Goal: Task Accomplishment & Management: Use online tool/utility

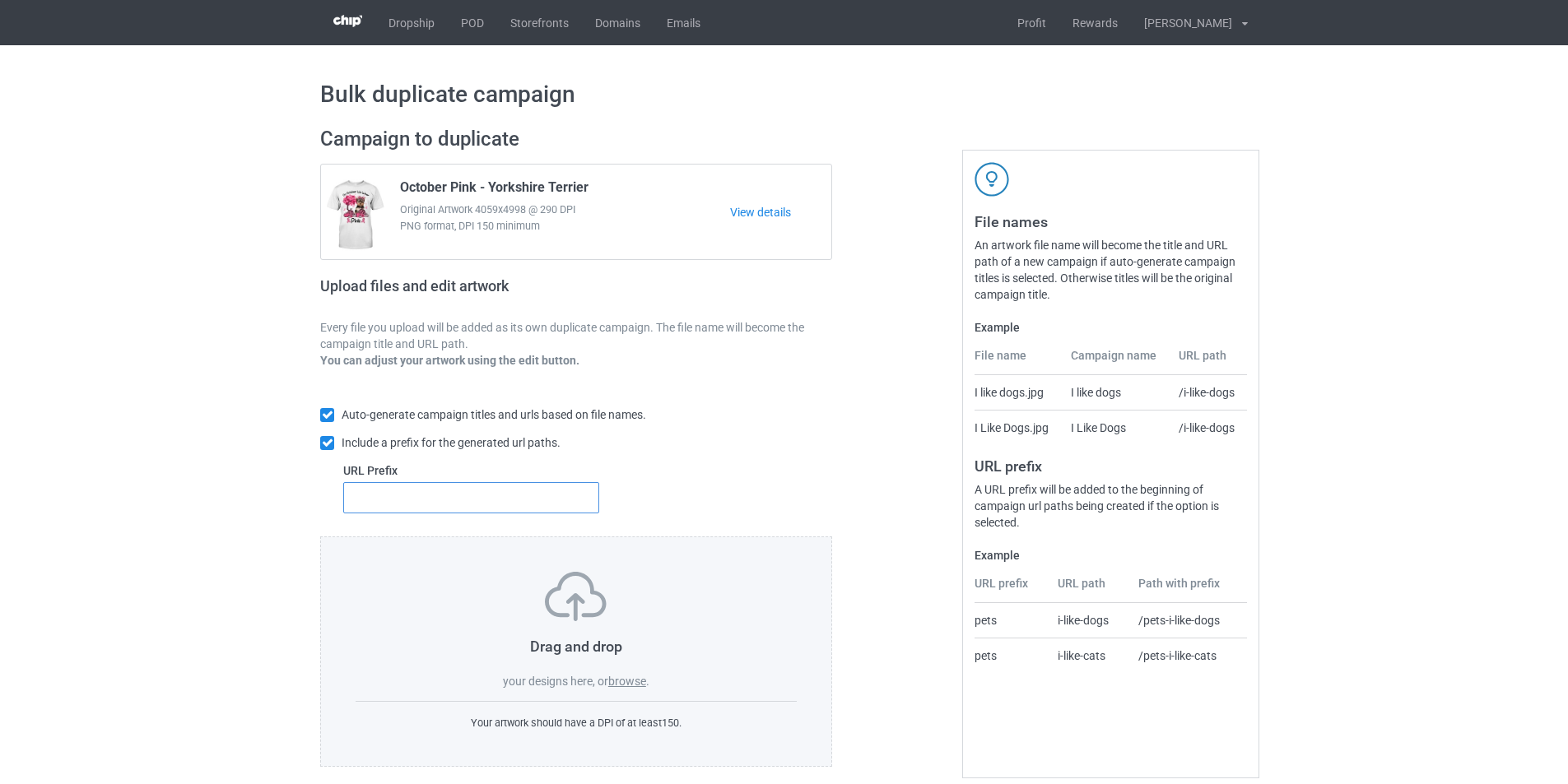
click at [568, 501] on input "text" at bounding box center [472, 498] width 256 height 31
type input "dmt-"
click at [641, 682] on label "browse" at bounding box center [627, 681] width 38 height 14
click at [0, 0] on input "browse" at bounding box center [0, 0] width 0 height 0
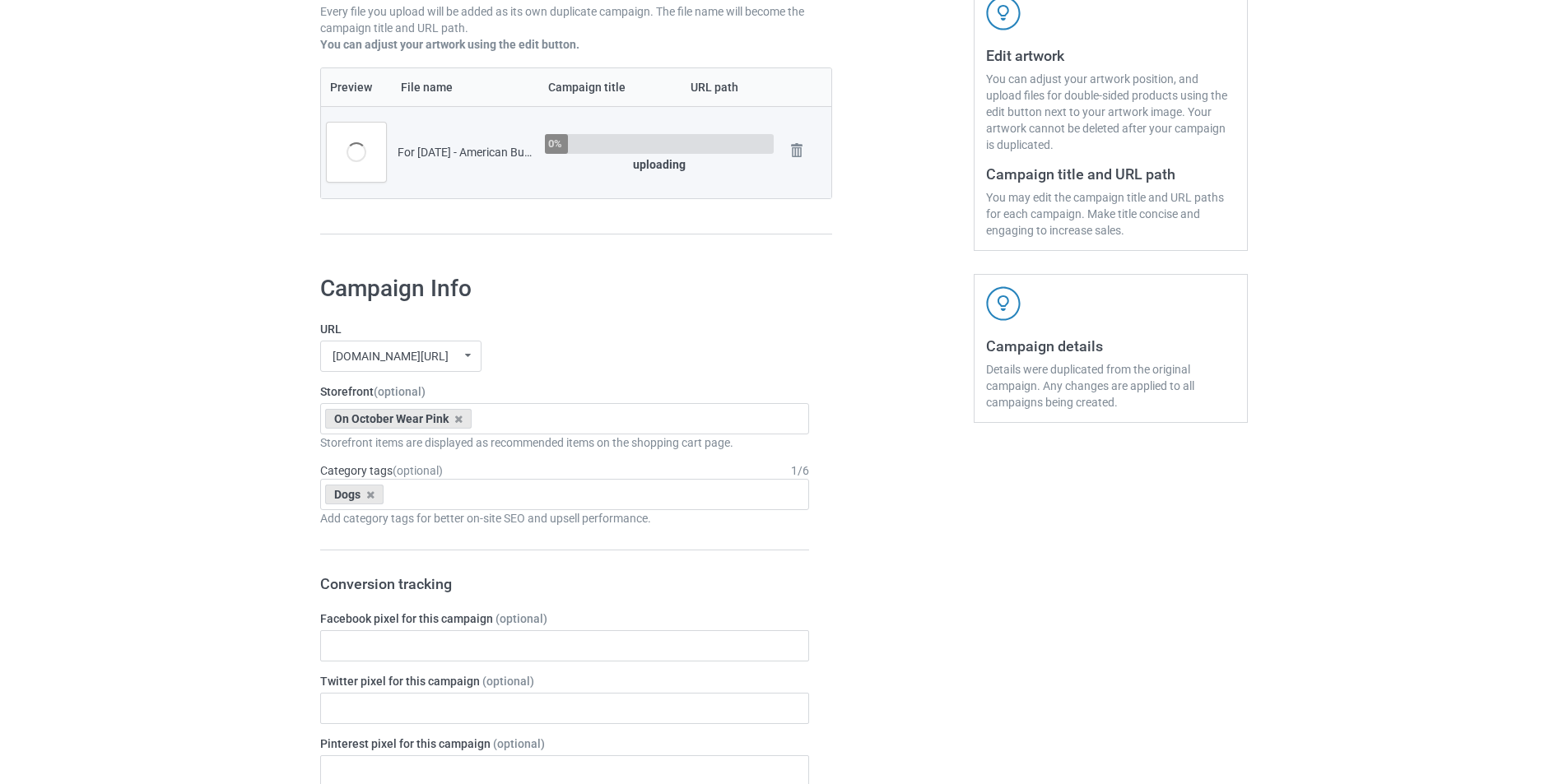
scroll to position [329, 0]
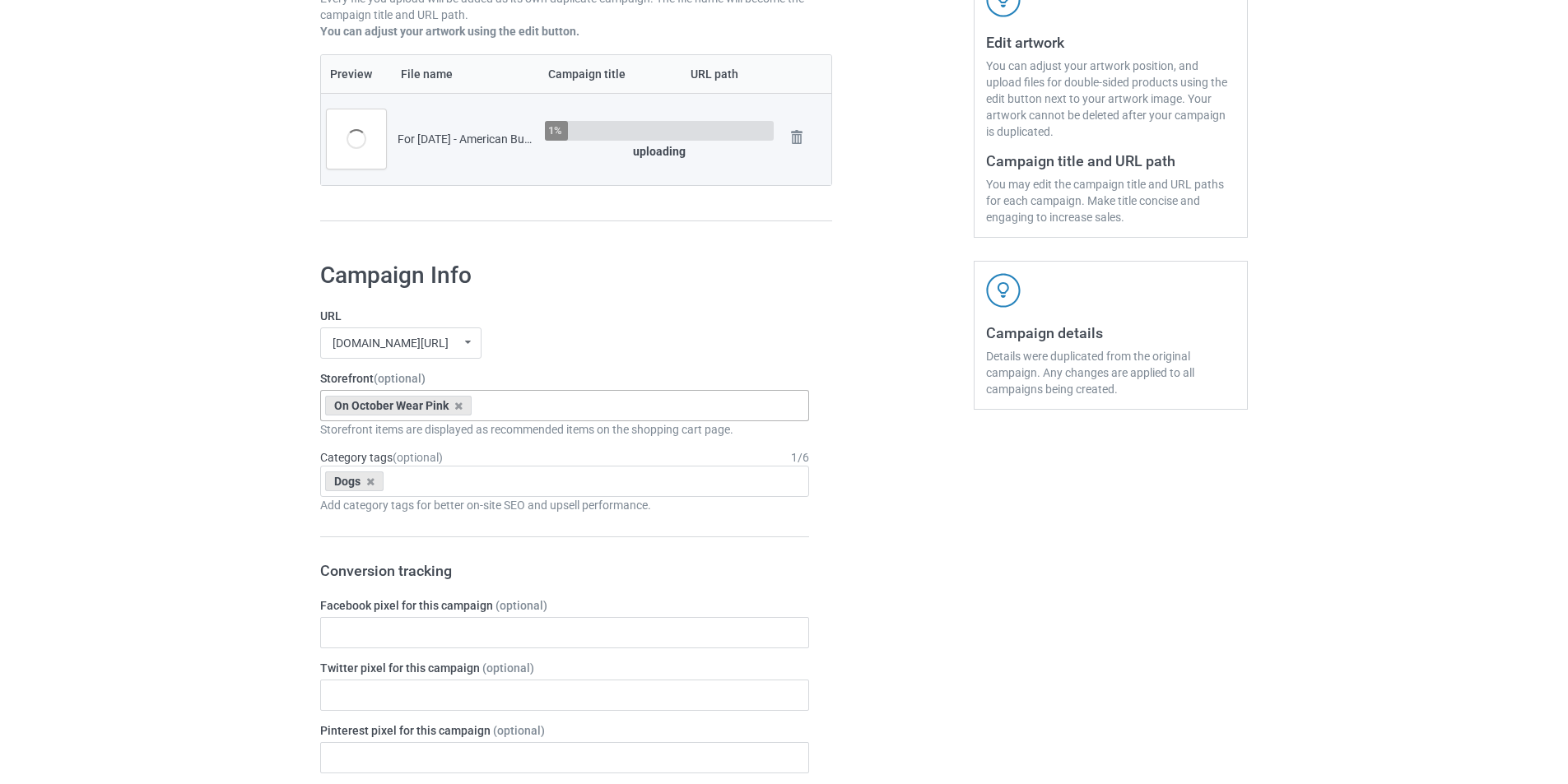
click at [571, 400] on div "On October Wear Pink For Halloween Dogs Snow Pocket Dogs Santa Xmas Dogs Santa …" at bounding box center [565, 406] width 489 height 31
click at [457, 440] on div "For [DATE] Dogs" at bounding box center [565, 435] width 487 height 30
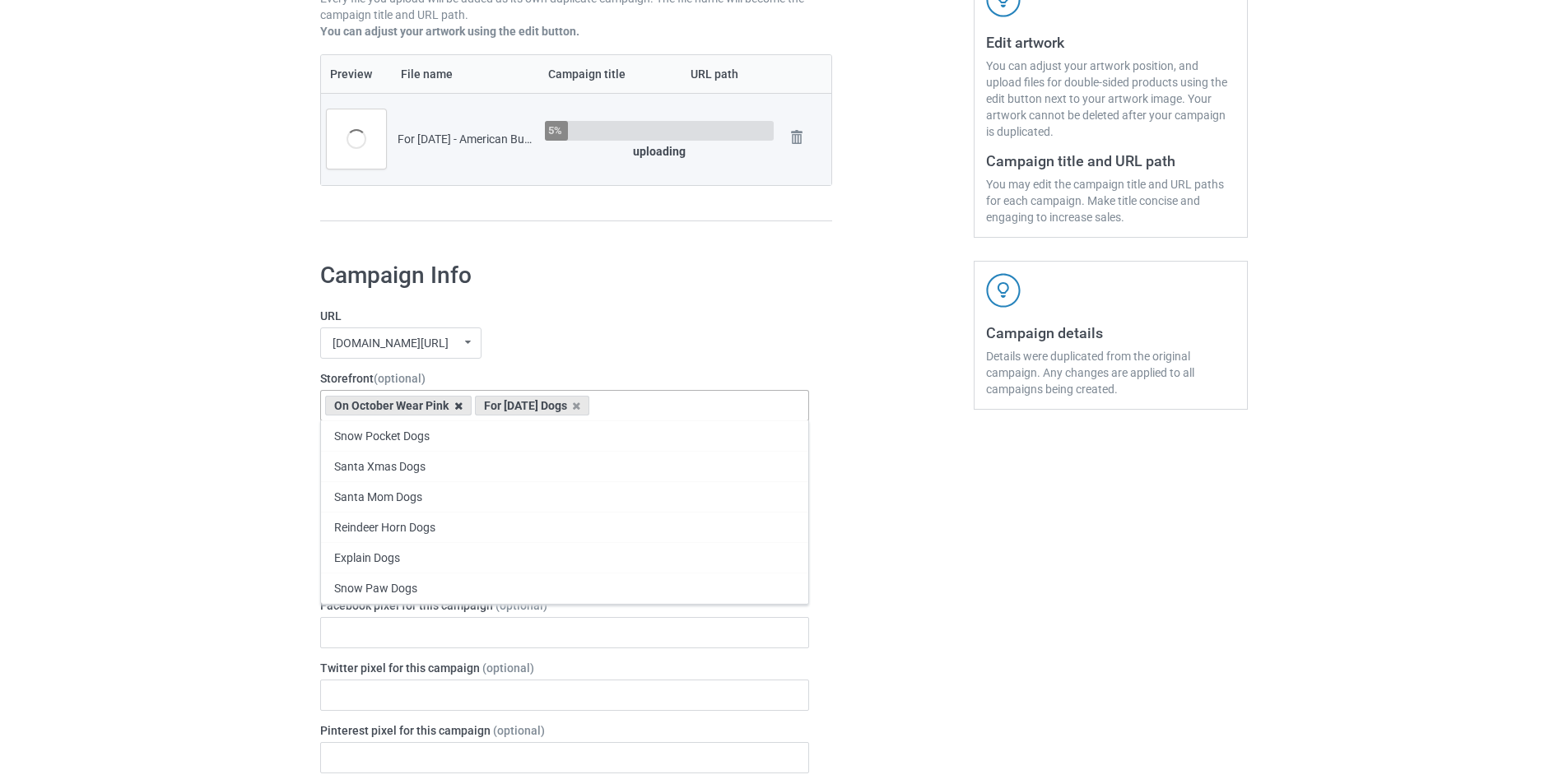
click at [454, 408] on icon at bounding box center [458, 406] width 8 height 11
click at [565, 346] on div "mangtee.com/ undefined/ mangtee.com/ undefined/ fami-tee.com/ teechip.com/ 5a13…" at bounding box center [565, 343] width 489 height 31
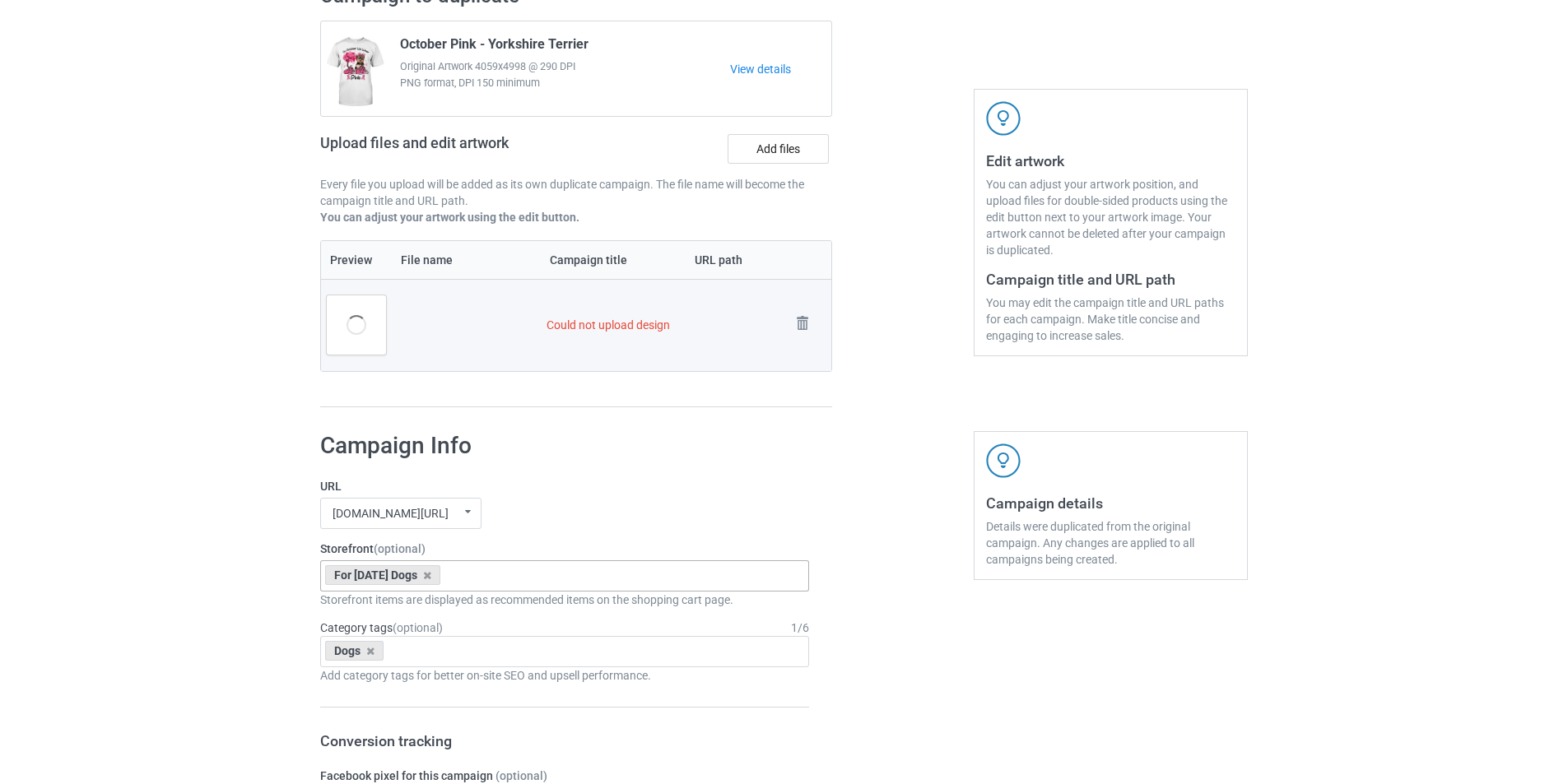
scroll to position [149, 0]
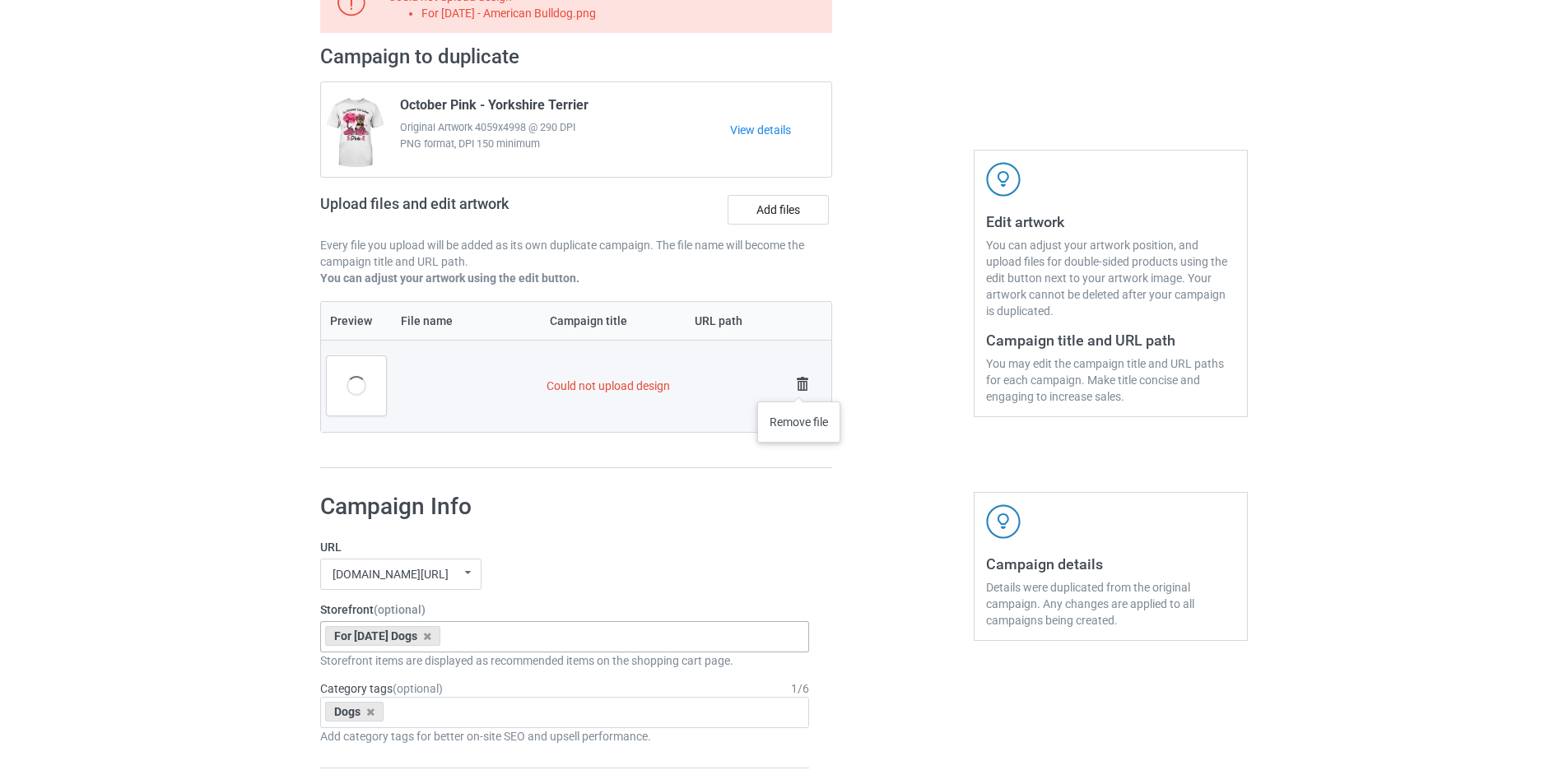
click at [799, 385] on img at bounding box center [803, 384] width 23 height 23
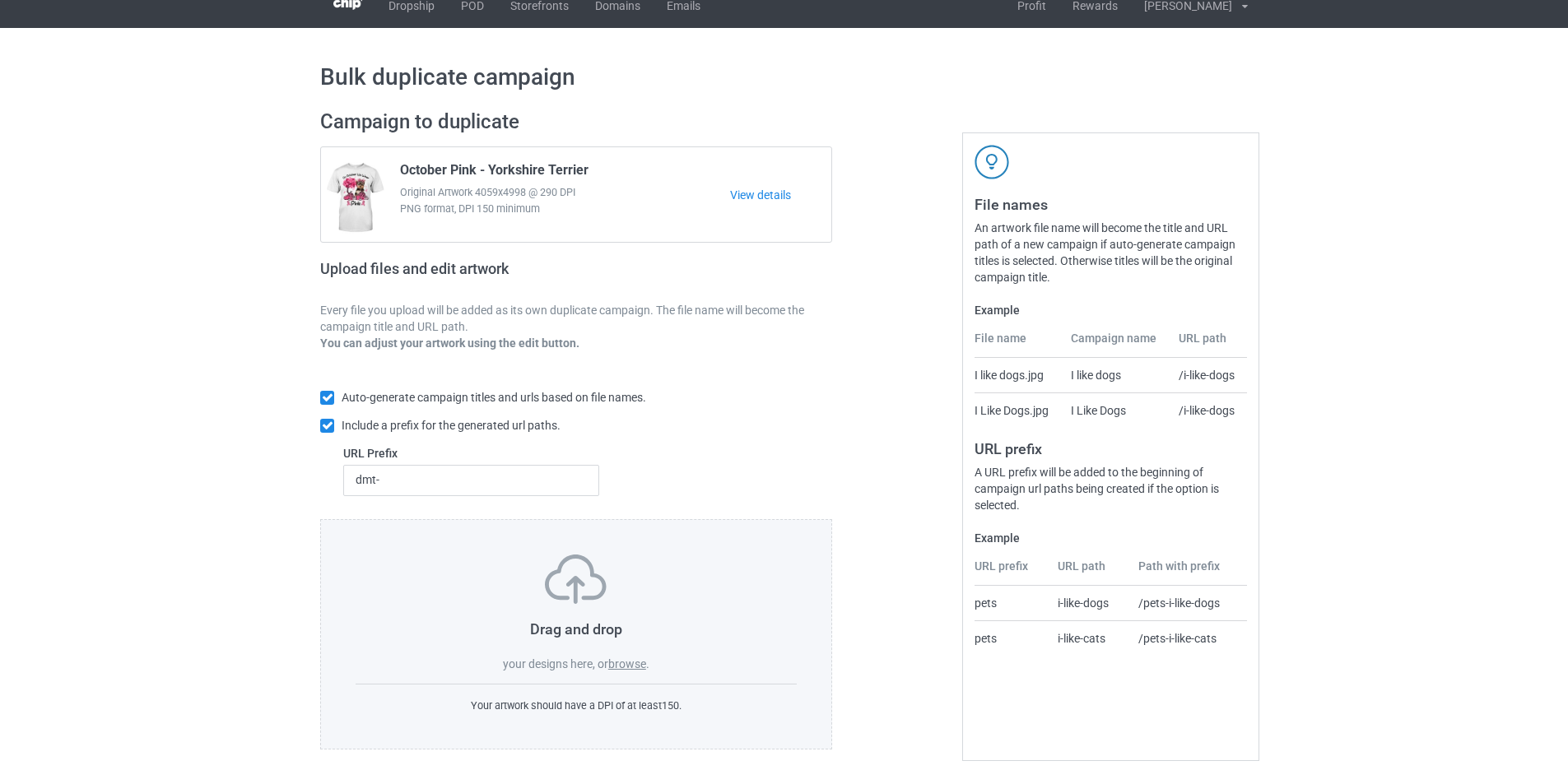
scroll to position [18, 0]
drag, startPoint x: 626, startPoint y: 671, endPoint x: 657, endPoint y: 632, distance: 49.8
click at [626, 670] on div "Drag and drop your designs here, or browse ." at bounding box center [576, 612] width 441 height 117
click at [628, 664] on label "browse" at bounding box center [627, 664] width 38 height 14
click at [0, 0] on input "browse" at bounding box center [0, 0] width 0 height 0
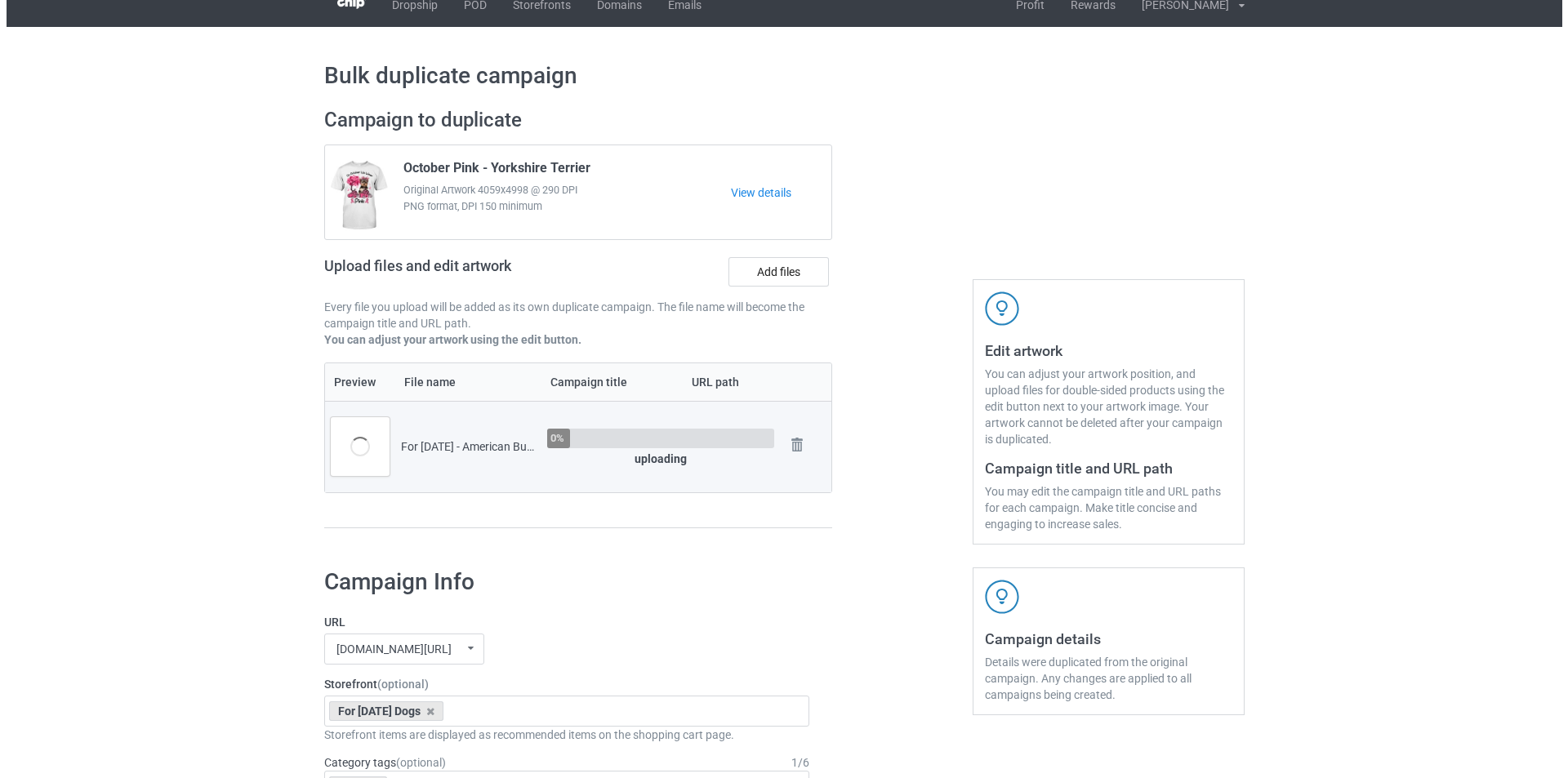
scroll to position [82, 0]
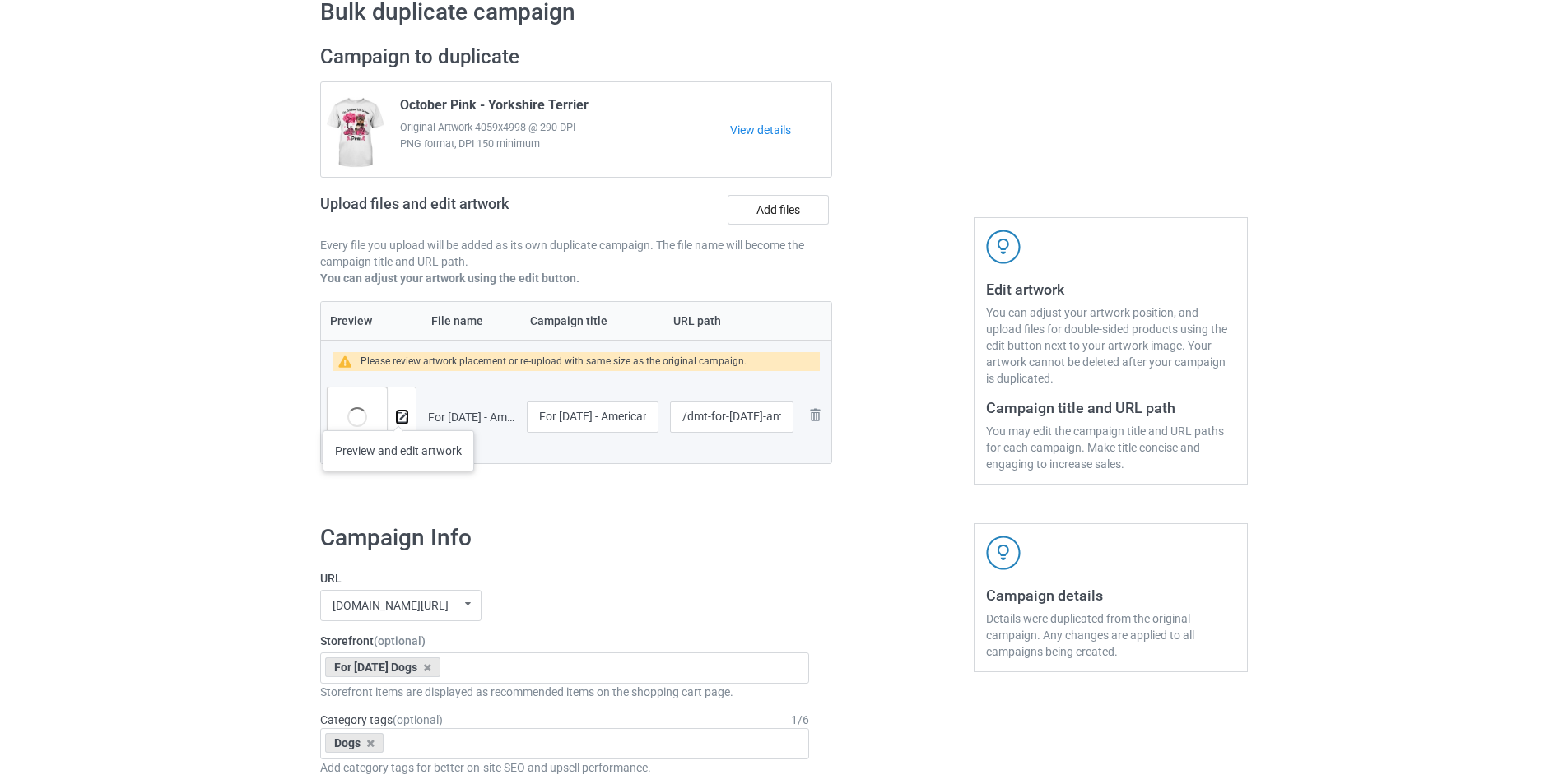
click at [398, 413] on img at bounding box center [402, 417] width 11 height 11
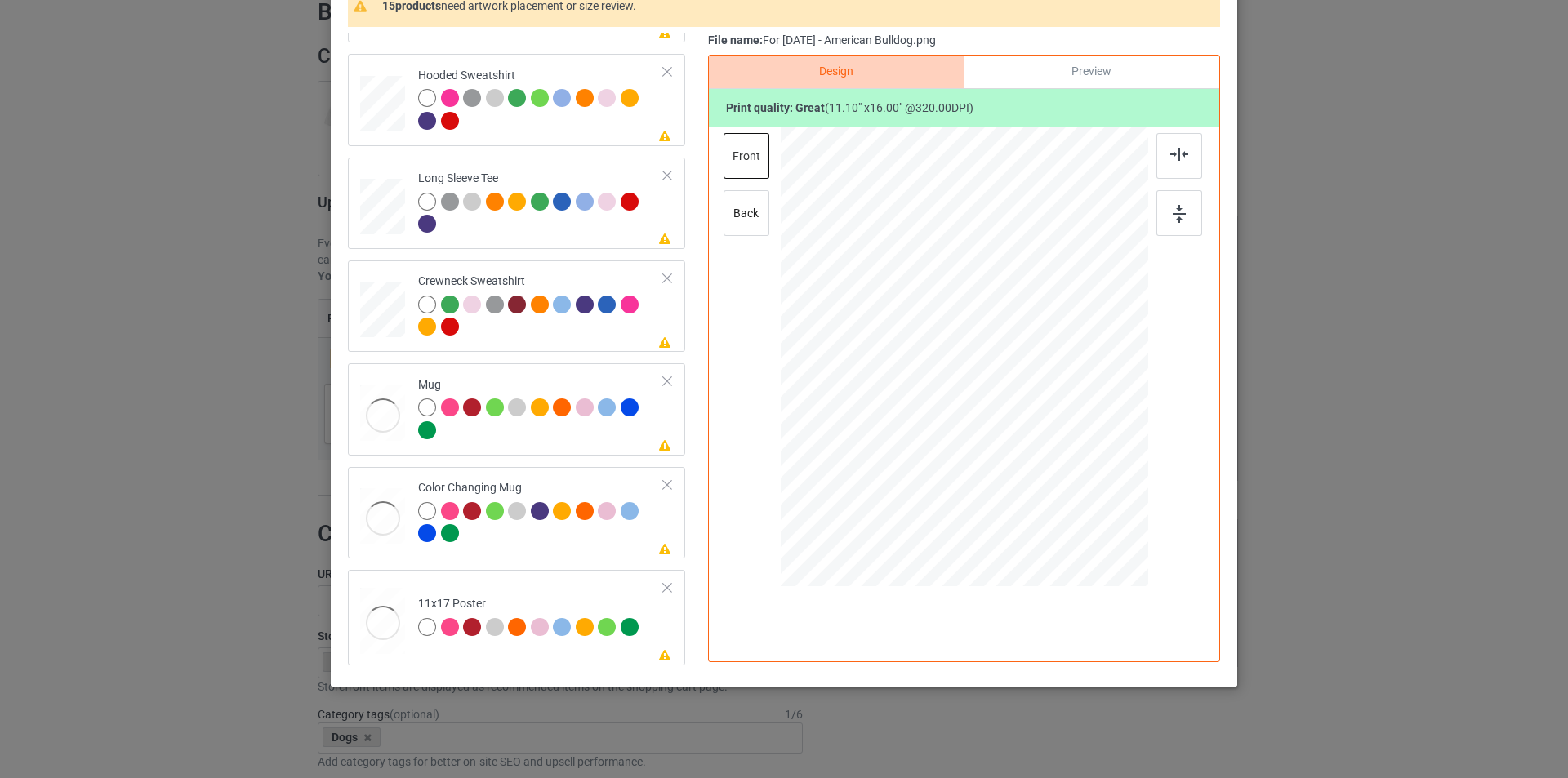
scroll to position [330, 0]
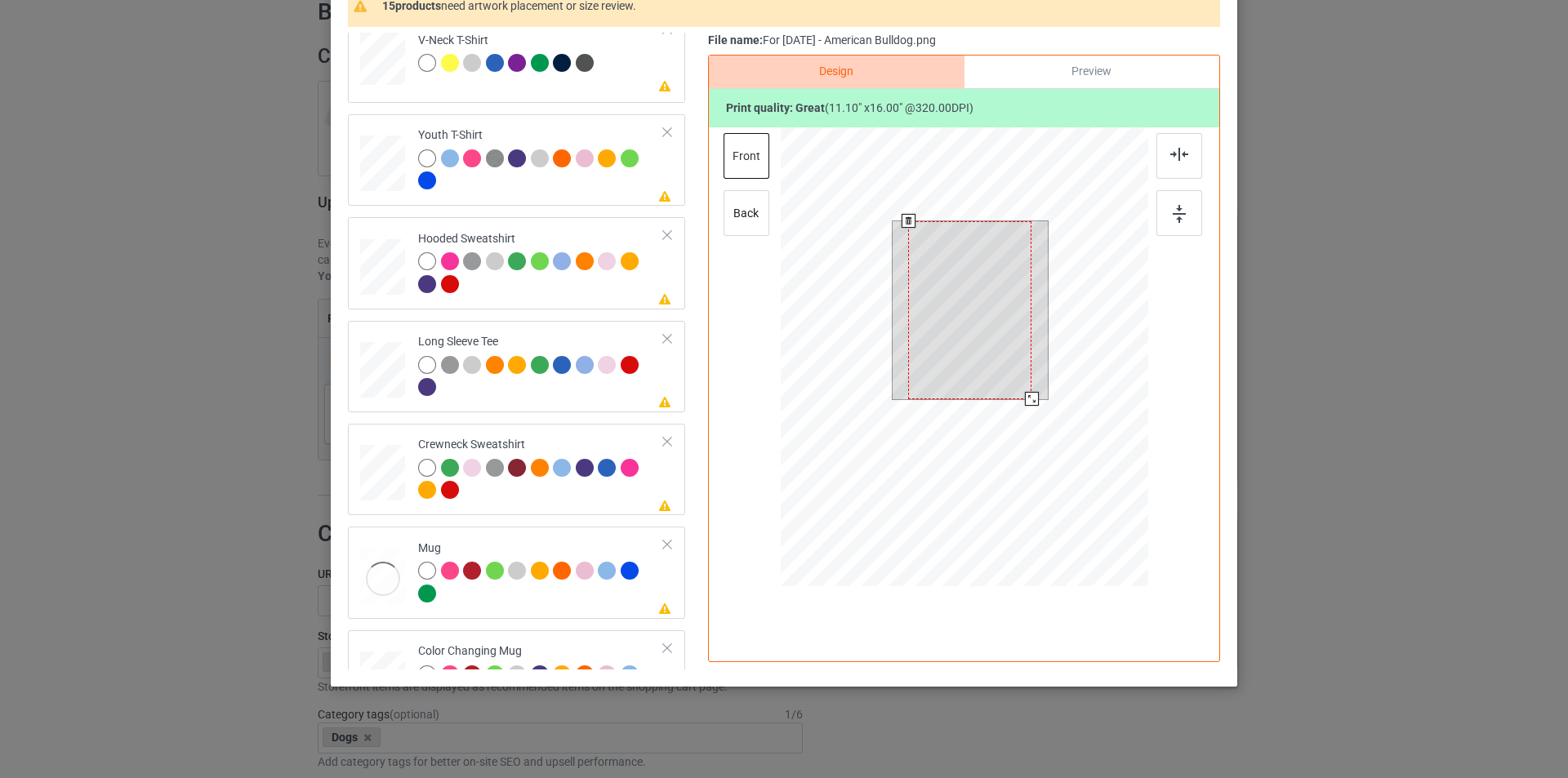
click at [1025, 395] on div at bounding box center [1032, 399] width 13 height 13
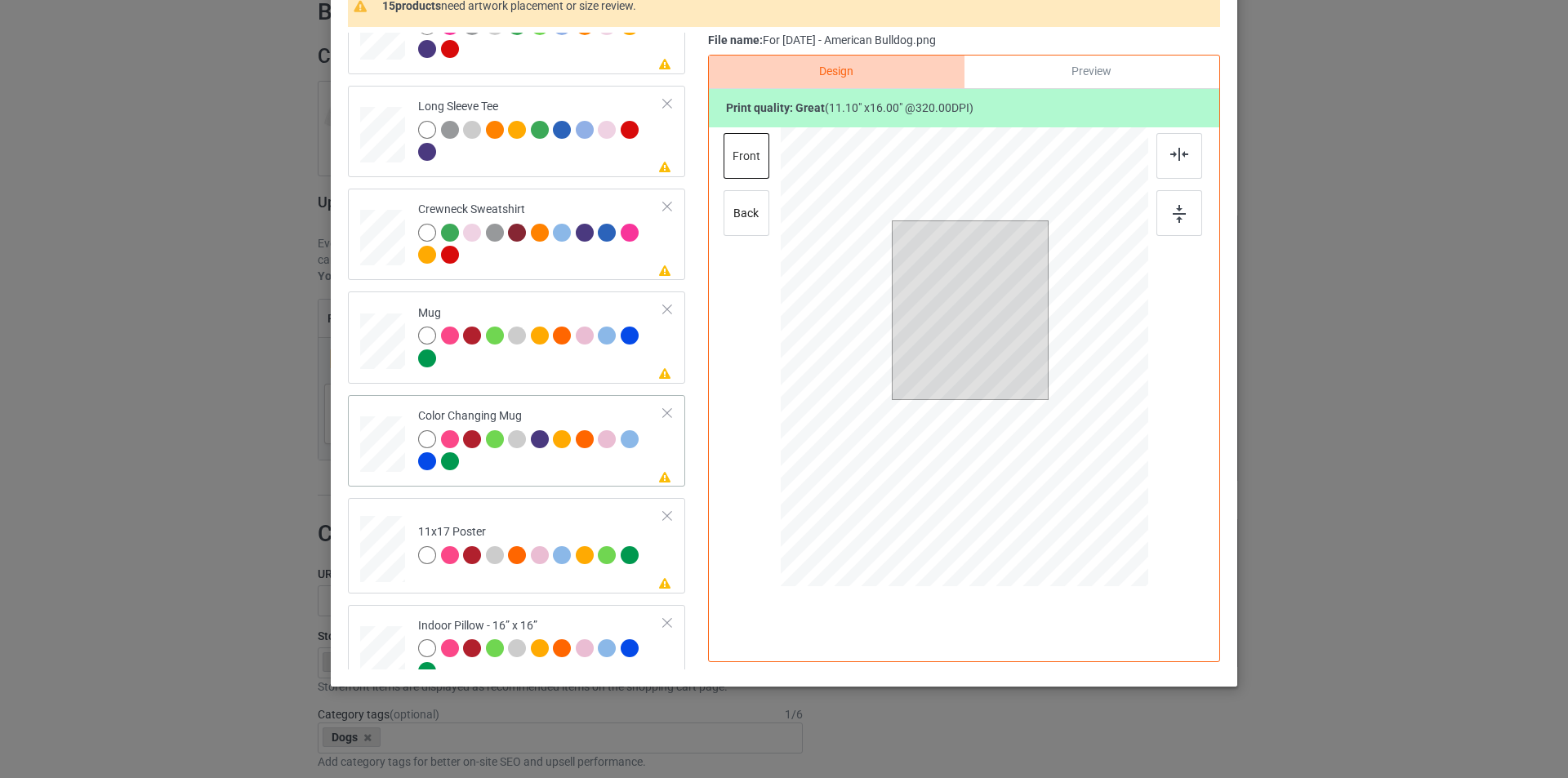
scroll to position [576, 0]
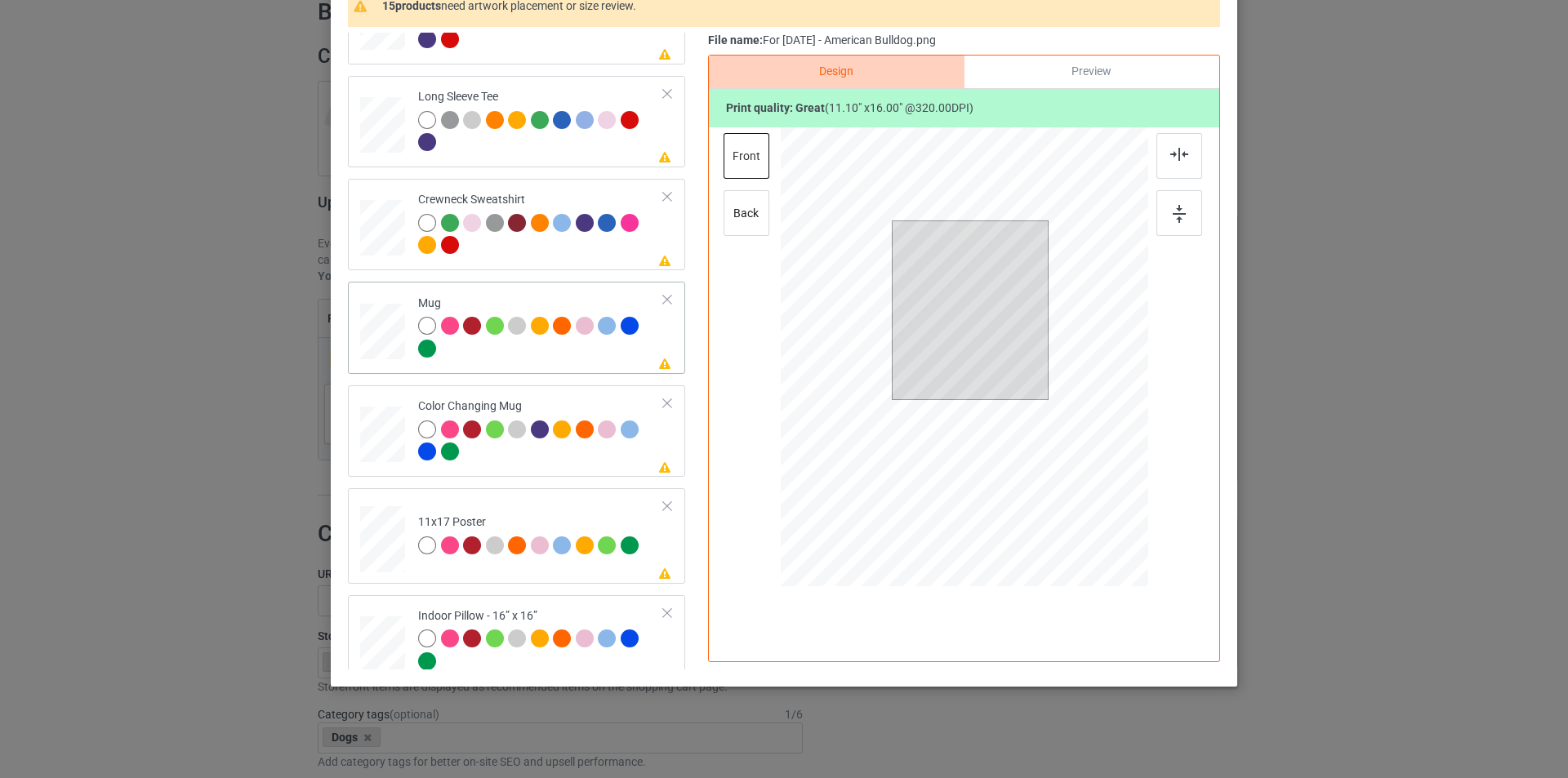
click at [578, 353] on div at bounding box center [540, 339] width 246 height 45
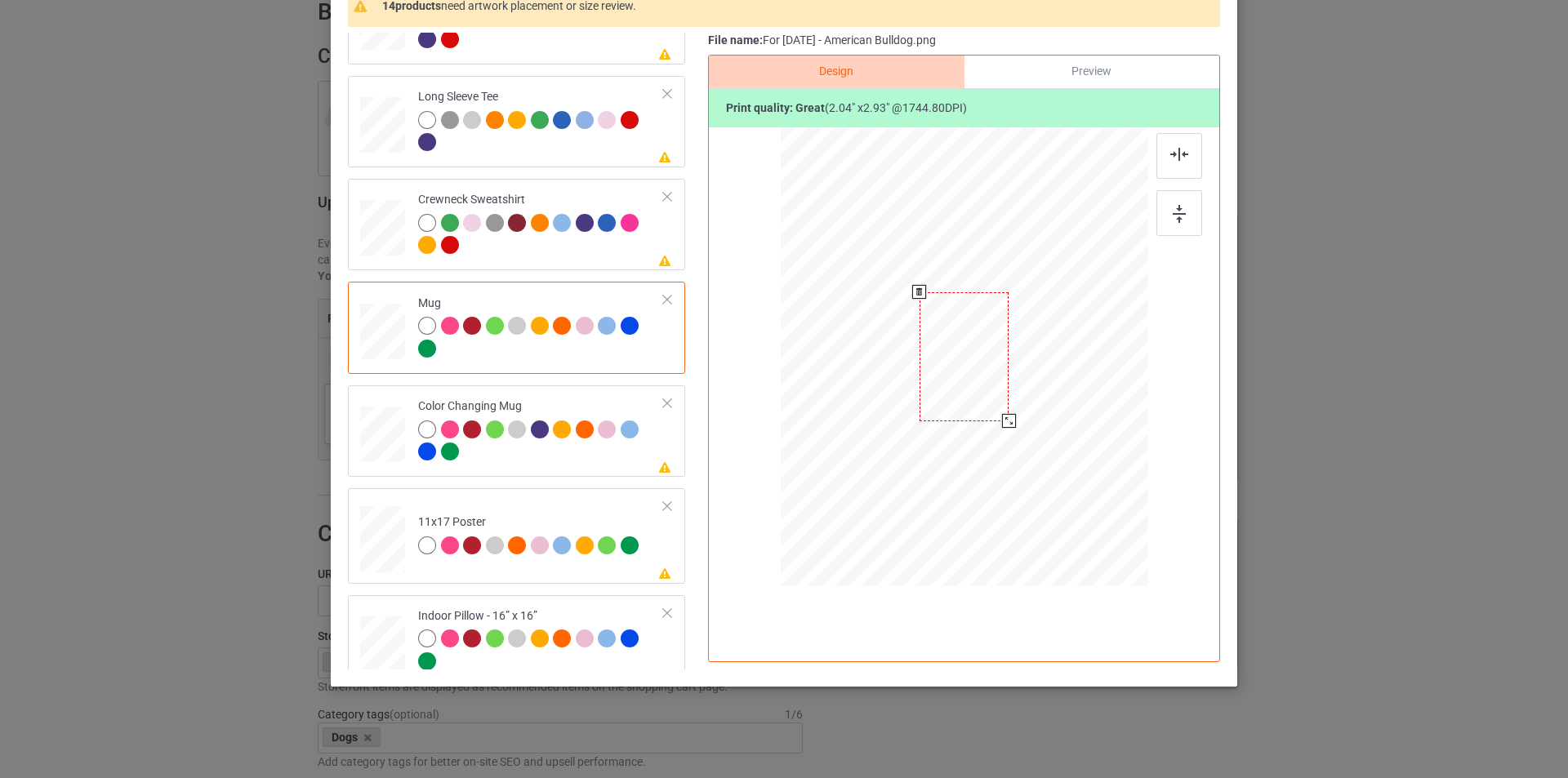
drag, startPoint x: 1070, startPoint y: 512, endPoint x: 1032, endPoint y: 382, distance: 135.4
click at [1032, 382] on div at bounding box center [965, 356] width 368 height 153
drag, startPoint x: 985, startPoint y: 370, endPoint x: 1089, endPoint y: 370, distance: 104.0
click at [1089, 370] on div at bounding box center [1067, 357] width 90 height 129
click at [1110, 424] on div at bounding box center [1114, 423] width 13 height 13
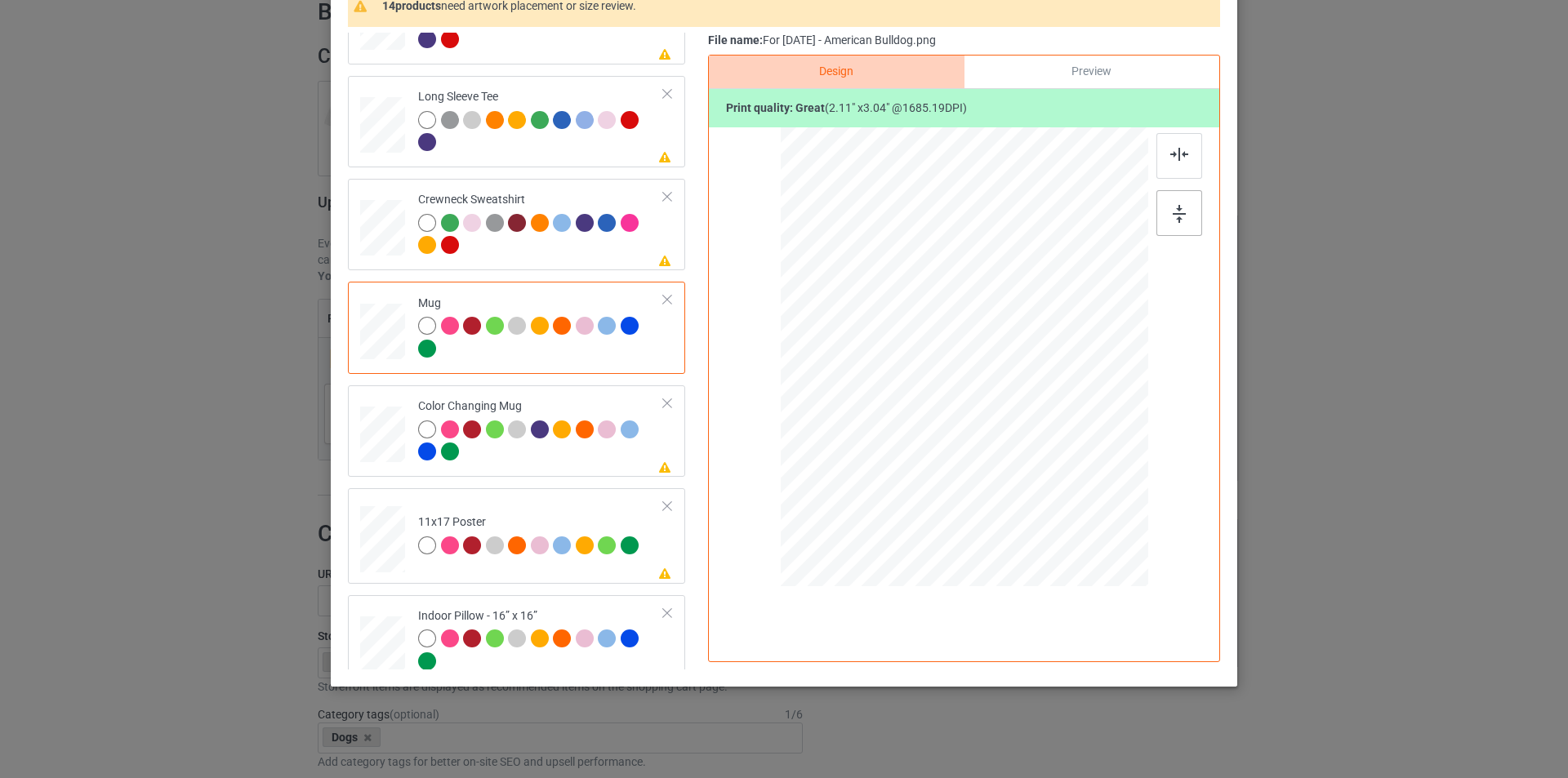
click at [1178, 212] on img at bounding box center [1180, 214] width 13 height 18
click at [592, 609] on div "Indoor Pillow - 16” x 16”" at bounding box center [540, 639] width 246 height 62
drag, startPoint x: 1071, startPoint y: 512, endPoint x: 1060, endPoint y: 492, distance: 22.8
click at [1060, 492] on div at bounding box center [1061, 498] width 13 height 13
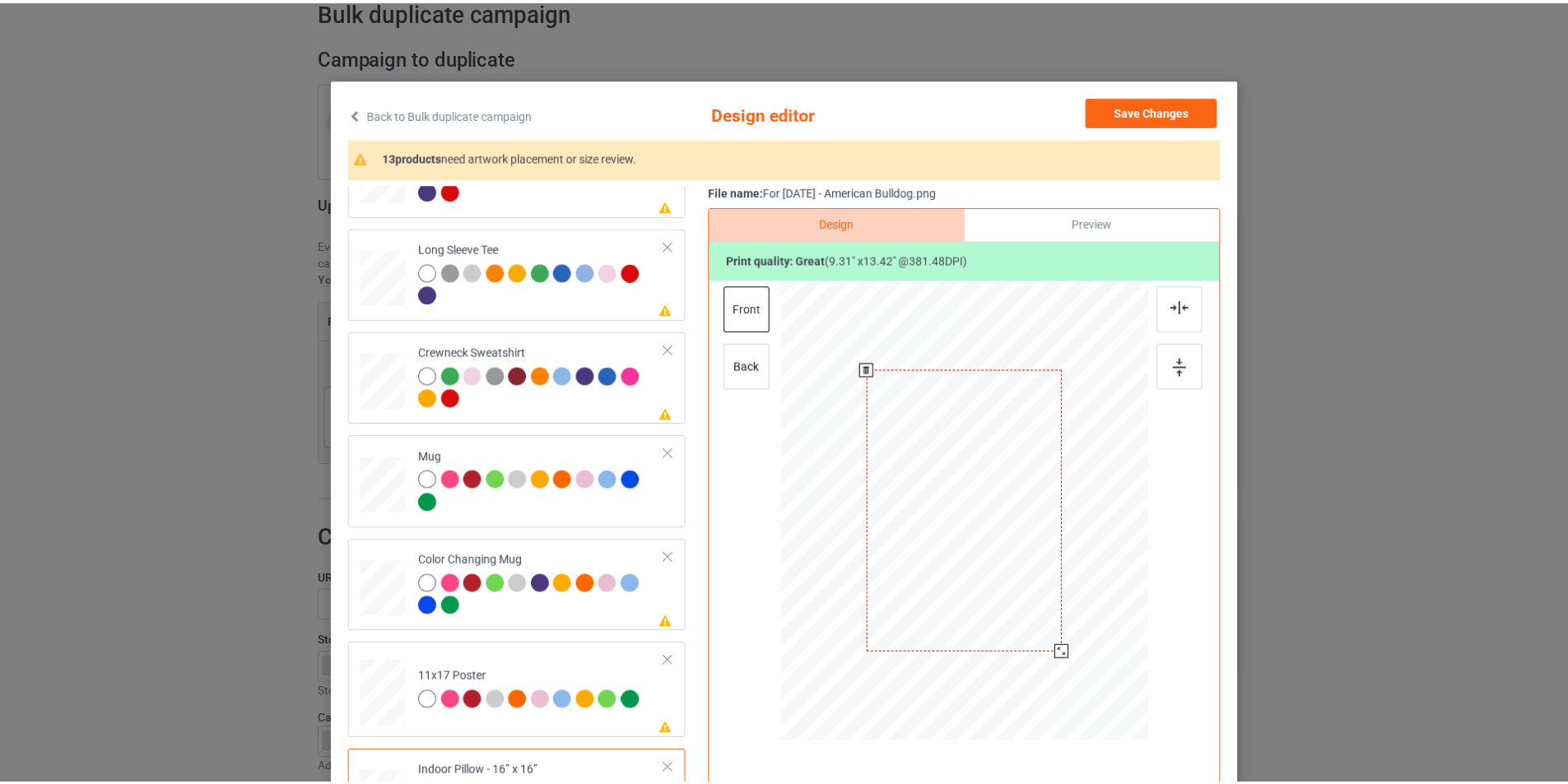
scroll to position [0, 0]
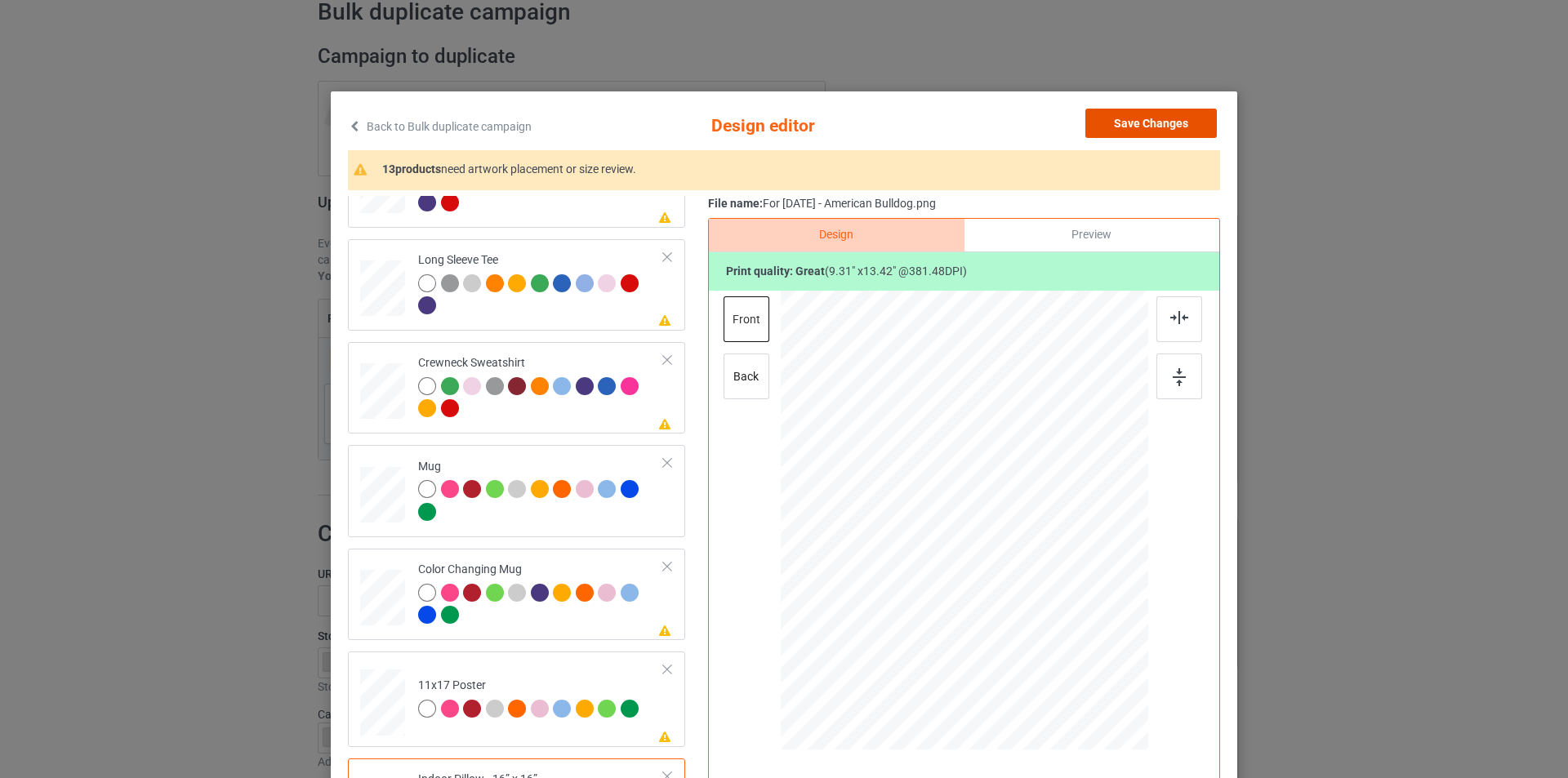
click at [1166, 113] on button "Save Changes" at bounding box center [1151, 123] width 132 height 30
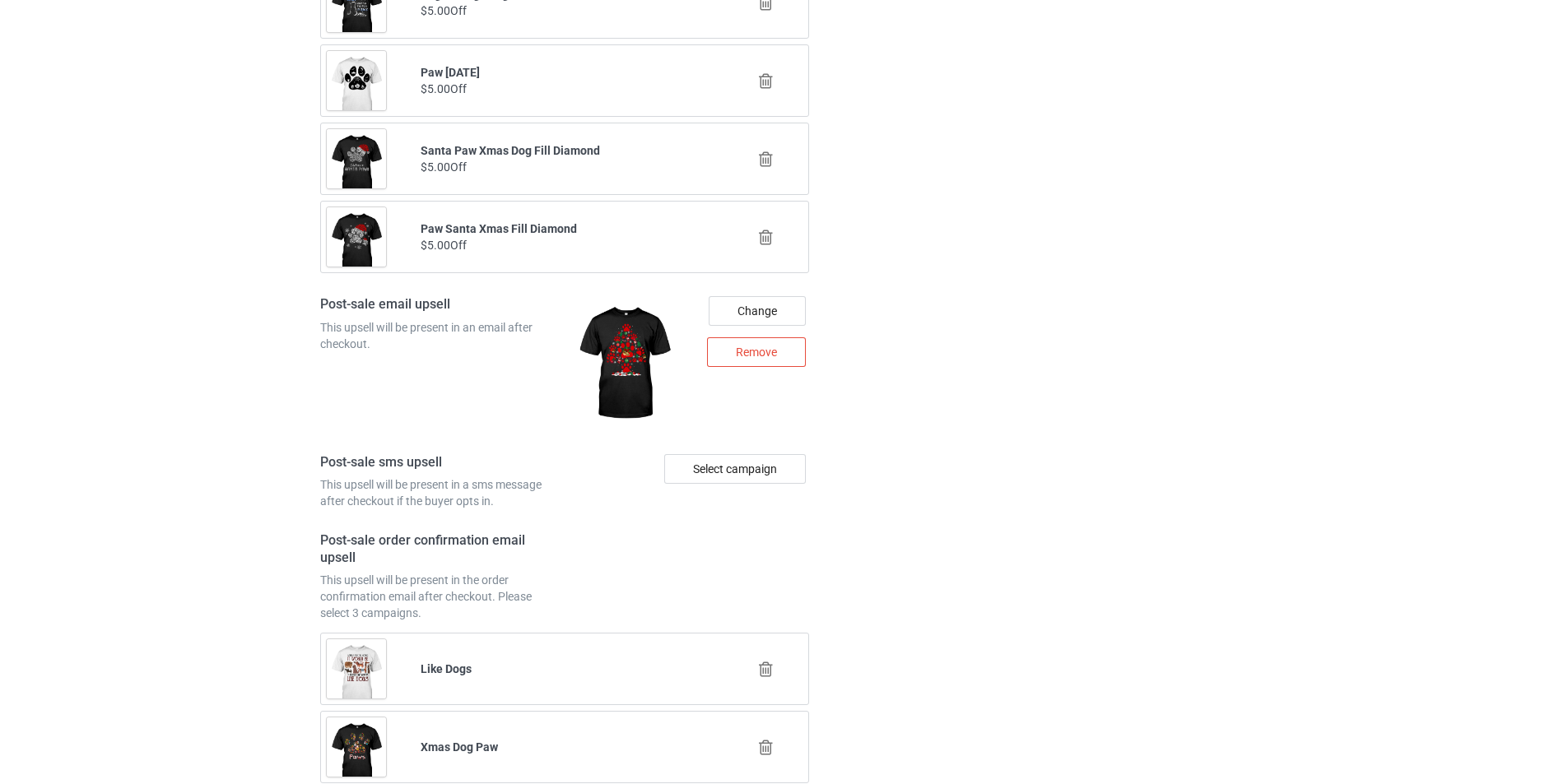
scroll to position [2221, 0]
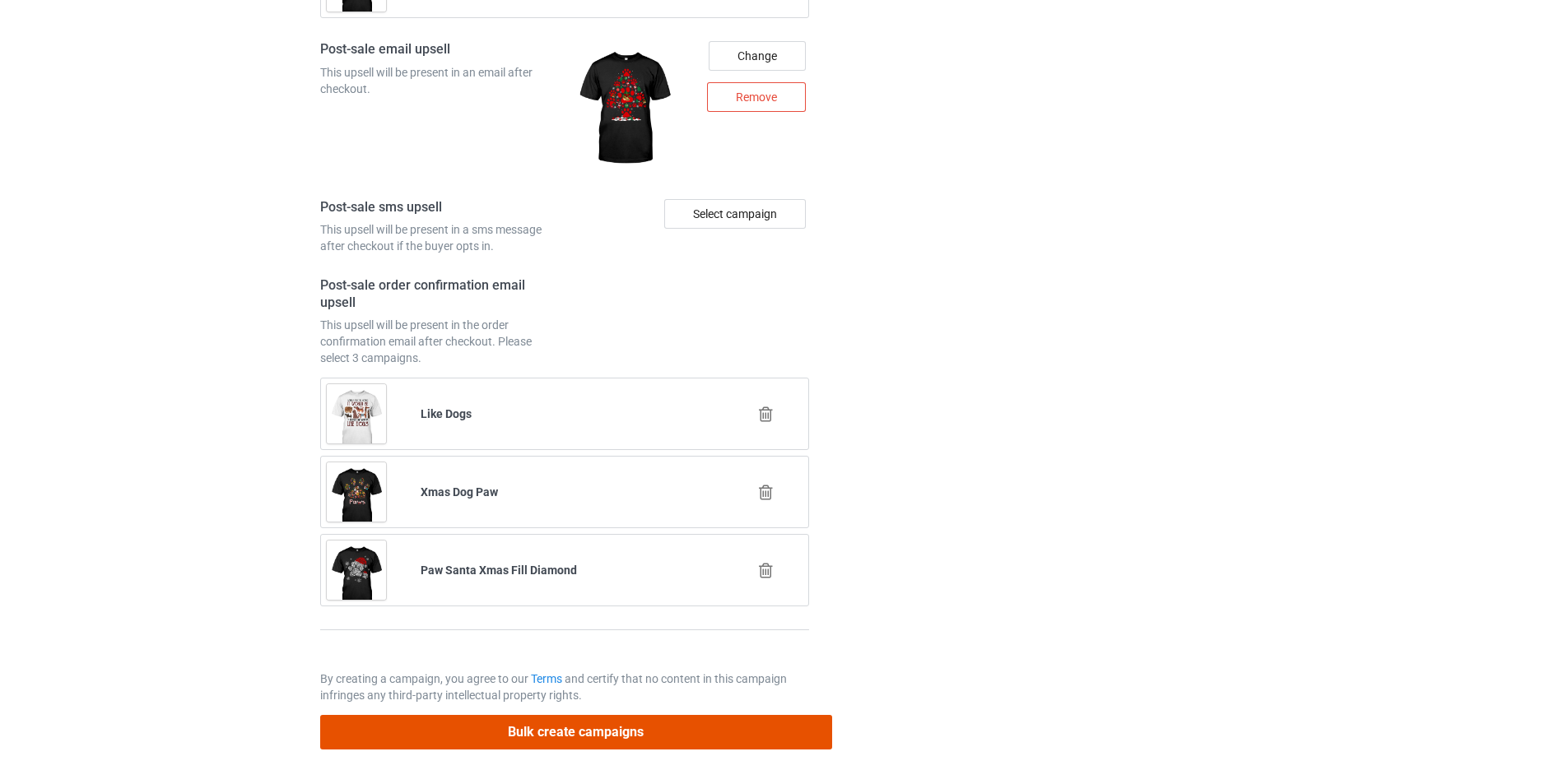
click at [739, 720] on button "Bulk create campaigns" at bounding box center [576, 732] width 512 height 34
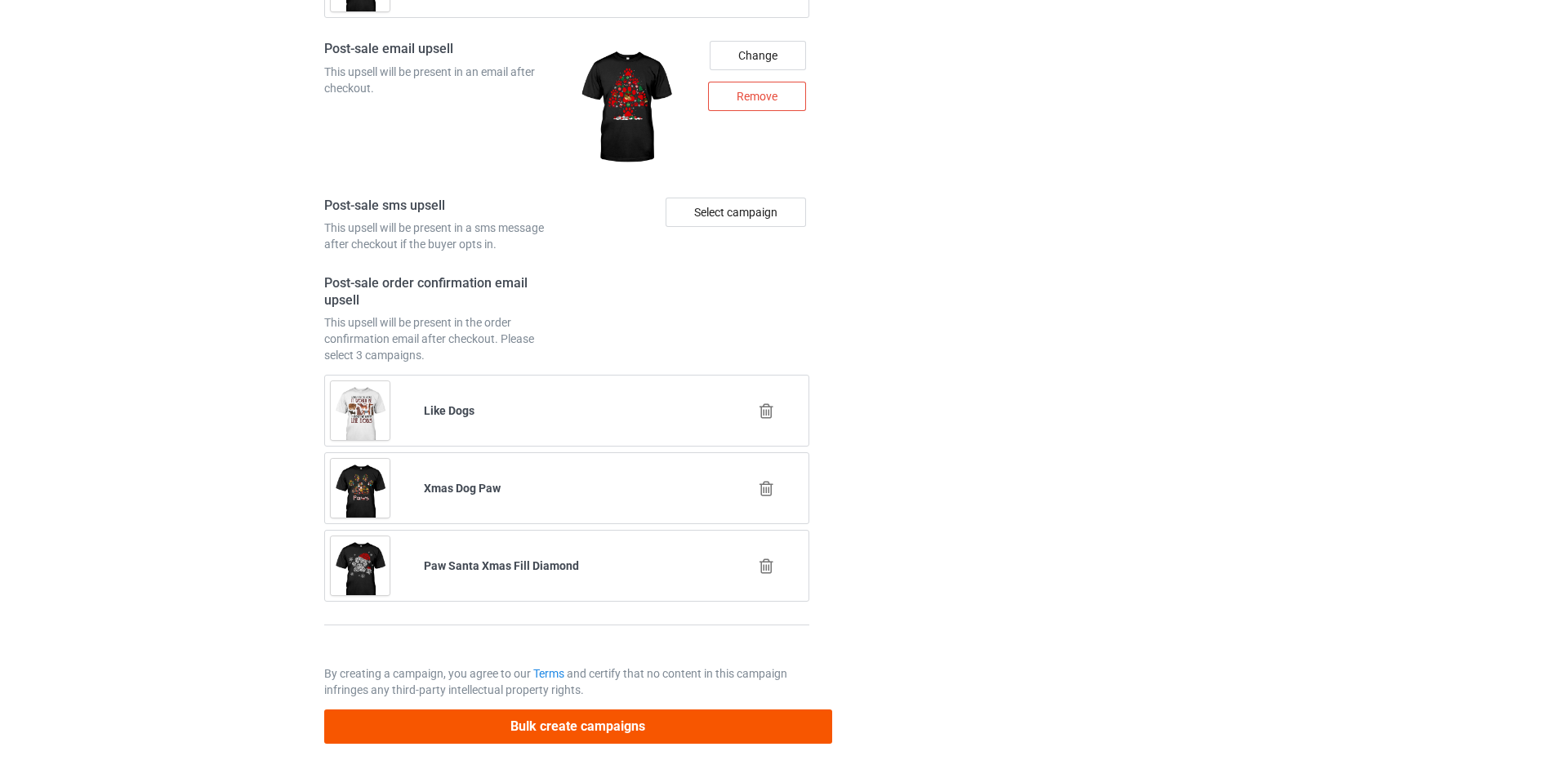
scroll to position [0, 0]
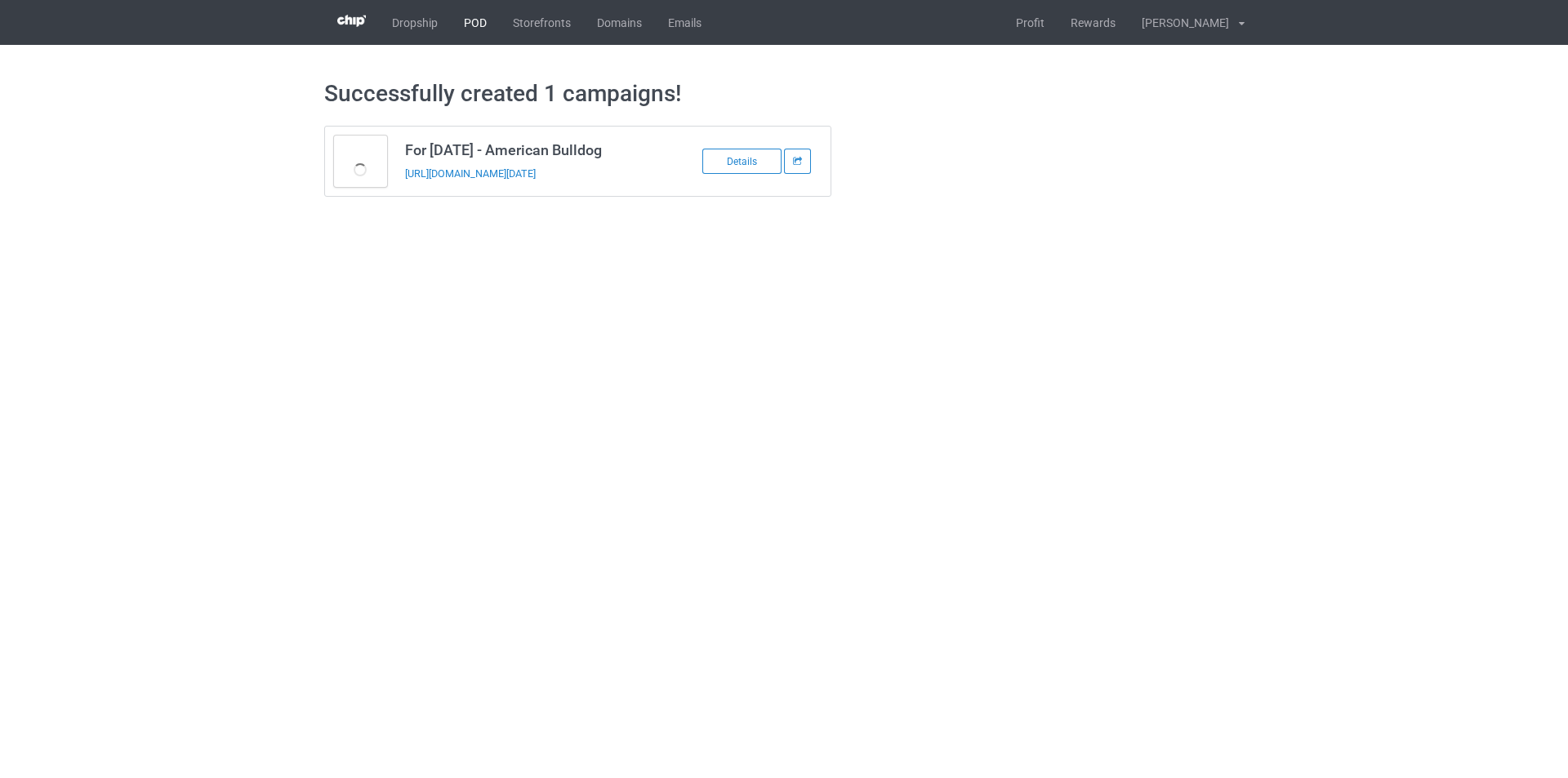
click at [472, 19] on link "POD" at bounding box center [475, 22] width 49 height 45
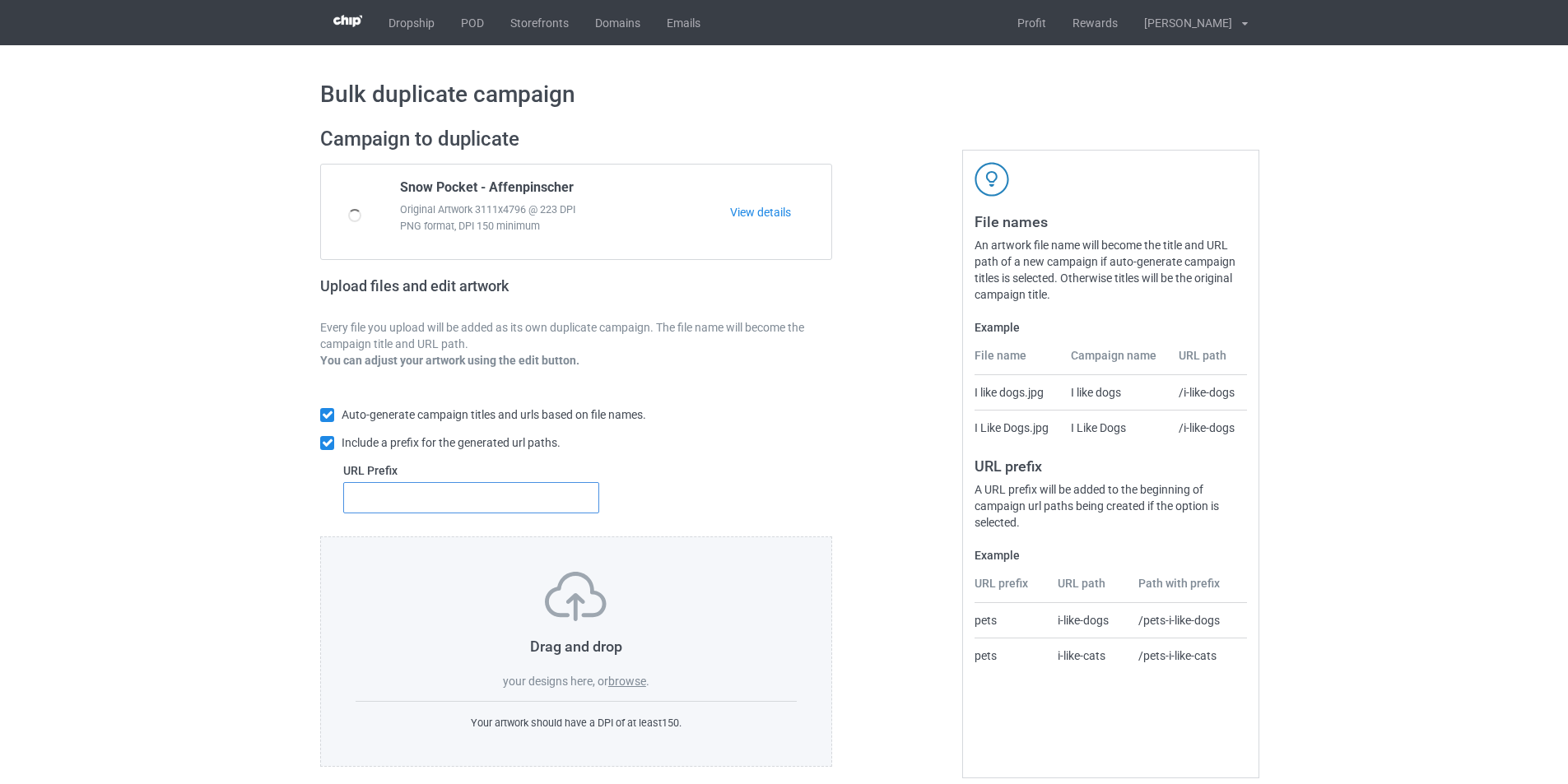
click at [554, 500] on input "text" at bounding box center [472, 498] width 256 height 31
type input "dmt-"
click at [634, 678] on label "browse" at bounding box center [627, 681] width 38 height 14
click at [0, 0] on input "browse" at bounding box center [0, 0] width 0 height 0
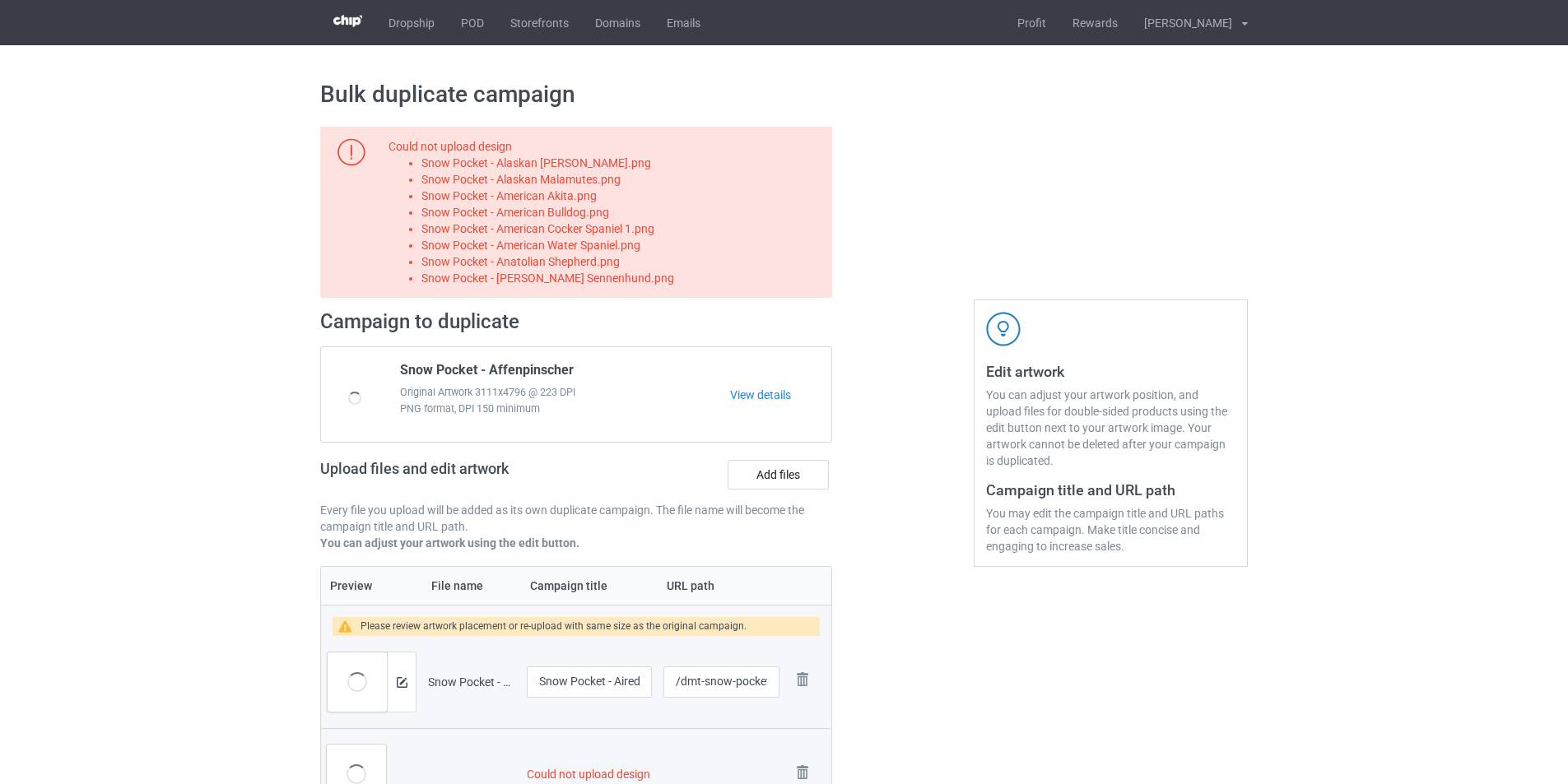
click at [583, 159] on li "Snow Pocket - Alaskan [PERSON_NAME].png" at bounding box center [623, 162] width 405 height 16
copy li "Snow Pocket - Alaskan Klee Kai.png"
click at [764, 463] on label "Add files" at bounding box center [779, 474] width 101 height 30
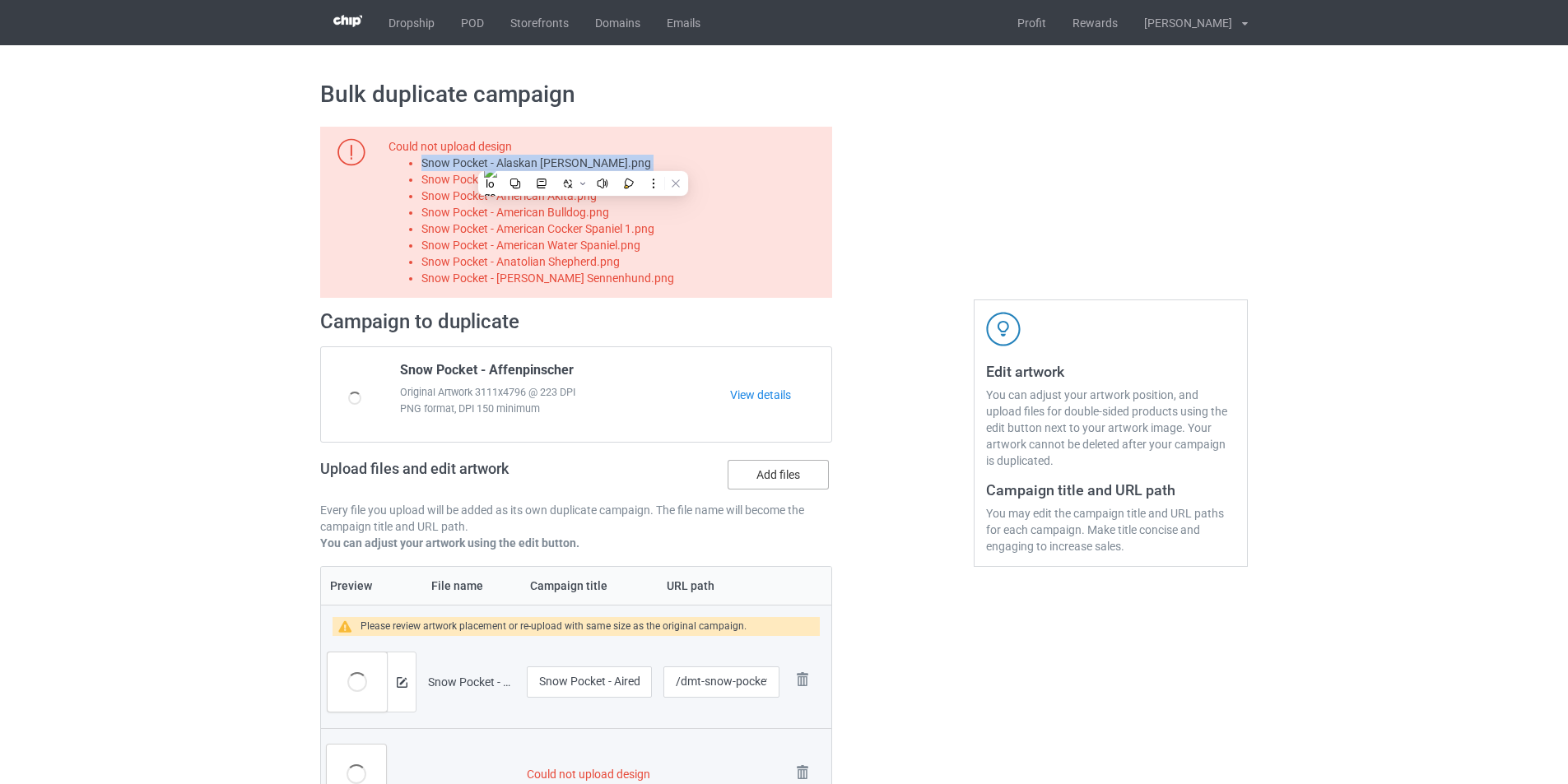
click at [0, 0] on input "Add files" at bounding box center [0, 0] width 0 height 0
click at [621, 177] on li "Snow Pocket - Alaskan Malamutes.png" at bounding box center [623, 179] width 405 height 16
click at [604, 177] on li "Snow Pocket - Alaskan Malamutes.png" at bounding box center [623, 179] width 405 height 16
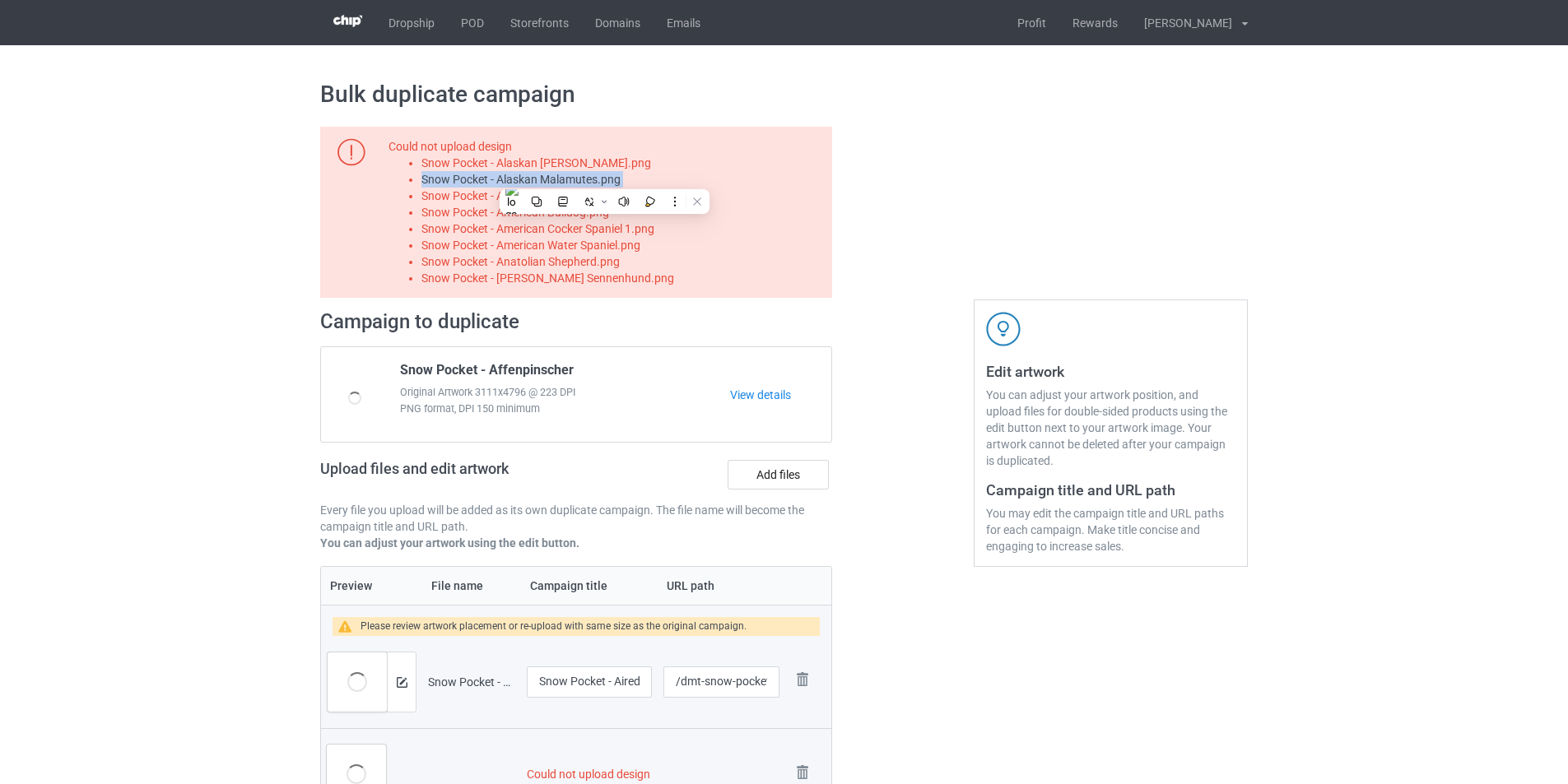
copy li "Snow Pocket - Alaskan Malamutes.png"
click at [771, 468] on label "Add files" at bounding box center [779, 474] width 101 height 30
click at [0, 0] on input "Add files" at bounding box center [0, 0] width 0 height 0
click at [571, 191] on li "Snow Pocket - American Akita.png" at bounding box center [623, 195] width 405 height 16
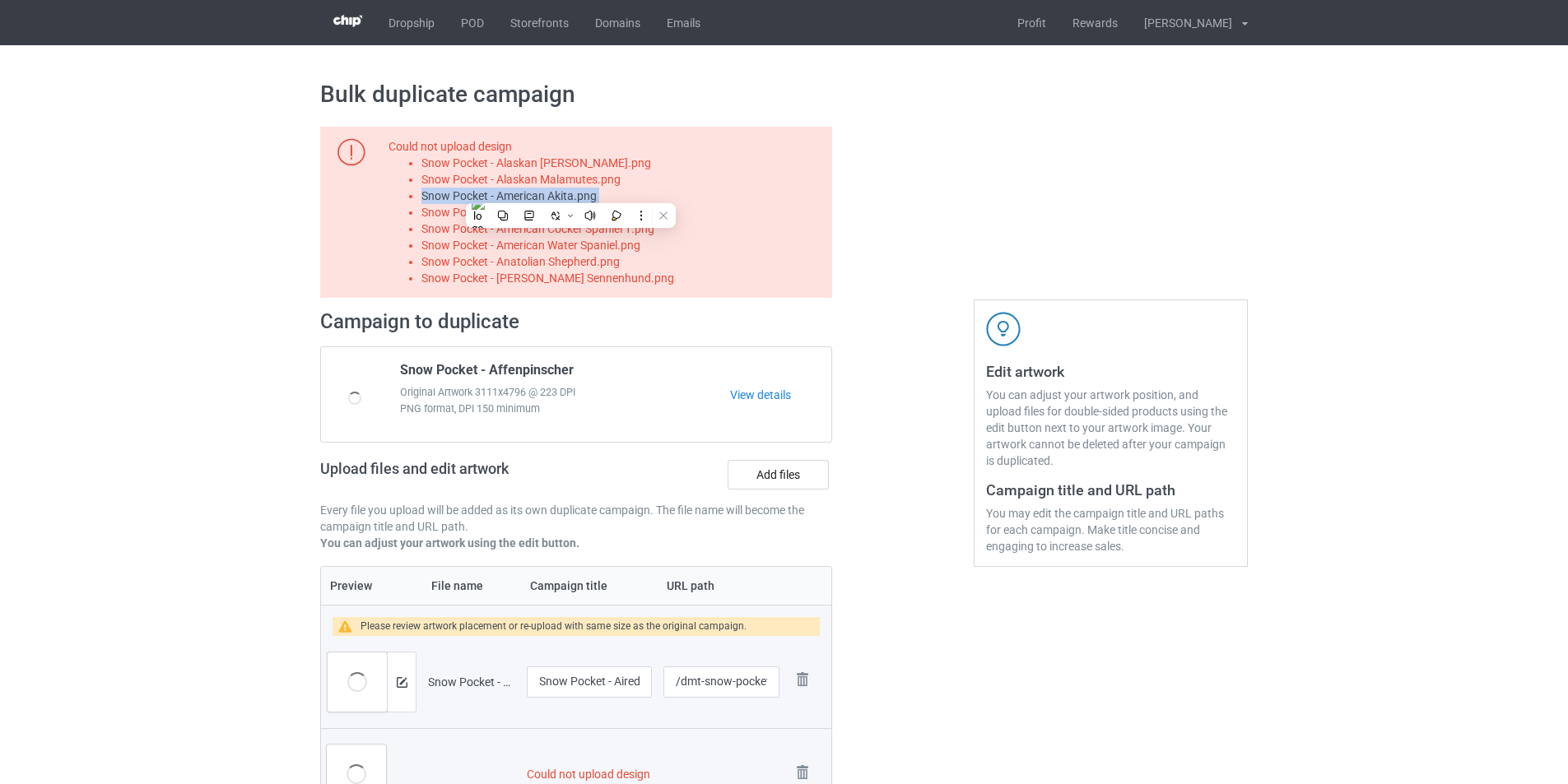
click at [571, 191] on li "Snow Pocket - American Akita.png" at bounding box center [623, 195] width 405 height 16
copy li "Snow Pocket - American Akita.png"
click at [771, 471] on label "Add files" at bounding box center [779, 474] width 101 height 30
click at [0, 0] on input "Add files" at bounding box center [0, 0] width 0 height 0
click at [579, 209] on li "Snow Pocket - American Bulldog.png" at bounding box center [623, 212] width 405 height 16
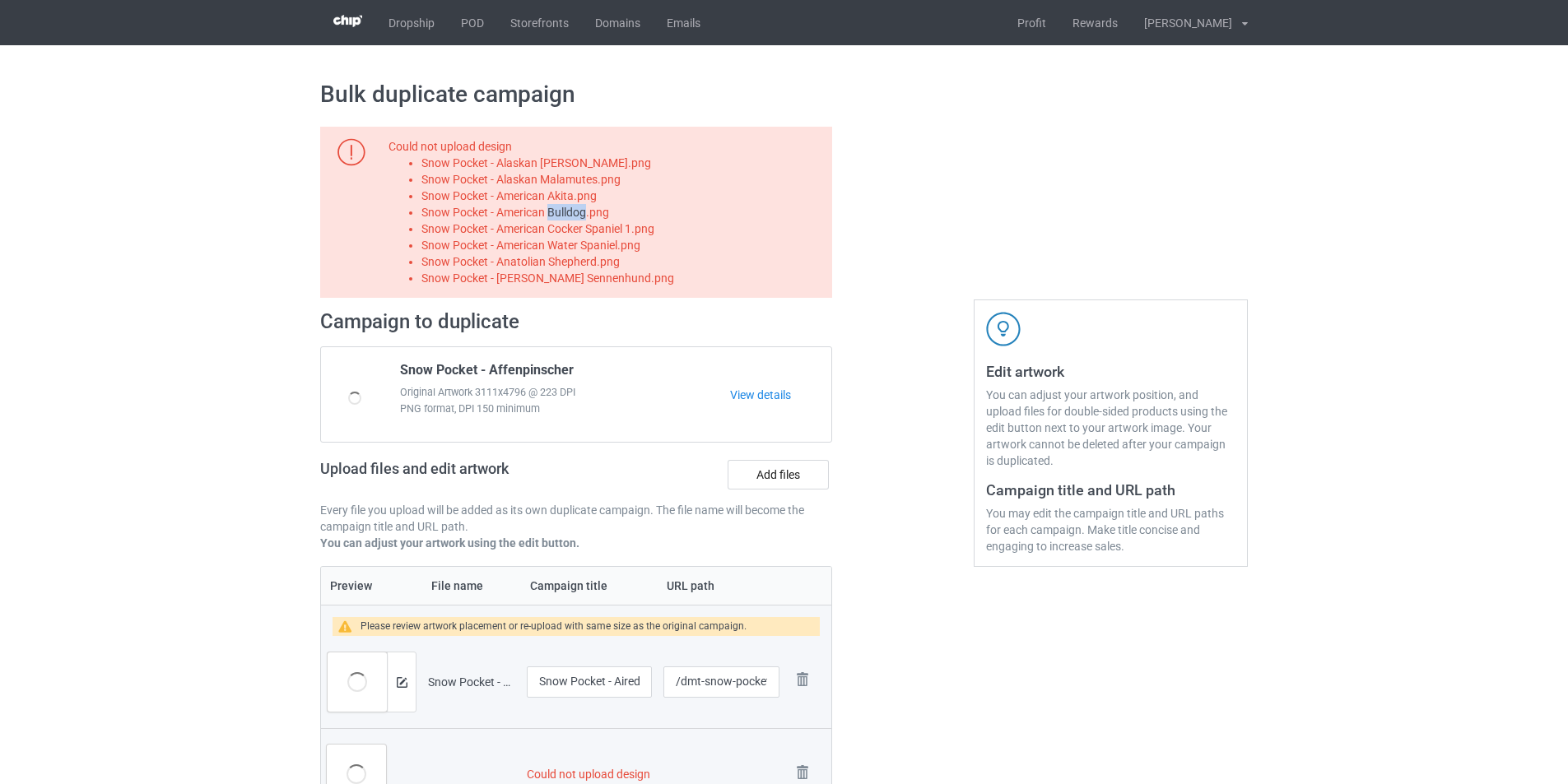
click at [579, 209] on li "Snow Pocket - American Bulldog.png" at bounding box center [623, 212] width 405 height 16
copy li "Snow Pocket - American Bulldog.png"
click at [775, 478] on label "Add files" at bounding box center [779, 474] width 101 height 30
click at [0, 0] on input "Add files" at bounding box center [0, 0] width 0 height 0
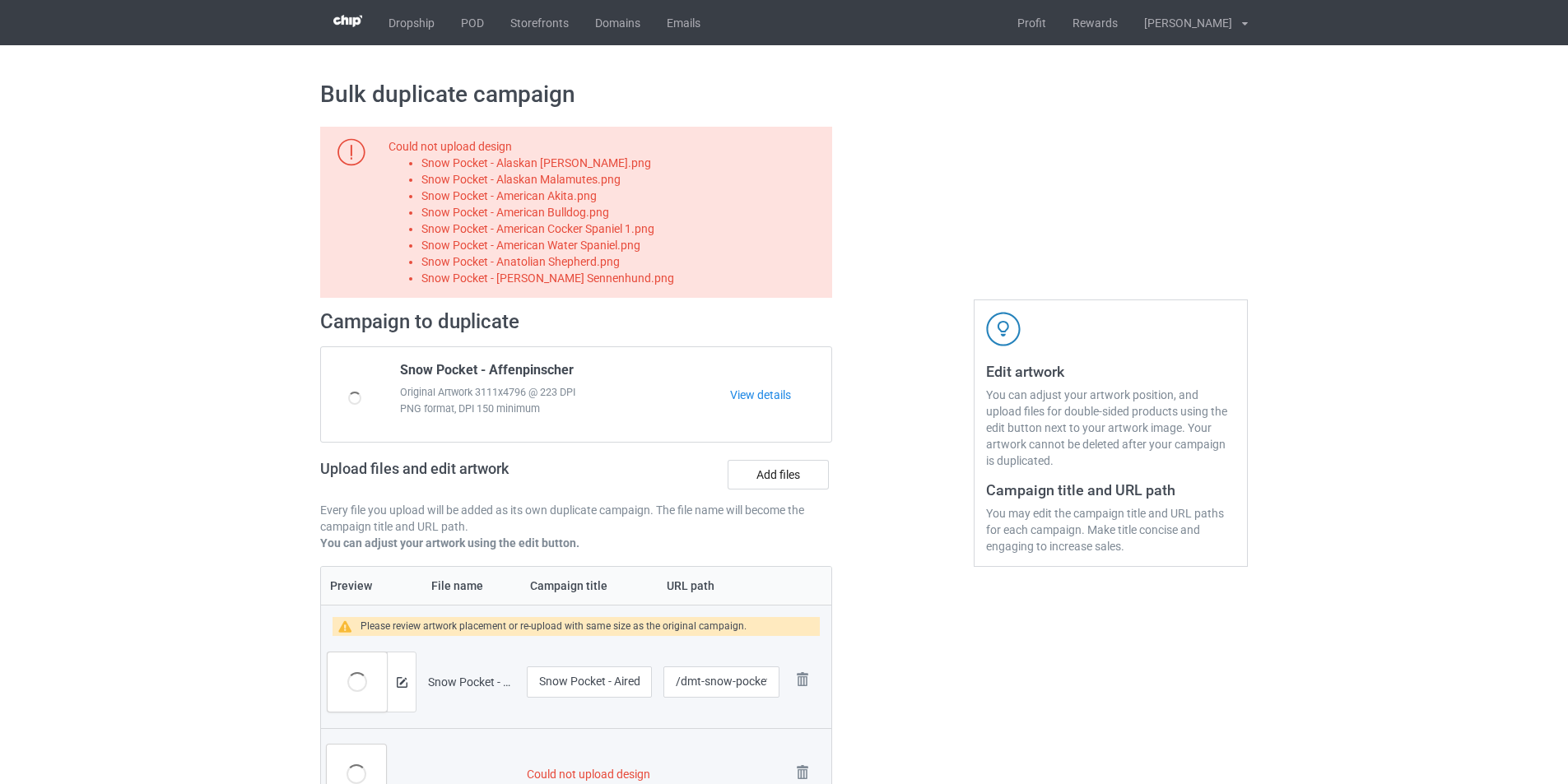
click at [640, 230] on li "Snow Pocket - American Cocker Spaniel 1.png" at bounding box center [623, 228] width 405 height 16
copy li "Snow Pocket - American Cocker Spaniel 1.png"
click at [776, 479] on label "Add files" at bounding box center [779, 474] width 101 height 30
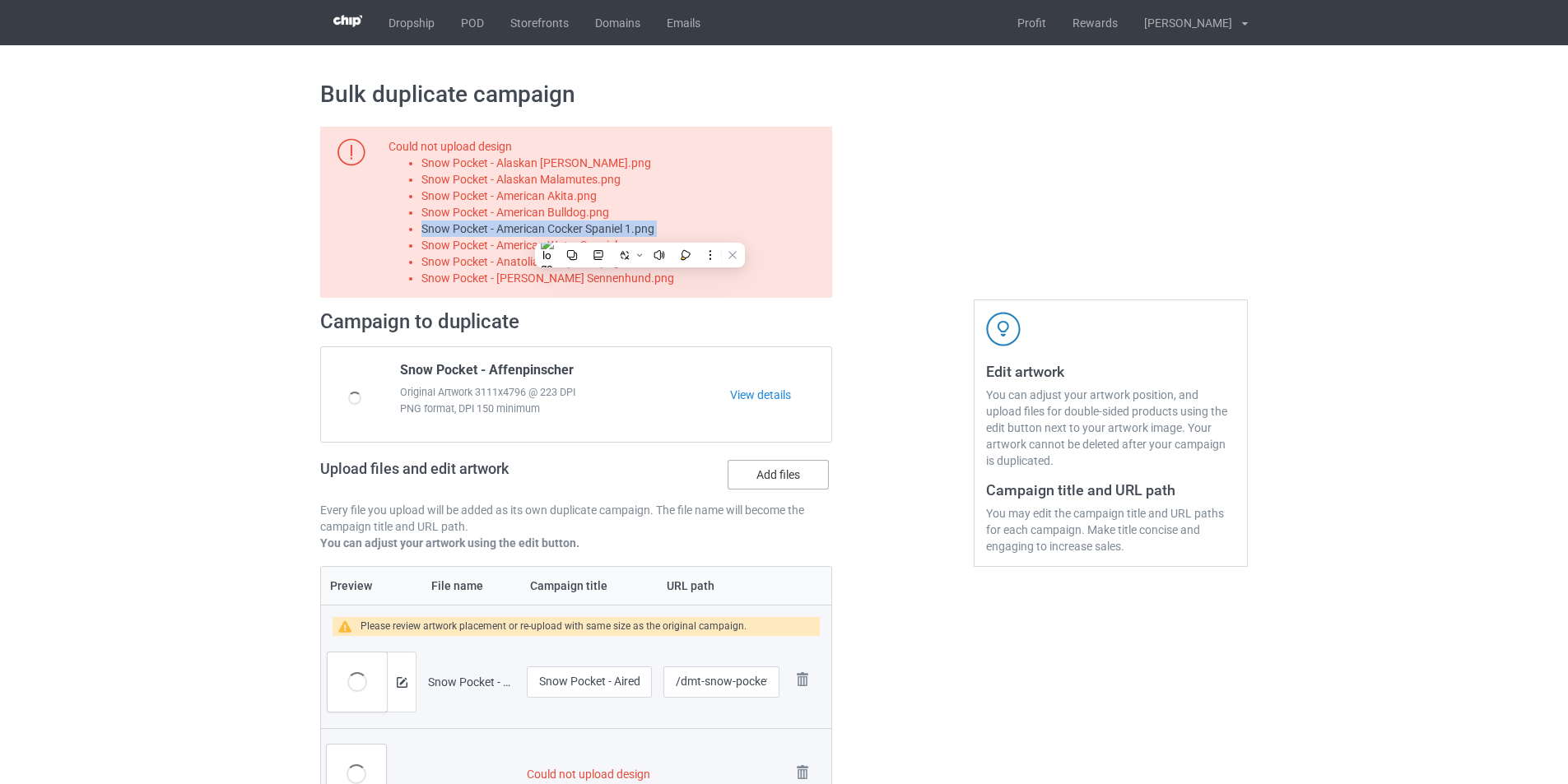
click at [0, 0] on input "Add files" at bounding box center [0, 0] width 0 height 0
click at [622, 248] on li "Snow Pocket - American Water Spaniel.png" at bounding box center [623, 245] width 405 height 16
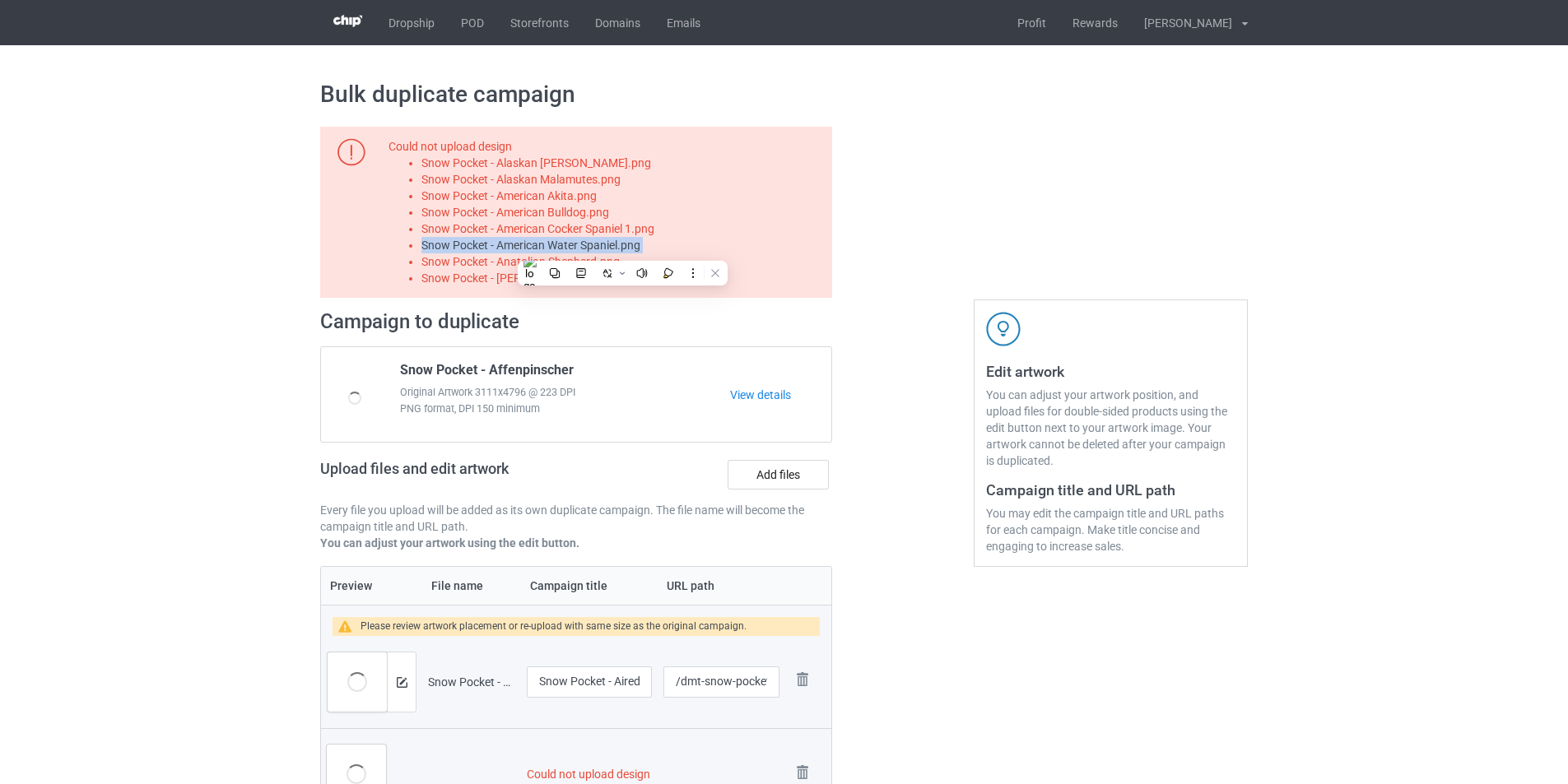
click at [622, 248] on li "Snow Pocket - American Water Spaniel.png" at bounding box center [623, 245] width 405 height 16
copy li "Snow Pocket - American Water Spaniel.png"
click at [795, 474] on label "Add files" at bounding box center [779, 474] width 101 height 30
click at [0, 0] on input "Add files" at bounding box center [0, 0] width 0 height 0
click at [606, 255] on li "Snow Pocket - Anatolian Shepherd.png" at bounding box center [623, 261] width 405 height 16
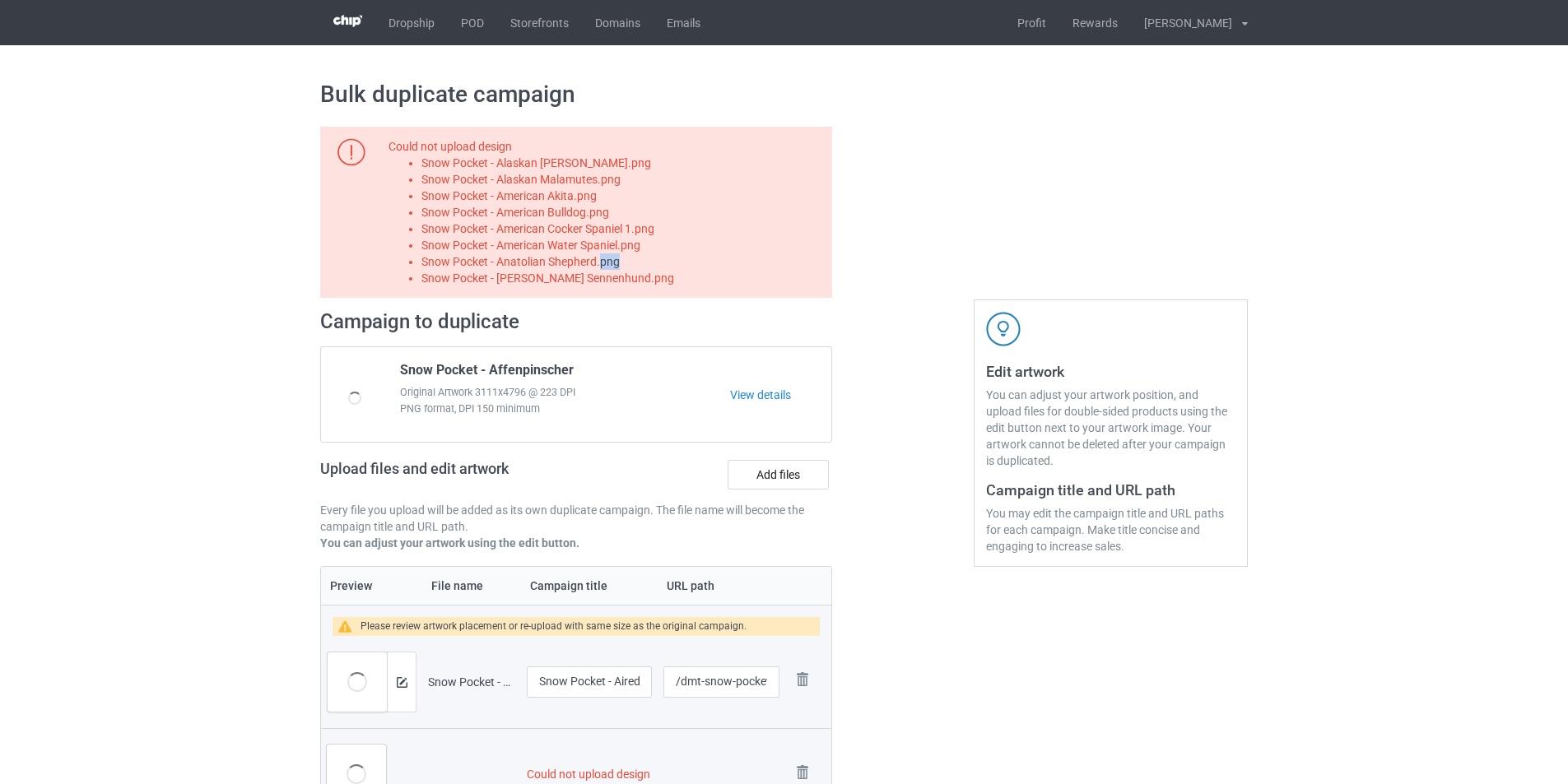
click at [606, 255] on li "Snow Pocket - Anatolian Shepherd.png" at bounding box center [623, 261] width 405 height 16
copy li "Snow Pocket - Anatolian Shepherd.png"
click at [781, 472] on label "Add files" at bounding box center [779, 474] width 101 height 30
click at [0, 0] on input "Add files" at bounding box center [0, 0] width 0 height 0
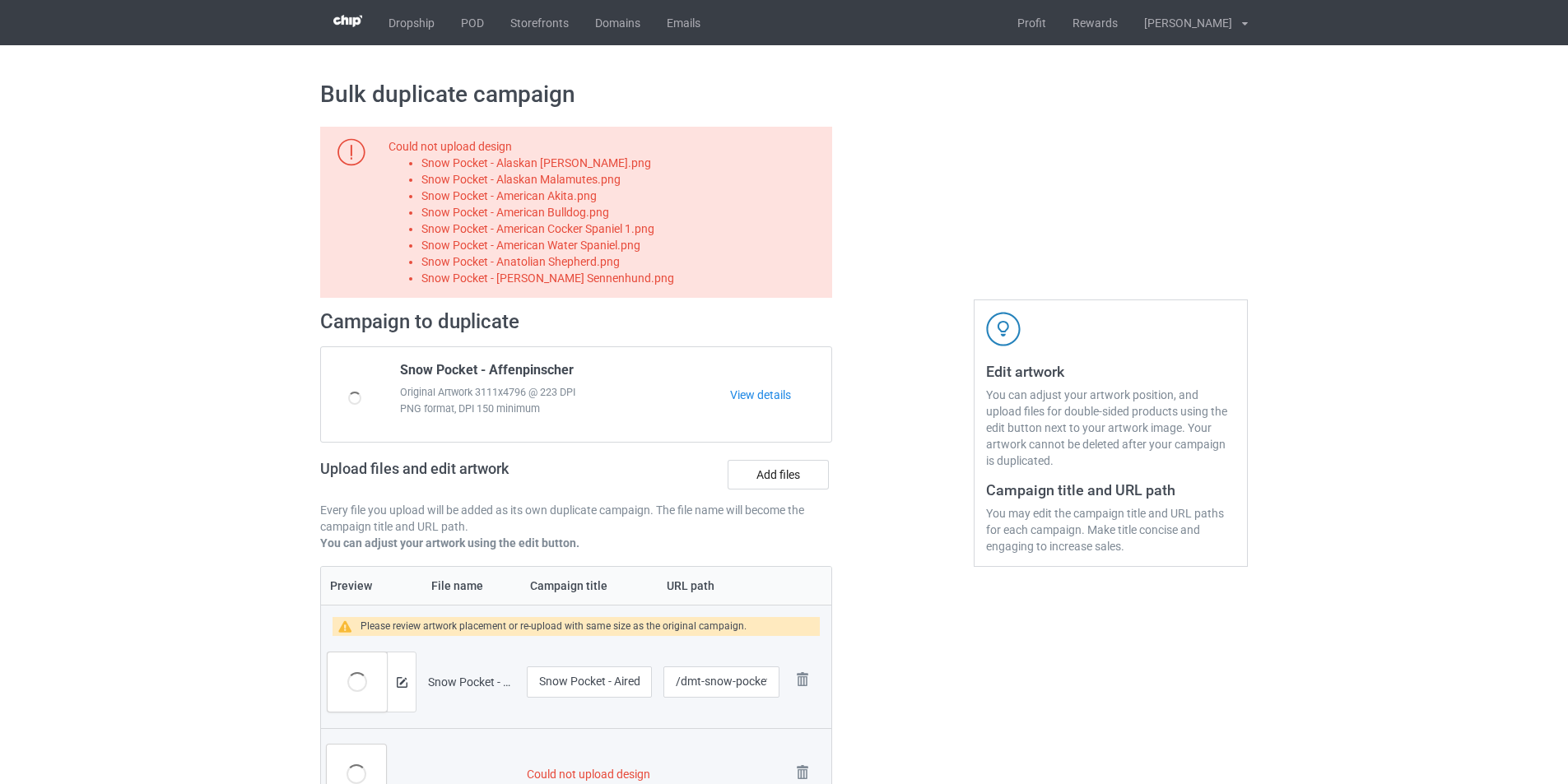
click at [635, 273] on li "Snow Pocket - Appenzeller Sennenhund.png" at bounding box center [623, 278] width 405 height 16
copy li "Snow Pocket - Appenzeller Sennenhund.png"
click at [792, 471] on label "Add files" at bounding box center [779, 474] width 101 height 30
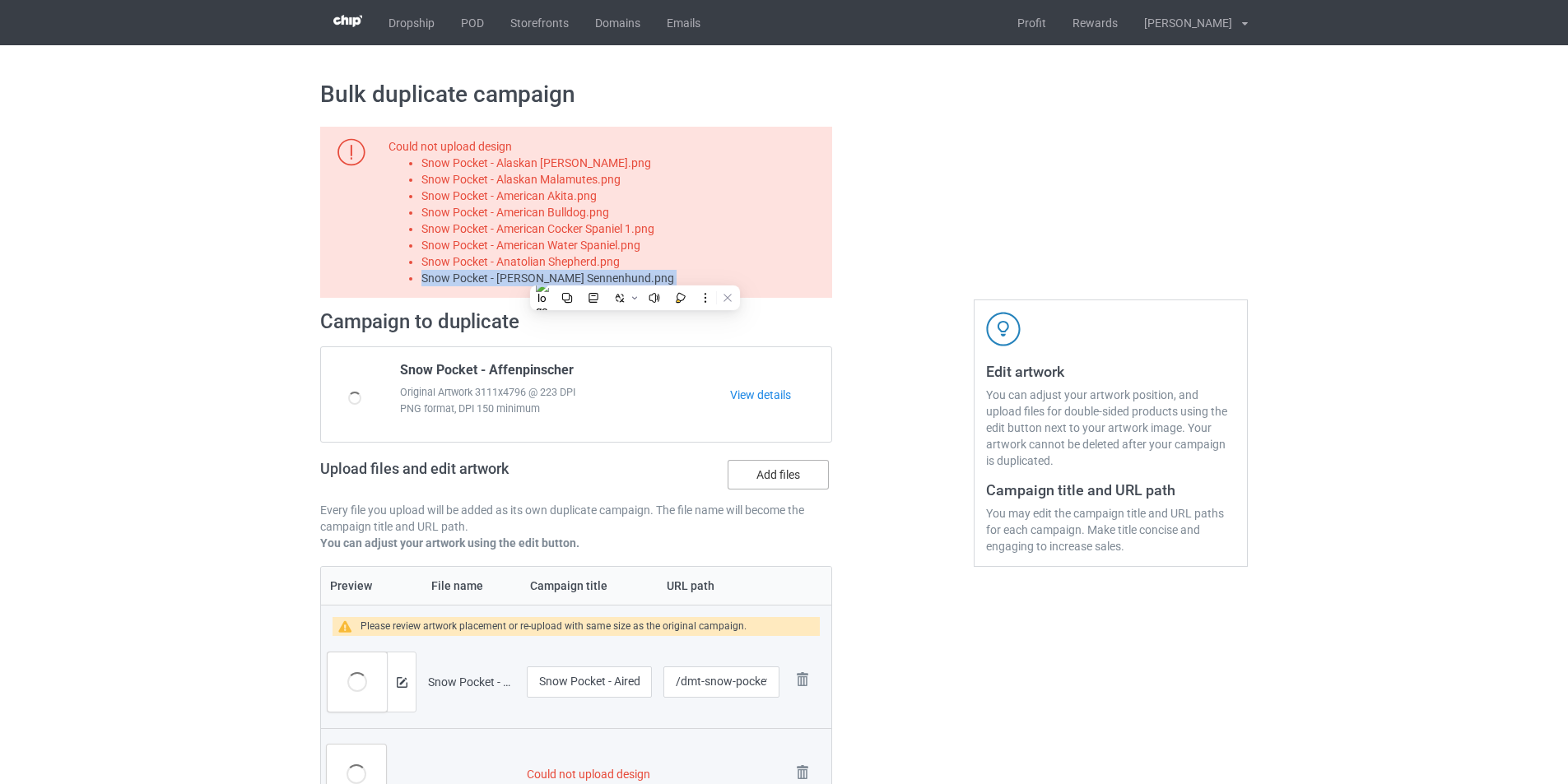
click at [0, 0] on input "Add files" at bounding box center [0, 0] width 0 height 0
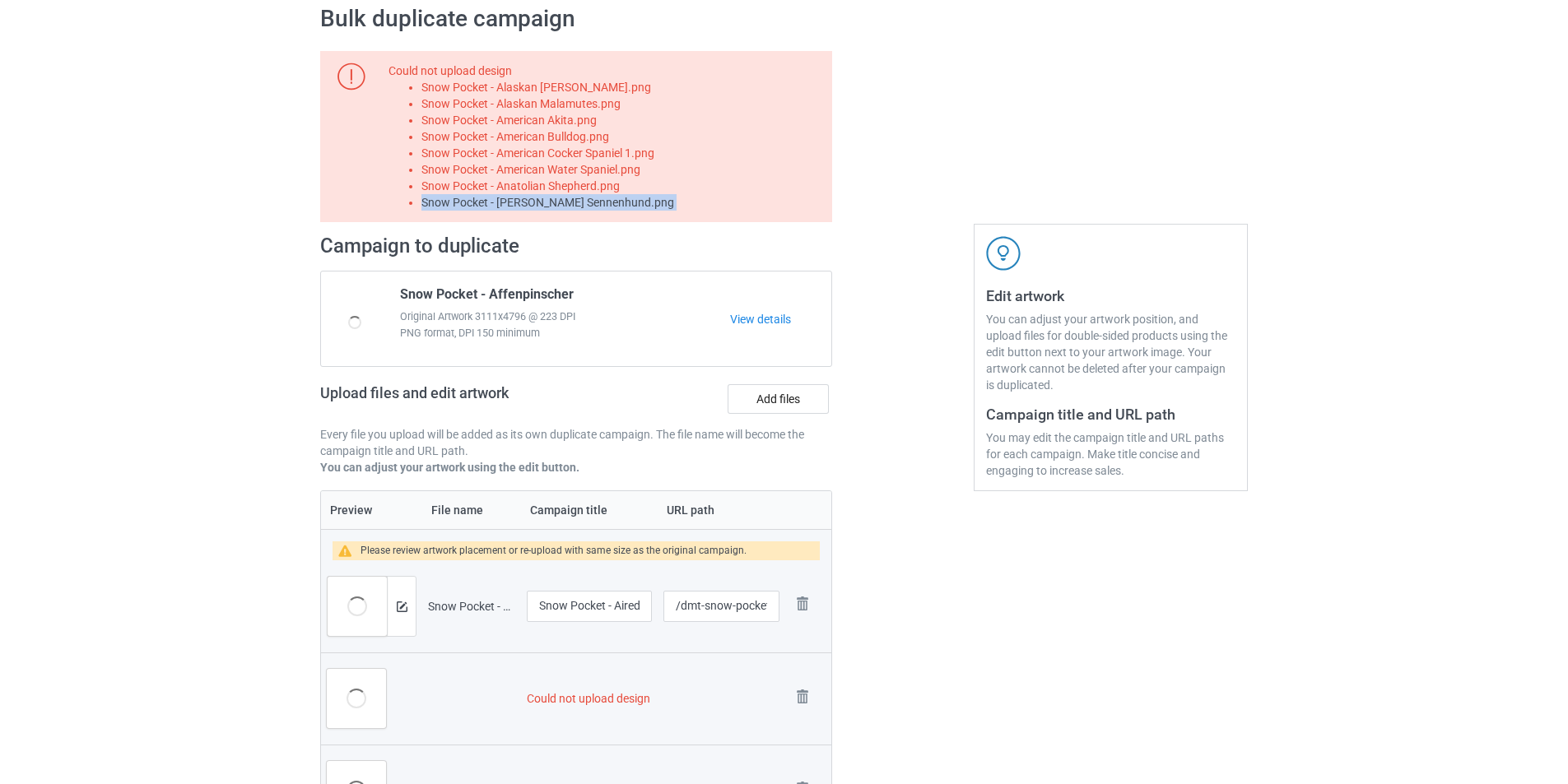
scroll to position [329, 0]
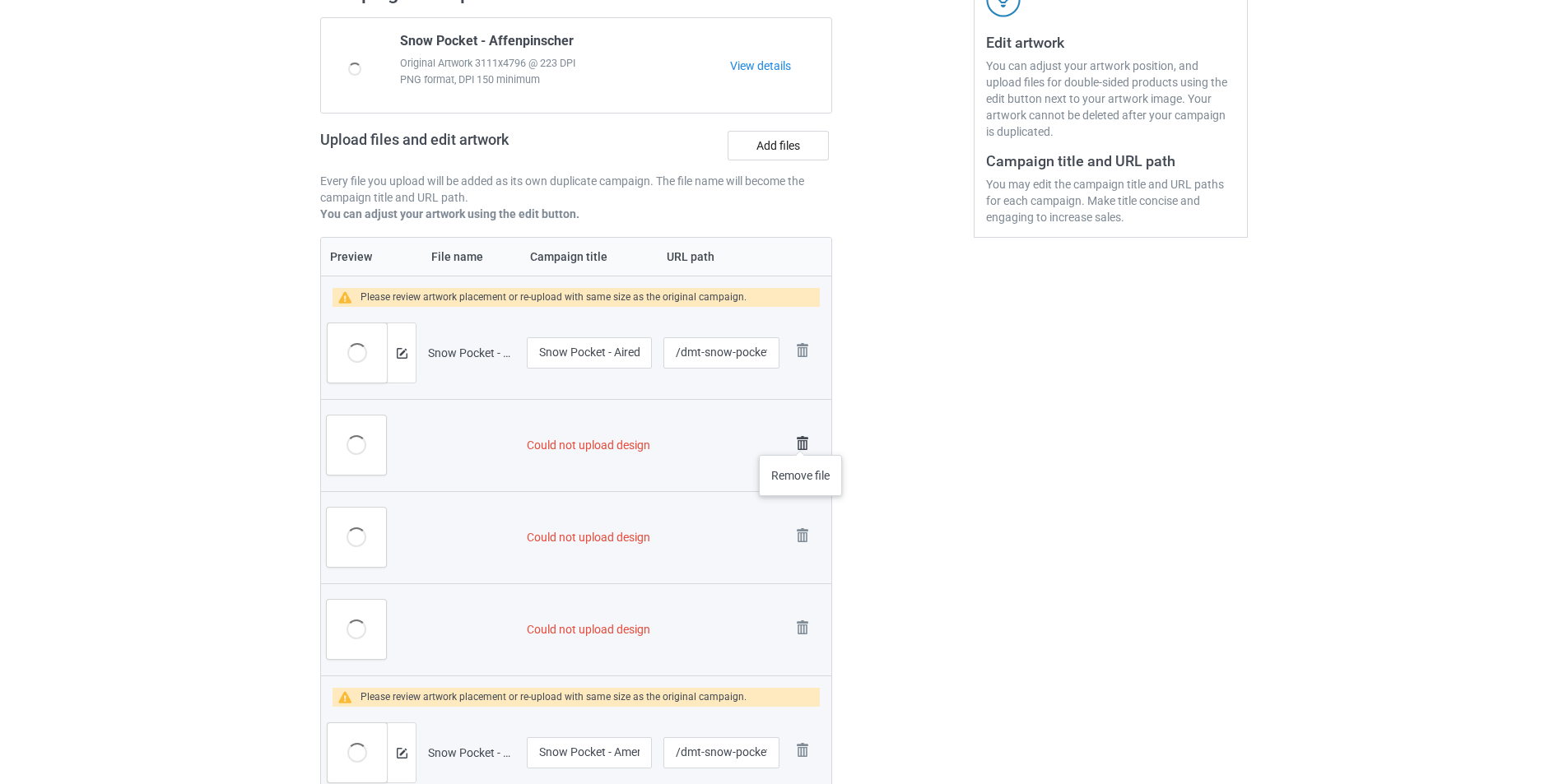
click at [801, 437] on img at bounding box center [803, 443] width 23 height 23
click at [803, 524] on img at bounding box center [803, 536] width 23 height 23
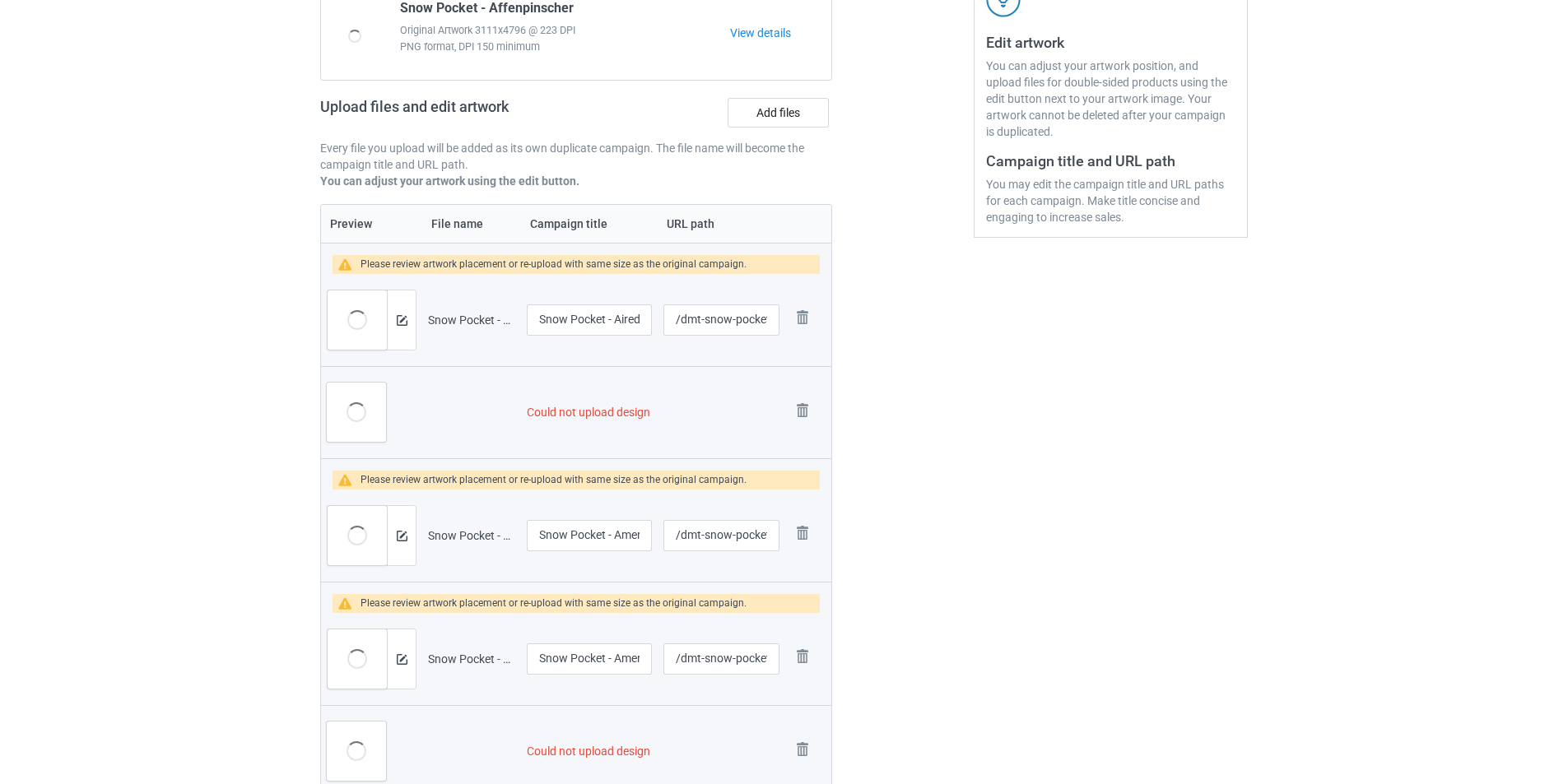
click at [803, 426] on link at bounding box center [803, 412] width 23 height 27
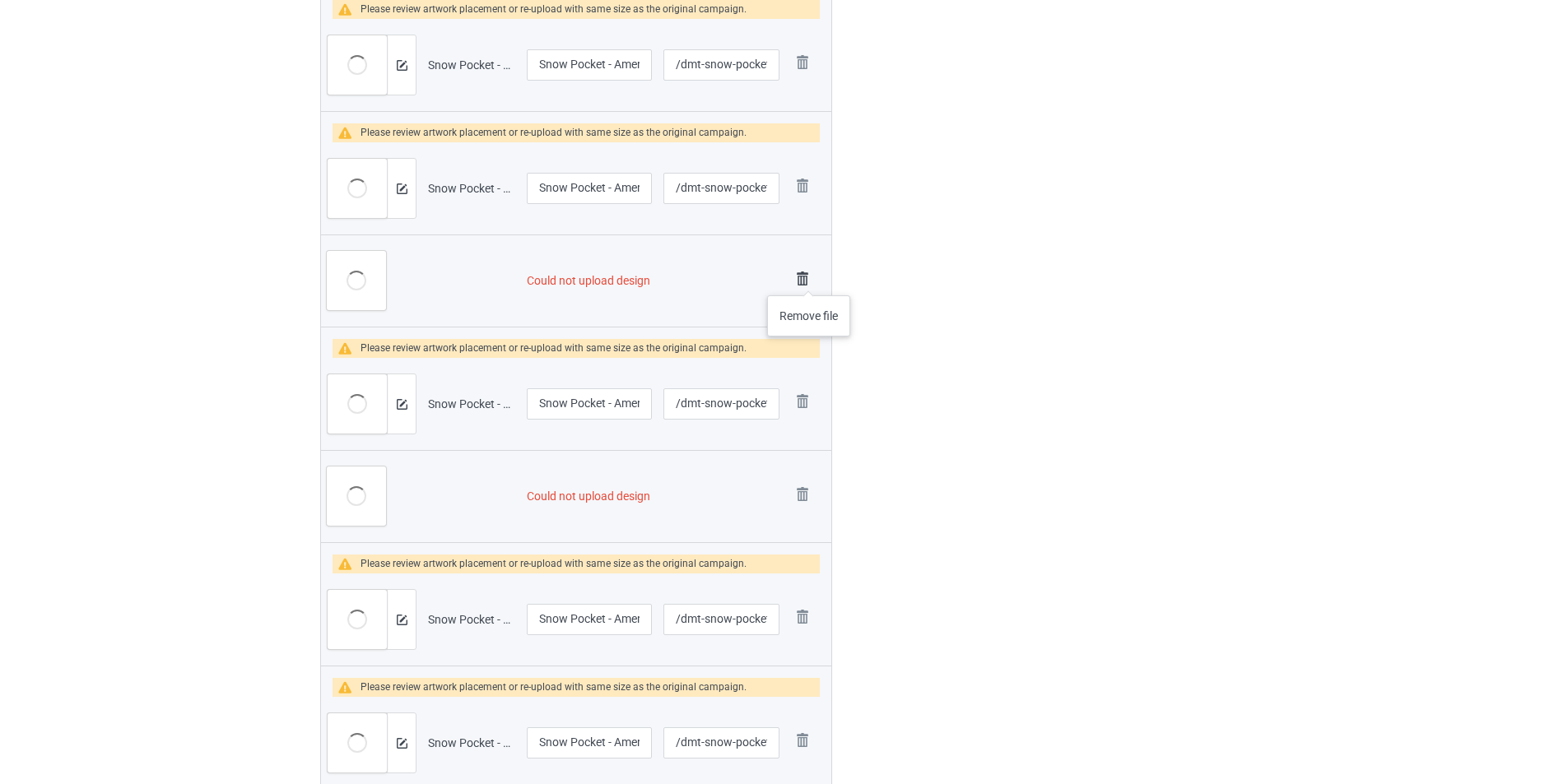
click at [809, 278] on img at bounding box center [803, 279] width 23 height 23
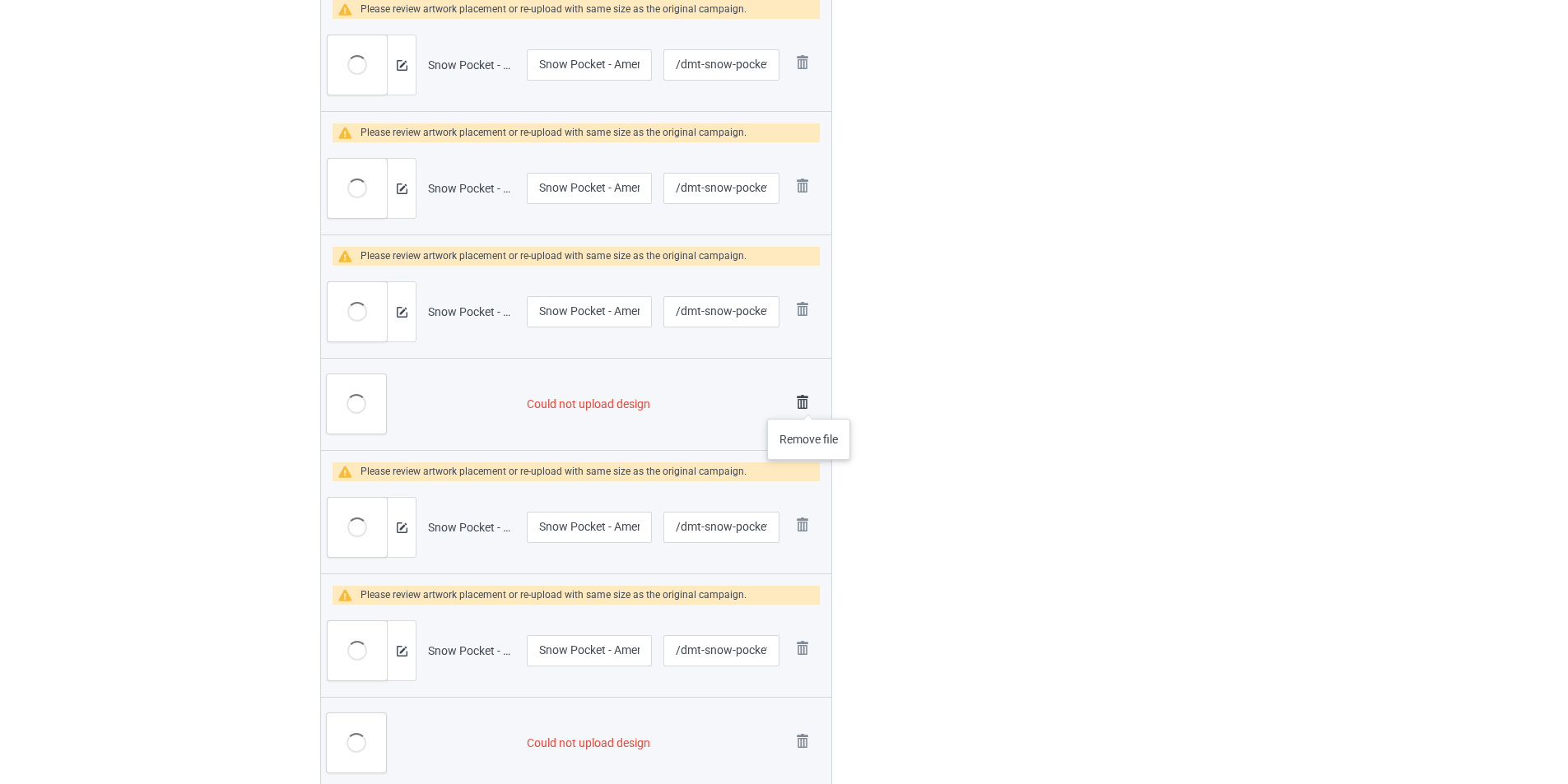
click at [805, 407] on img at bounding box center [803, 403] width 23 height 23
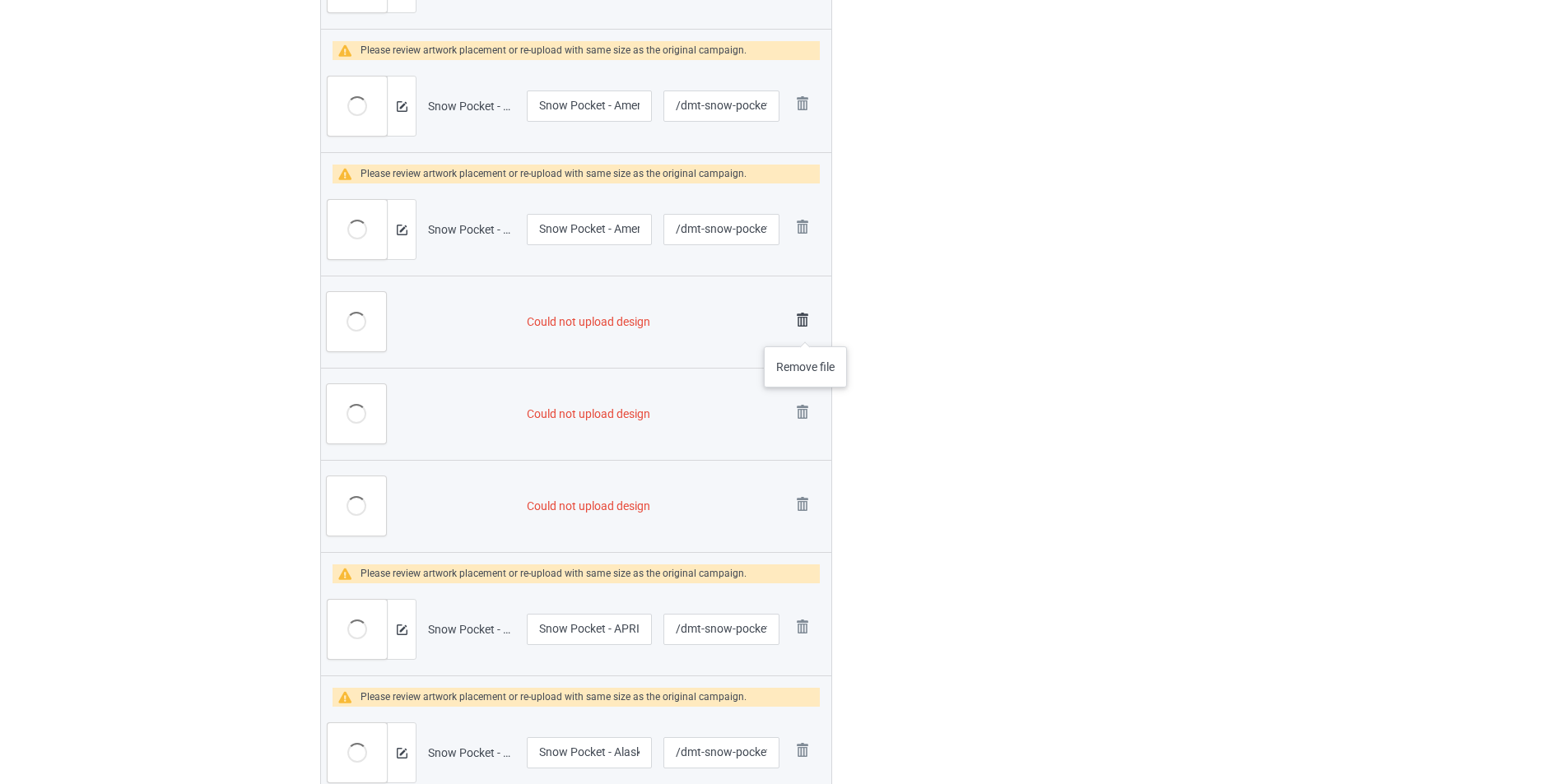
click at [806, 327] on img at bounding box center [803, 320] width 23 height 23
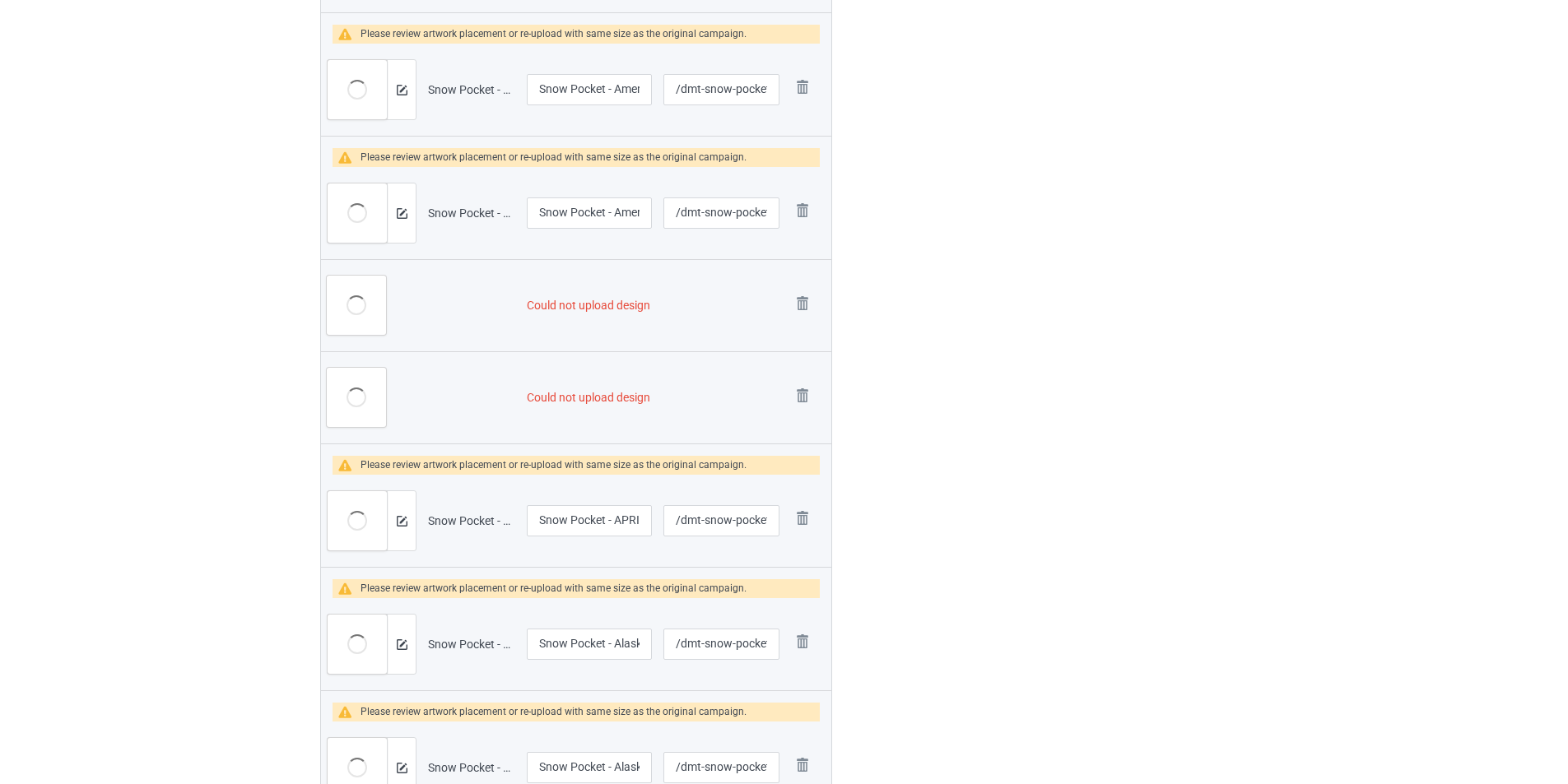
click at [0, 0] on img at bounding box center [0, 0] width 0 height 0
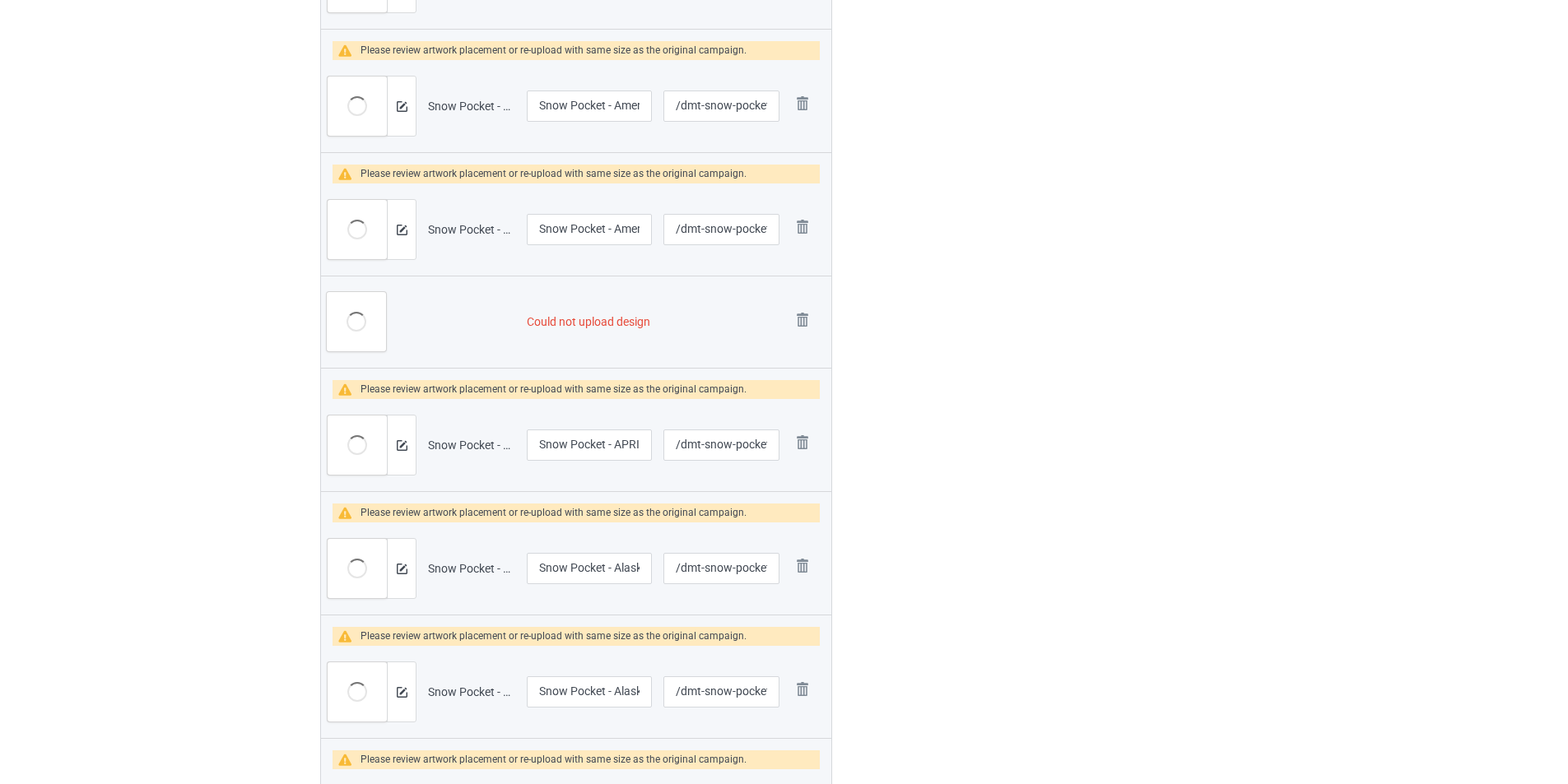
click at [0, 0] on img at bounding box center [0, 0] width 0 height 0
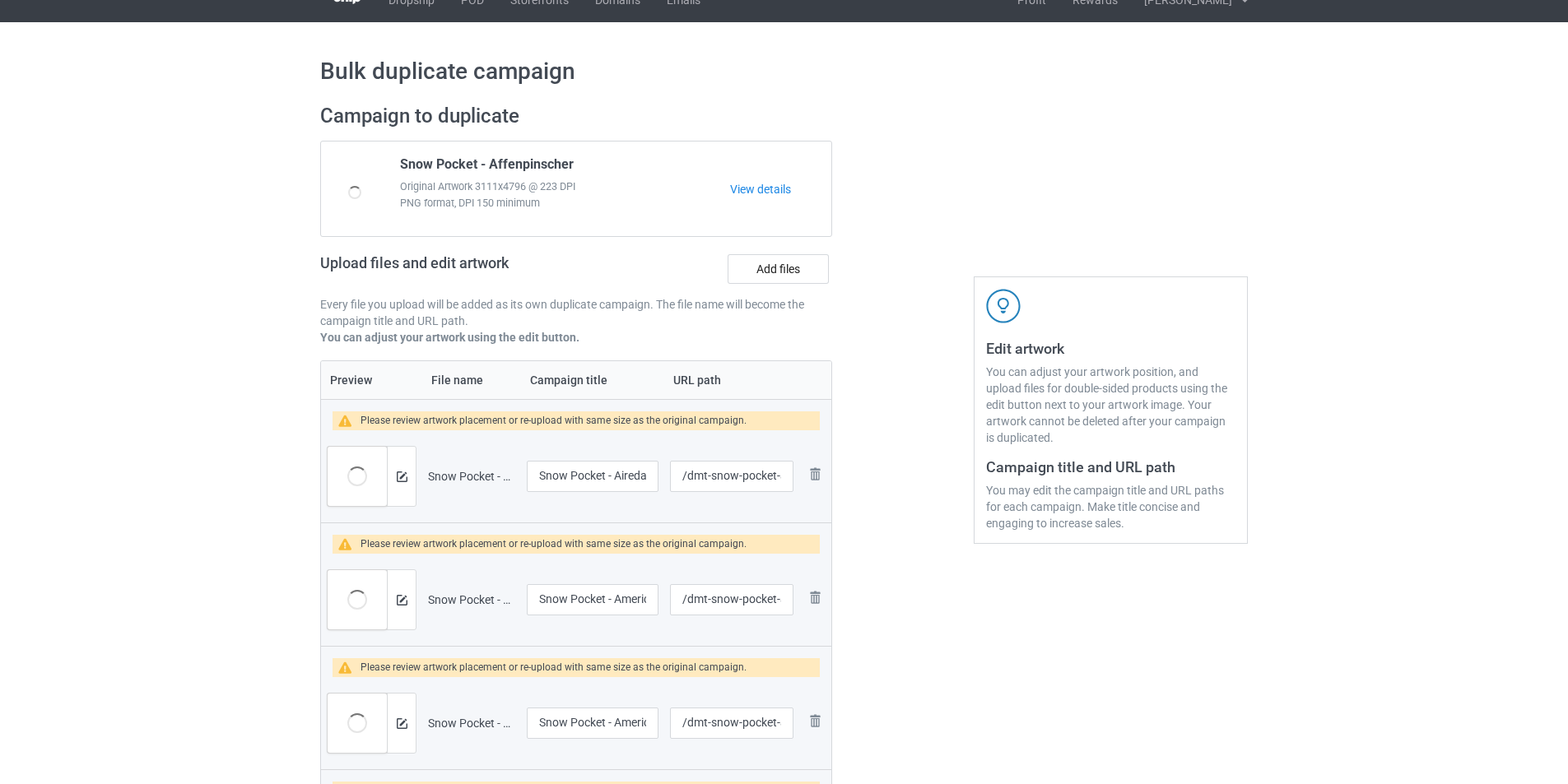
scroll to position [0, 0]
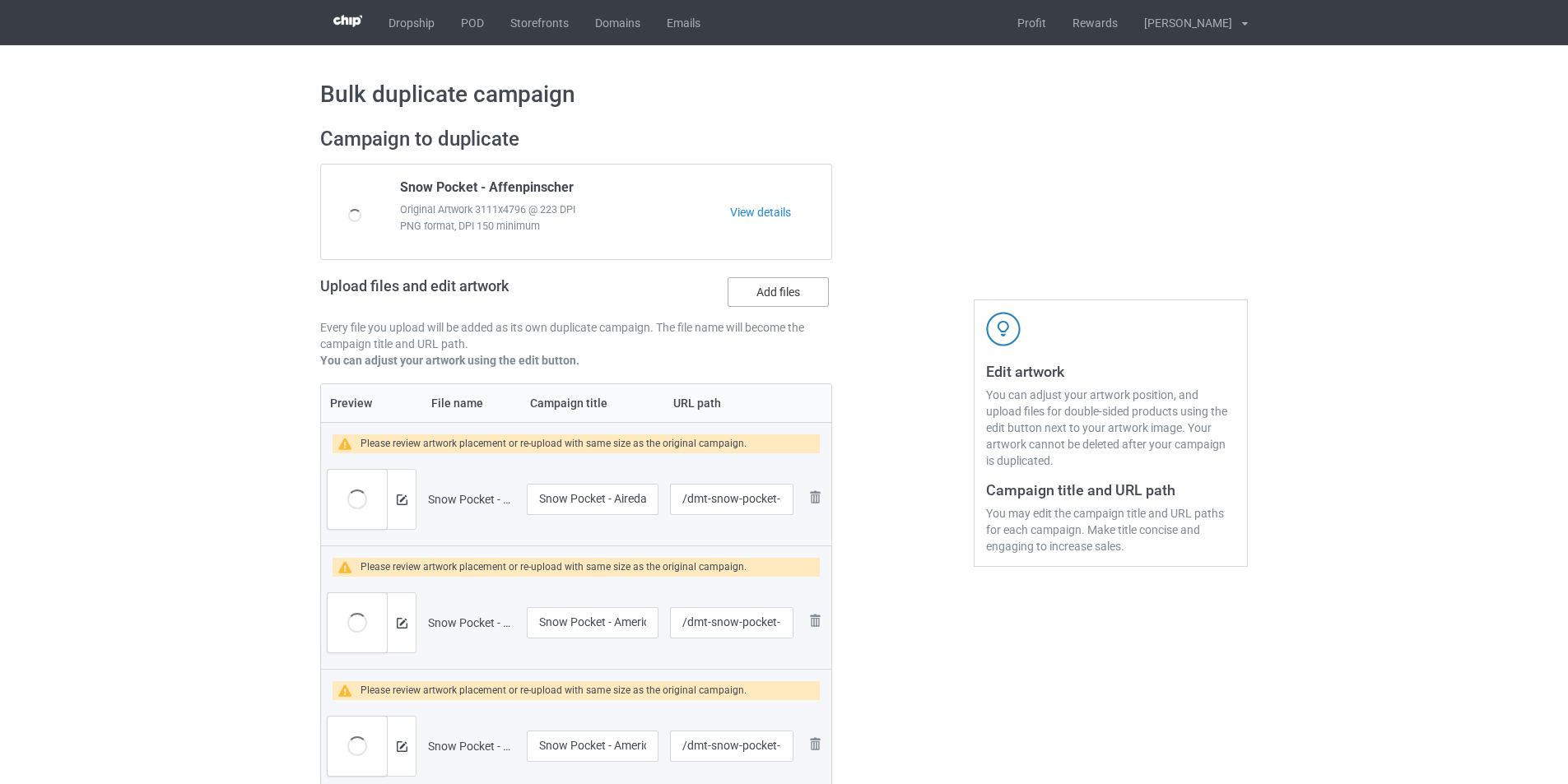
click at [777, 287] on label "Add files" at bounding box center [779, 292] width 101 height 30
click at [0, 0] on input "Add files" at bounding box center [0, 0] width 0 height 0
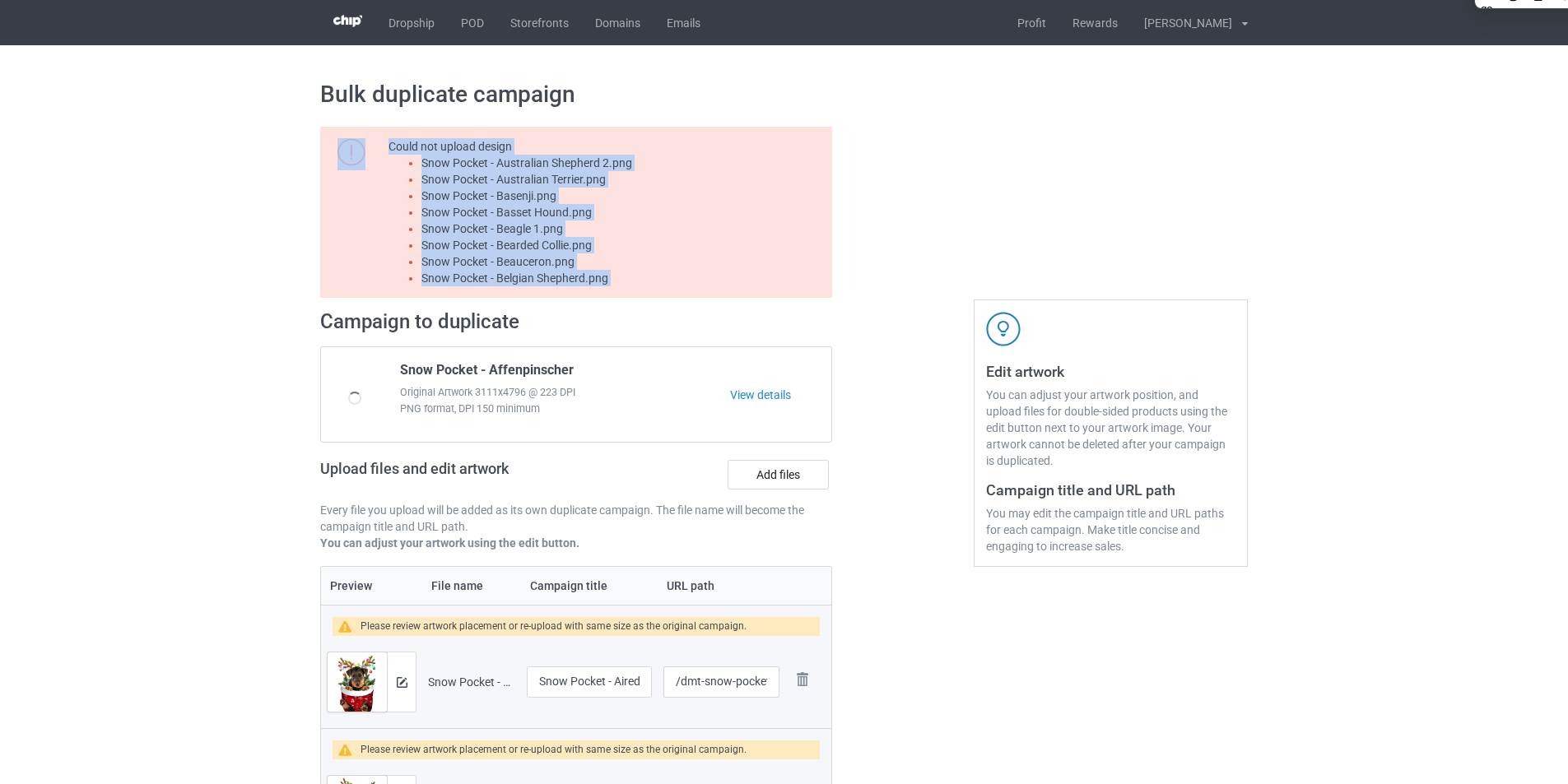
click at [604, 159] on li "Snow Pocket - Australian Shepherd 2.png" at bounding box center [623, 162] width 405 height 16
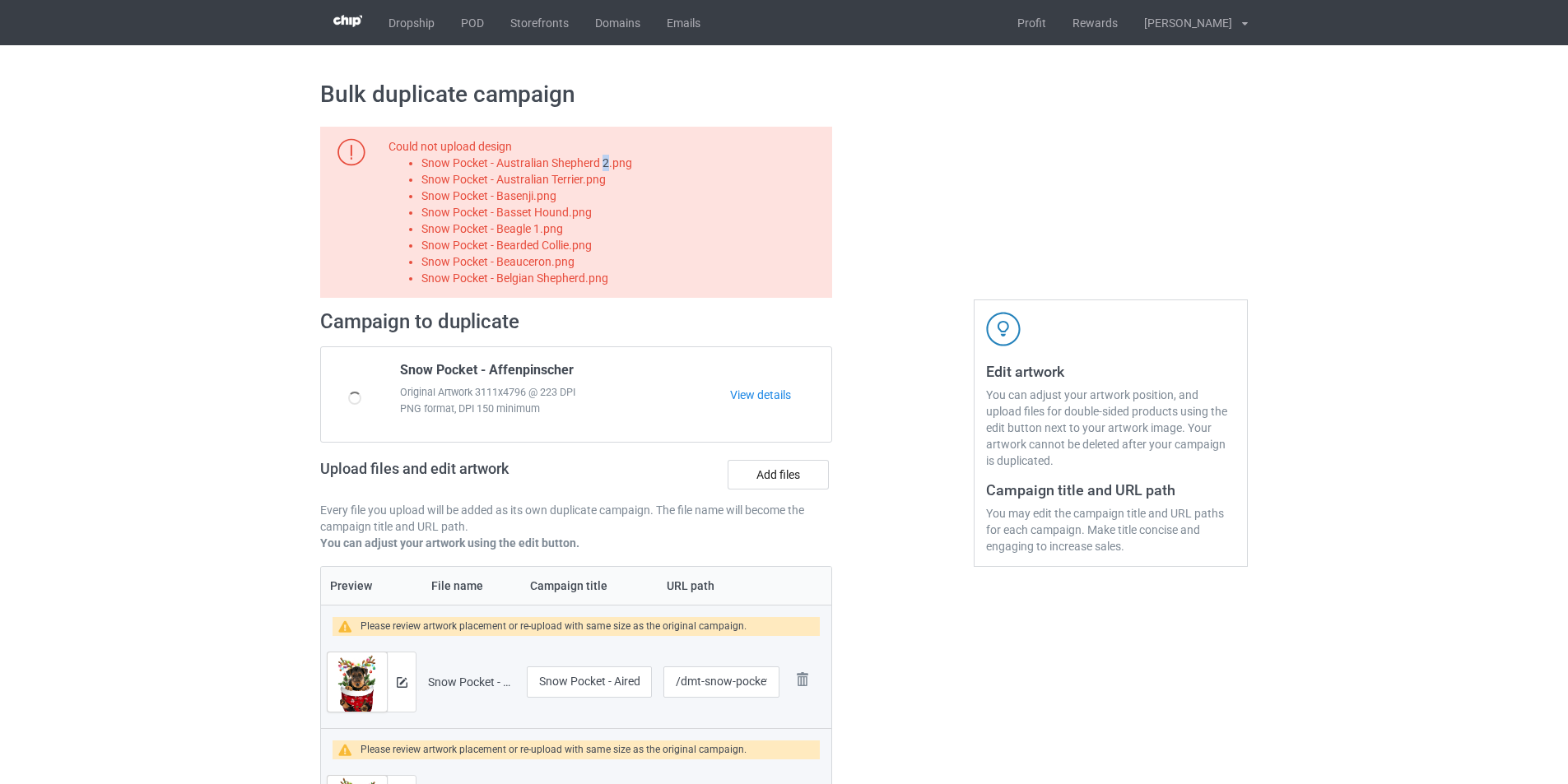
click at [604, 159] on li "Snow Pocket - Australian Shepherd 2.png" at bounding box center [623, 162] width 405 height 16
click at [791, 485] on label "Add files" at bounding box center [779, 474] width 101 height 30
click at [0, 0] on input "Add files" at bounding box center [0, 0] width 0 height 0
click at [599, 176] on li "Snow Pocket - Australian Terrier.png" at bounding box center [623, 179] width 405 height 16
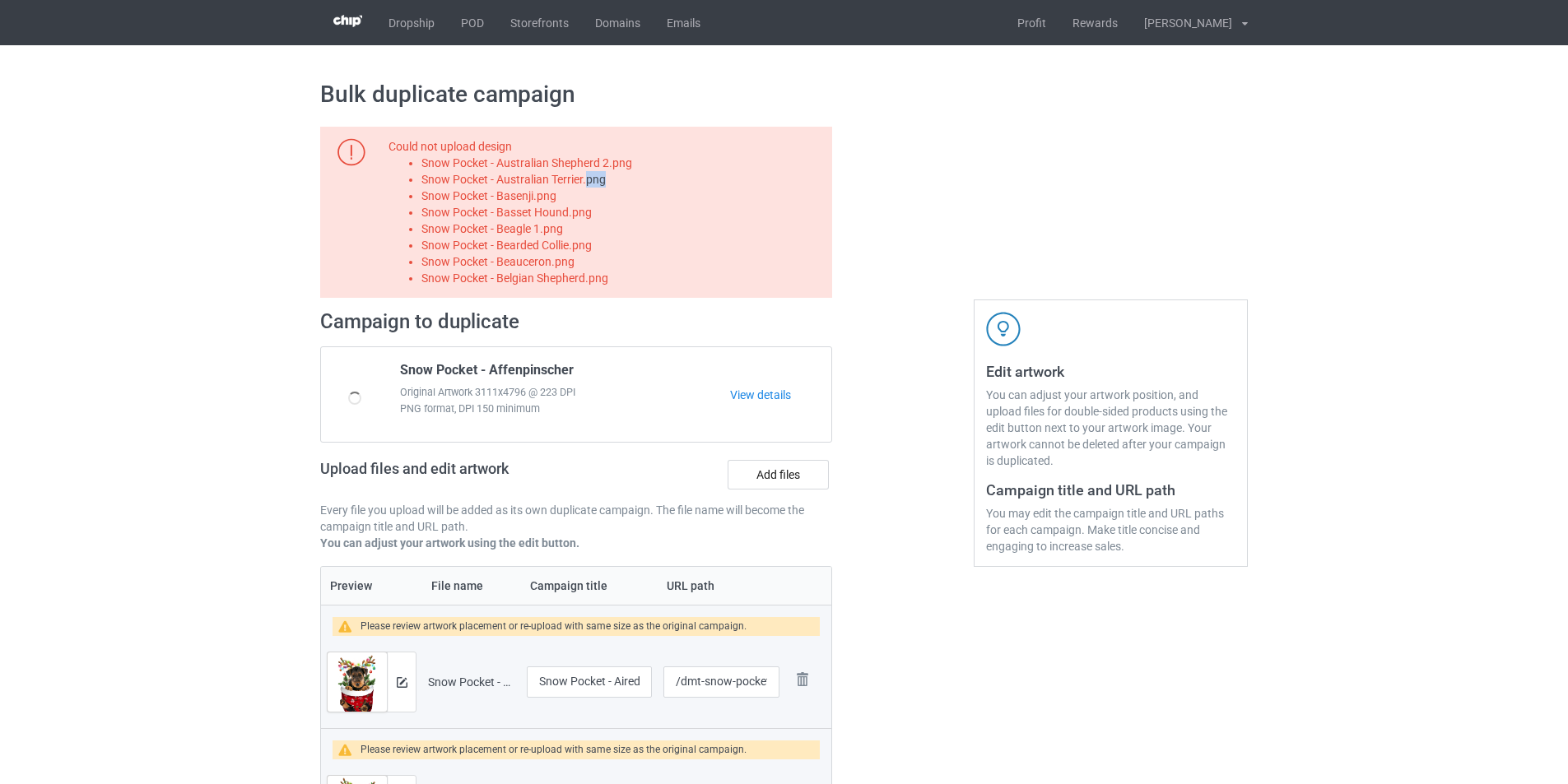
click at [599, 176] on li "Snow Pocket - Australian Terrier.png" at bounding box center [623, 179] width 405 height 16
copy li "Snow Pocket - Australian Terrier.png"
click at [754, 470] on label "Add files" at bounding box center [779, 474] width 101 height 30
click at [0, 0] on input "Add files" at bounding box center [0, 0] width 0 height 0
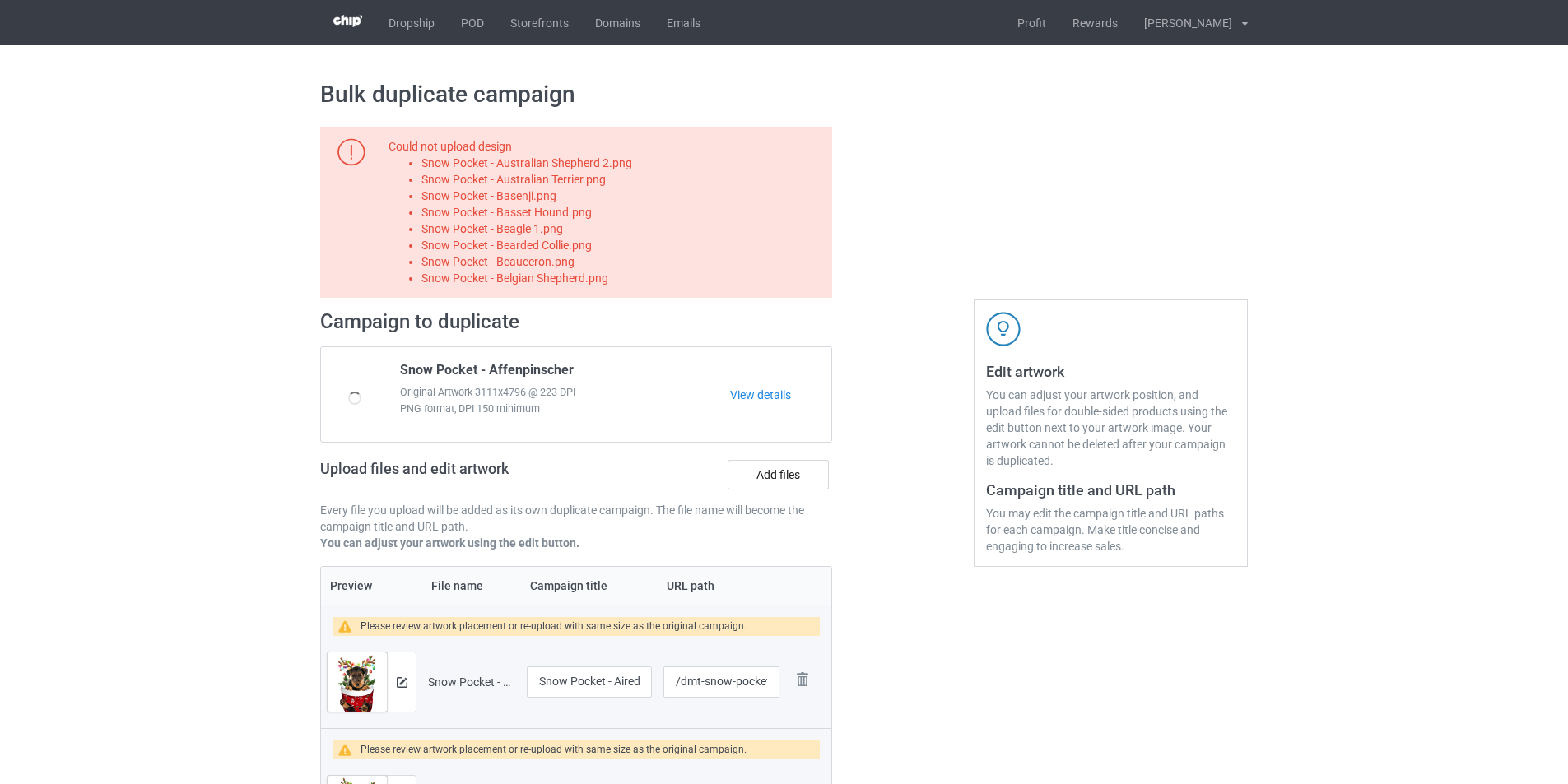
click at [526, 203] on li "Snow Pocket - Basenji.png" at bounding box center [623, 195] width 405 height 16
click at [524, 197] on li "Snow Pocket - Basenji.png" at bounding box center [623, 195] width 405 height 16
copy li "Snow Pocket - Basenji.png"
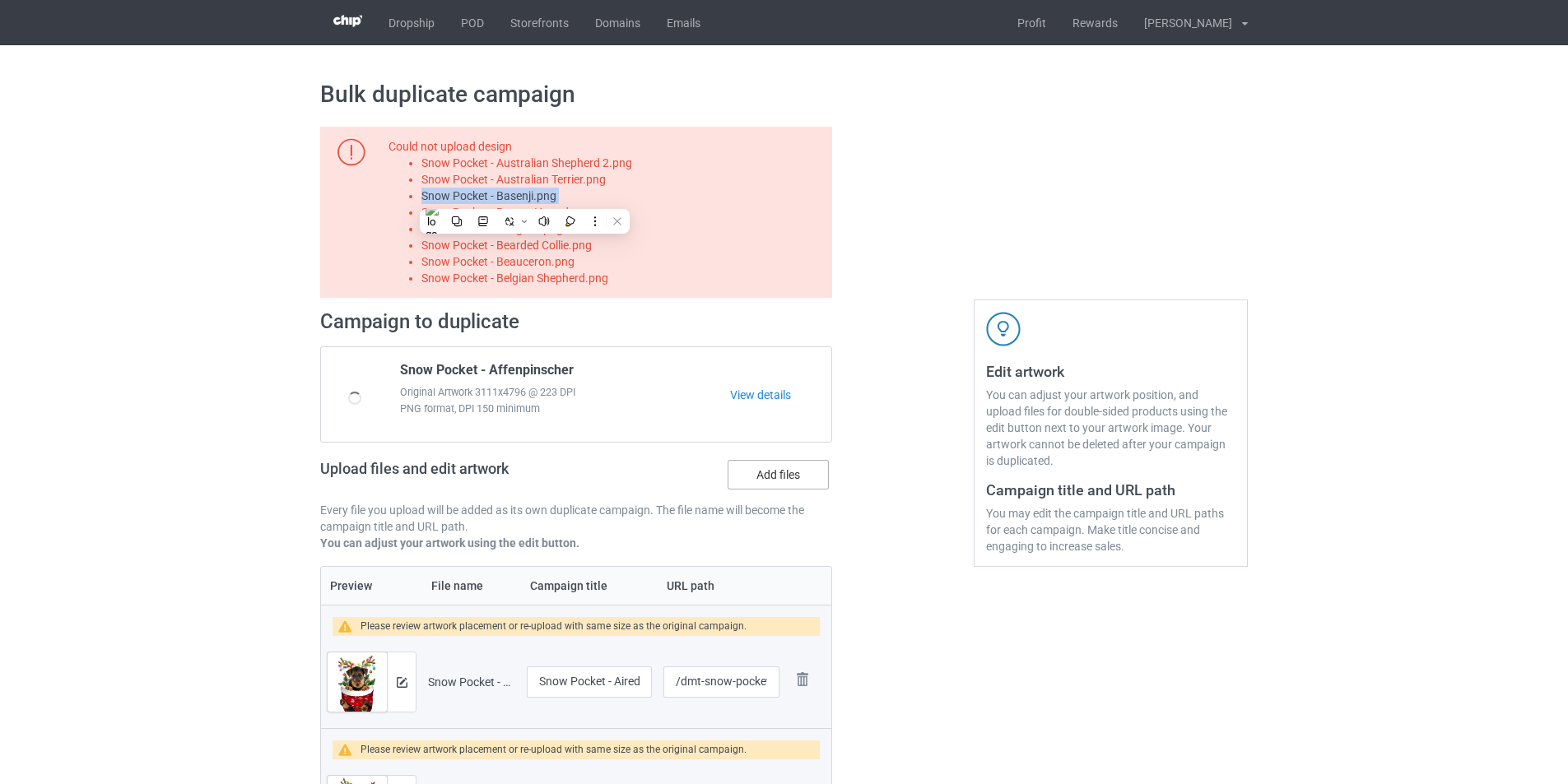
click at [783, 472] on label "Add files" at bounding box center [779, 474] width 101 height 30
click at [0, 0] on input "Add files" at bounding box center [0, 0] width 0 height 0
click at [553, 217] on li "Snow Pocket - Basset Hound.png" at bounding box center [623, 212] width 405 height 16
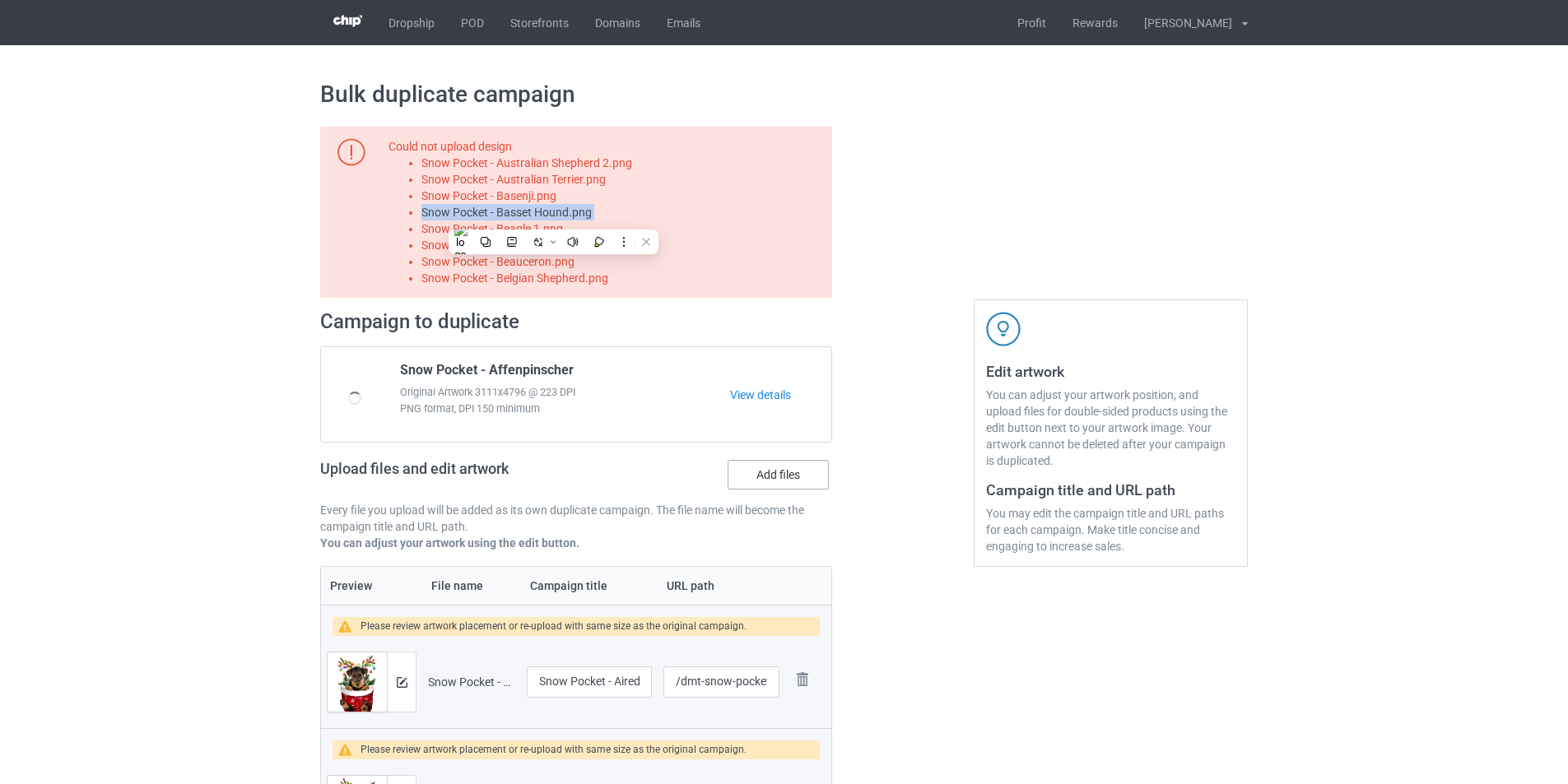
click at [771, 468] on label "Add files" at bounding box center [779, 474] width 101 height 30
click at [0, 0] on input "Add files" at bounding box center [0, 0] width 0 height 0
click at [512, 226] on li "Snow Pocket - Beagle 1.png" at bounding box center [623, 228] width 405 height 16
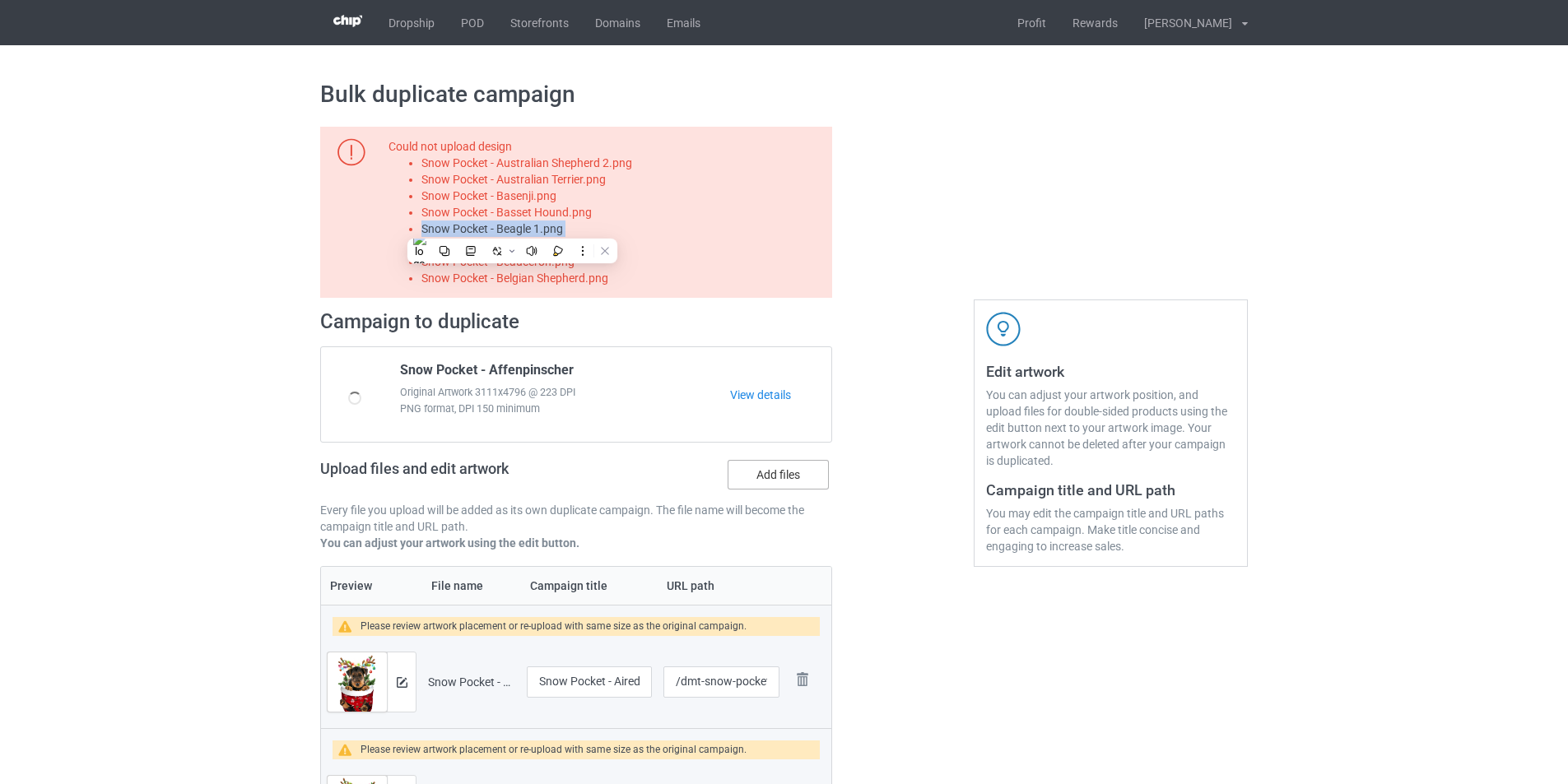
click at [791, 464] on label "Add files" at bounding box center [779, 474] width 101 height 30
click at [0, 0] on input "Add files" at bounding box center [0, 0] width 0 height 0
click at [554, 245] on li "Snow Pocket - Bearded Collie.png" at bounding box center [623, 245] width 405 height 16
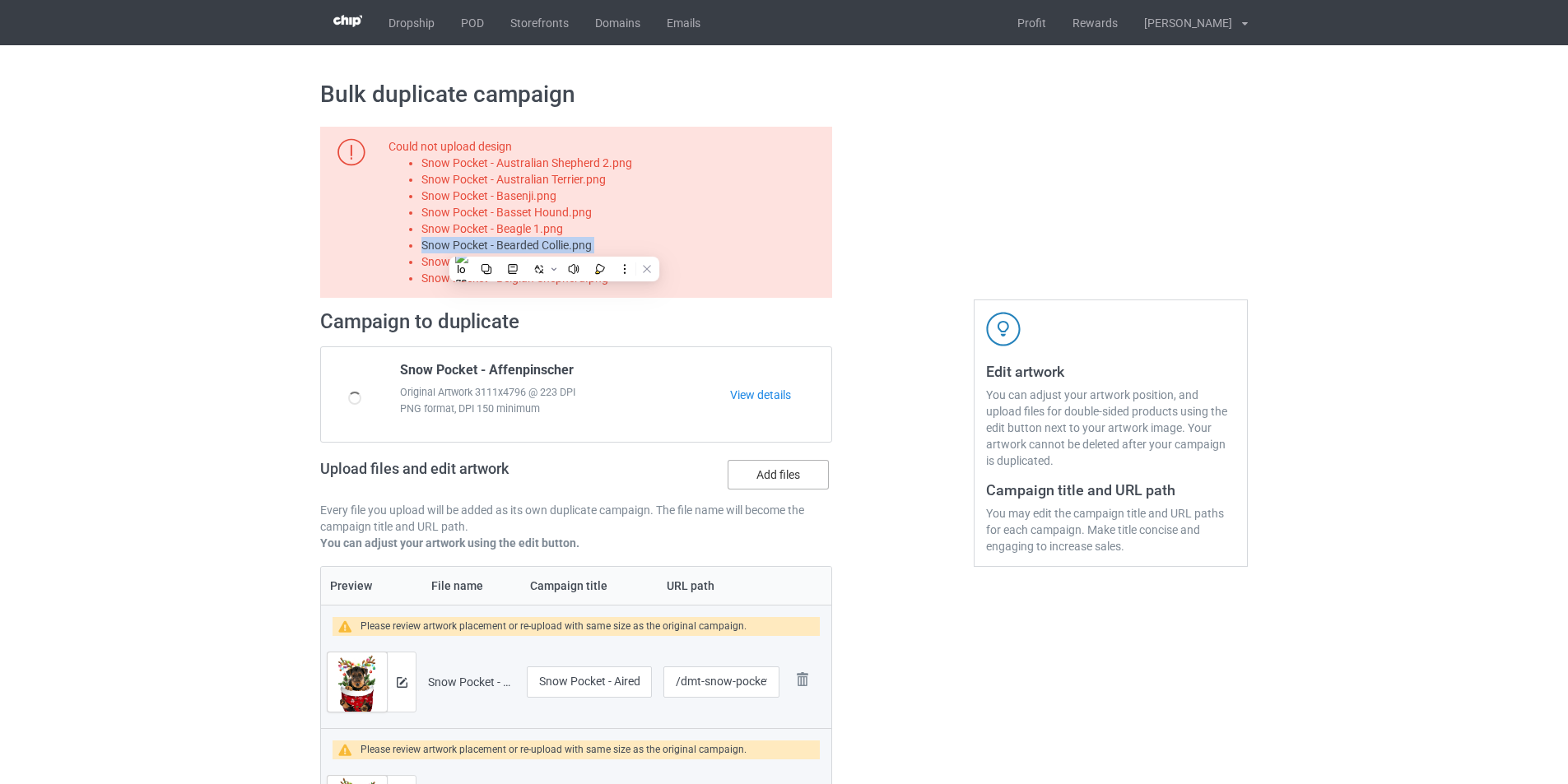
click at [787, 481] on label "Add files" at bounding box center [779, 474] width 101 height 30
click at [0, 0] on input "Add files" at bounding box center [0, 0] width 0 height 0
click at [567, 257] on li "Snow Pocket - Beauceron.png" at bounding box center [623, 261] width 405 height 16
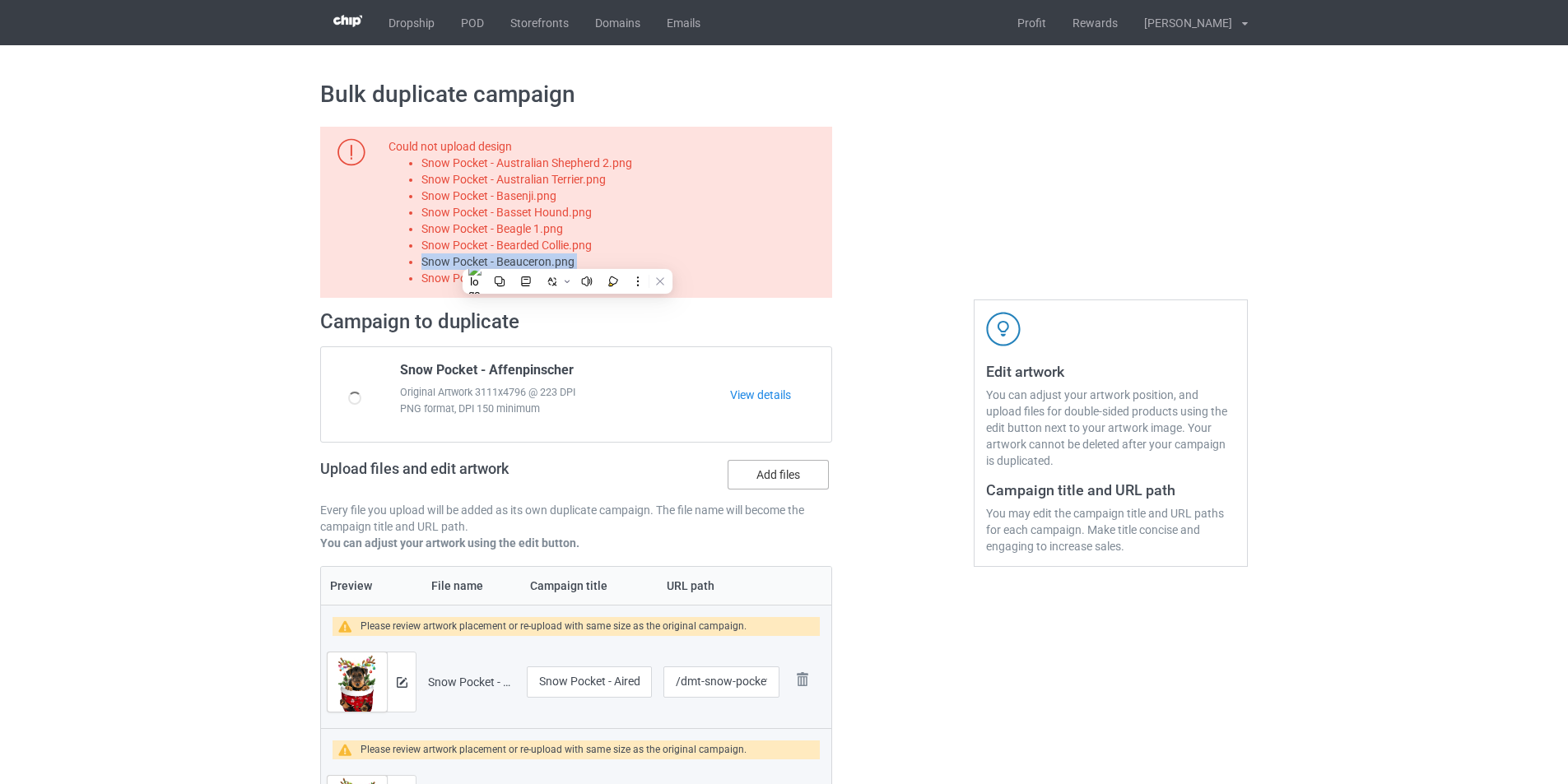
click at [757, 467] on label "Add files" at bounding box center [779, 474] width 101 height 30
click at [0, 0] on input "Add files" at bounding box center [0, 0] width 0 height 0
click at [570, 282] on li "Snow Pocket - Belgian Shepherd.png" at bounding box center [623, 278] width 405 height 16
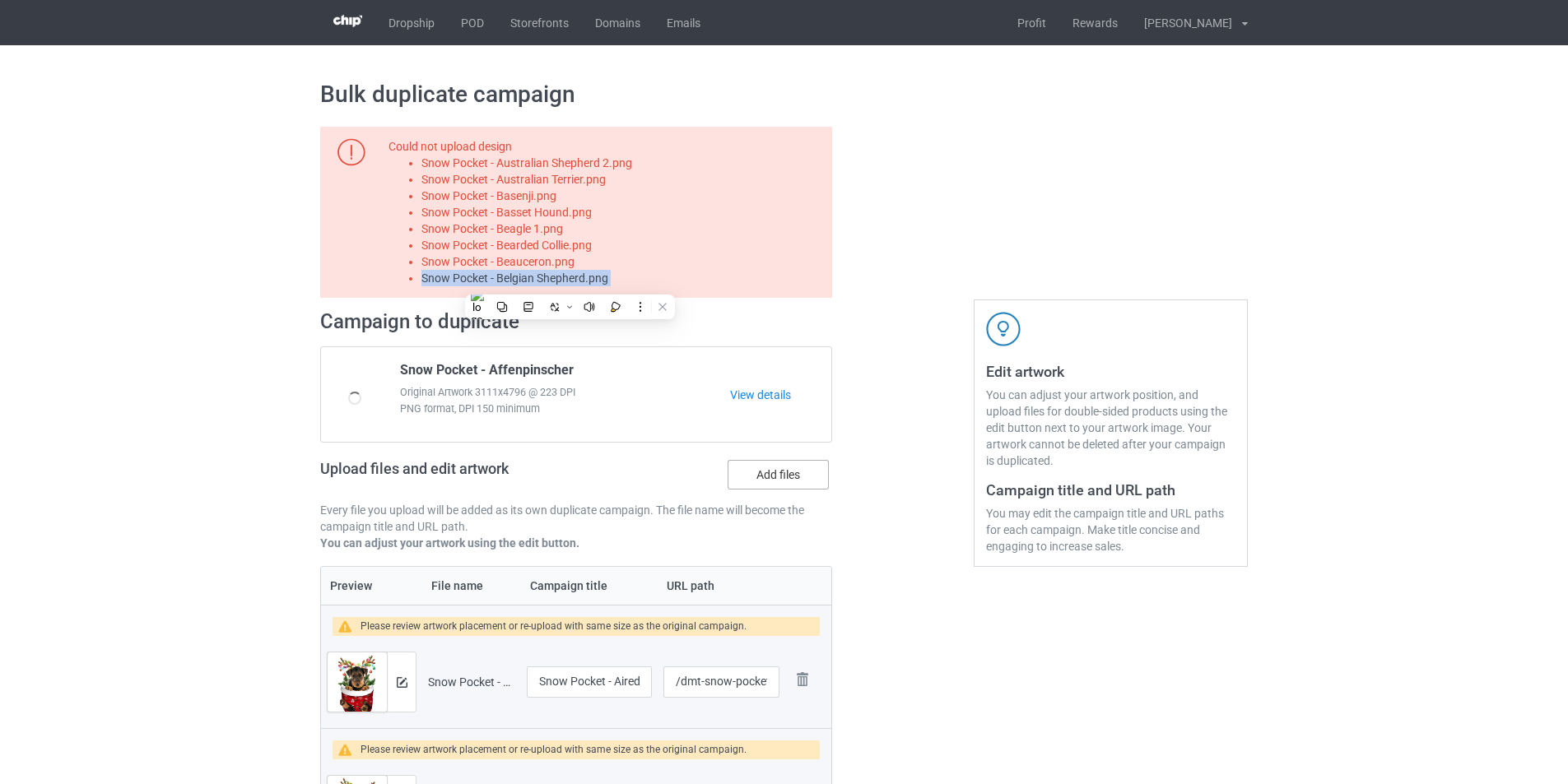
click at [799, 476] on label "Add files" at bounding box center [779, 474] width 101 height 30
click at [0, 0] on input "Add files" at bounding box center [0, 0] width 0 height 0
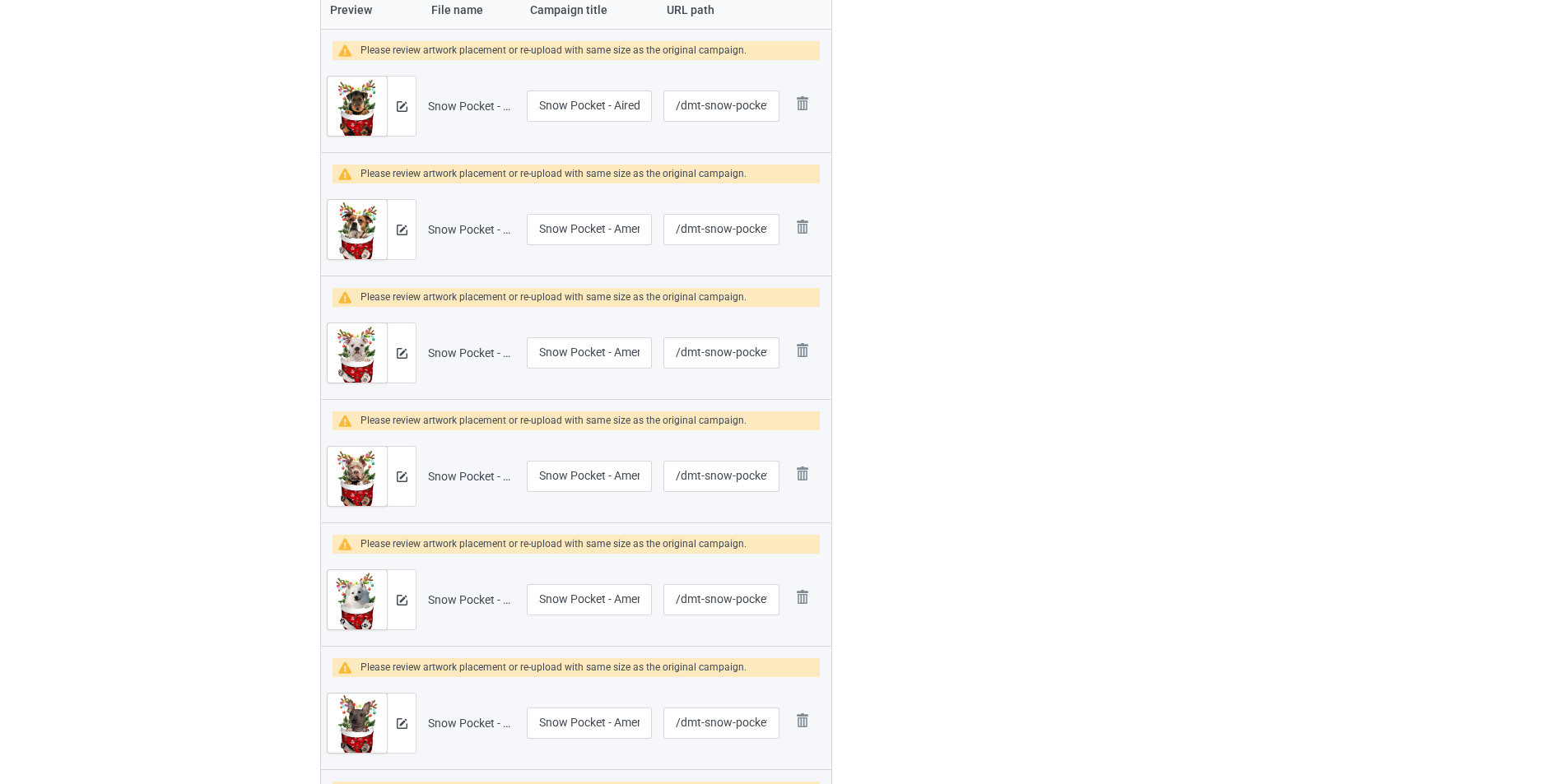
scroll to position [581, 0]
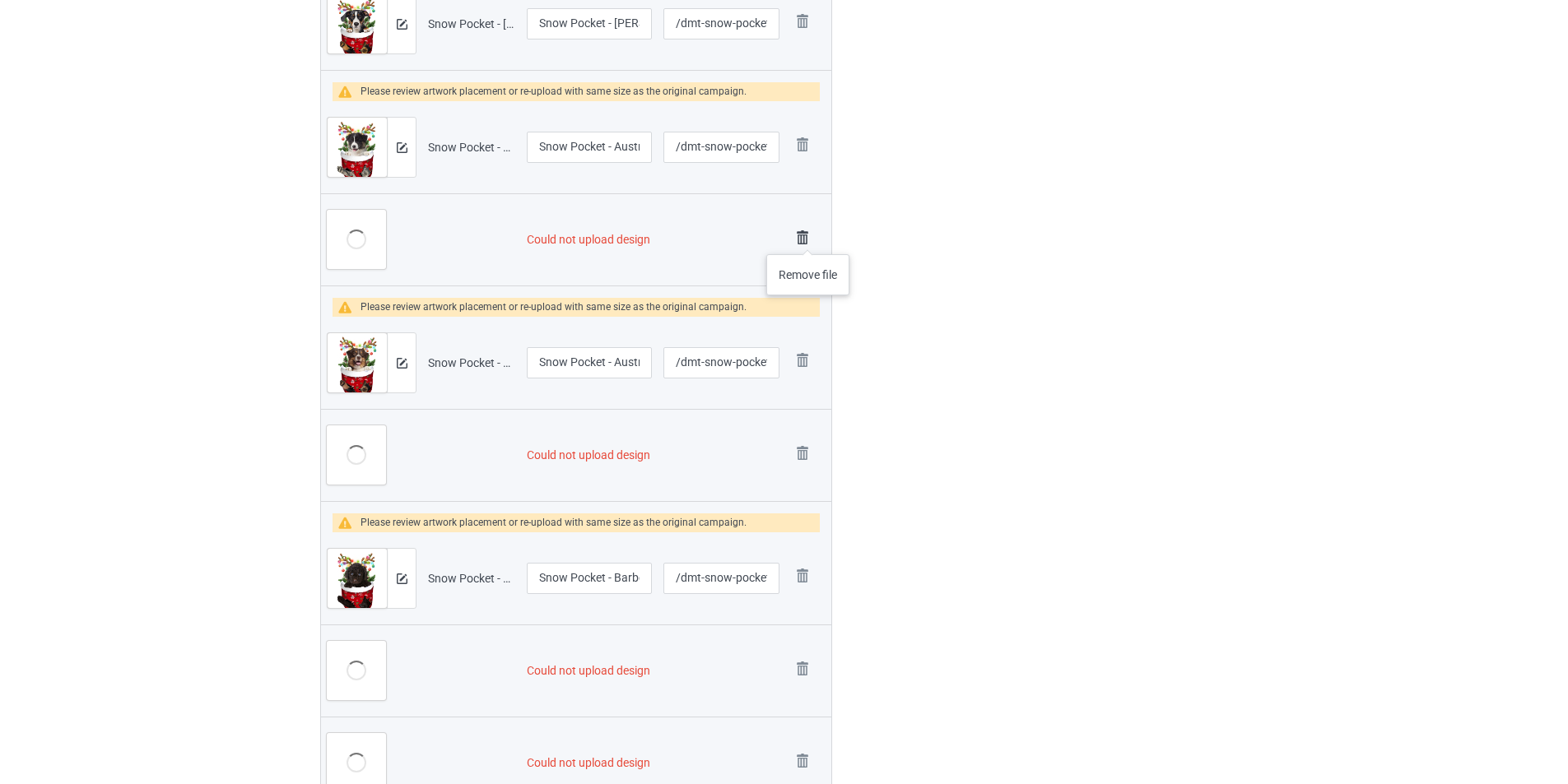
click at [808, 238] on img at bounding box center [803, 238] width 23 height 23
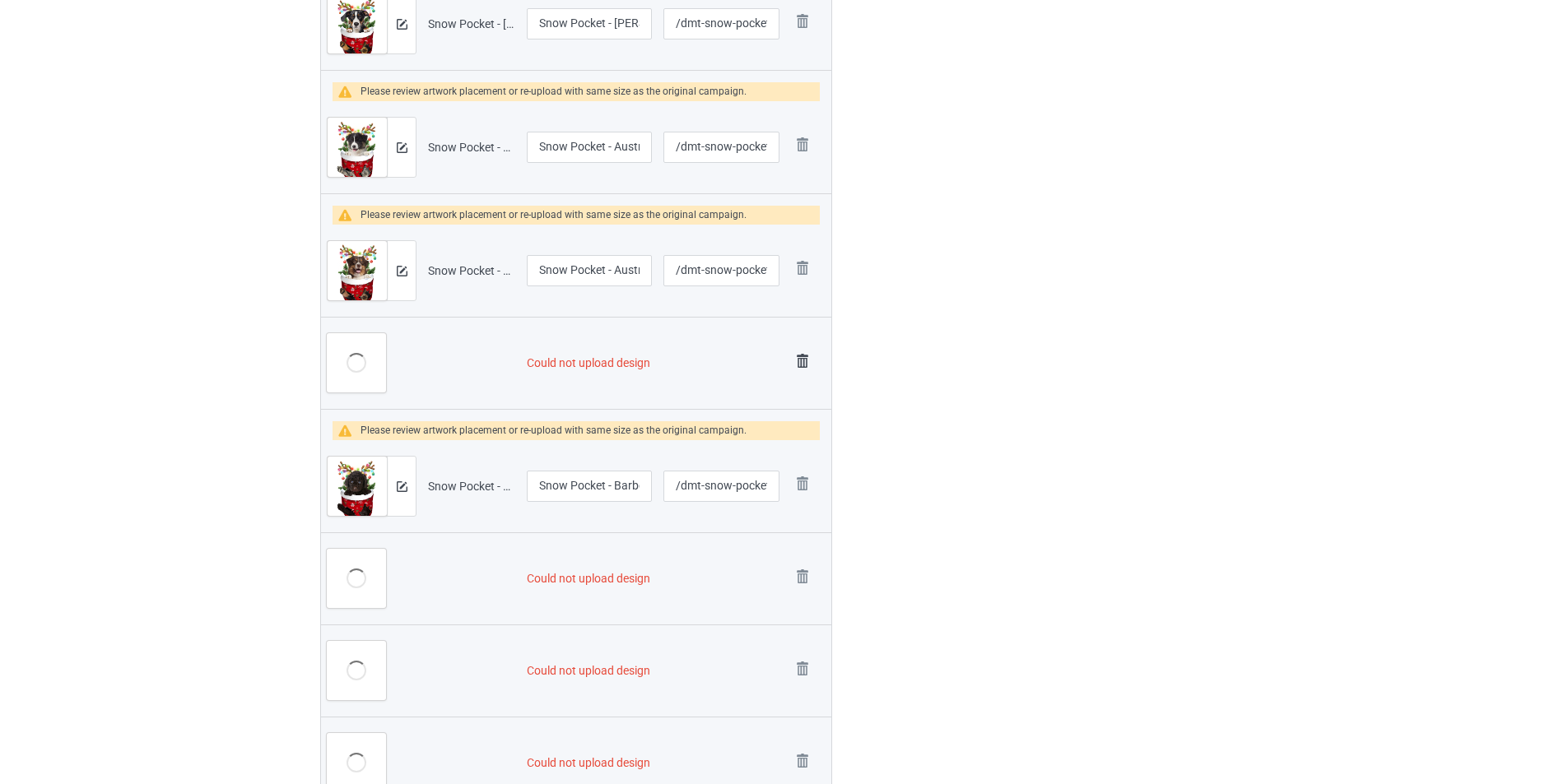
click at [803, 365] on img at bounding box center [803, 361] width 23 height 23
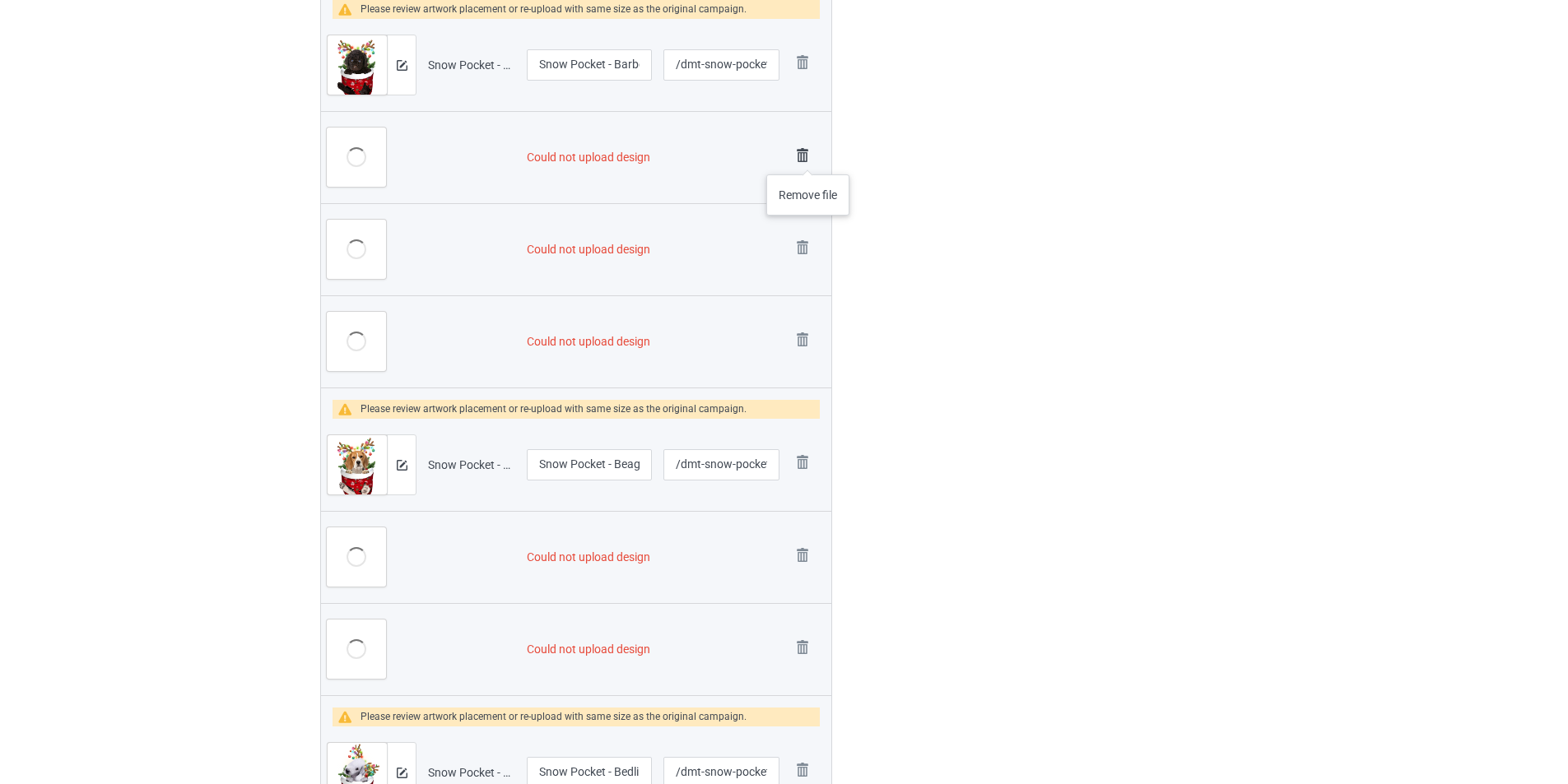
click at [809, 158] on img at bounding box center [803, 155] width 23 height 23
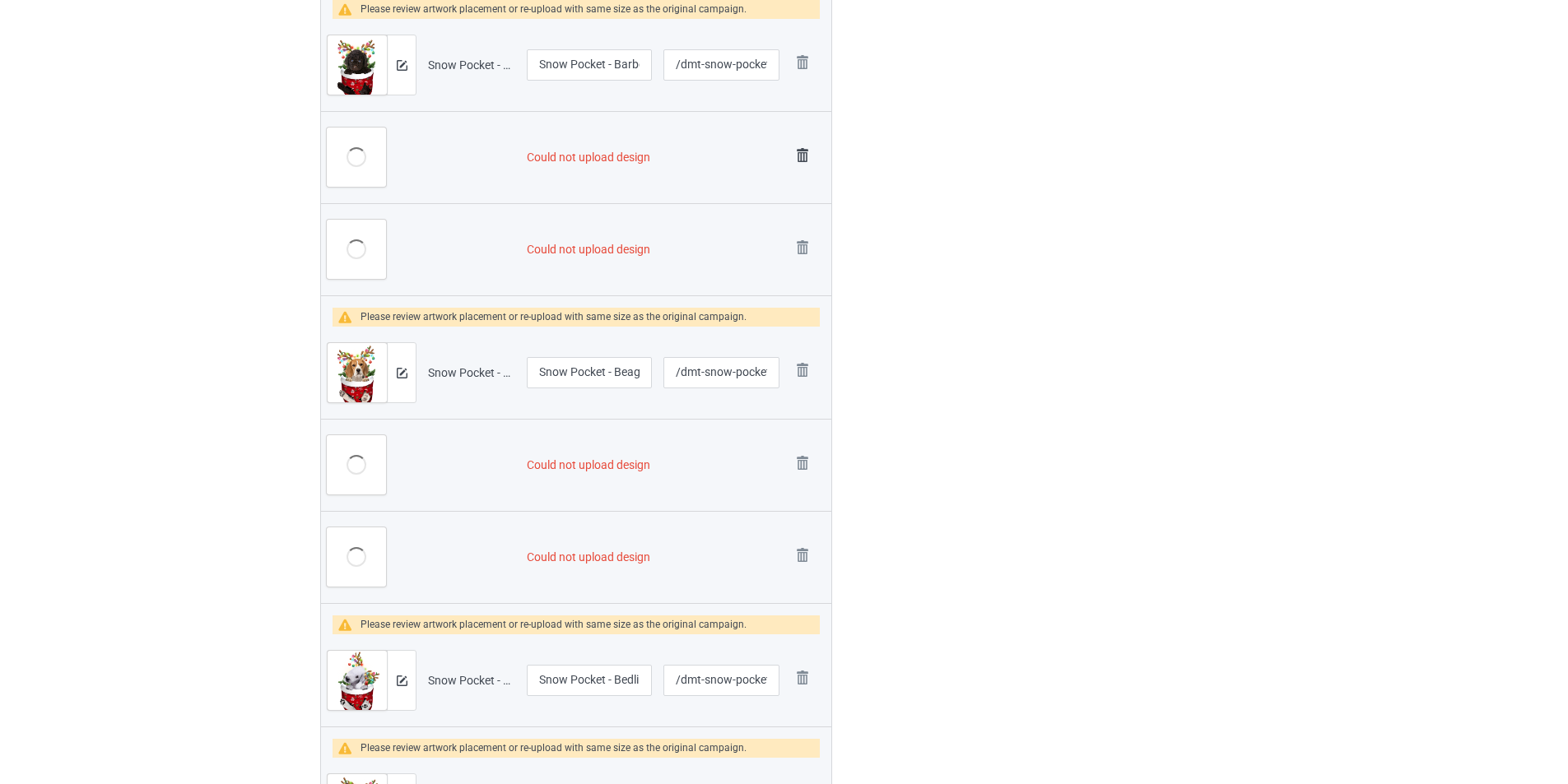
click at [807, 154] on img at bounding box center [803, 155] width 23 height 23
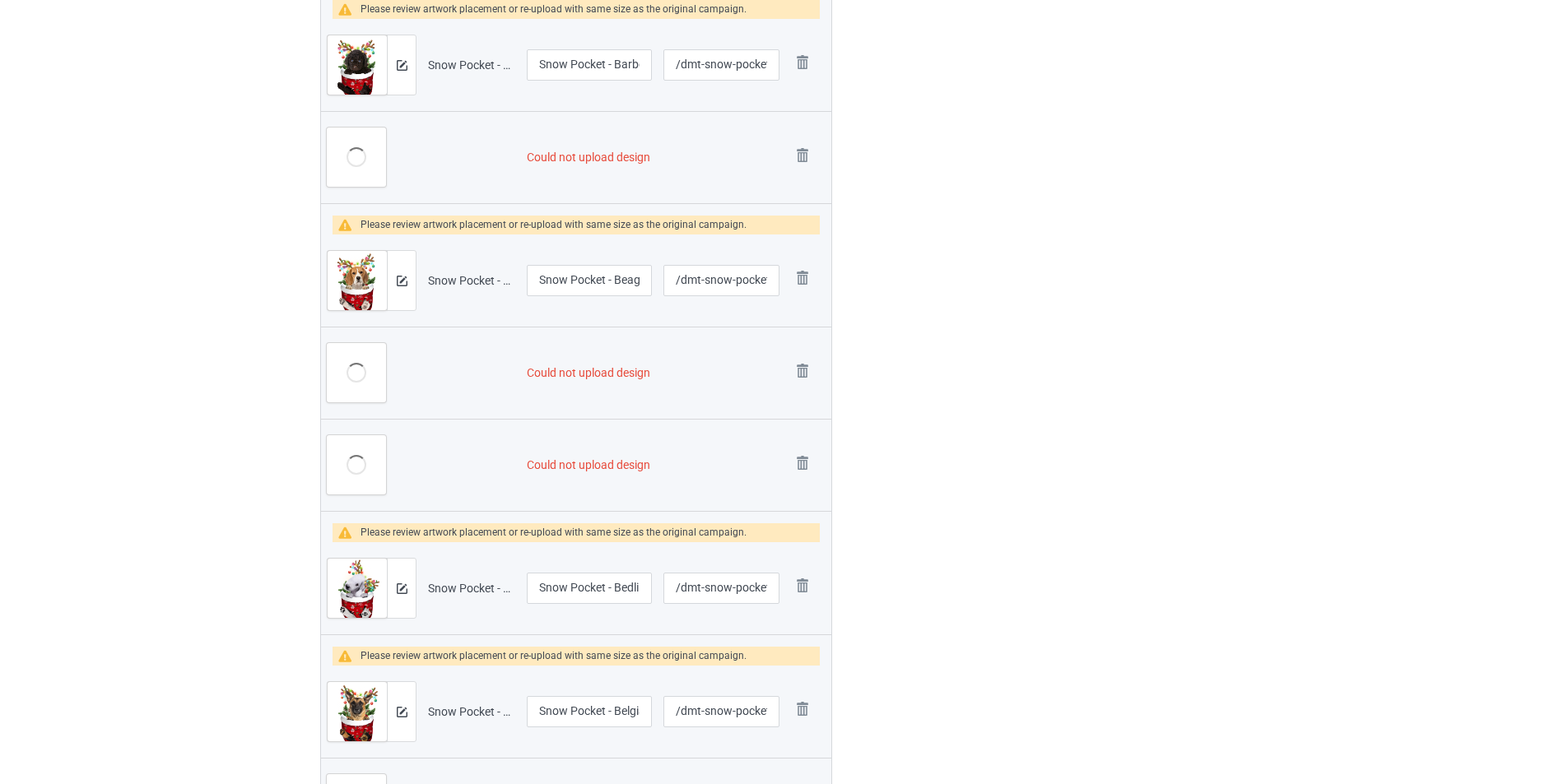
click at [0, 0] on img at bounding box center [0, 0] width 0 height 0
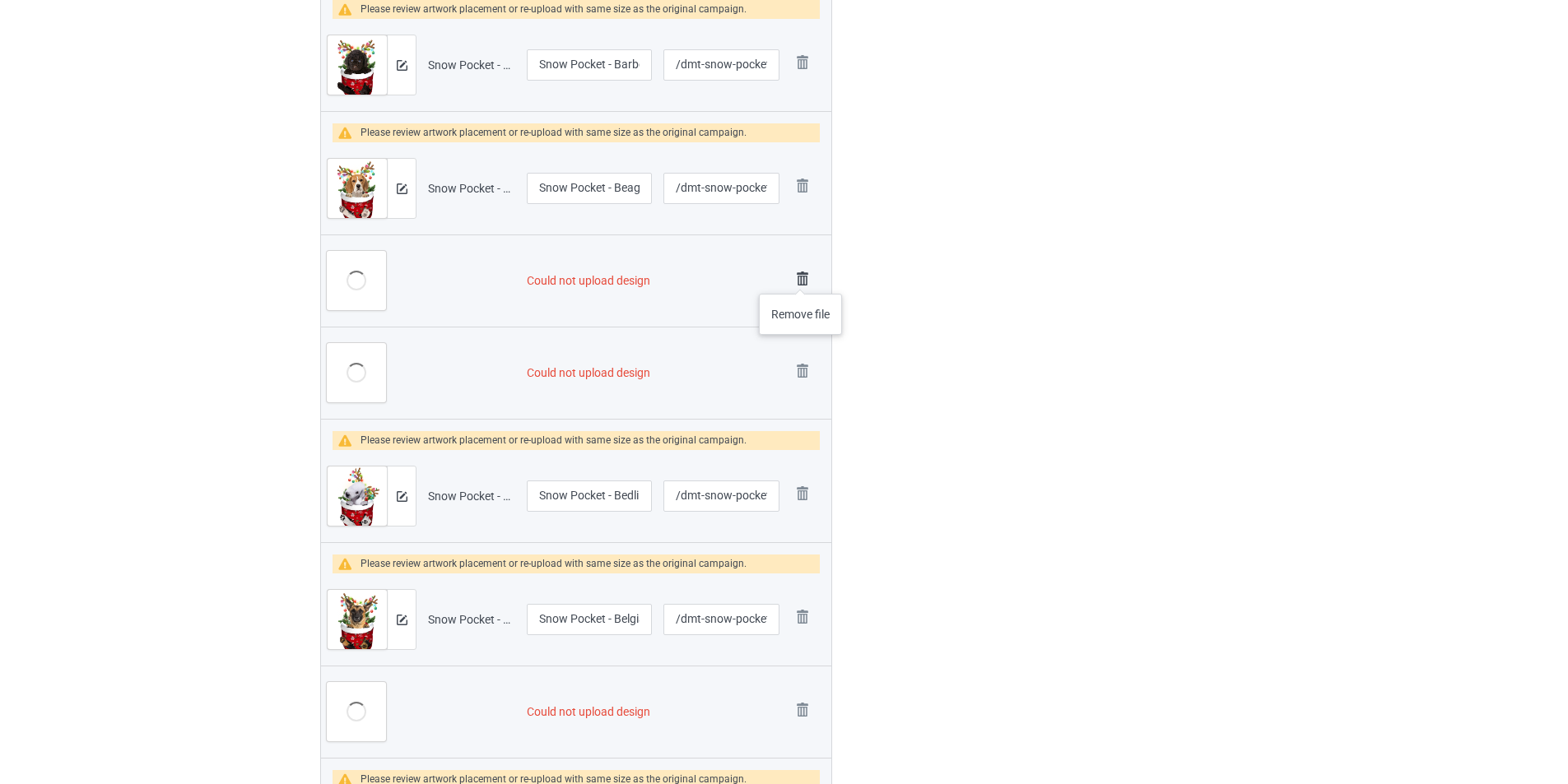
click at [801, 278] on img at bounding box center [803, 279] width 23 height 23
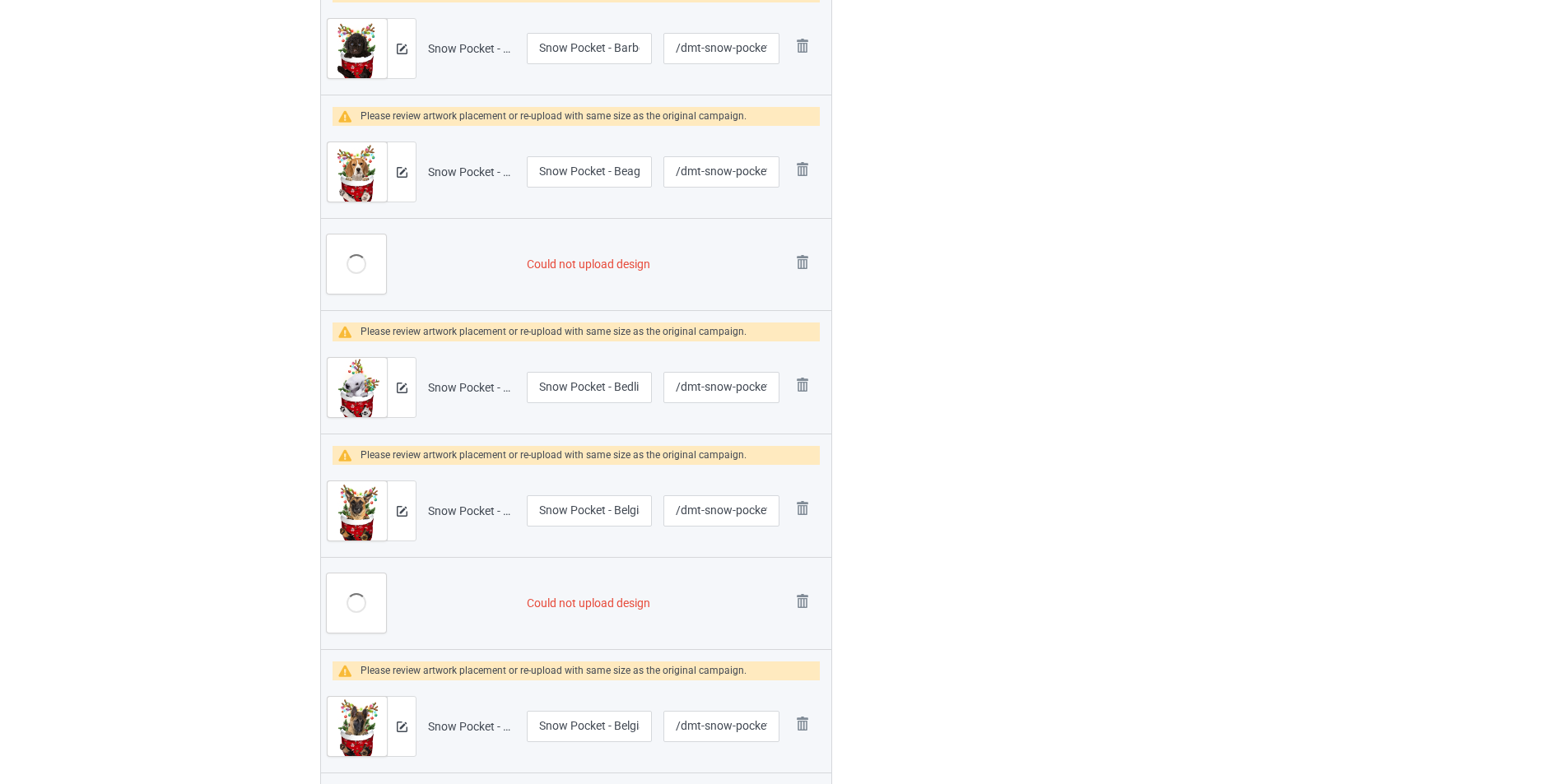
scroll to position [2616, 0]
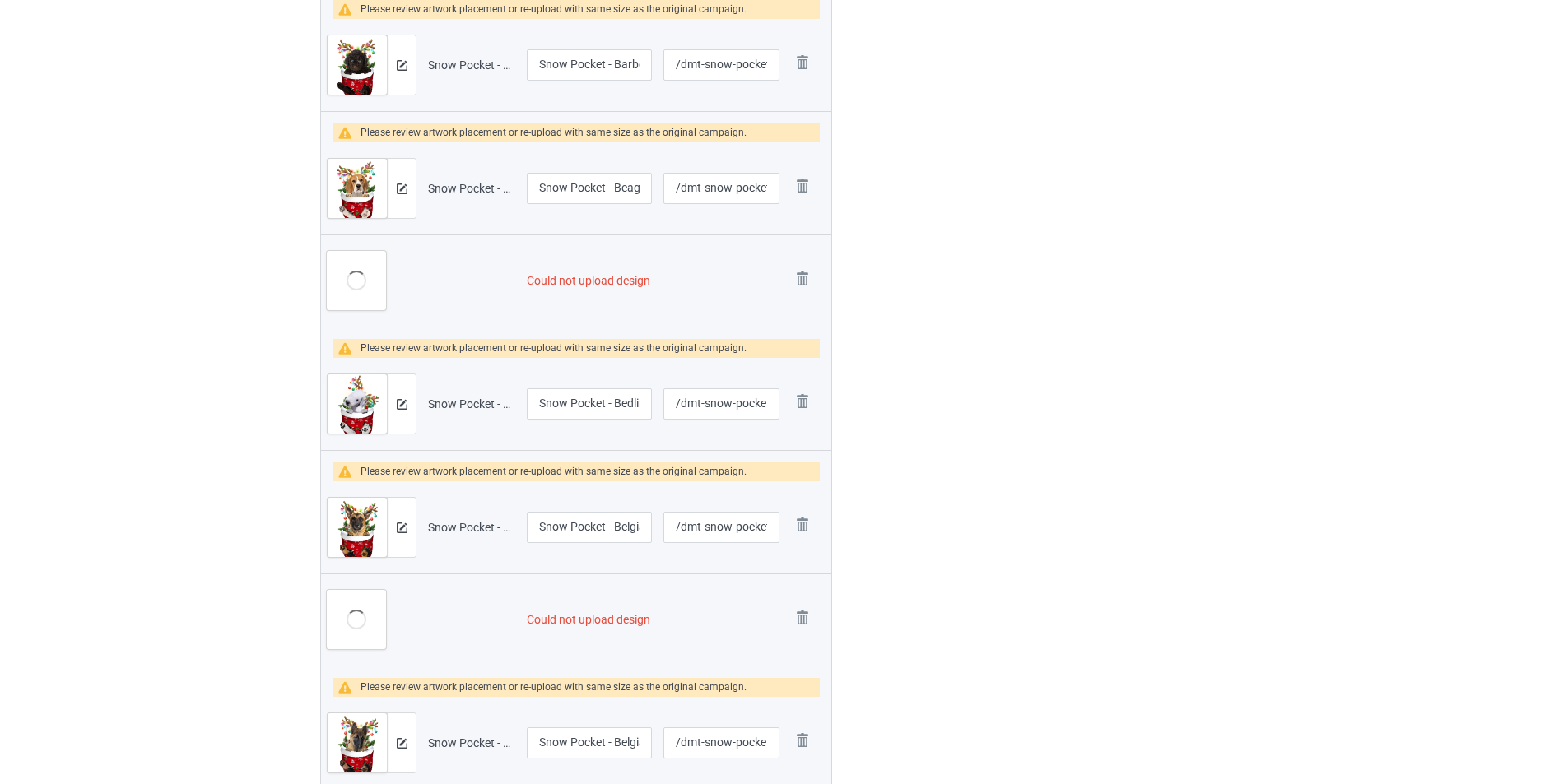
click at [0, 0] on img at bounding box center [0, 0] width 0 height 0
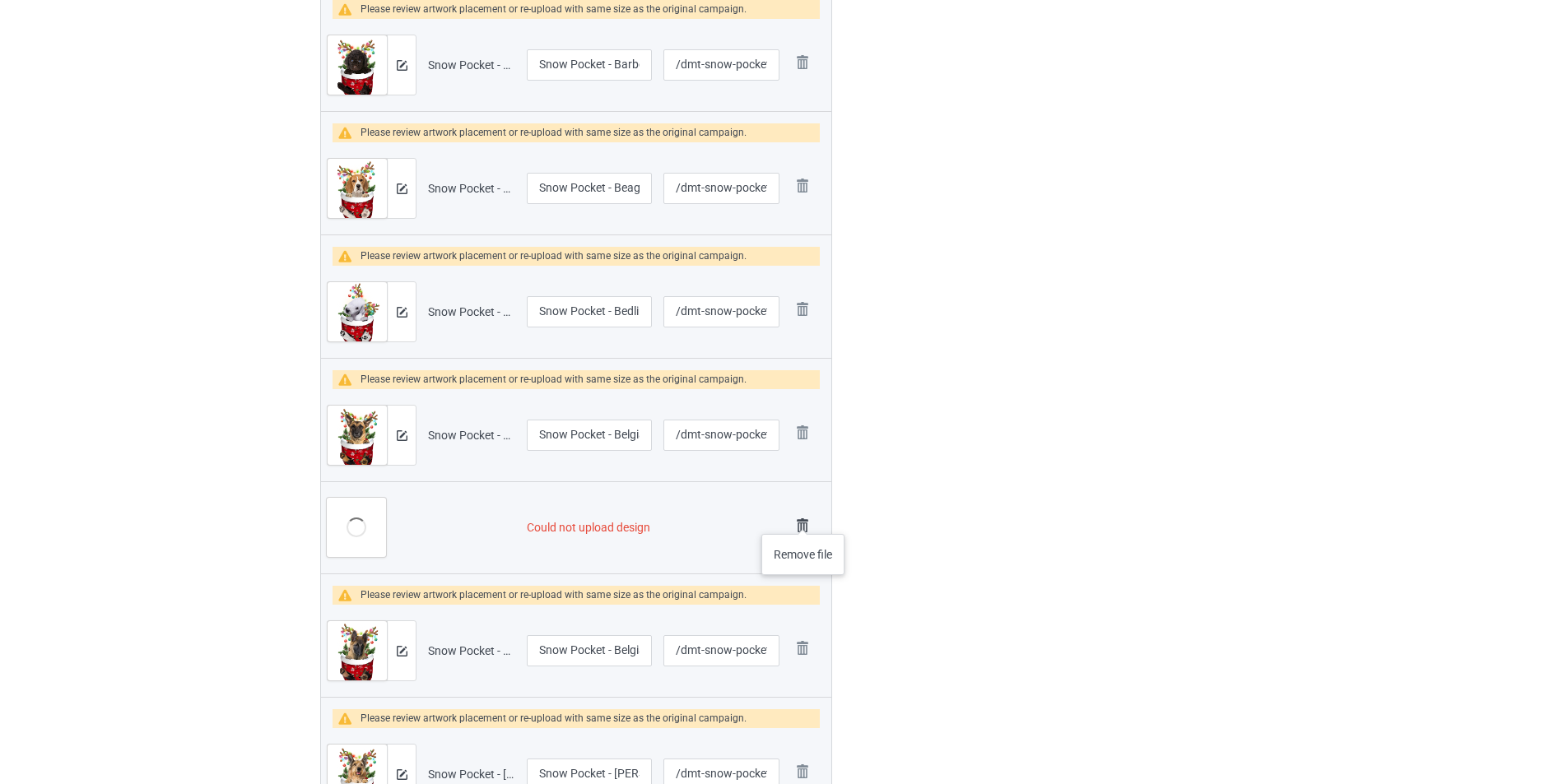
click at [801, 523] on img at bounding box center [803, 526] width 23 height 23
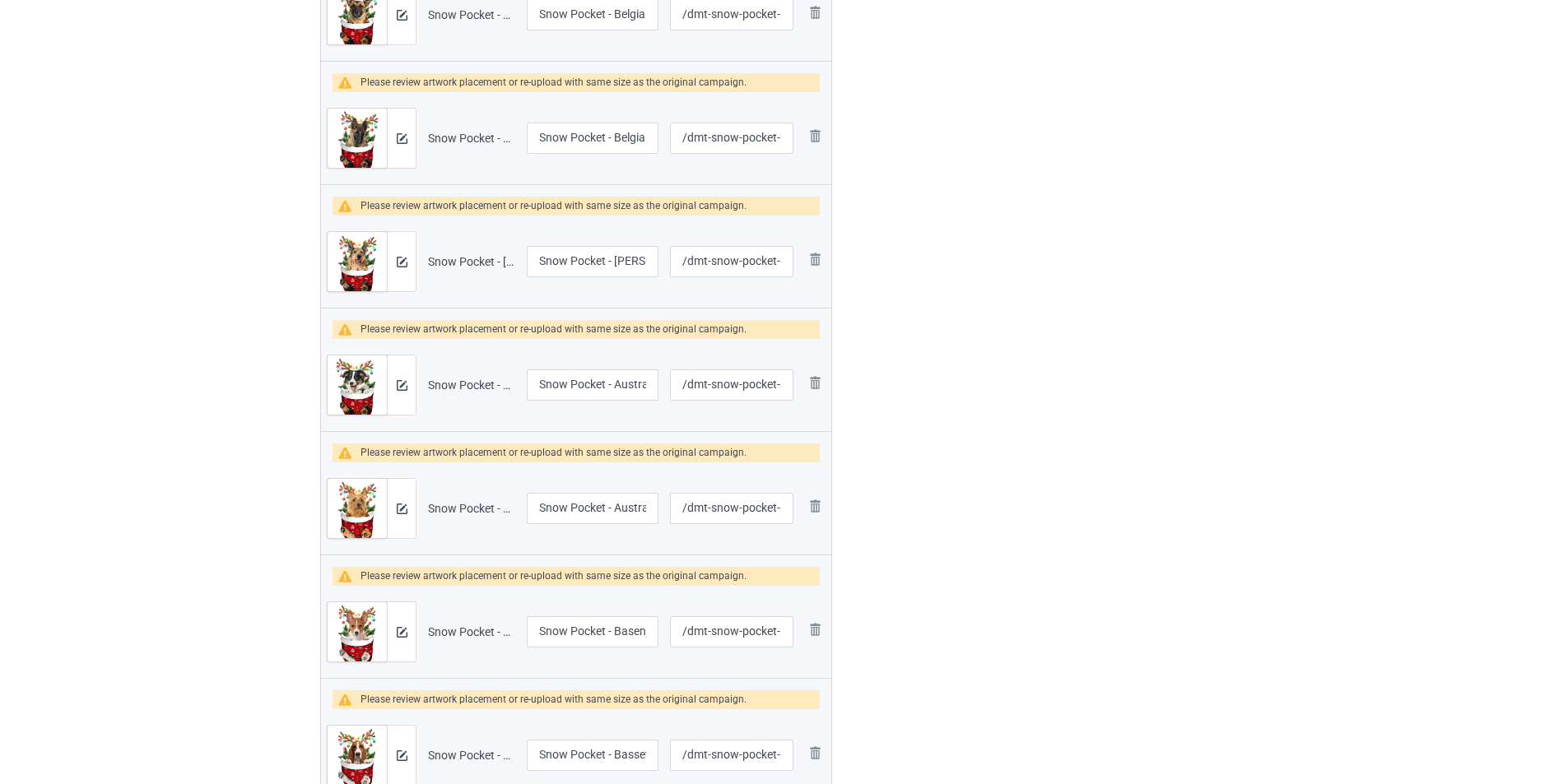
scroll to position [3025, 0]
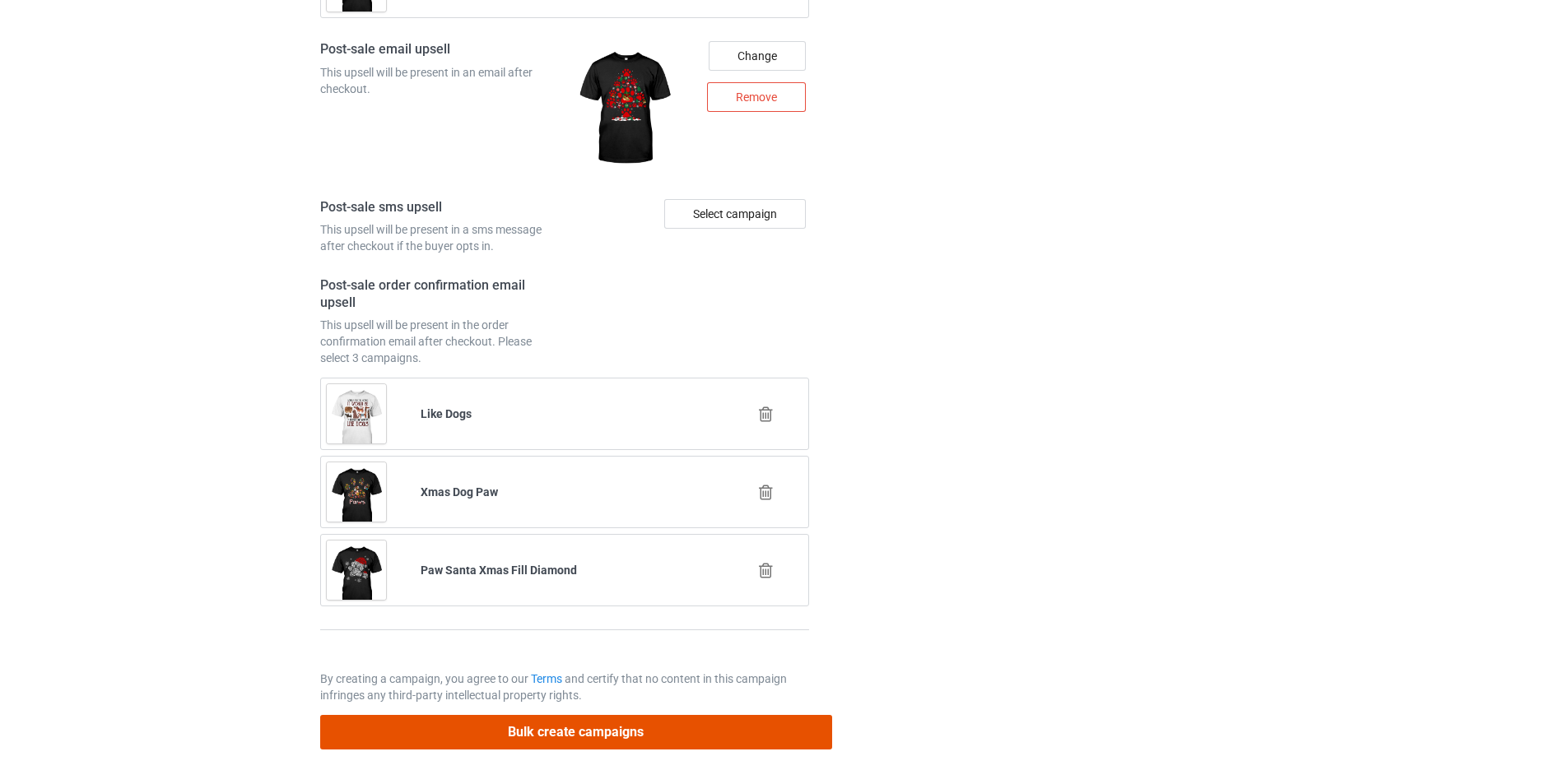
click at [657, 721] on button "Bulk create campaigns" at bounding box center [576, 732] width 512 height 34
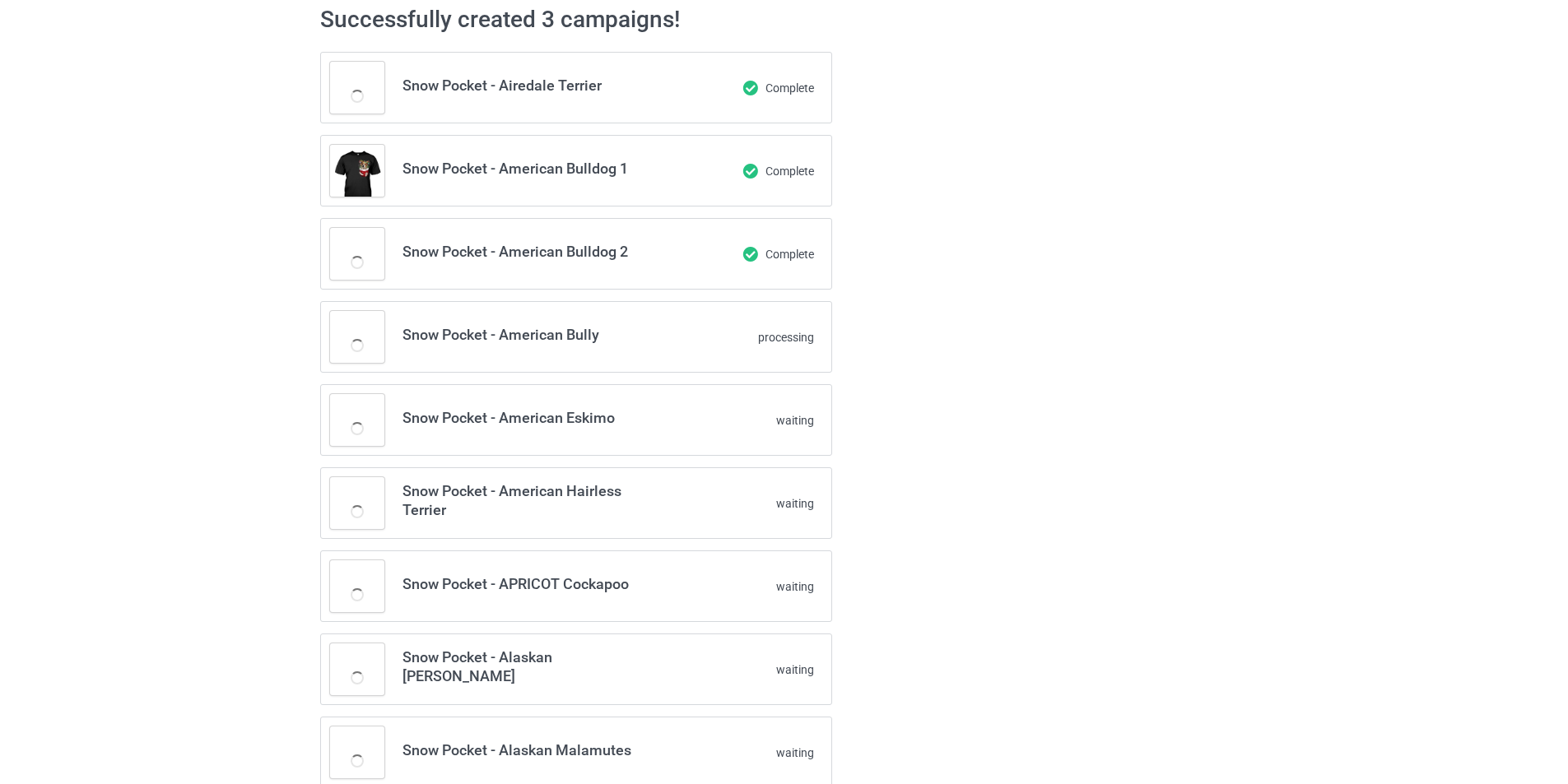
scroll to position [0, 0]
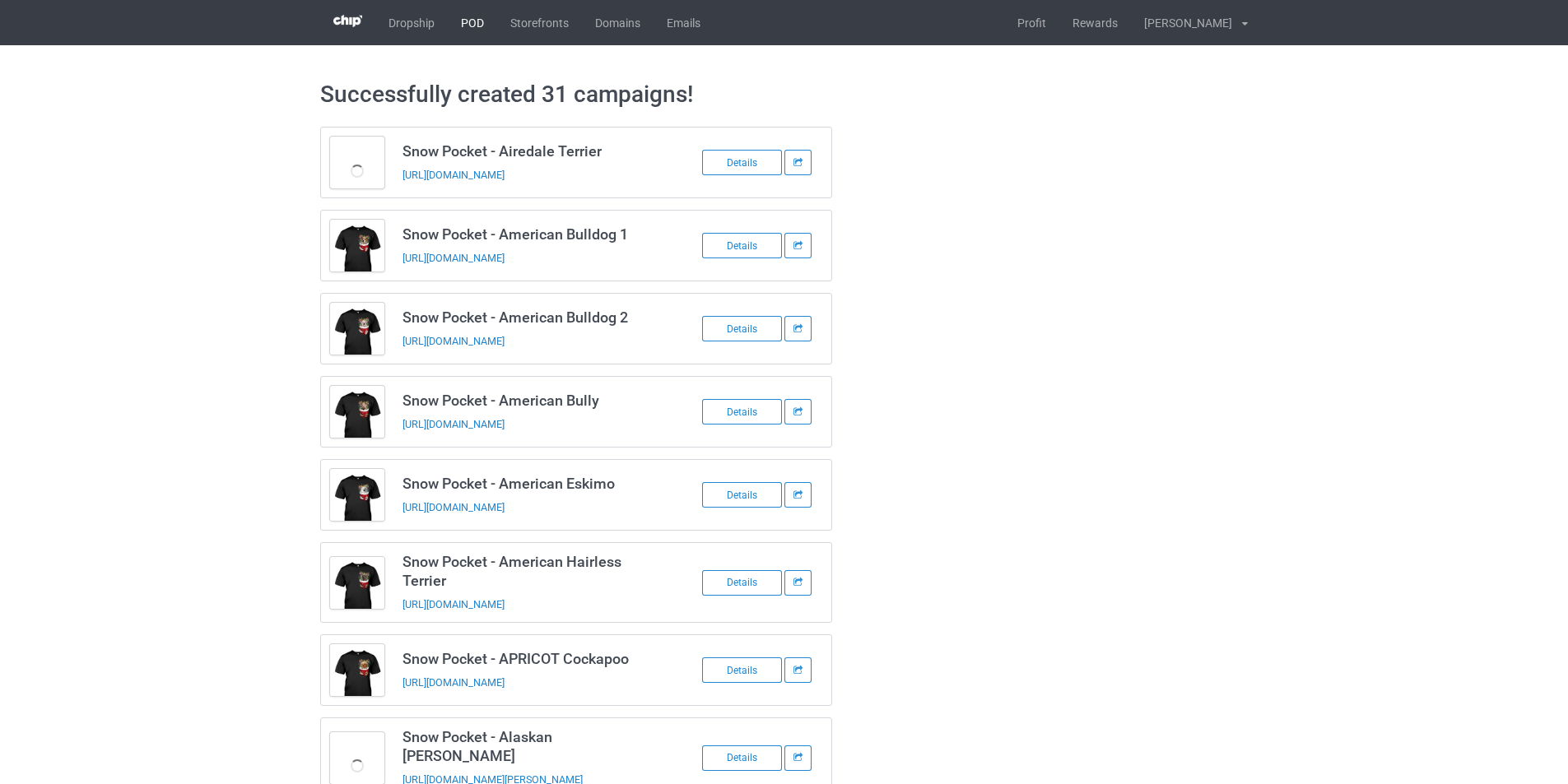
click at [483, 30] on link "POD" at bounding box center [472, 22] width 50 height 46
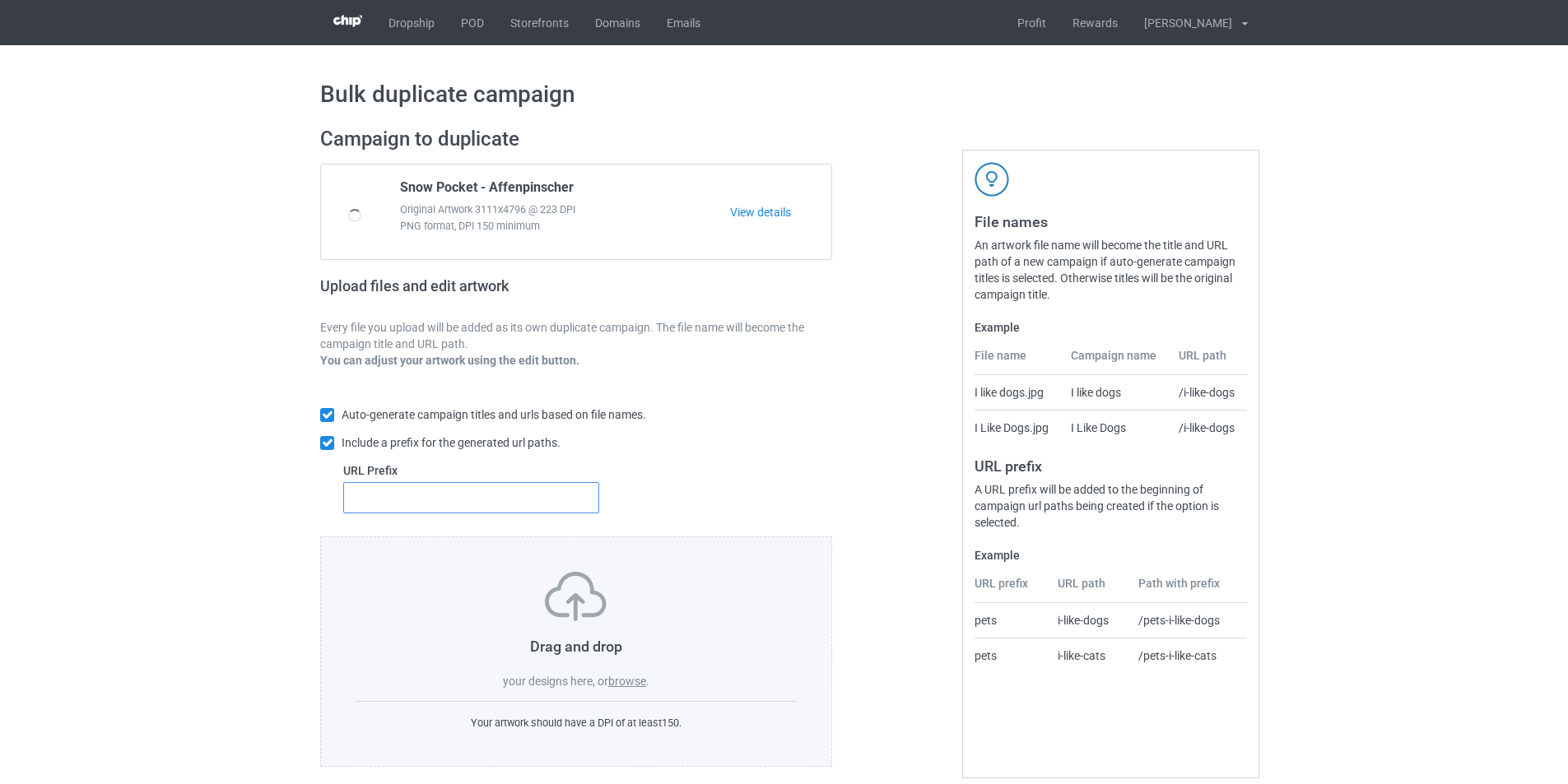
click at [518, 491] on input "text" at bounding box center [472, 498] width 256 height 31
type input "dmt-"
click at [632, 678] on label "browse" at bounding box center [627, 681] width 38 height 14
click at [0, 0] on input "browse" at bounding box center [0, 0] width 0 height 0
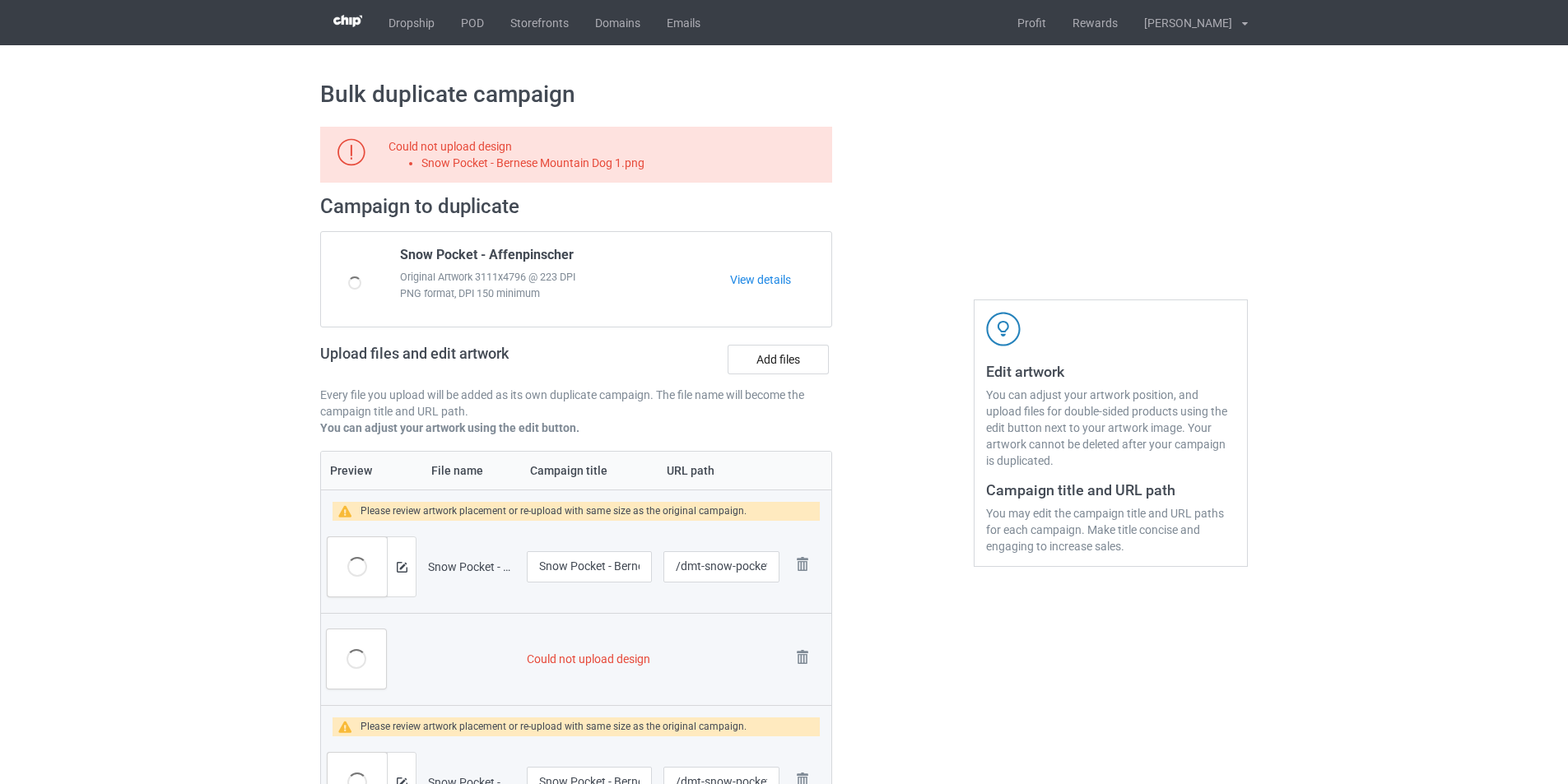
click at [596, 171] on li "Snow Pocket - Bernese Mountain Dog 1.png" at bounding box center [623, 162] width 405 height 16
click at [600, 166] on li "Snow Pocket - Bernese Mountain Dog 1.png" at bounding box center [623, 162] width 405 height 16
copy li "Snow Pocket - Bernese Mountain Dog 1.png"
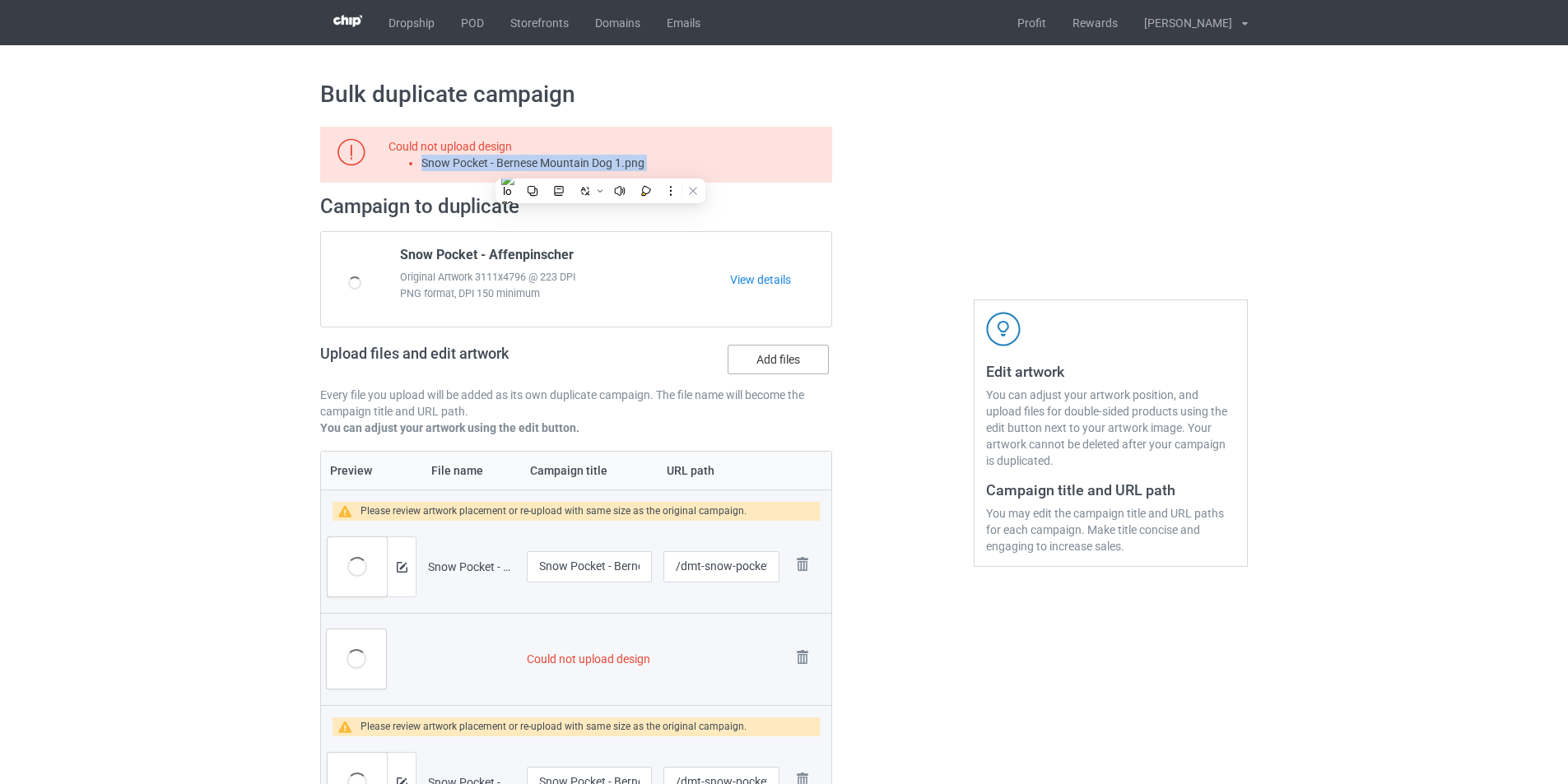
click at [779, 363] on label "Add files" at bounding box center [779, 359] width 101 height 30
click at [0, 0] on input "Add files" at bounding box center [0, 0] width 0 height 0
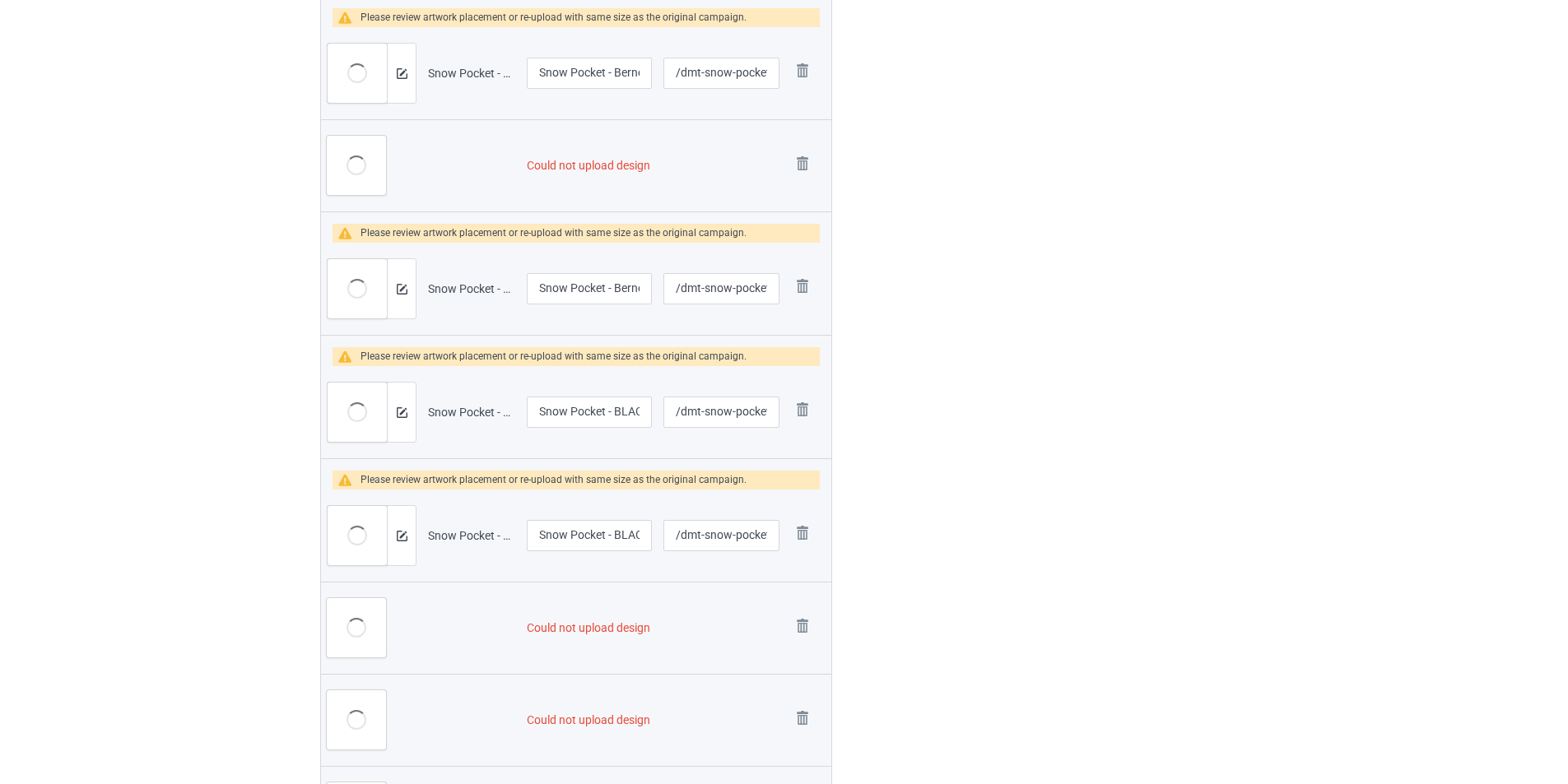
scroll to position [213, 0]
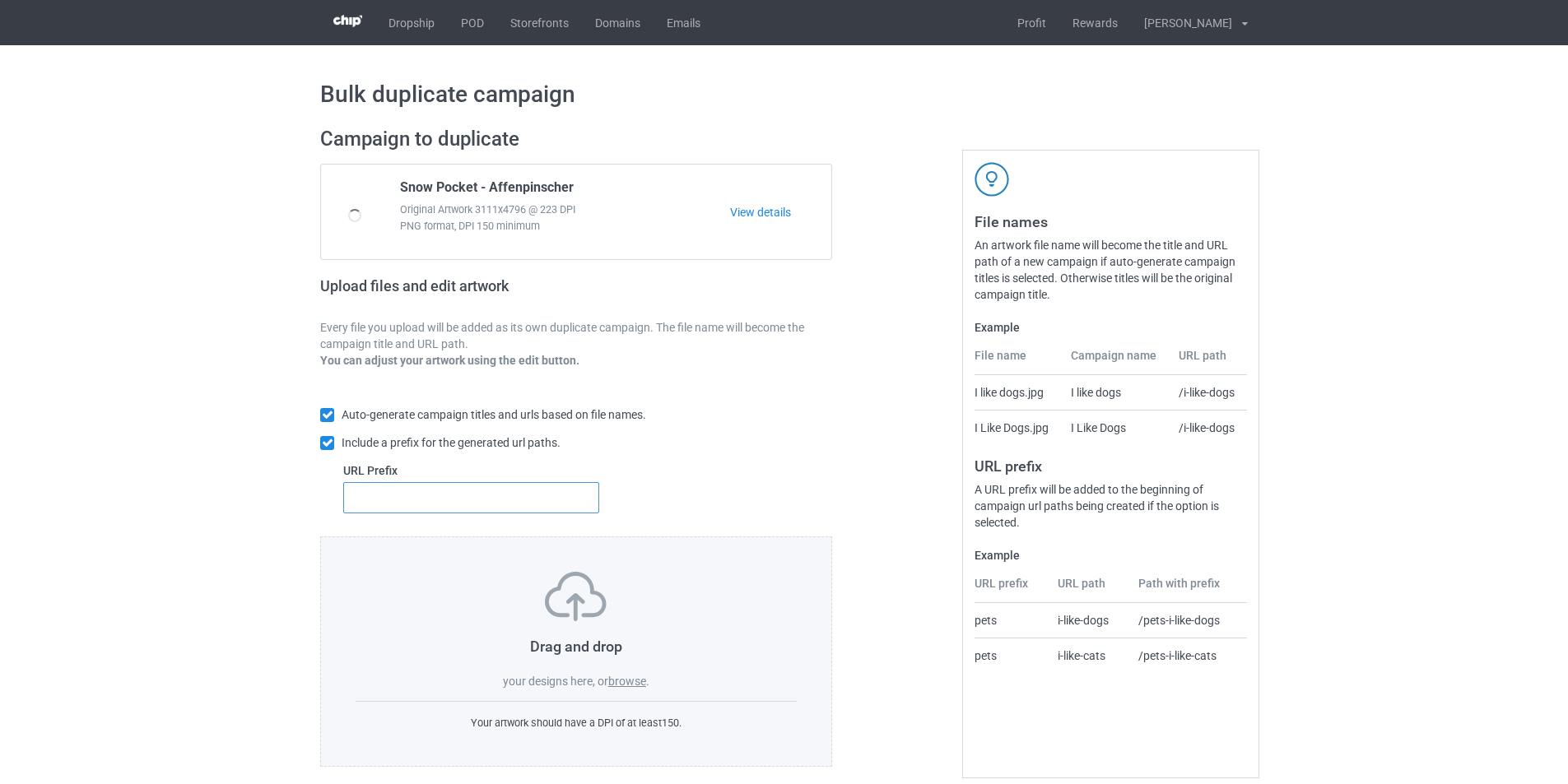
click at [549, 495] on input "text" at bounding box center [472, 498] width 256 height 31
type input "dmt-"
click at [623, 678] on label "browse" at bounding box center [627, 681] width 38 height 14
click at [0, 0] on input "browse" at bounding box center [0, 0] width 0 height 0
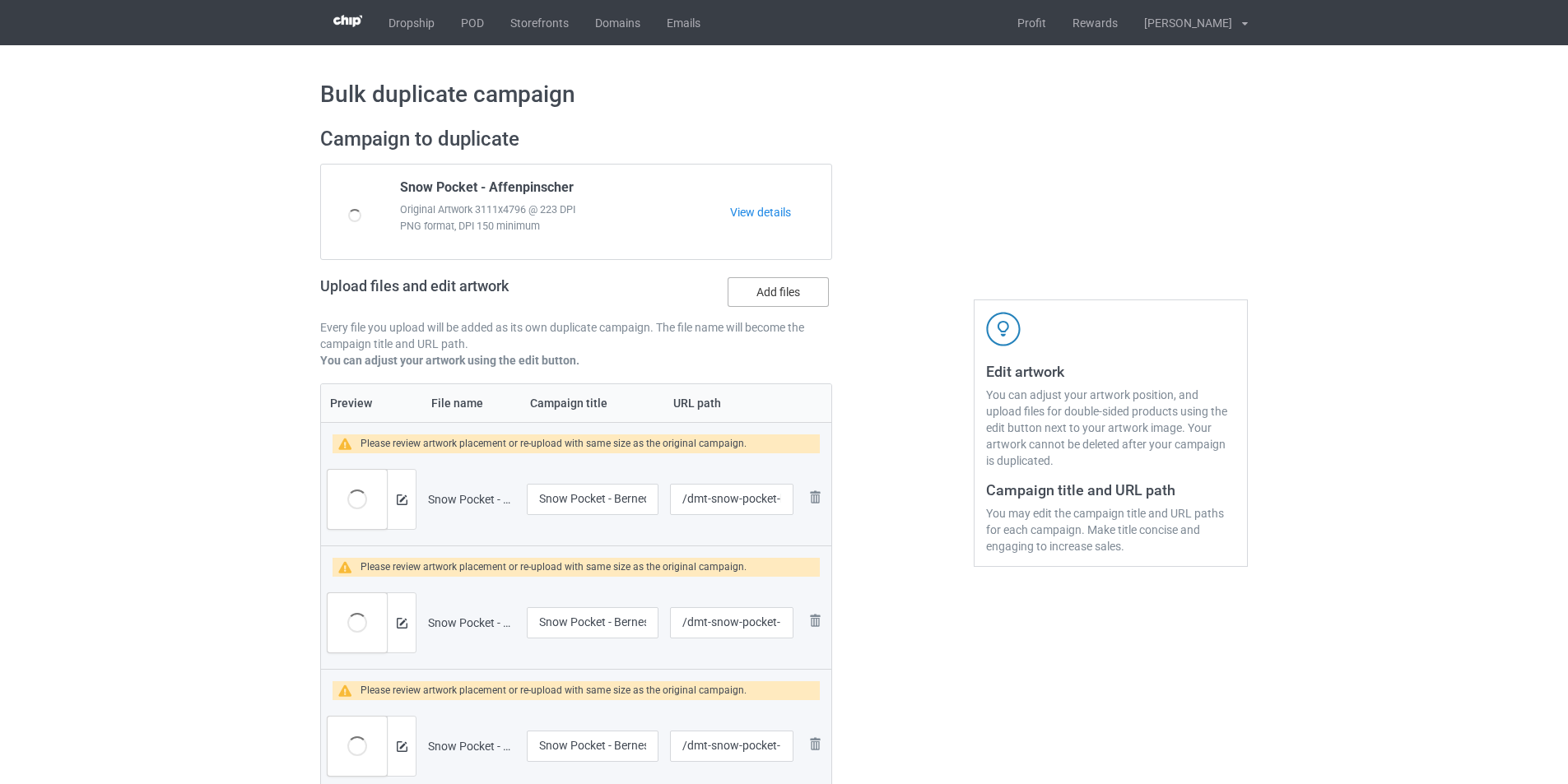
click at [785, 291] on label "Add files" at bounding box center [779, 292] width 101 height 30
click at [0, 0] on input "Add files" at bounding box center [0, 0] width 0 height 0
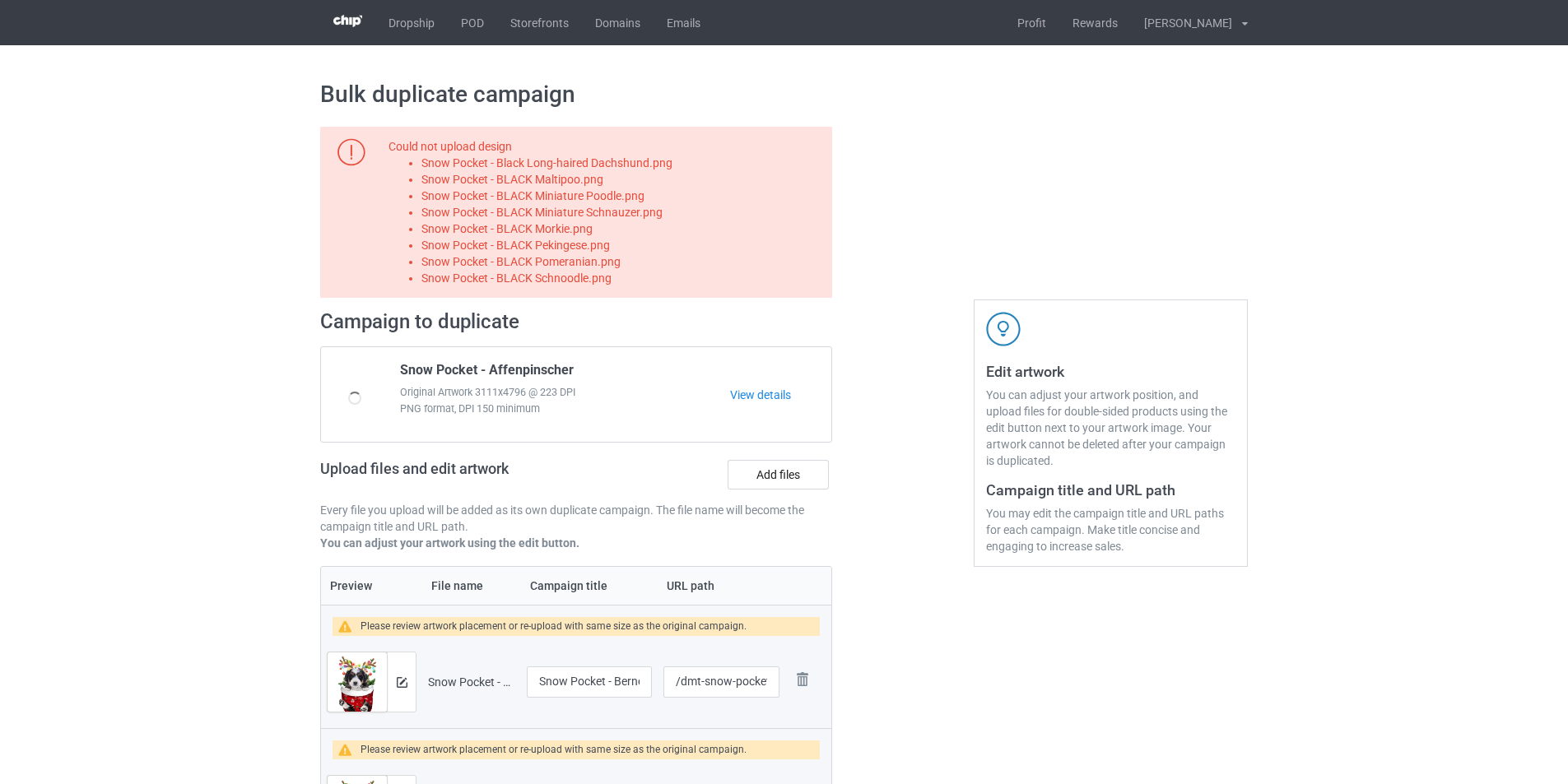
click at [578, 160] on li "Snow Pocket - Black Long-haired Dachshund.png" at bounding box center [623, 162] width 405 height 16
copy li "Snow Pocket - Black Long-haired Dachshund.png"
click at [802, 474] on label "Add files" at bounding box center [779, 474] width 101 height 30
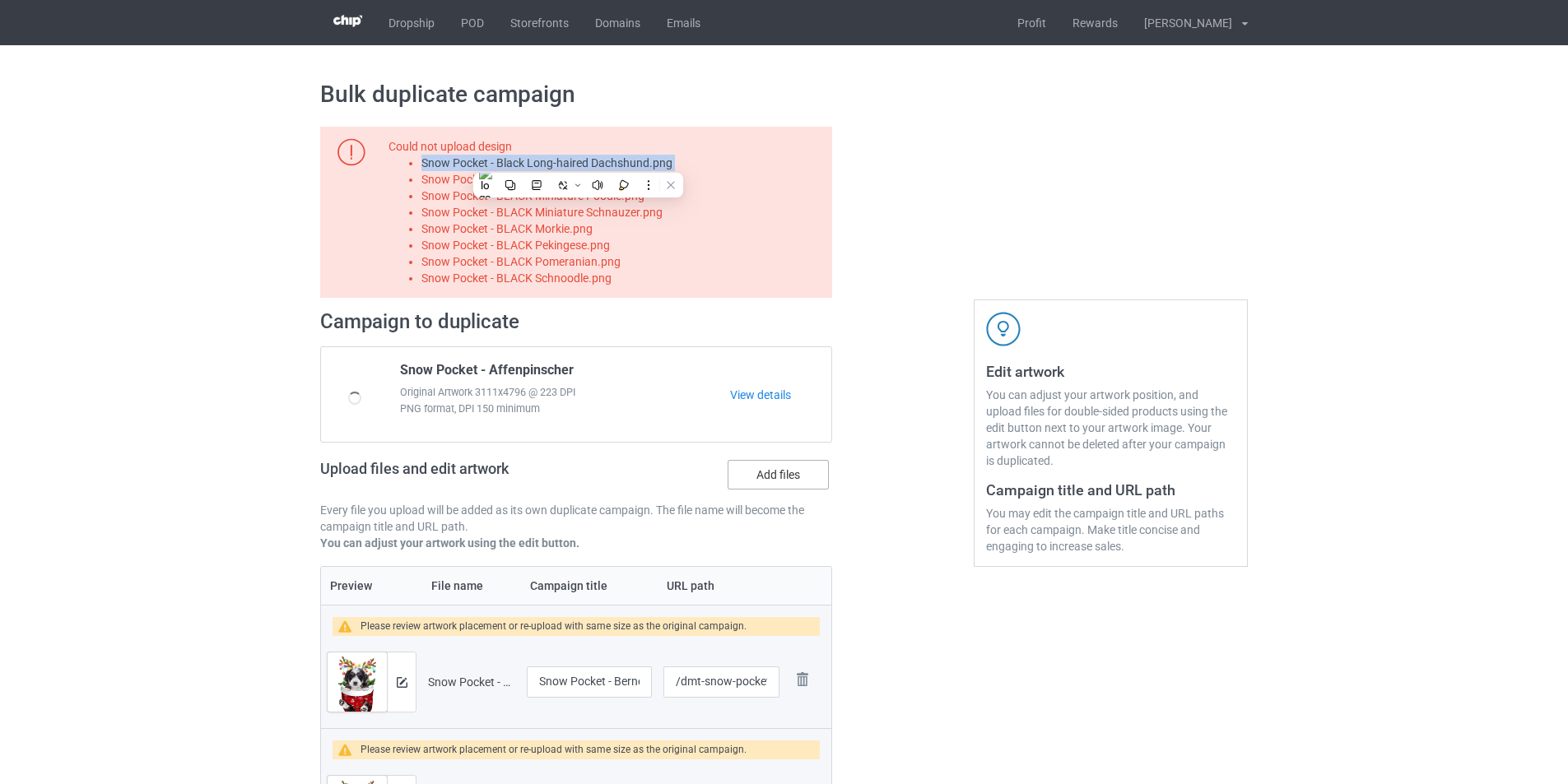
click at [0, 0] on input "Add files" at bounding box center [0, 0] width 0 height 0
click at [597, 185] on li "Snow Pocket - BLACK Maltipoo.png" at bounding box center [623, 179] width 405 height 16
click at [580, 180] on li "Snow Pocket - BLACK Maltipoo.png" at bounding box center [623, 179] width 405 height 16
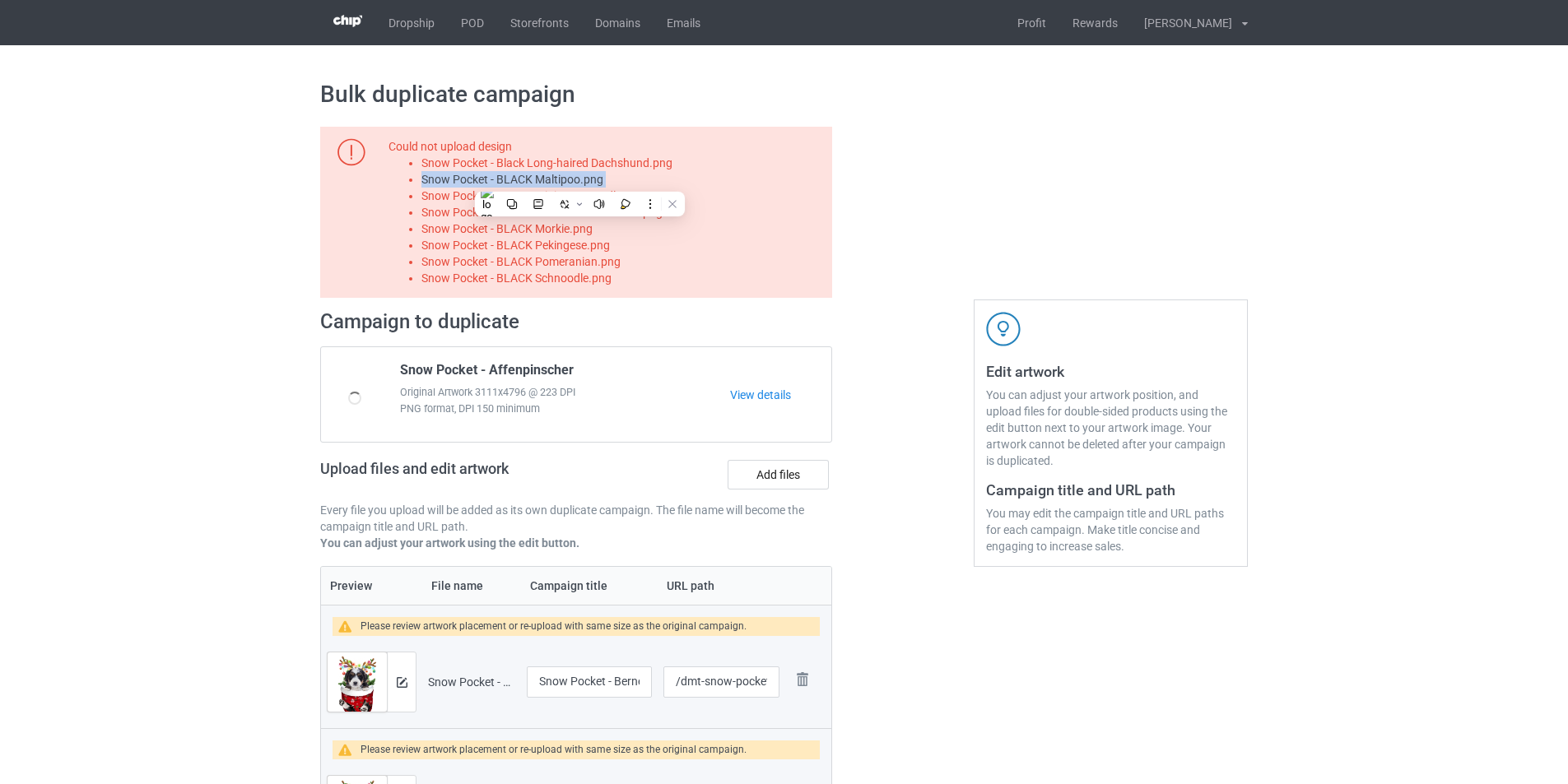
click at [580, 180] on li "Snow Pocket - BLACK Maltipoo.png" at bounding box center [623, 179] width 405 height 16
copy li "Snow Pocket - BLACK Maltipoo.png"
click at [787, 478] on label "Add files" at bounding box center [779, 474] width 101 height 30
click at [0, 0] on input "Add files" at bounding box center [0, 0] width 0 height 0
click at [585, 200] on li "Snow Pocket - BLACK Miniature Poodle.png" at bounding box center [623, 195] width 405 height 16
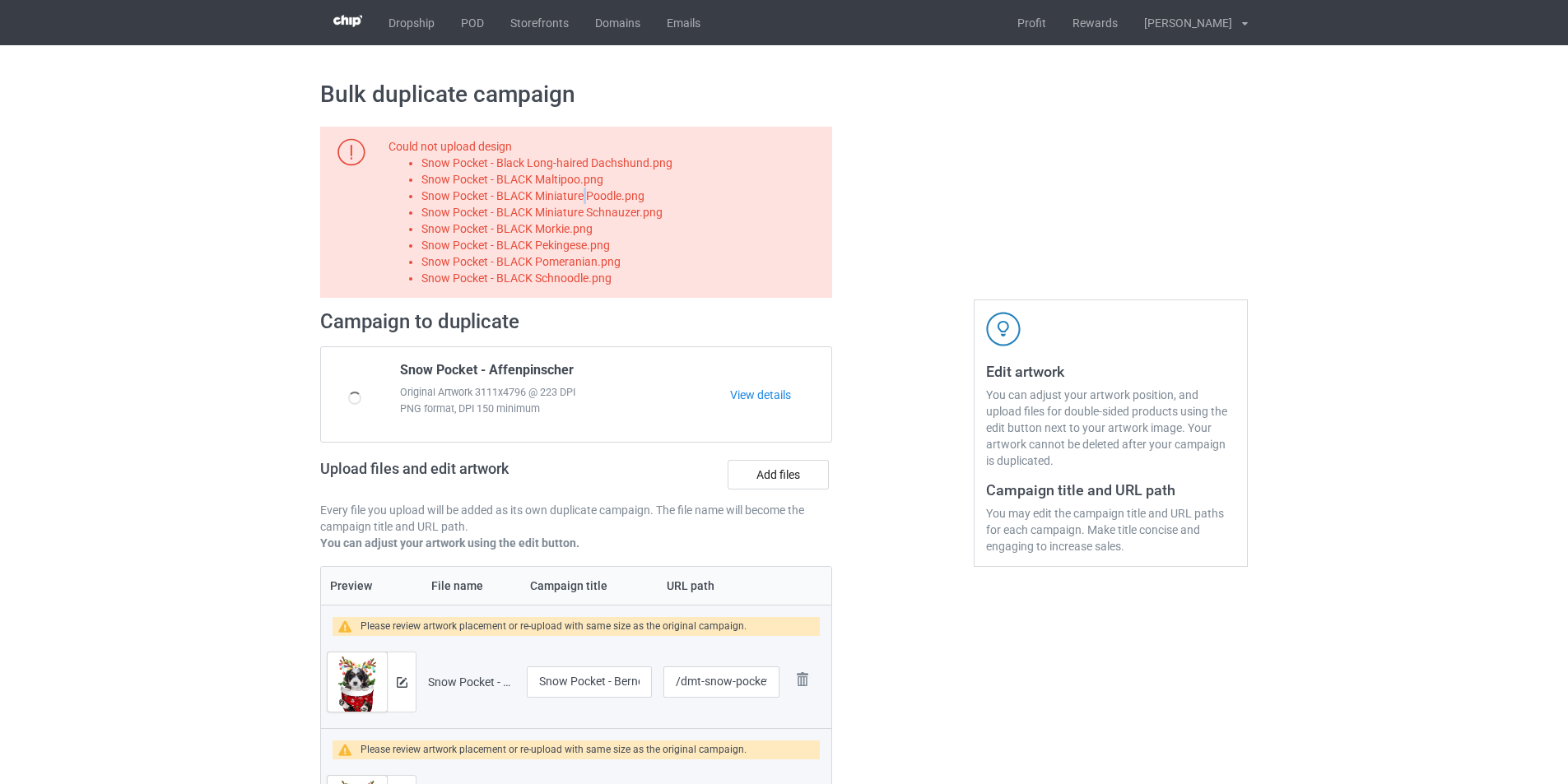
click at [585, 200] on li "Snow Pocket - BLACK Miniature Poodle.png" at bounding box center [623, 195] width 405 height 16
copy li "Snow Pocket - BLACK Miniature Poodle.png"
click at [786, 473] on label "Add files" at bounding box center [779, 474] width 101 height 30
click at [0, 0] on input "Add files" at bounding box center [0, 0] width 0 height 0
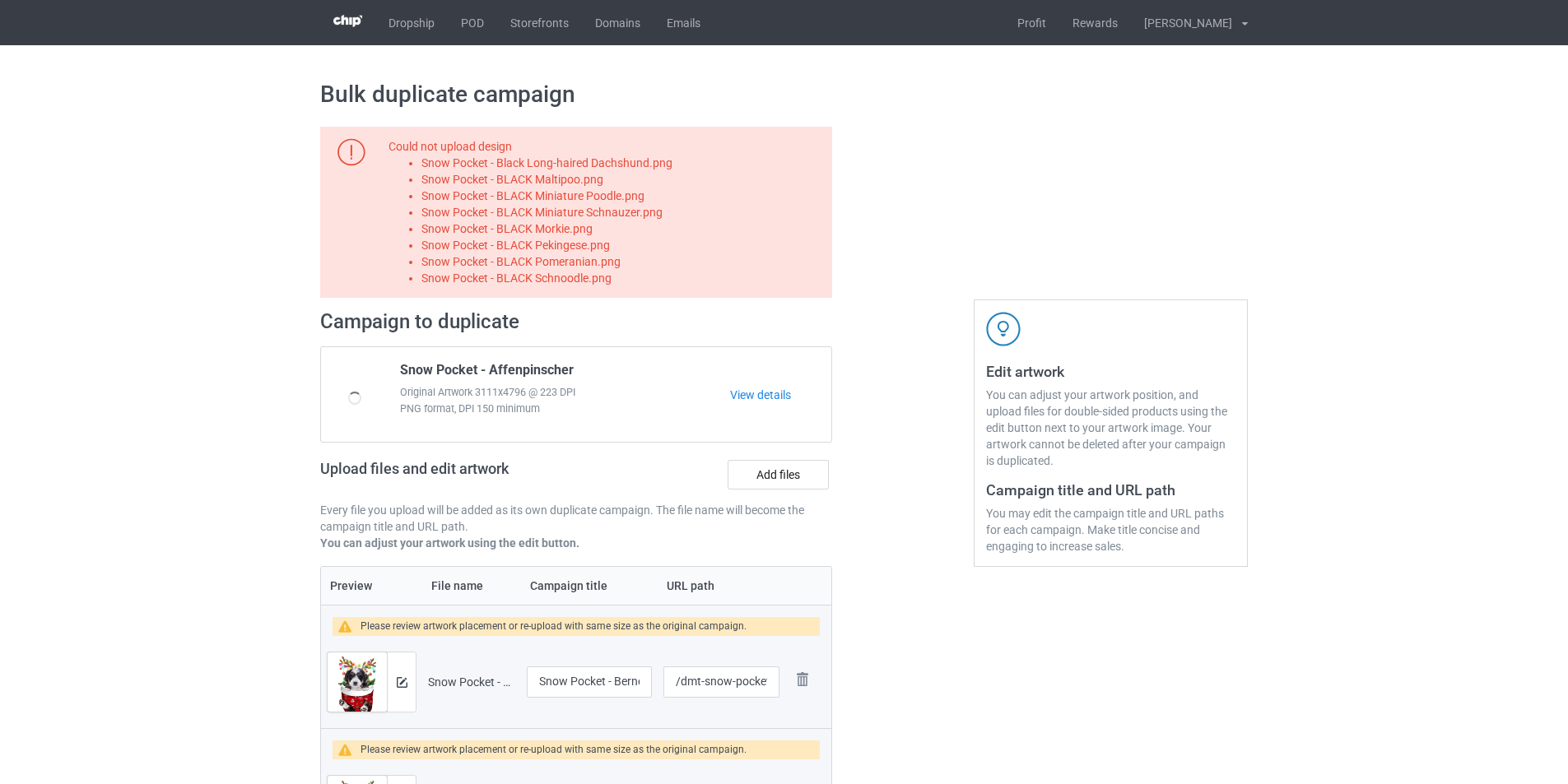
click at [583, 211] on li "Snow Pocket - BLACK Miniature Schnauzer.png" at bounding box center [623, 212] width 405 height 16
copy li "Snow Pocket - BLACK Miniature Schnauzer.png"
click at [822, 479] on label "Add files" at bounding box center [779, 474] width 101 height 30
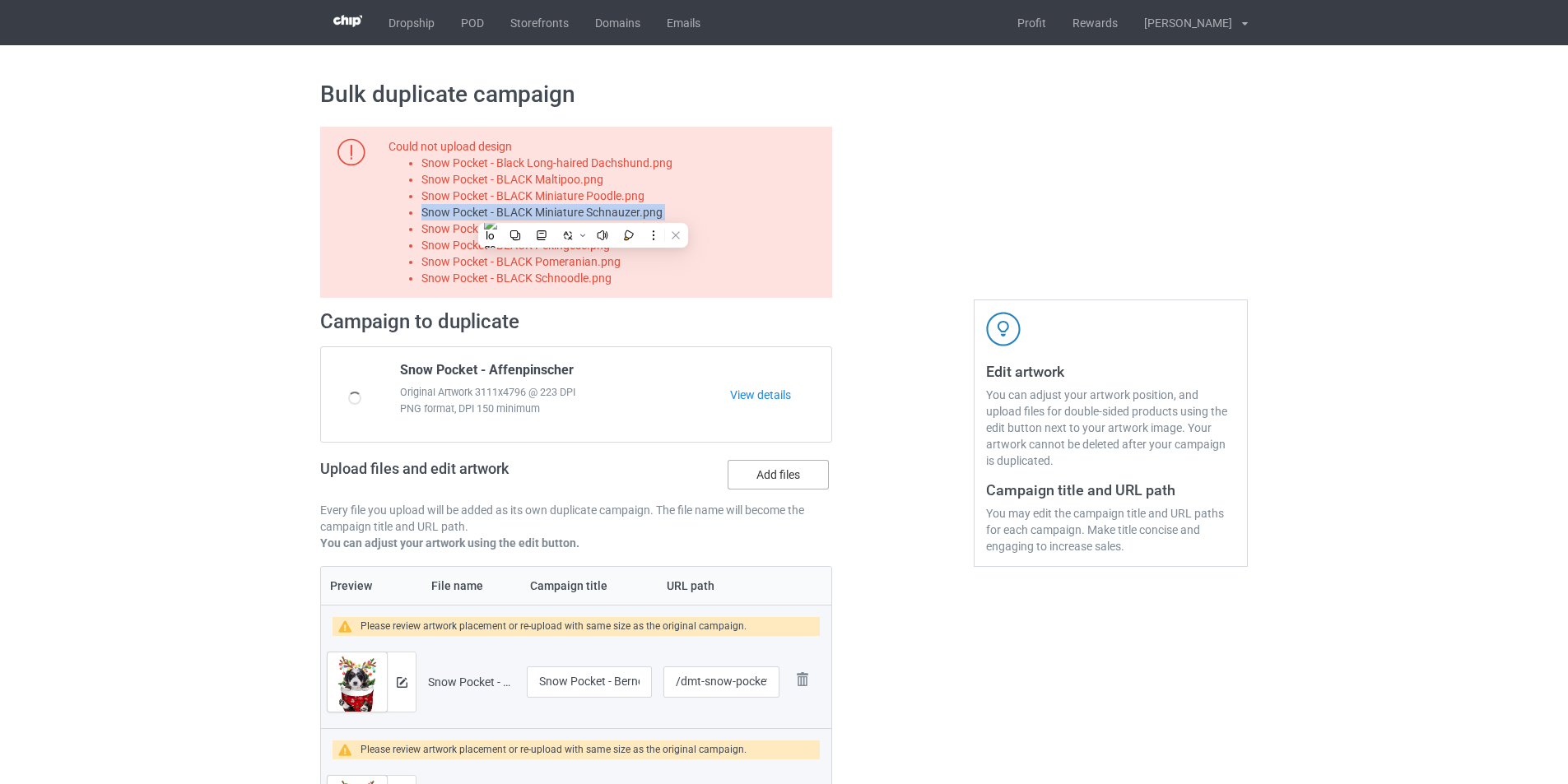
click at [0, 0] on input "Add files" at bounding box center [0, 0] width 0 height 0
click at [569, 226] on li "Snow Pocket - BLACK Morkie.png" at bounding box center [623, 228] width 405 height 16
copy li "Snow Pocket - BLACK Morkie.png"
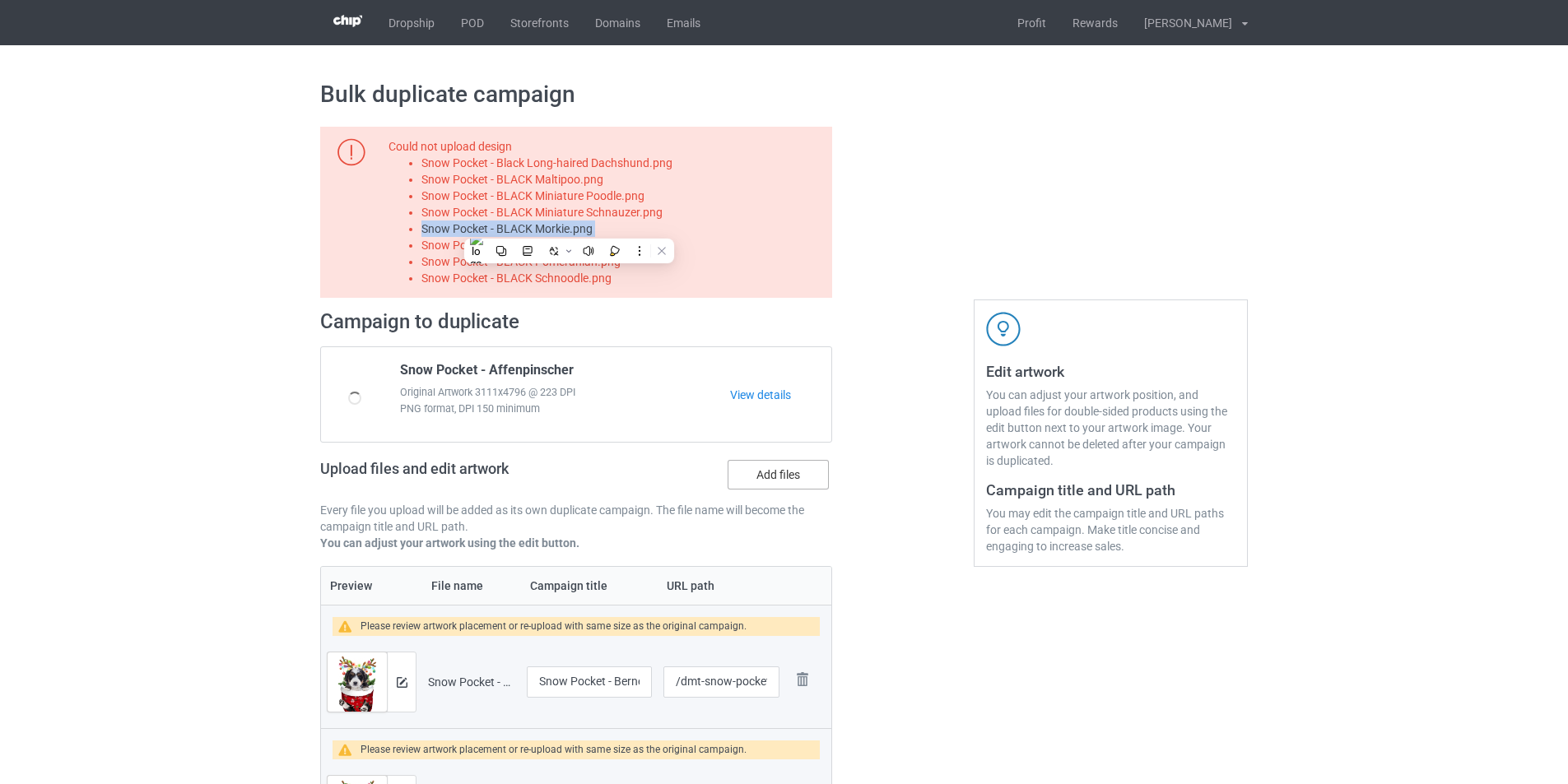
click at [765, 482] on label "Add files" at bounding box center [779, 474] width 101 height 30
click at [0, 0] on input "Add files" at bounding box center [0, 0] width 0 height 0
click at [583, 248] on li "Snow Pocket - BLACK Pekingese.png" at bounding box center [623, 245] width 405 height 16
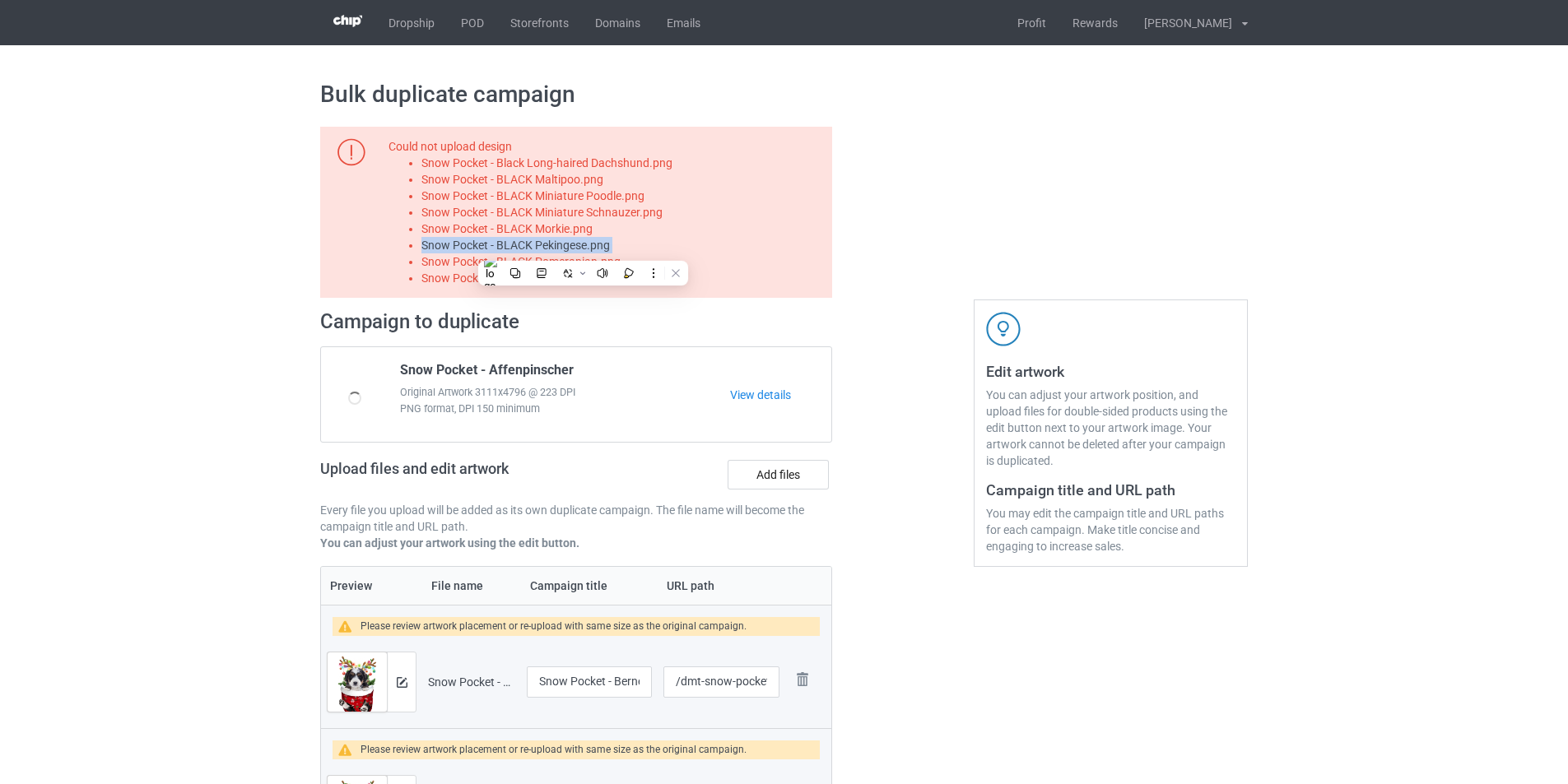
copy li "Snow Pocket - BLACK Pekingese.png"
click at [773, 475] on label "Add files" at bounding box center [779, 474] width 101 height 30
click at [0, 0] on input "Add files" at bounding box center [0, 0] width 0 height 0
click at [601, 262] on li "Snow Pocket - BLACK Pomeranian.png" at bounding box center [623, 261] width 405 height 16
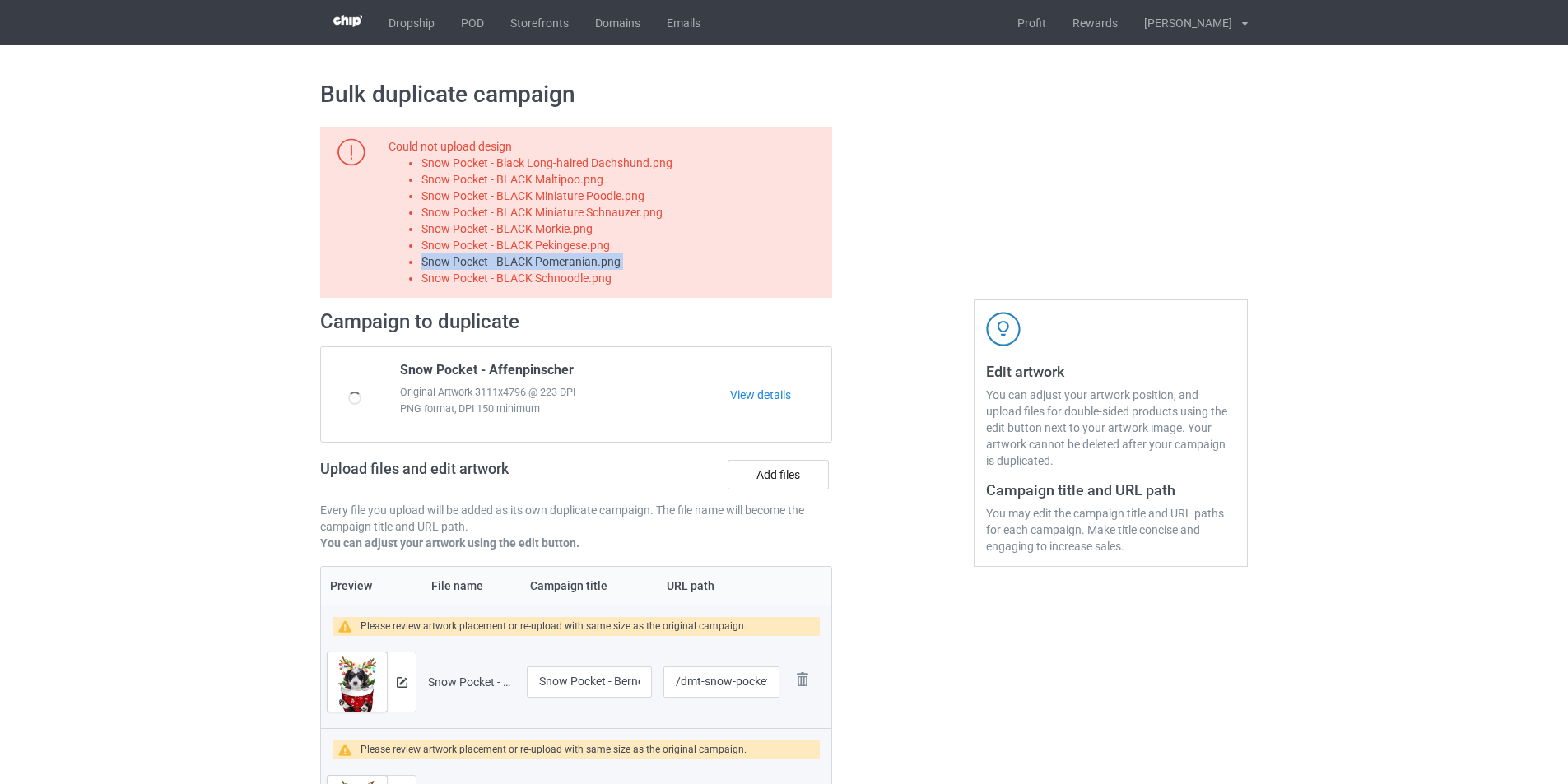
click at [601, 262] on li "Snow Pocket - BLACK Pomeranian.png" at bounding box center [623, 261] width 405 height 16
copy li "Snow Pocket - BLACK Pomeranian.png"
click at [770, 470] on label "Add files" at bounding box center [779, 474] width 101 height 30
click at [0, 0] on input "Add files" at bounding box center [0, 0] width 0 height 0
click at [582, 282] on li "Snow Pocket - BLACK Schnoodle.png" at bounding box center [623, 278] width 405 height 16
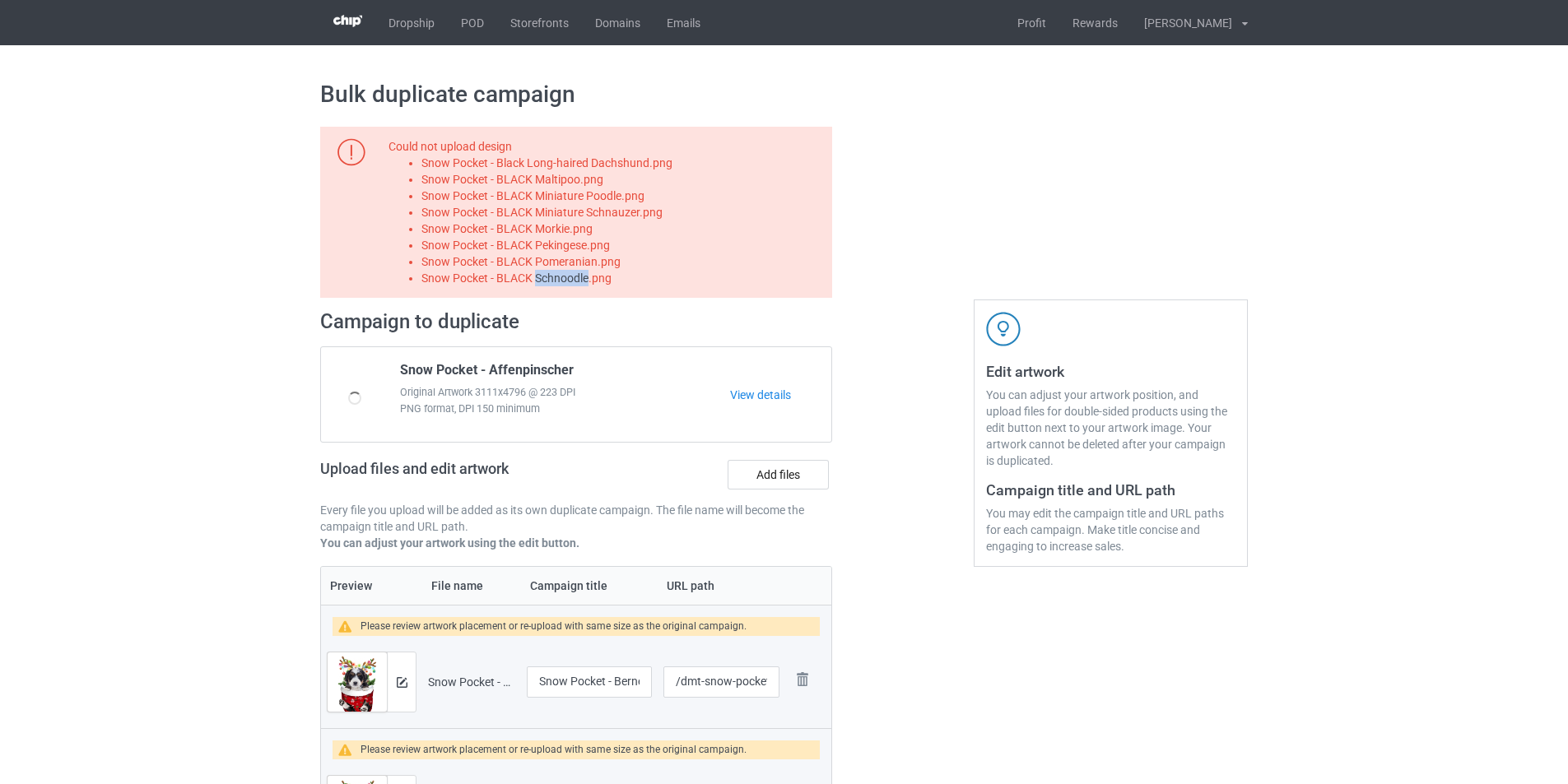
click at [582, 282] on li "Snow Pocket - BLACK Schnoodle.png" at bounding box center [623, 278] width 405 height 16
copy li "Snow Pocket - BLACK Schnoodle.png"
click at [785, 475] on label "Add files" at bounding box center [779, 474] width 101 height 30
click at [0, 0] on input "Add files" at bounding box center [0, 0] width 0 height 0
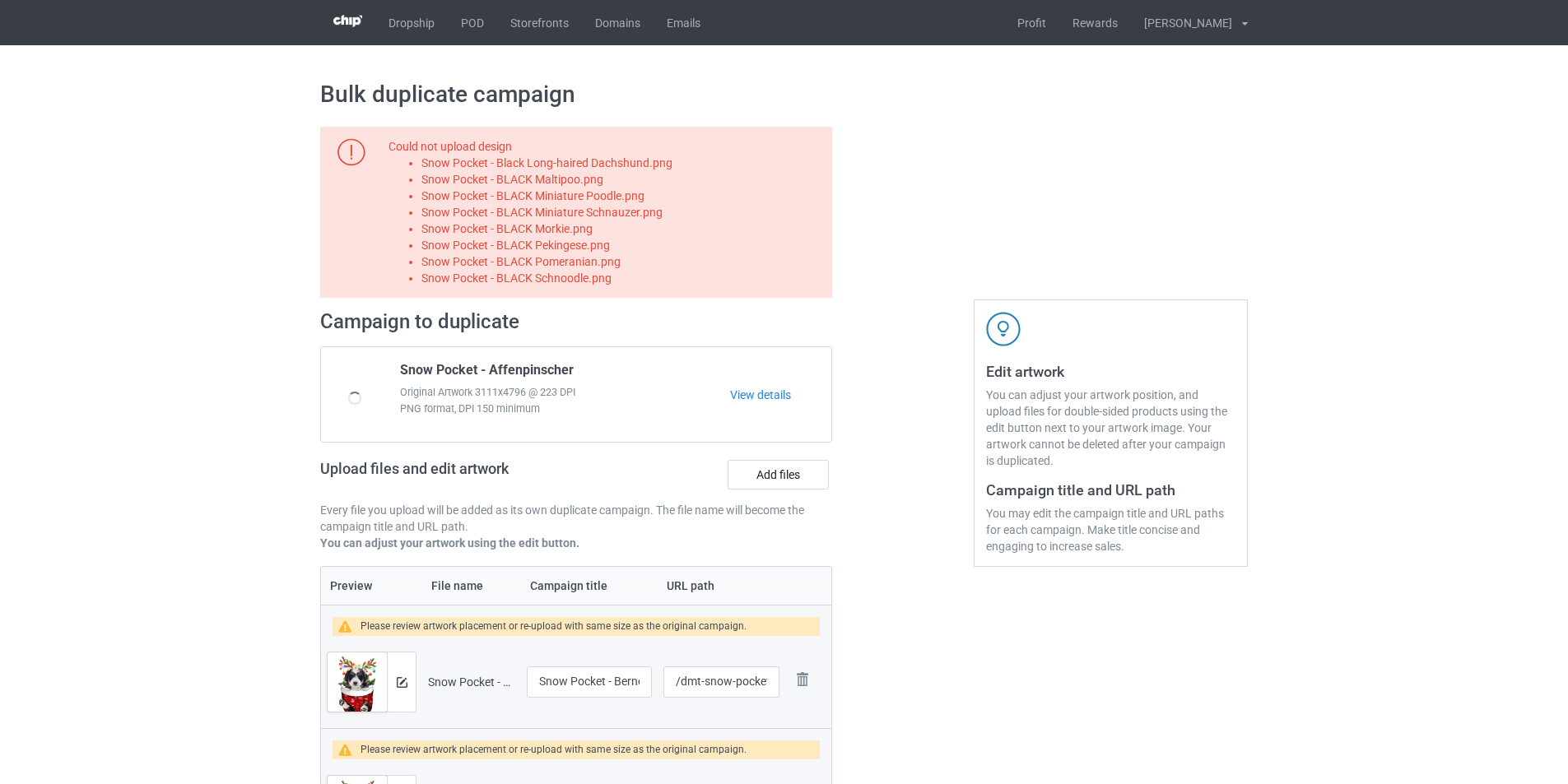
click at [594, 197] on li "Snow Pocket - BLACK Miniature Poodle.png" at bounding box center [623, 195] width 405 height 16
copy li "Snow Pocket - BLACK Miniature Poodle.png"
click at [797, 474] on label "Add files" at bounding box center [779, 474] width 101 height 30
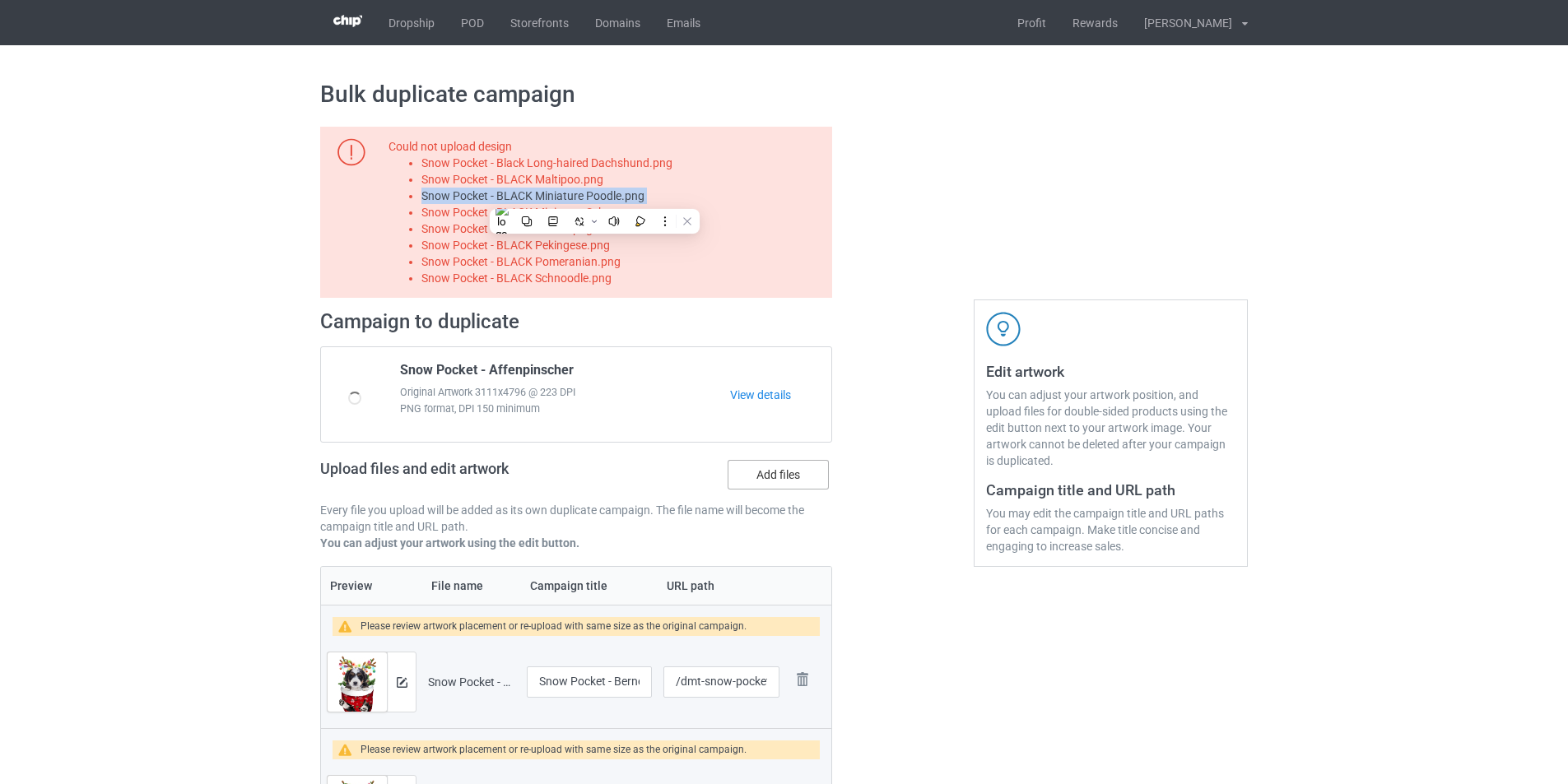
click at [0, 0] on input "Add files" at bounding box center [0, 0] width 0 height 0
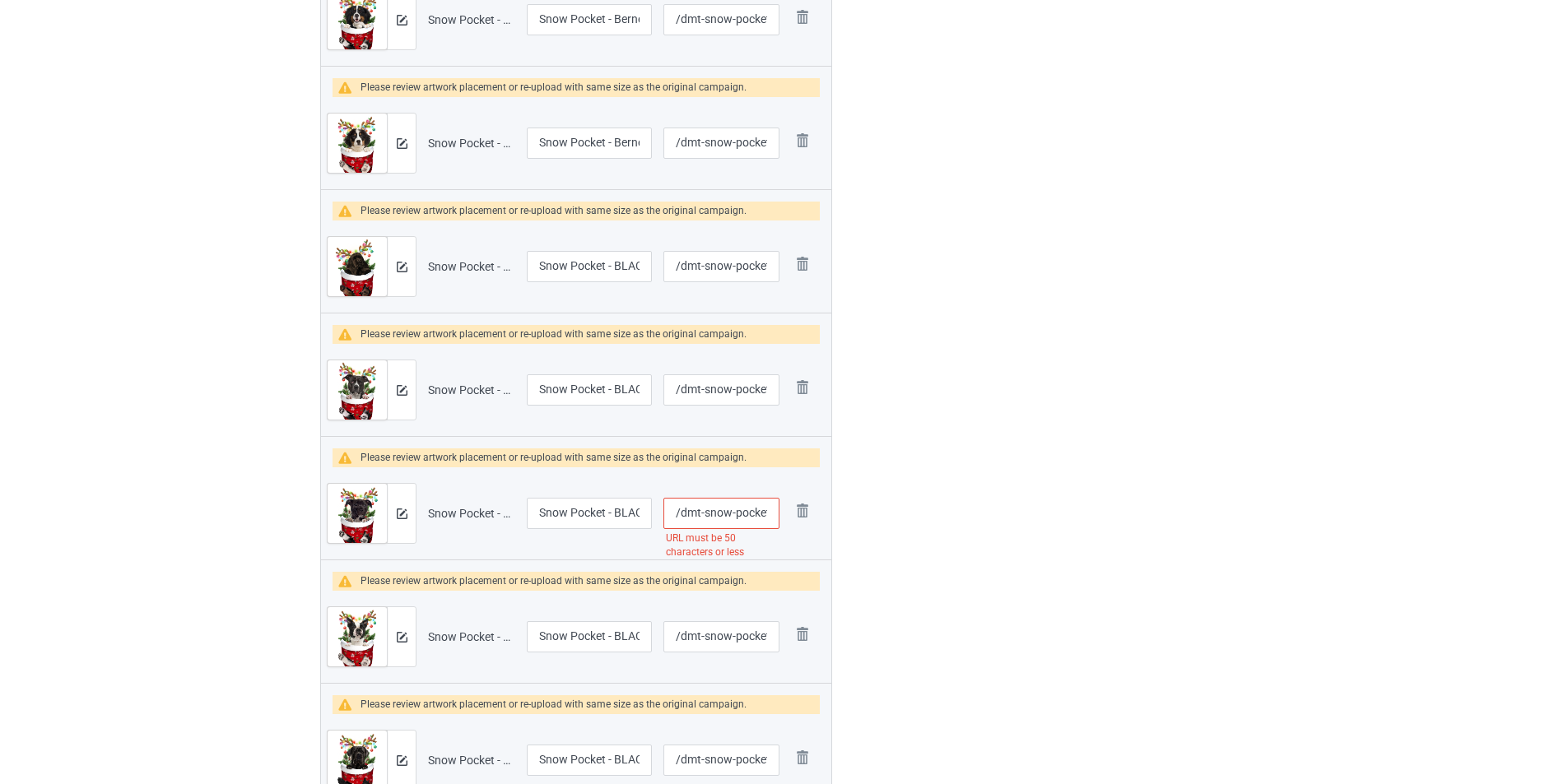
scroll to position [1102, 0]
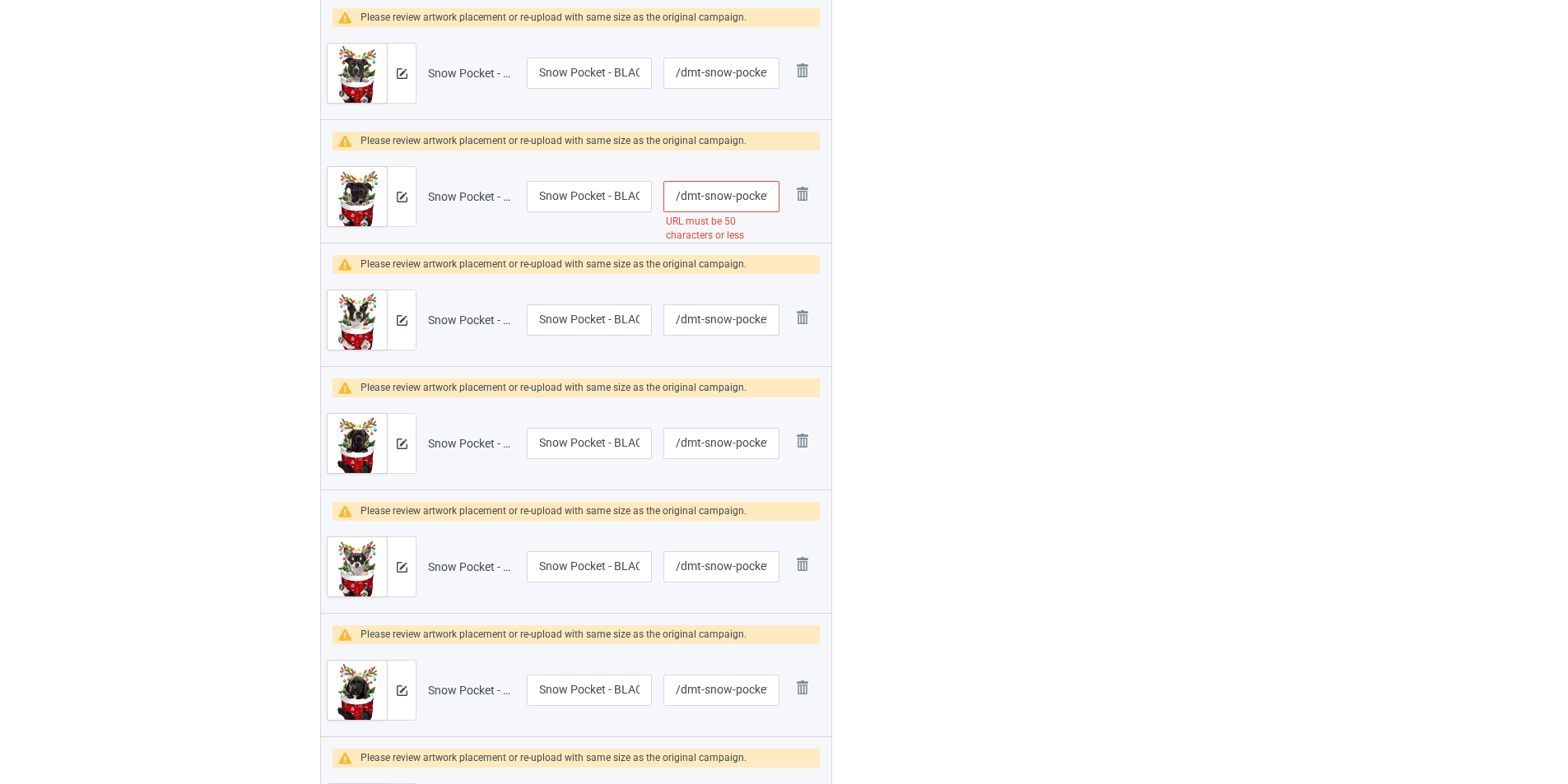
click at [721, 212] on input "/dmt-snow-pocket-black-american-staffordshire-terrier" at bounding box center [721, 197] width 117 height 31
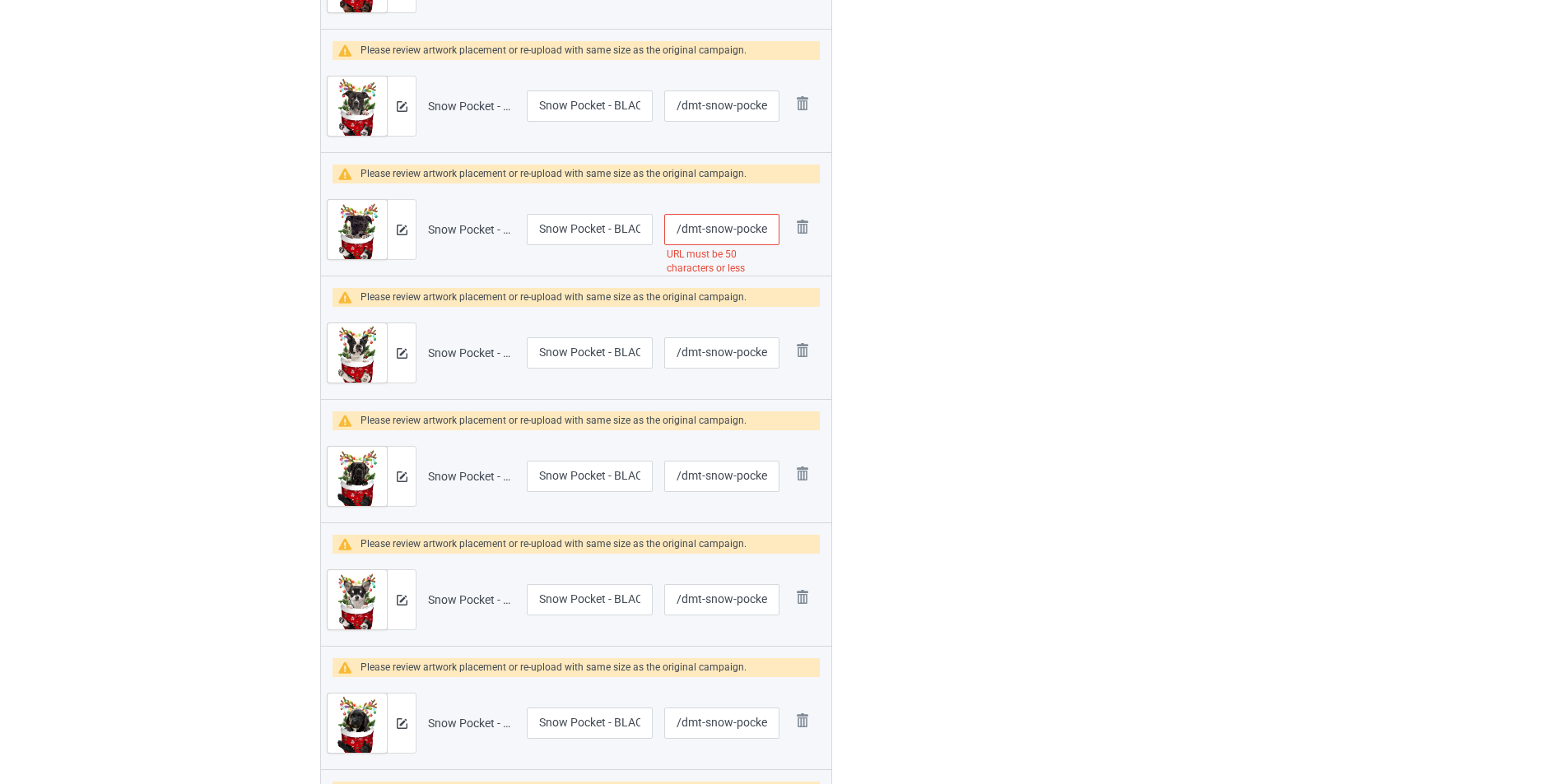
click at [721, 230] on input "/dmt-snow-pocket-black-american-staffordshire-terrier" at bounding box center [721, 229] width 115 height 31
type input "/dmt--pocket-black-american-staffordshire-terrier"
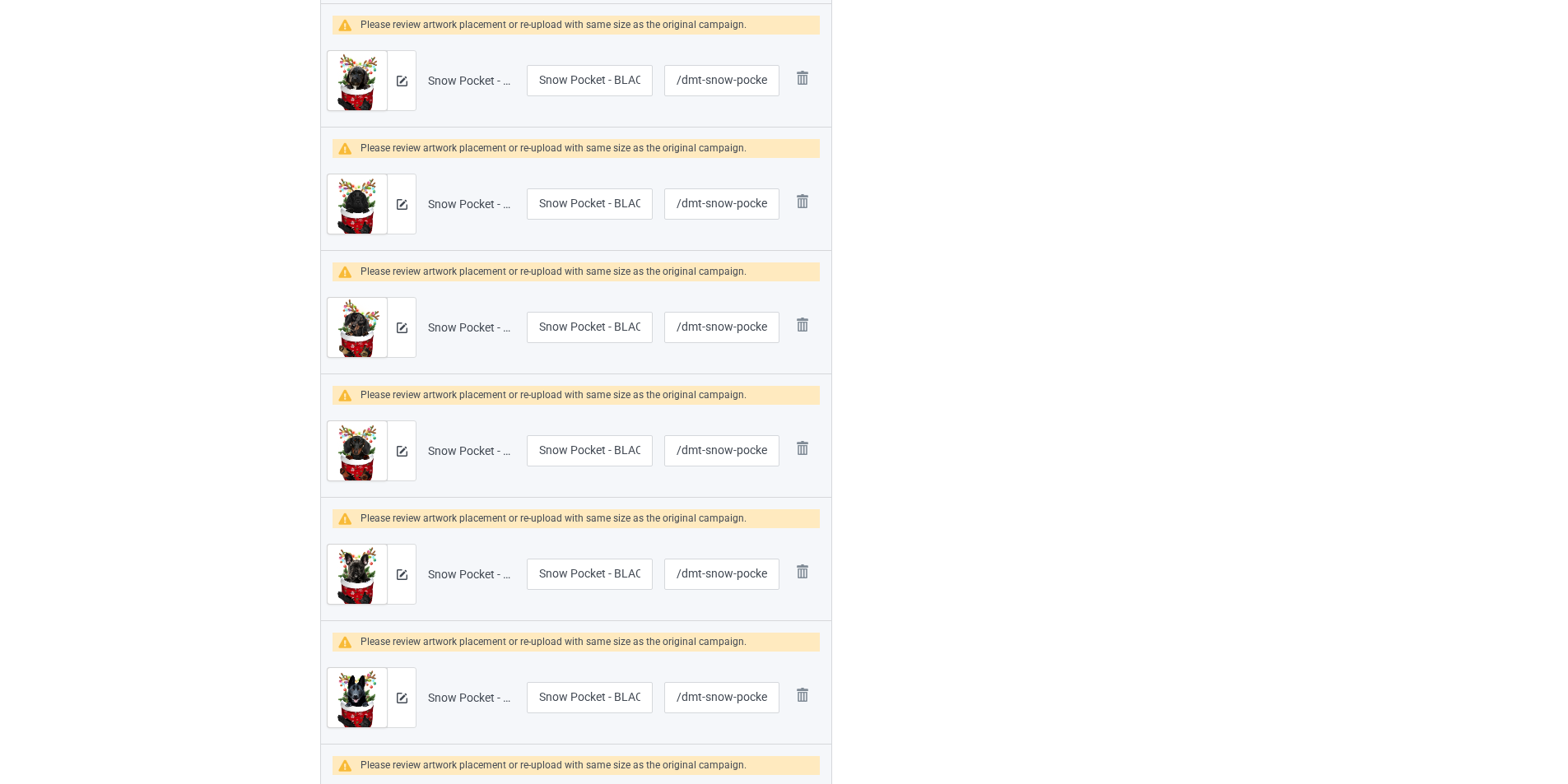
scroll to position [3077, 0]
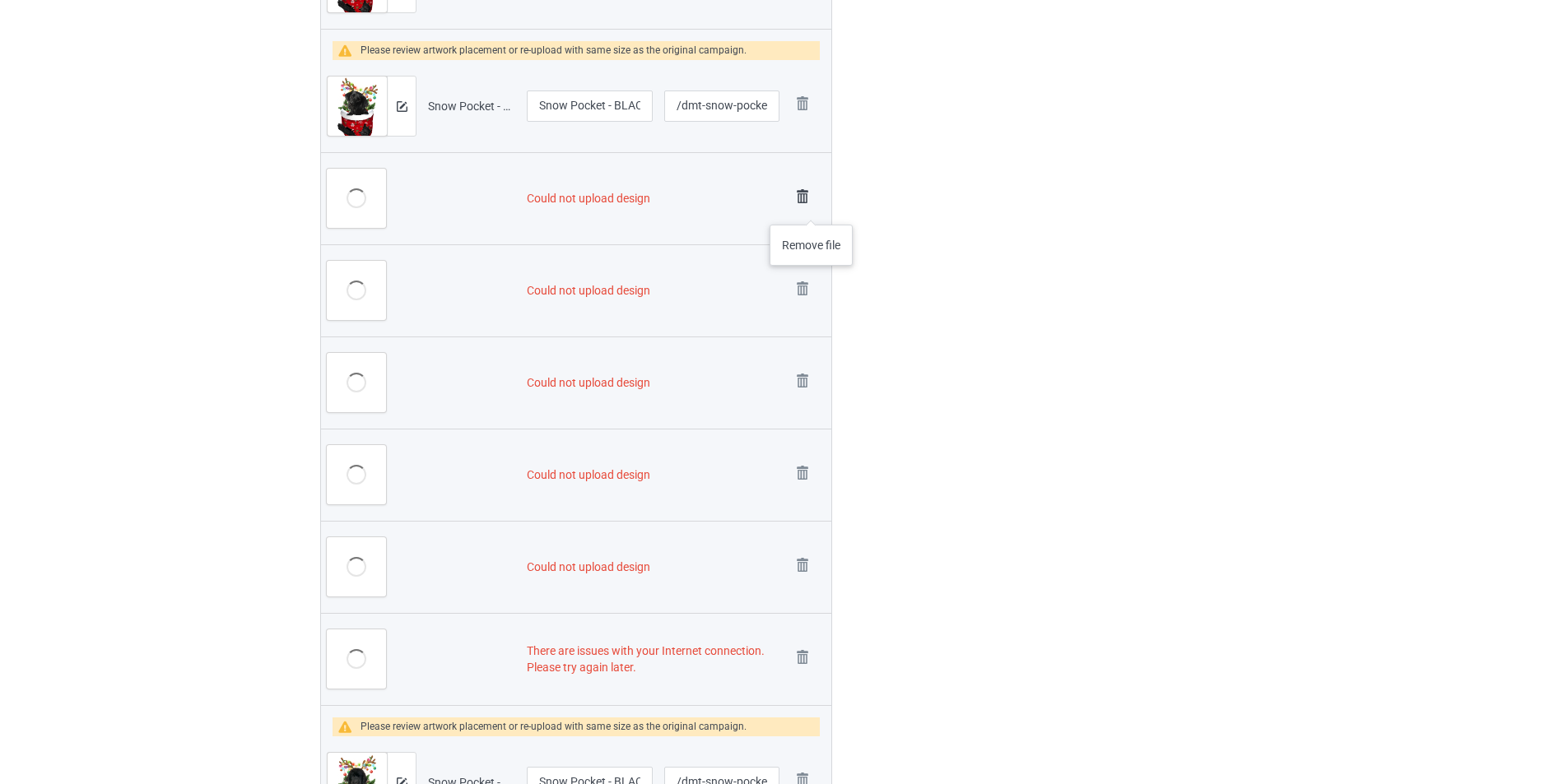
click at [806, 198] on img at bounding box center [803, 197] width 23 height 23
click at [806, 278] on link at bounding box center [803, 291] width 23 height 27
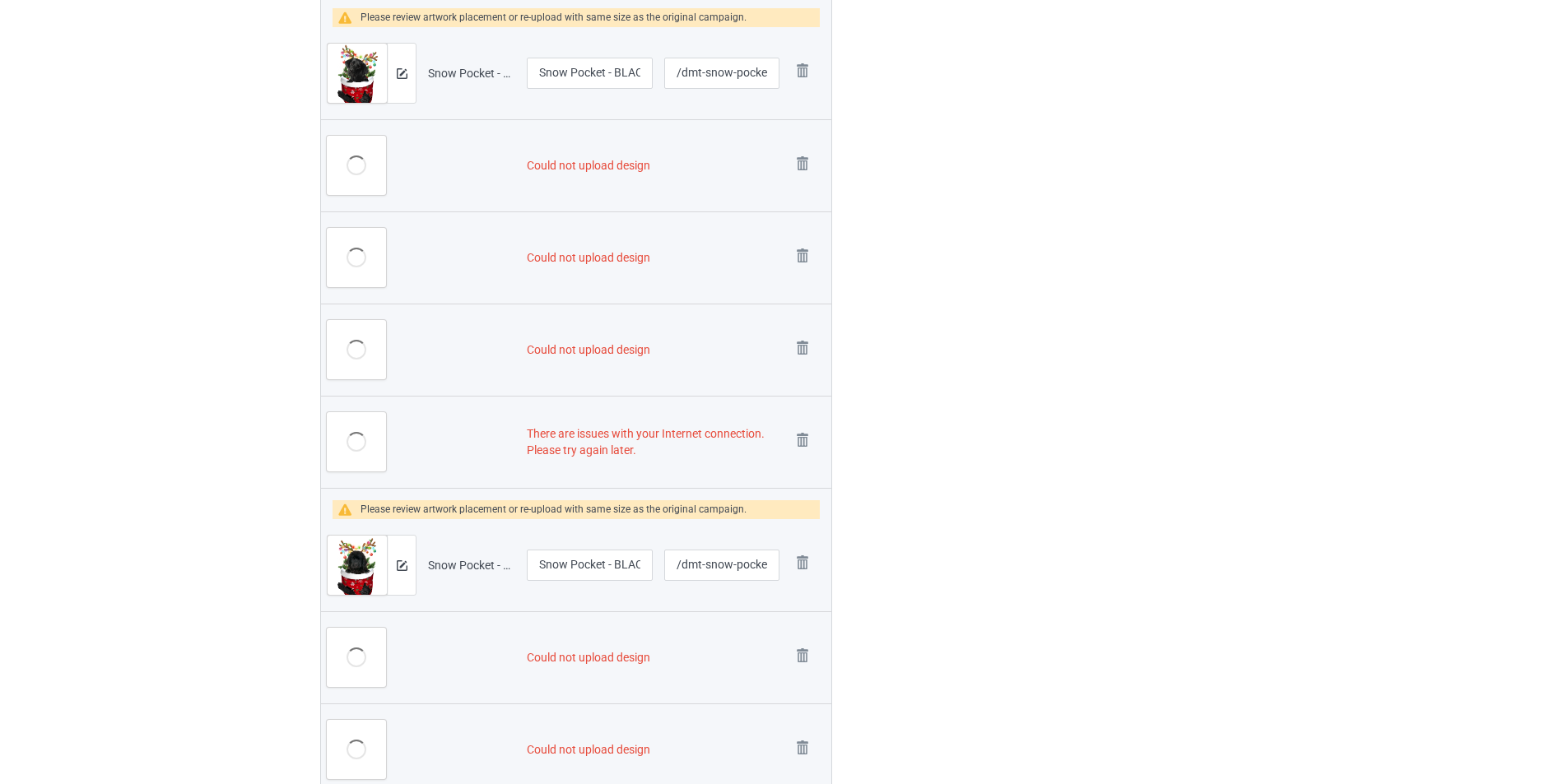
click at [806, 180] on link at bounding box center [803, 166] width 23 height 27
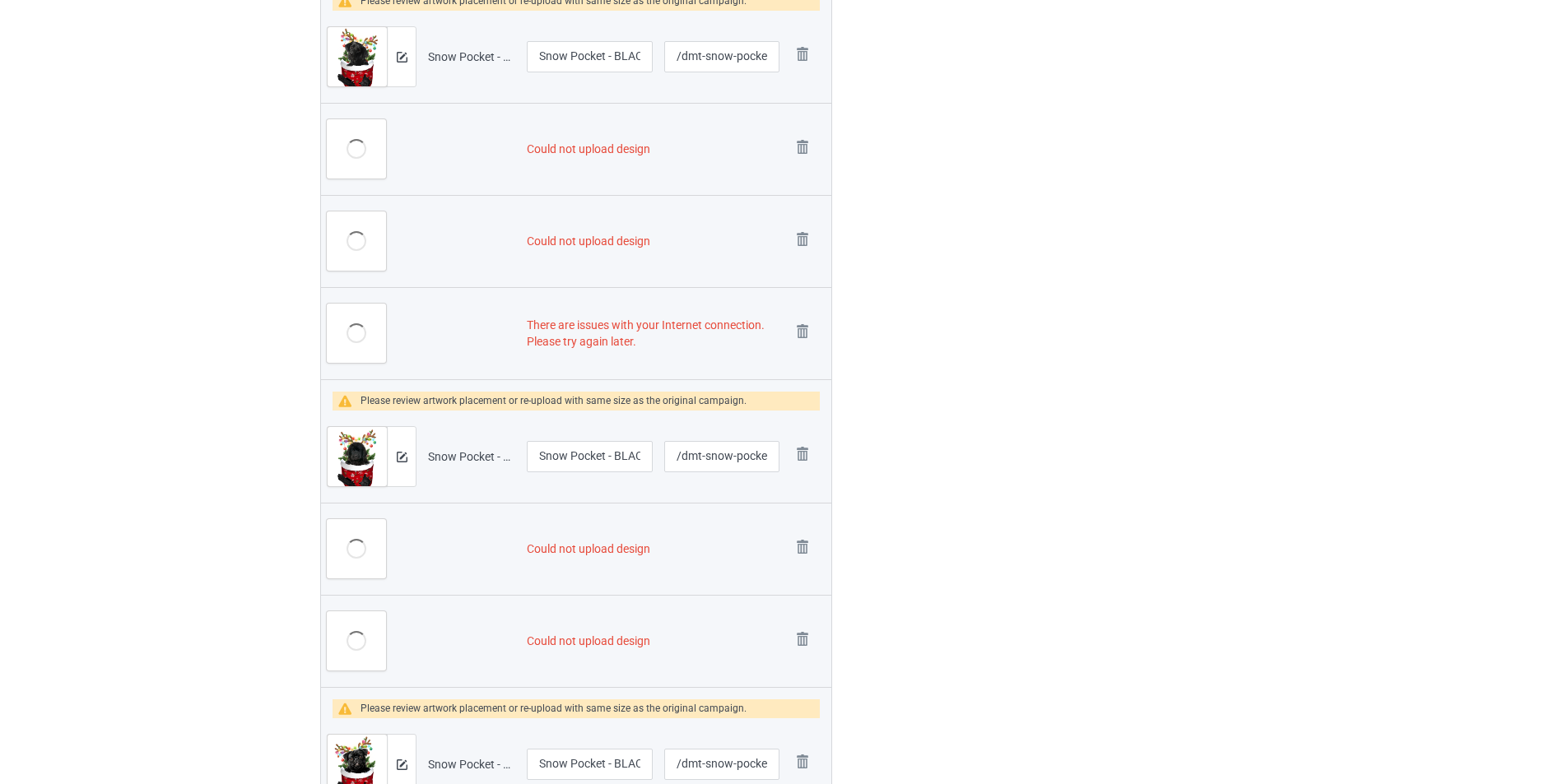
click at [0, 0] on img at bounding box center [0, 0] width 0 height 0
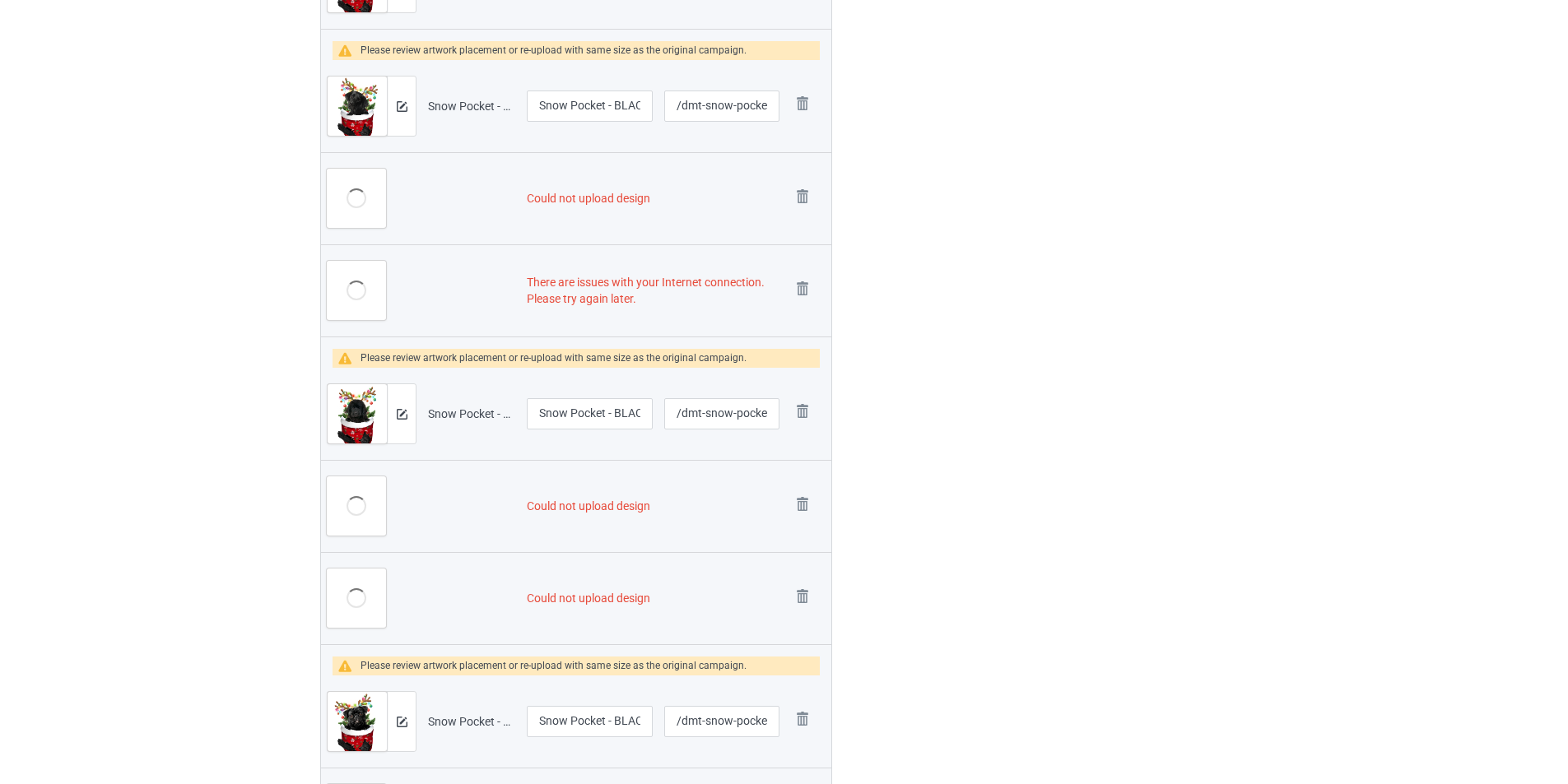
click at [0, 0] on img at bounding box center [0, 0] width 0 height 0
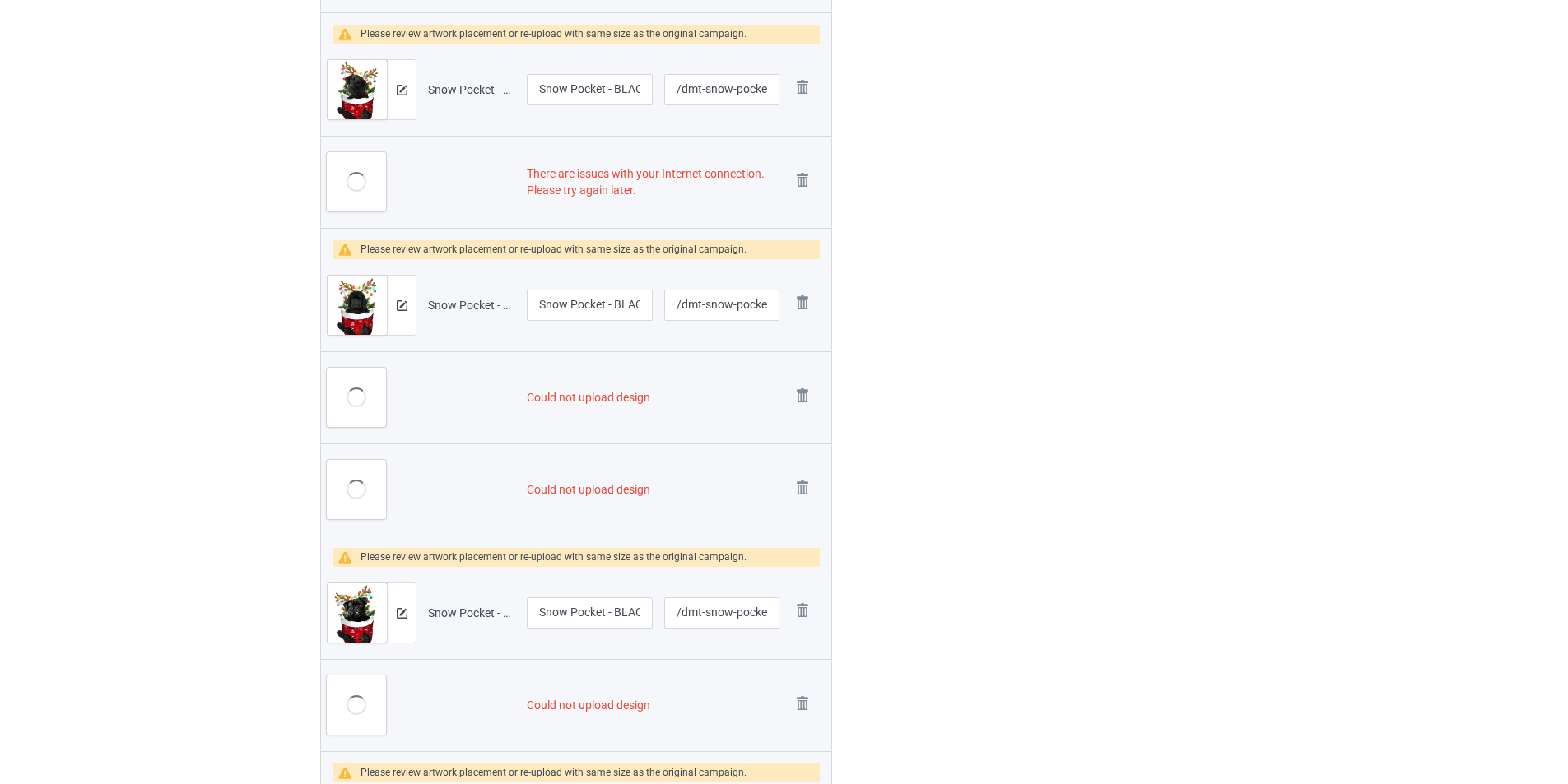
scroll to position [2994, 0]
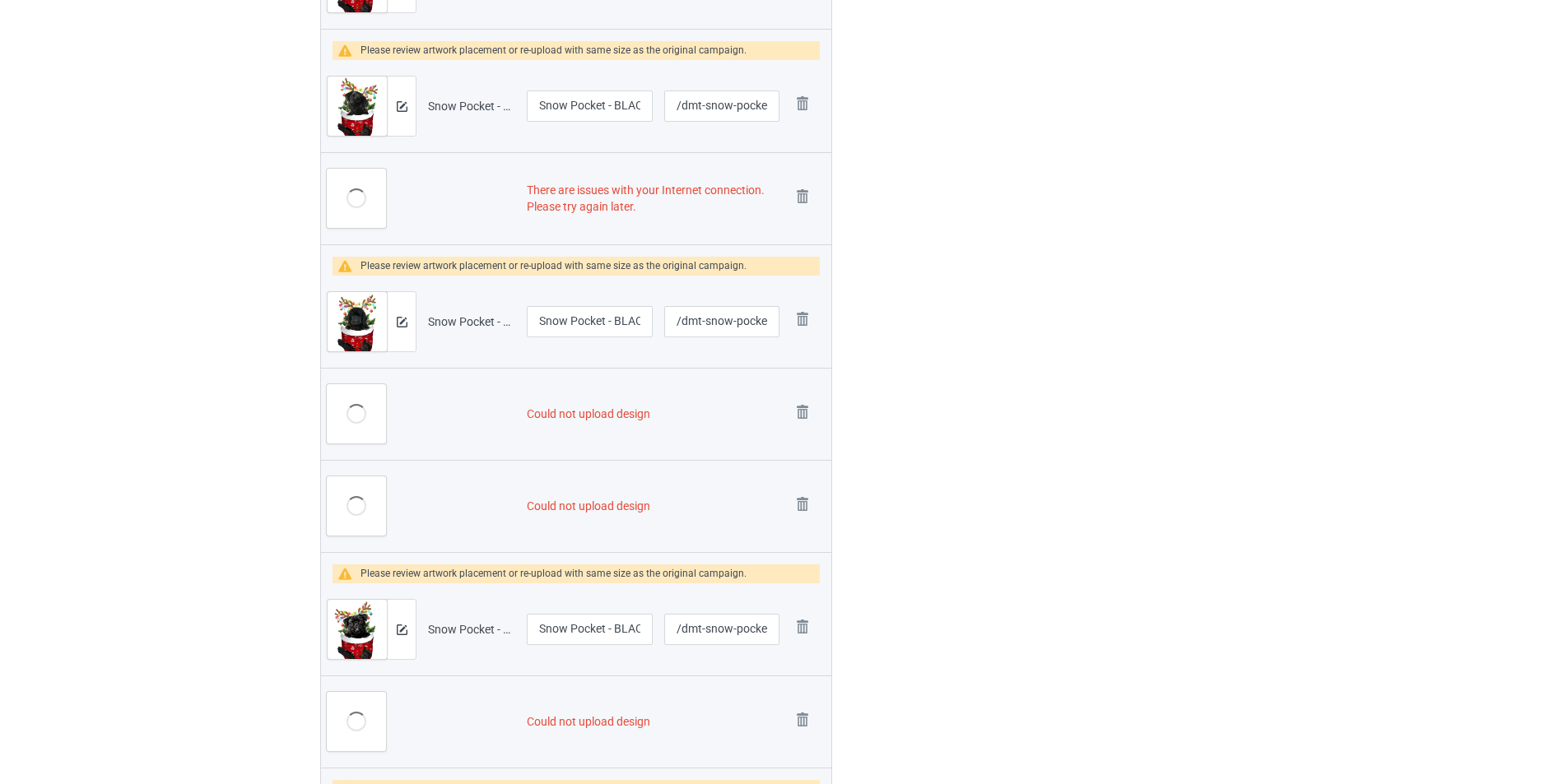
click at [0, 0] on img at bounding box center [0, 0] width 0 height 0
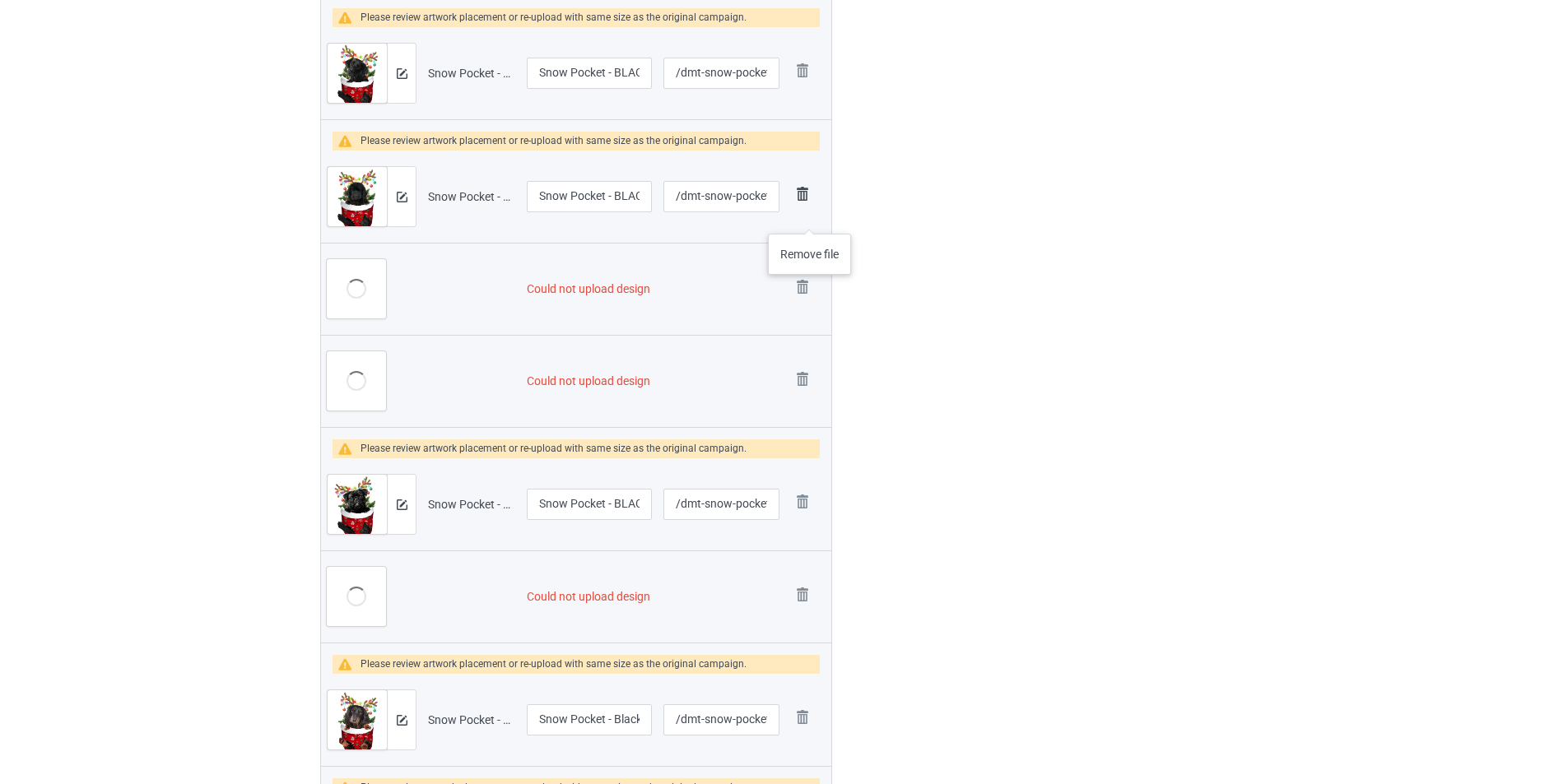
scroll to position [2961, 0]
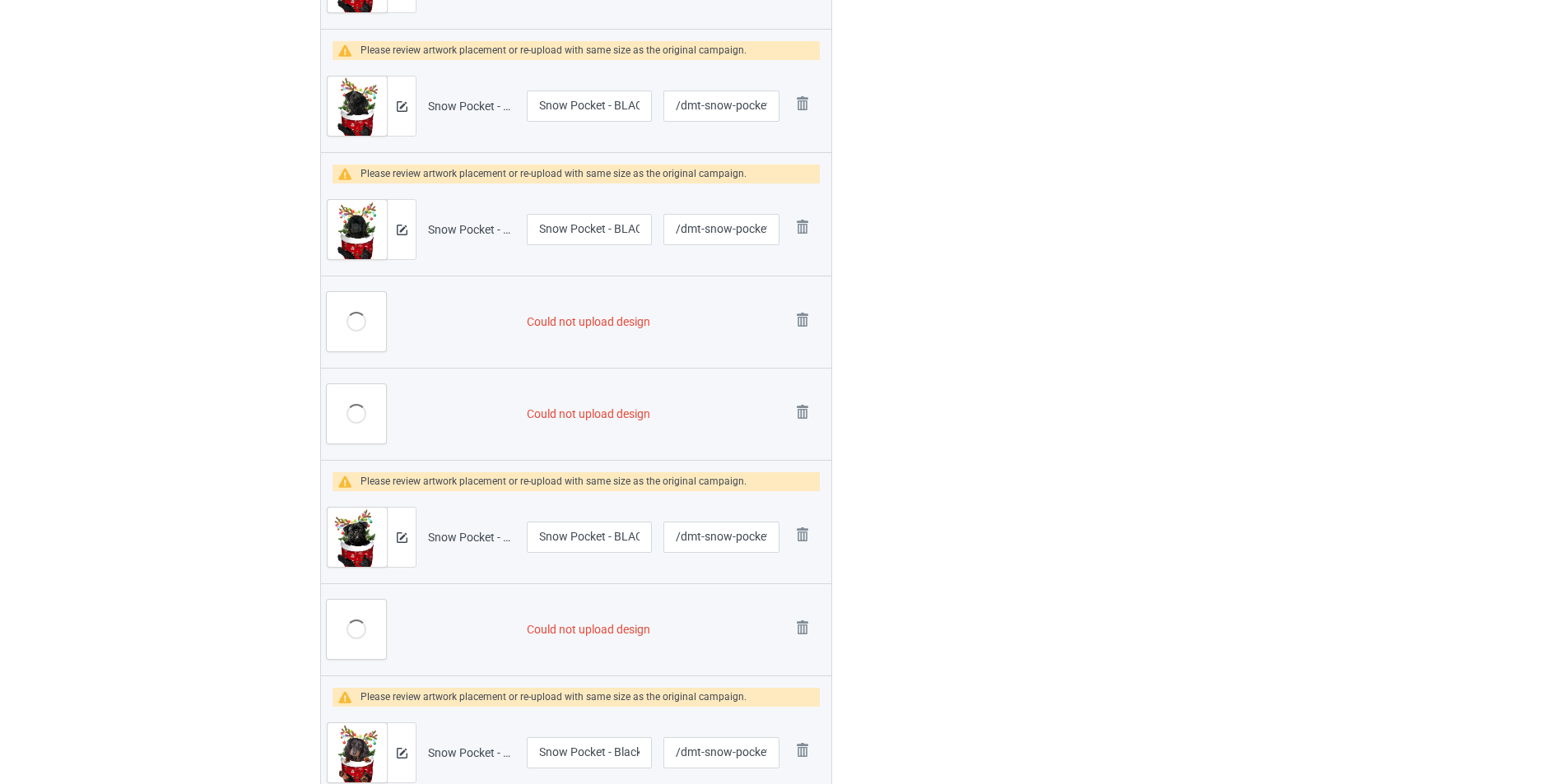
click at [810, 320] on img at bounding box center [803, 320] width 23 height 23
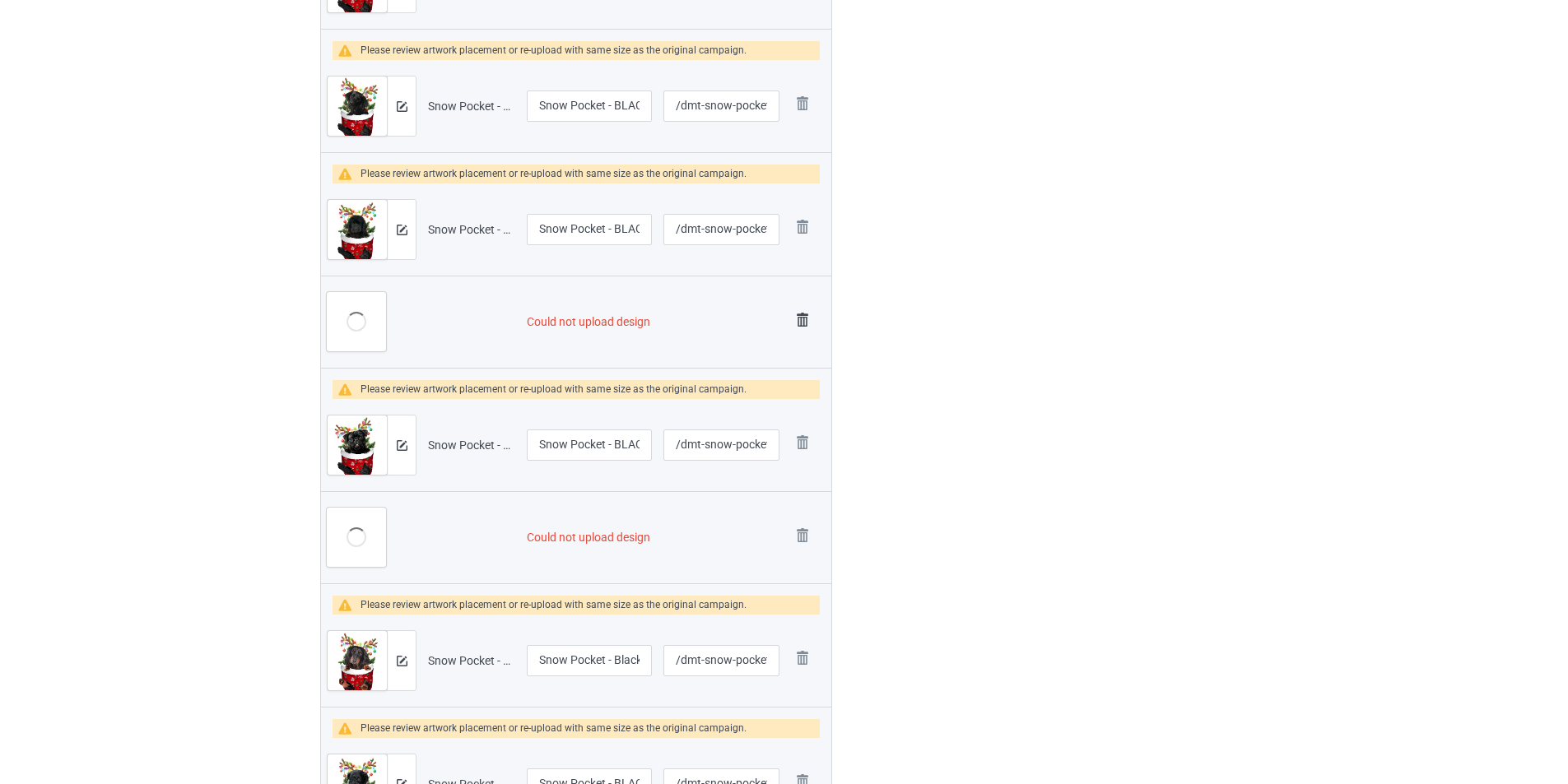
click at [808, 320] on img at bounding box center [803, 320] width 23 height 23
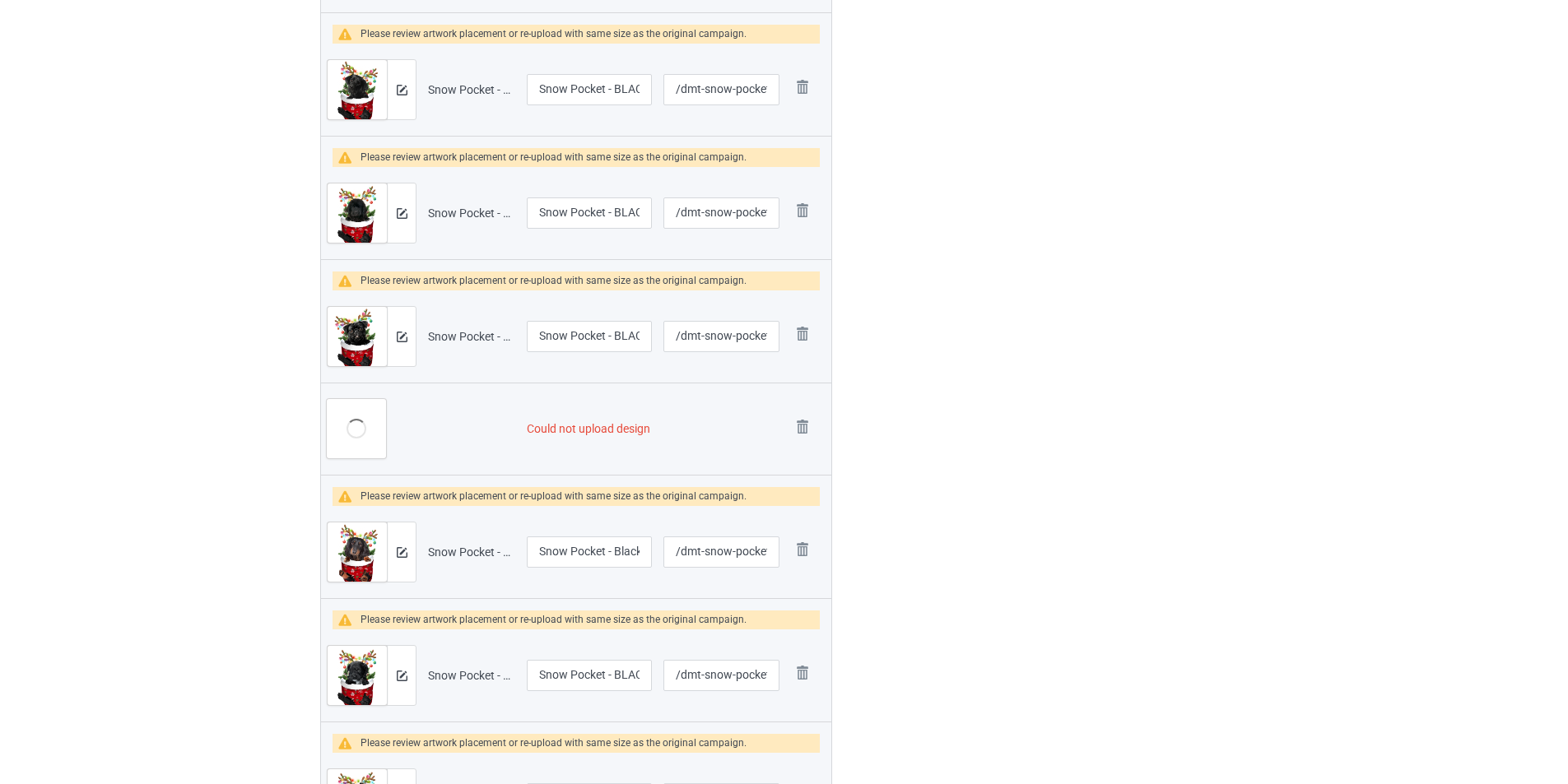
scroll to position [2928, 0]
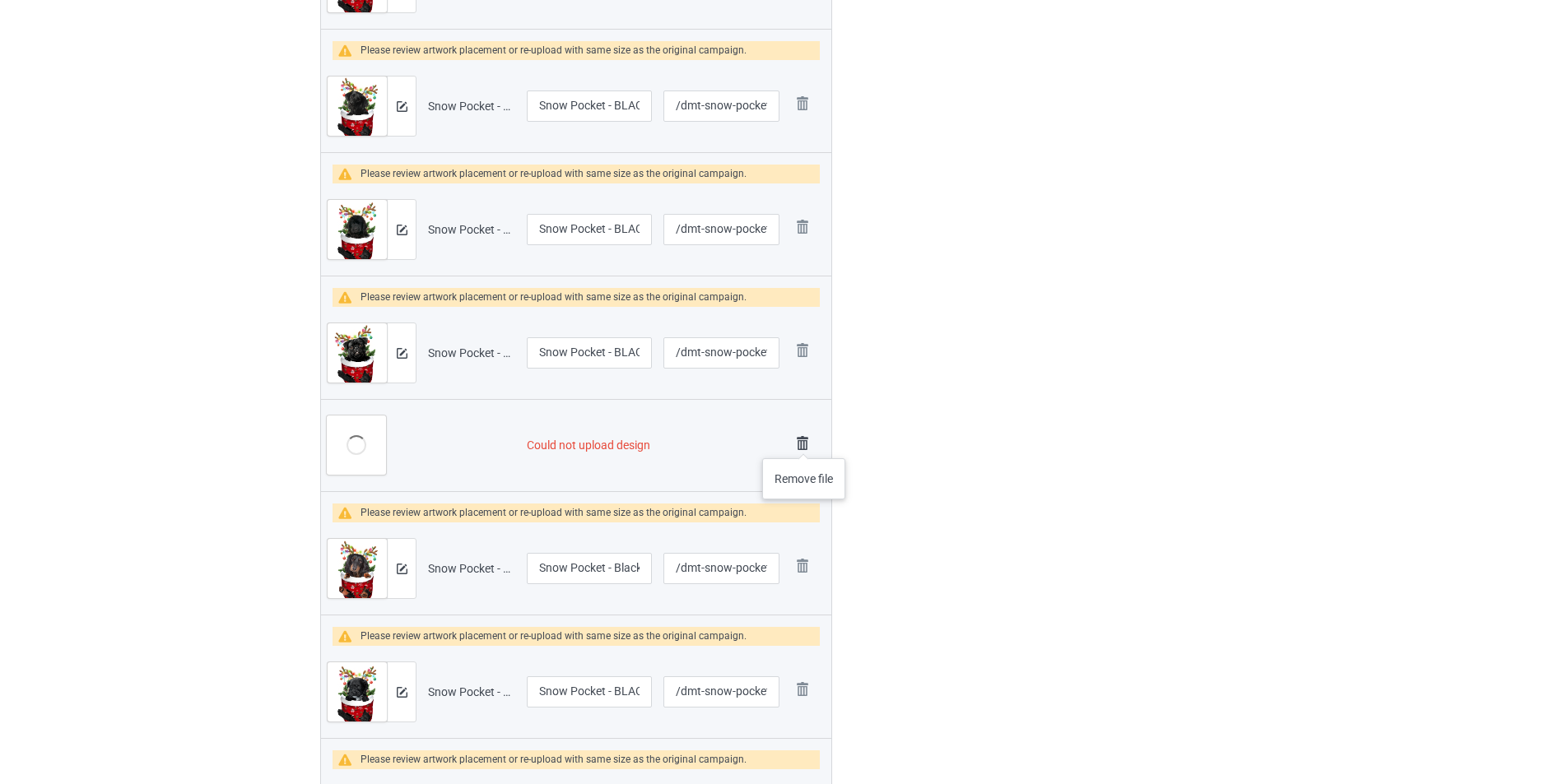
click at [804, 441] on img at bounding box center [803, 443] width 23 height 23
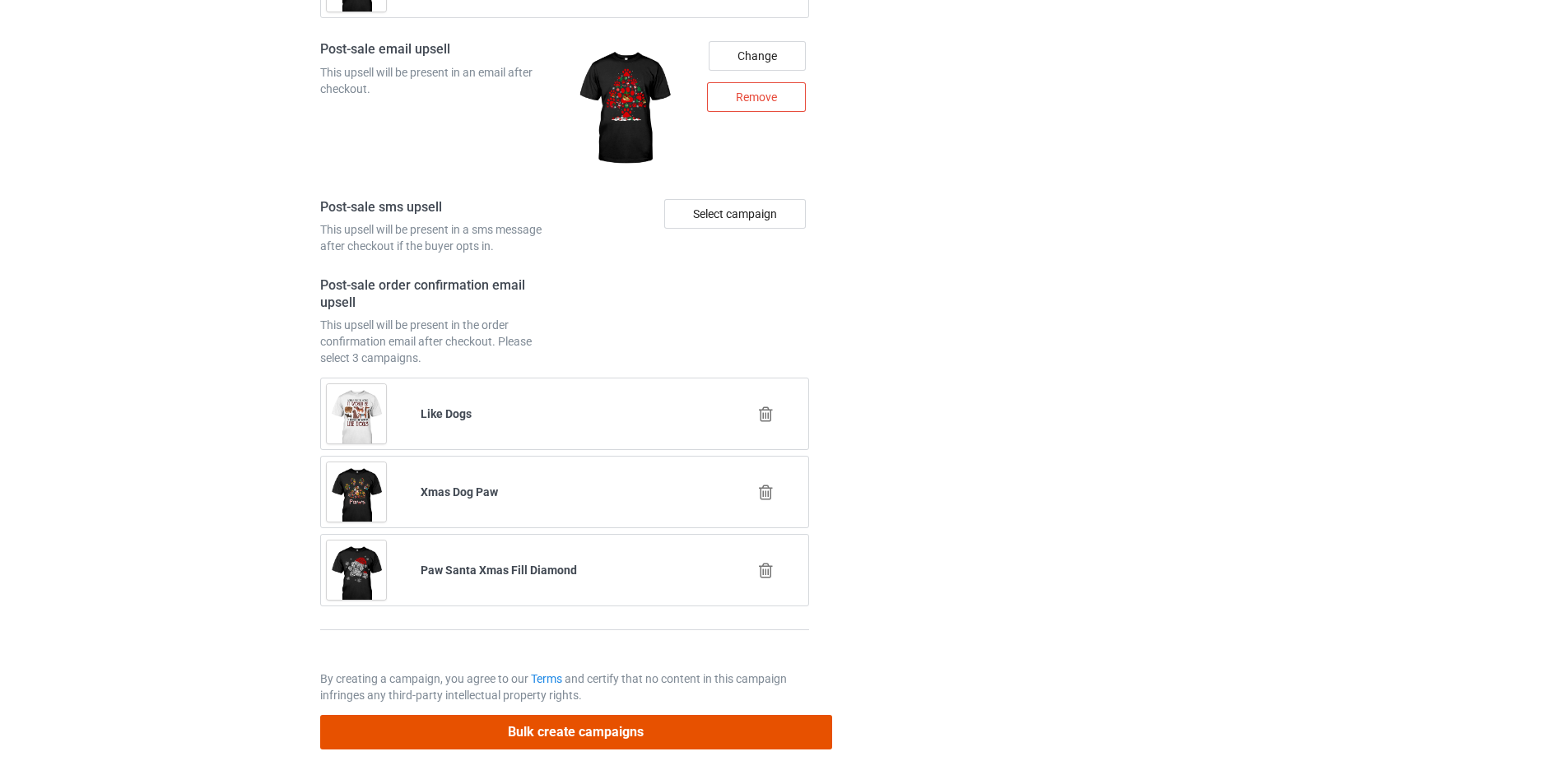
click at [664, 738] on button "Bulk create campaigns" at bounding box center [576, 732] width 512 height 34
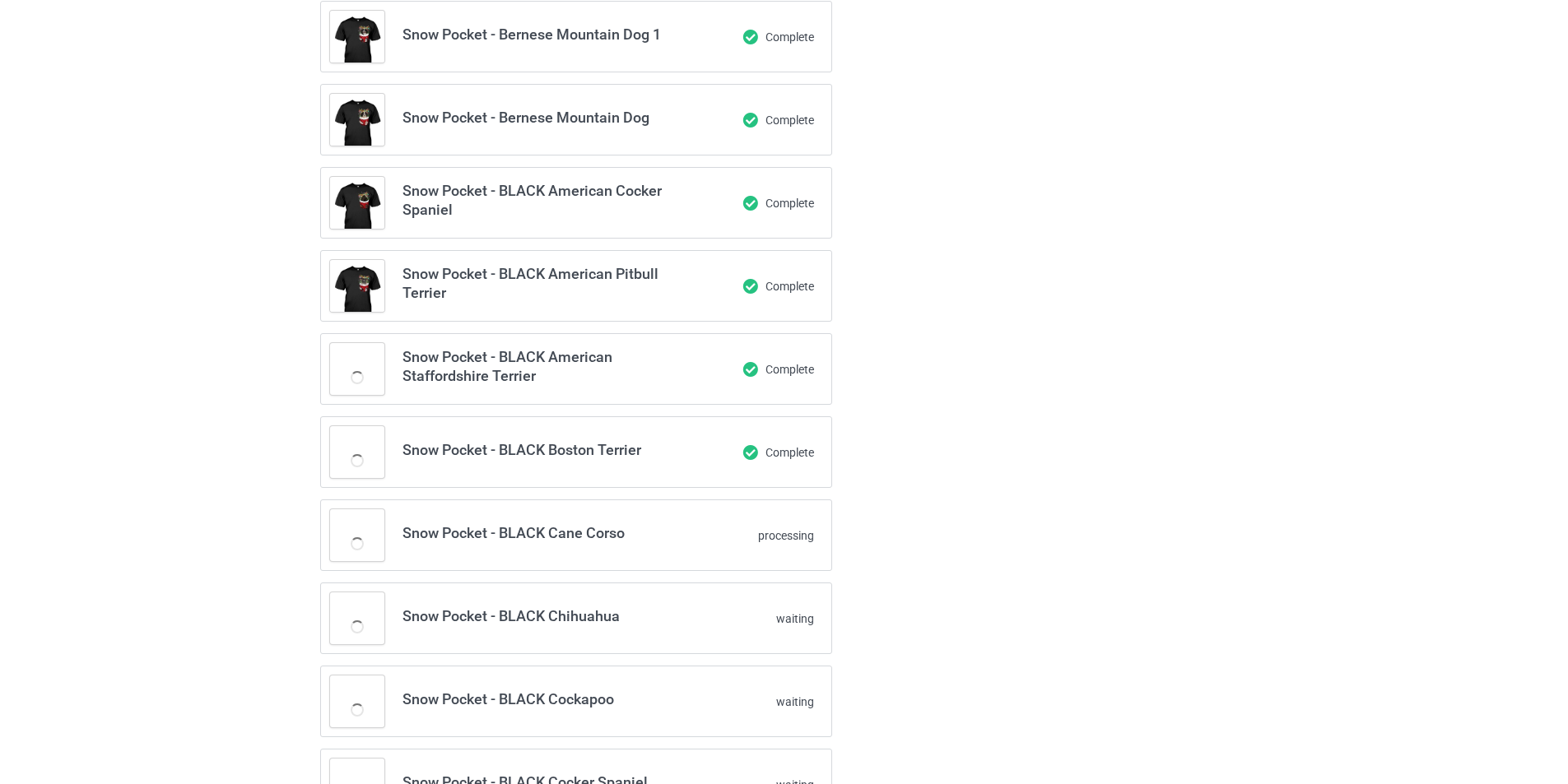
scroll to position [0, 0]
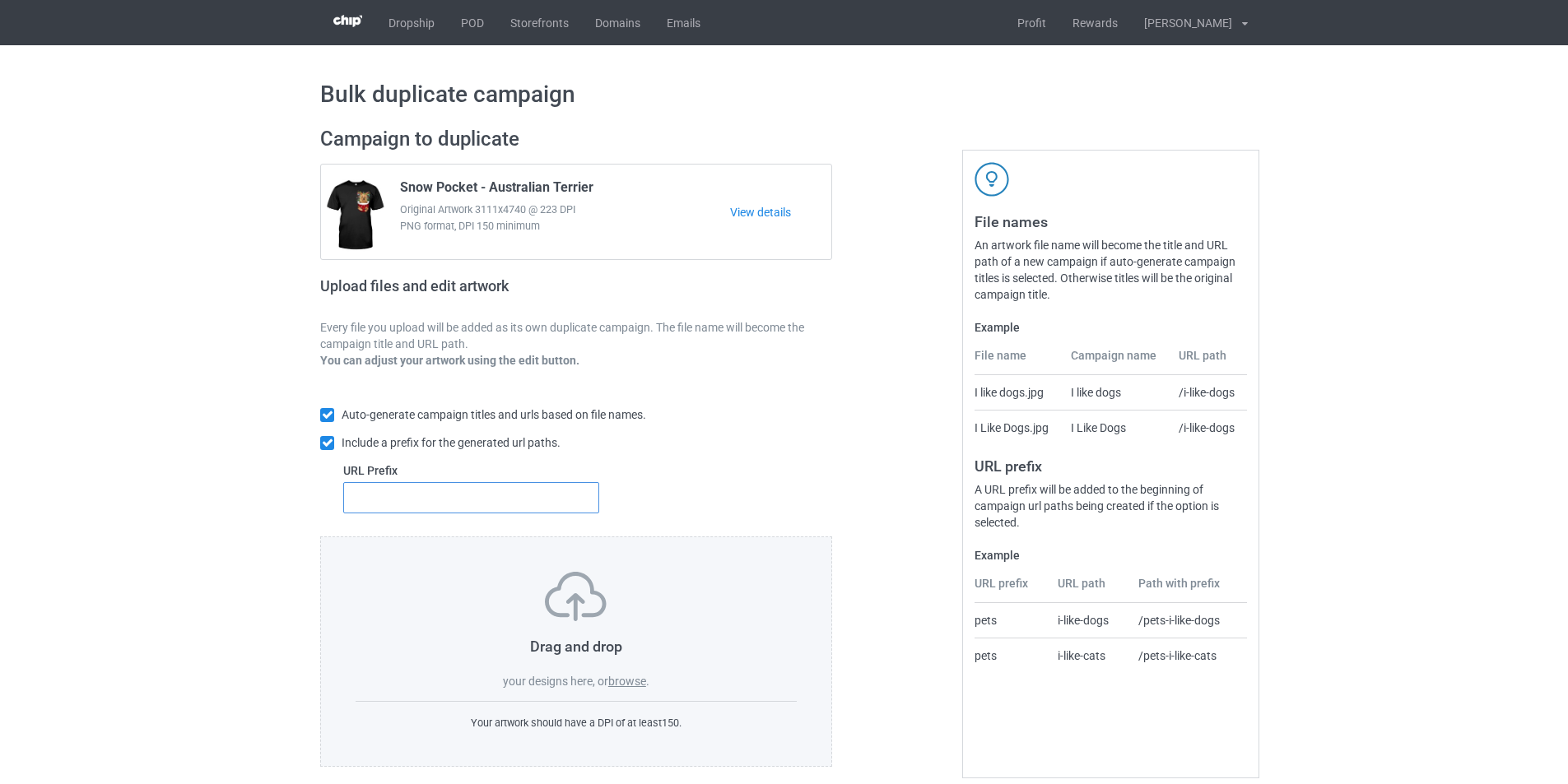
click at [442, 497] on input "text" at bounding box center [472, 498] width 256 height 31
type input "dmt-"
click at [626, 683] on label "browse" at bounding box center [627, 681] width 38 height 14
click at [0, 0] on input "browse" at bounding box center [0, 0] width 0 height 0
click at [493, 495] on input "text" at bounding box center [472, 498] width 256 height 31
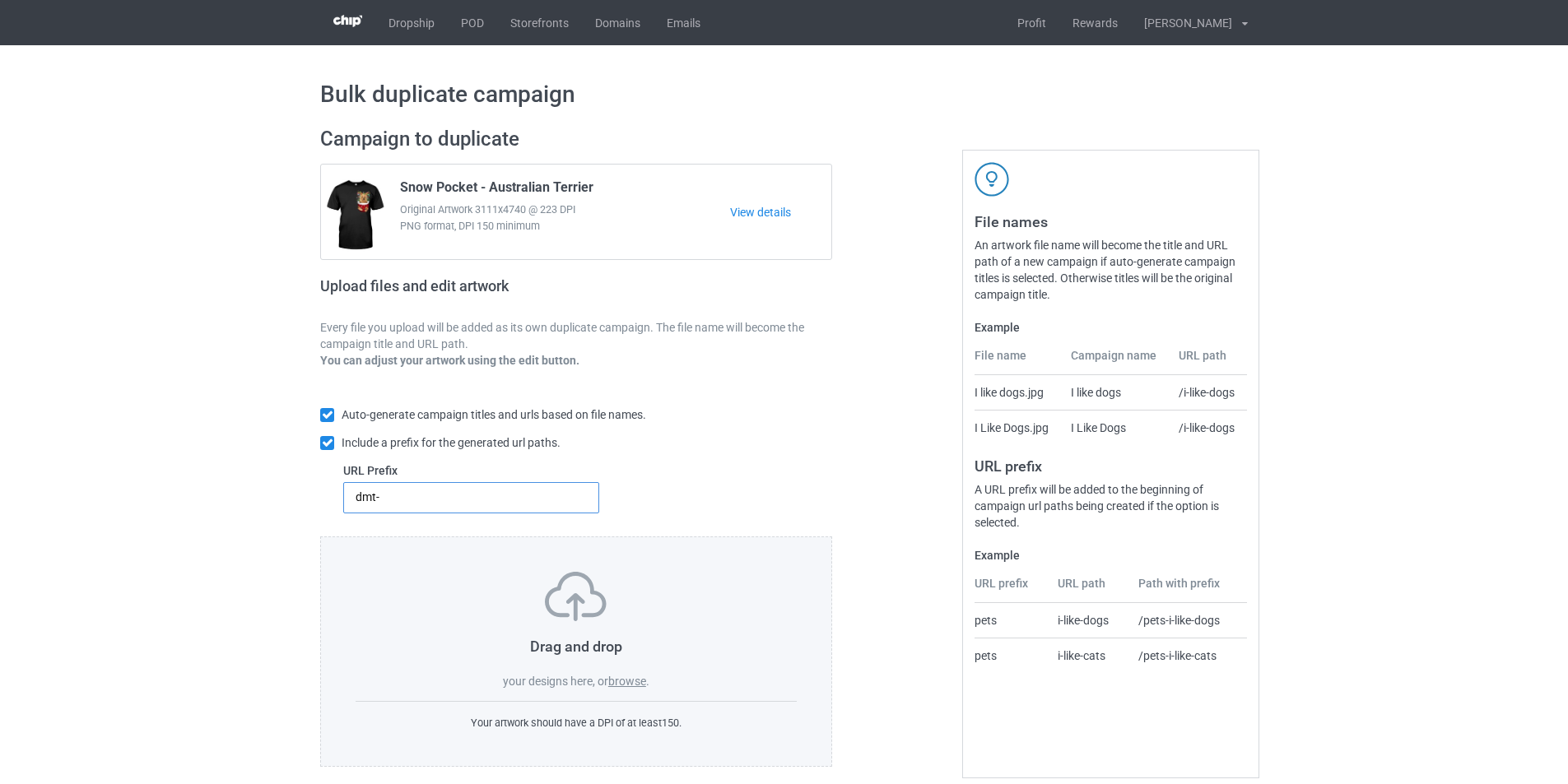
type input "dmt-"
click at [629, 683] on label "browse" at bounding box center [627, 681] width 38 height 14
click at [0, 0] on input "browse" at bounding box center [0, 0] width 0 height 0
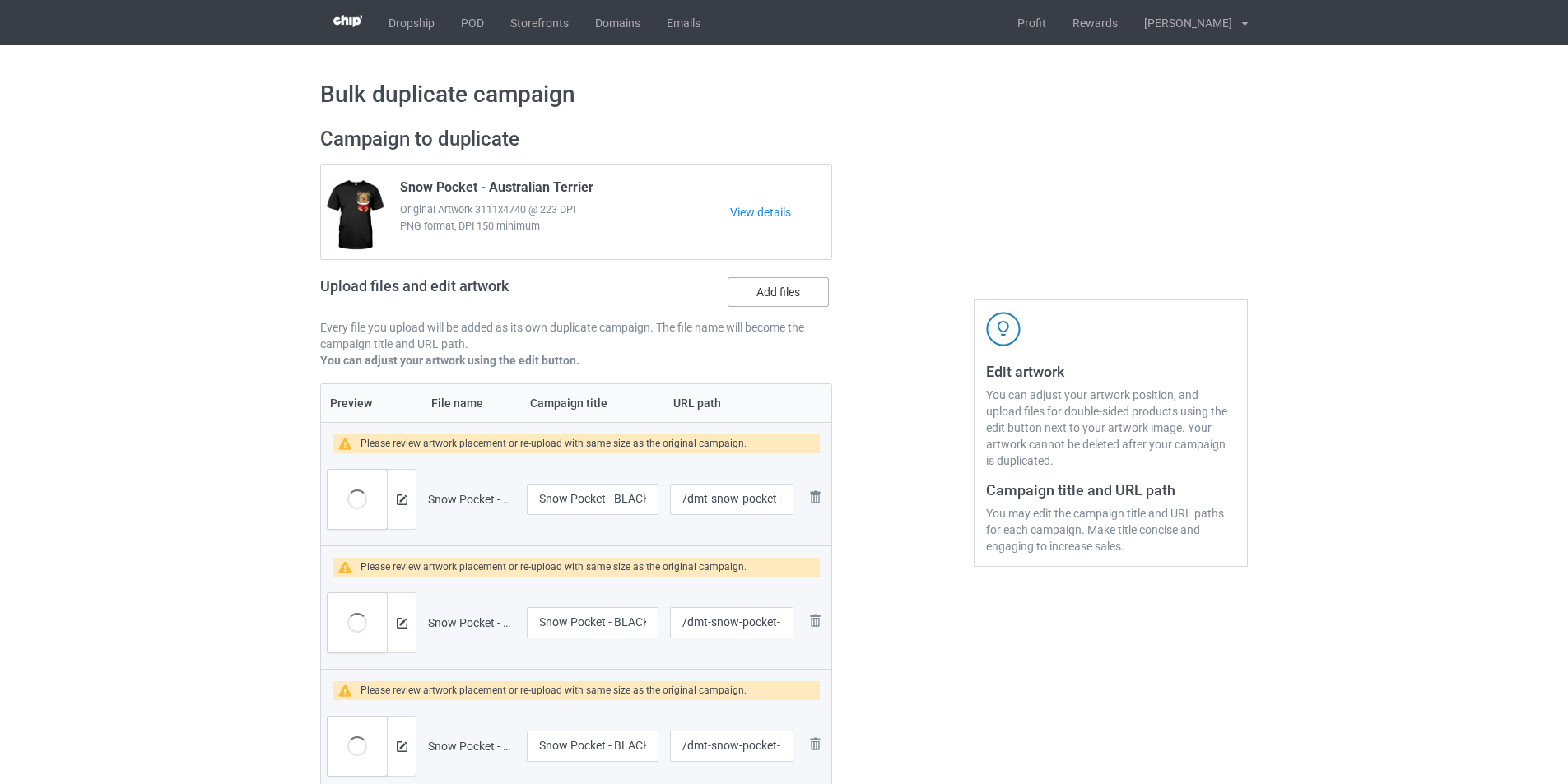
click at [782, 284] on label "Add files" at bounding box center [779, 292] width 101 height 30
click at [0, 0] on input "Add files" at bounding box center [0, 0] width 0 height 0
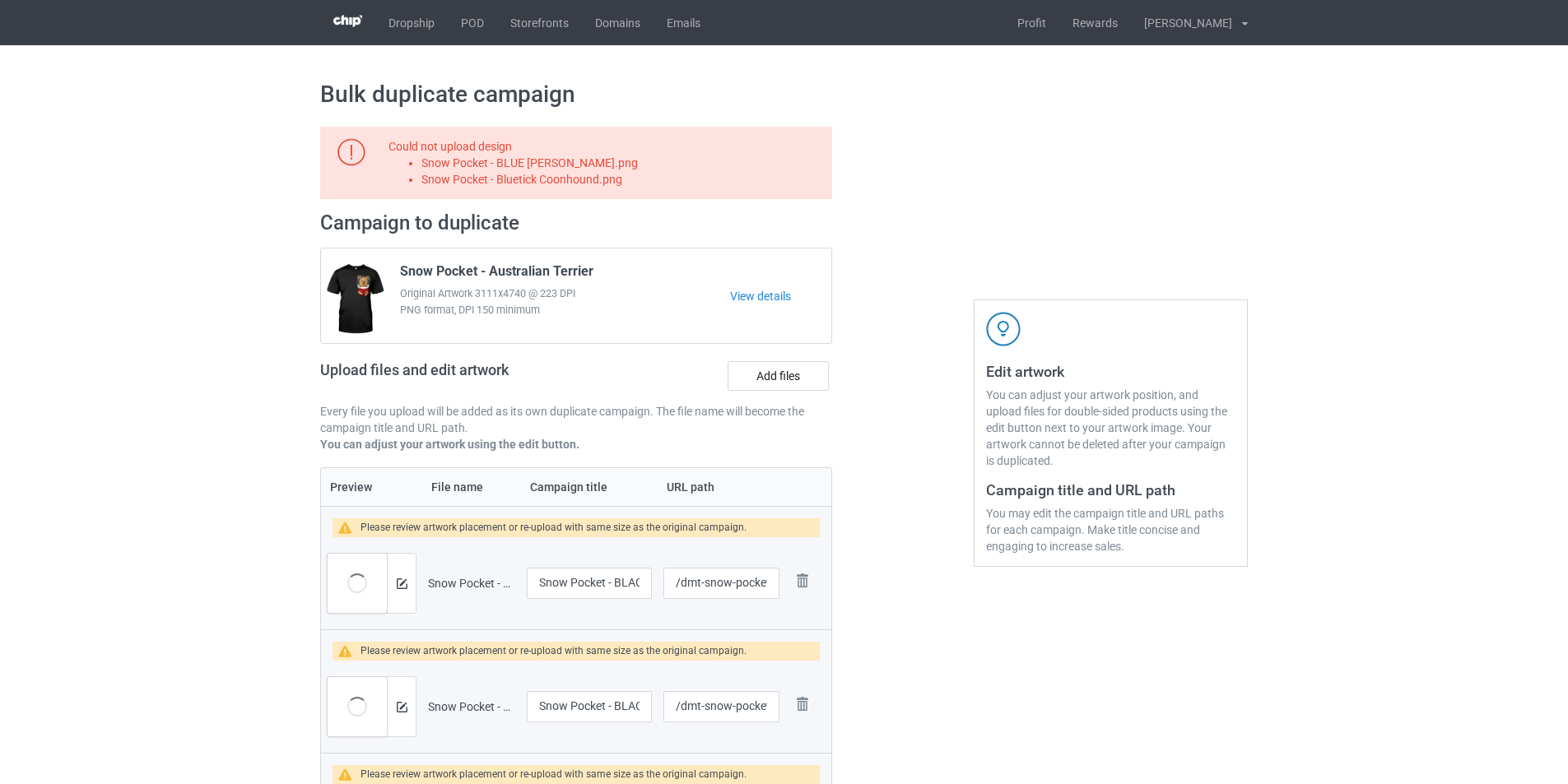
click at [579, 156] on li "Snow Pocket - BLUE [PERSON_NAME].png" at bounding box center [623, 162] width 405 height 16
copy li "Snow Pocket - BLUE [PERSON_NAME].png"
click at [754, 366] on label "Add files" at bounding box center [779, 376] width 101 height 30
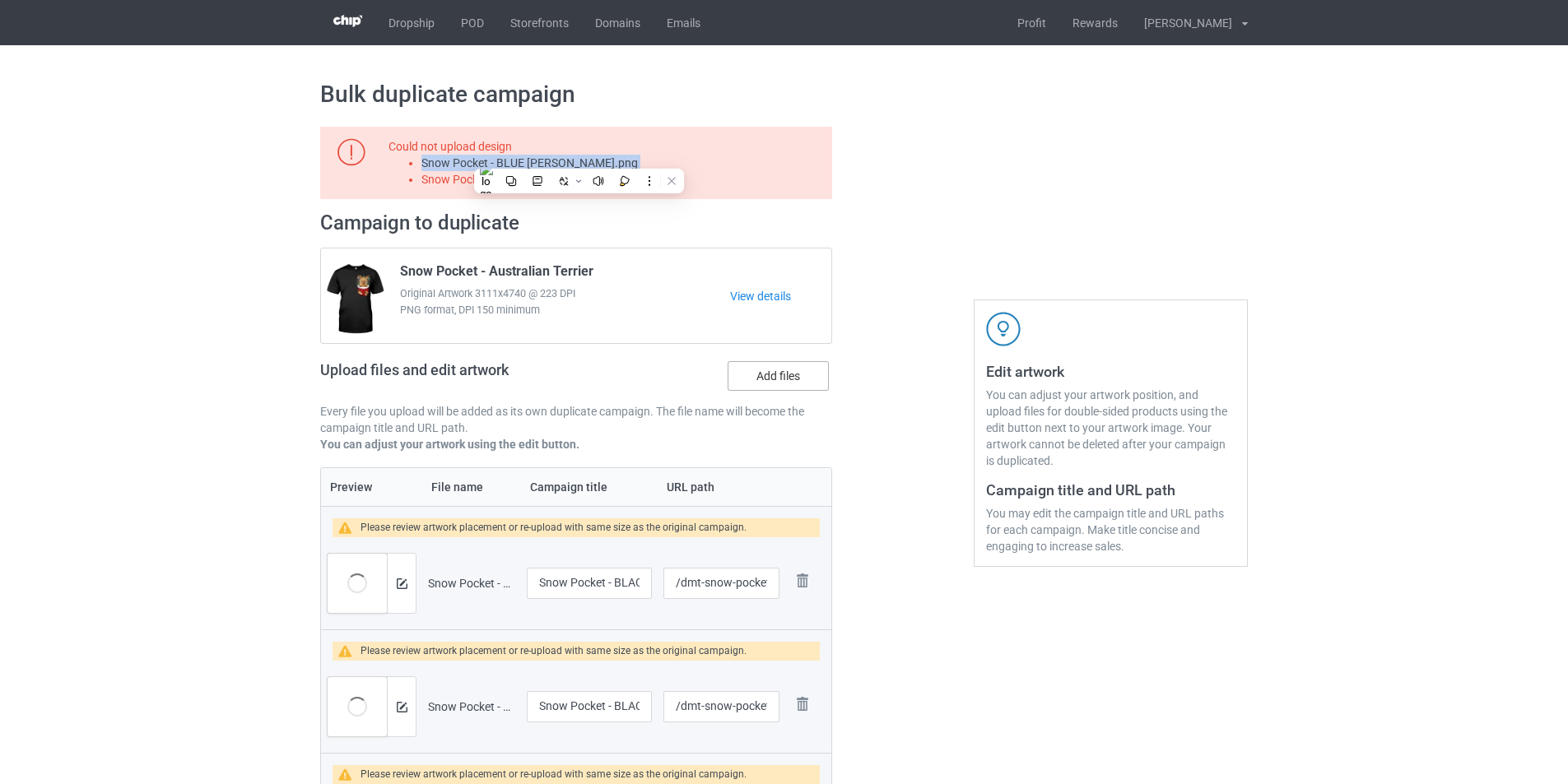
click at [0, 0] on input "Add files" at bounding box center [0, 0] width 0 height 0
click at [573, 182] on li "Snow Pocket - Bluetick Coonhound.png" at bounding box center [623, 179] width 405 height 16
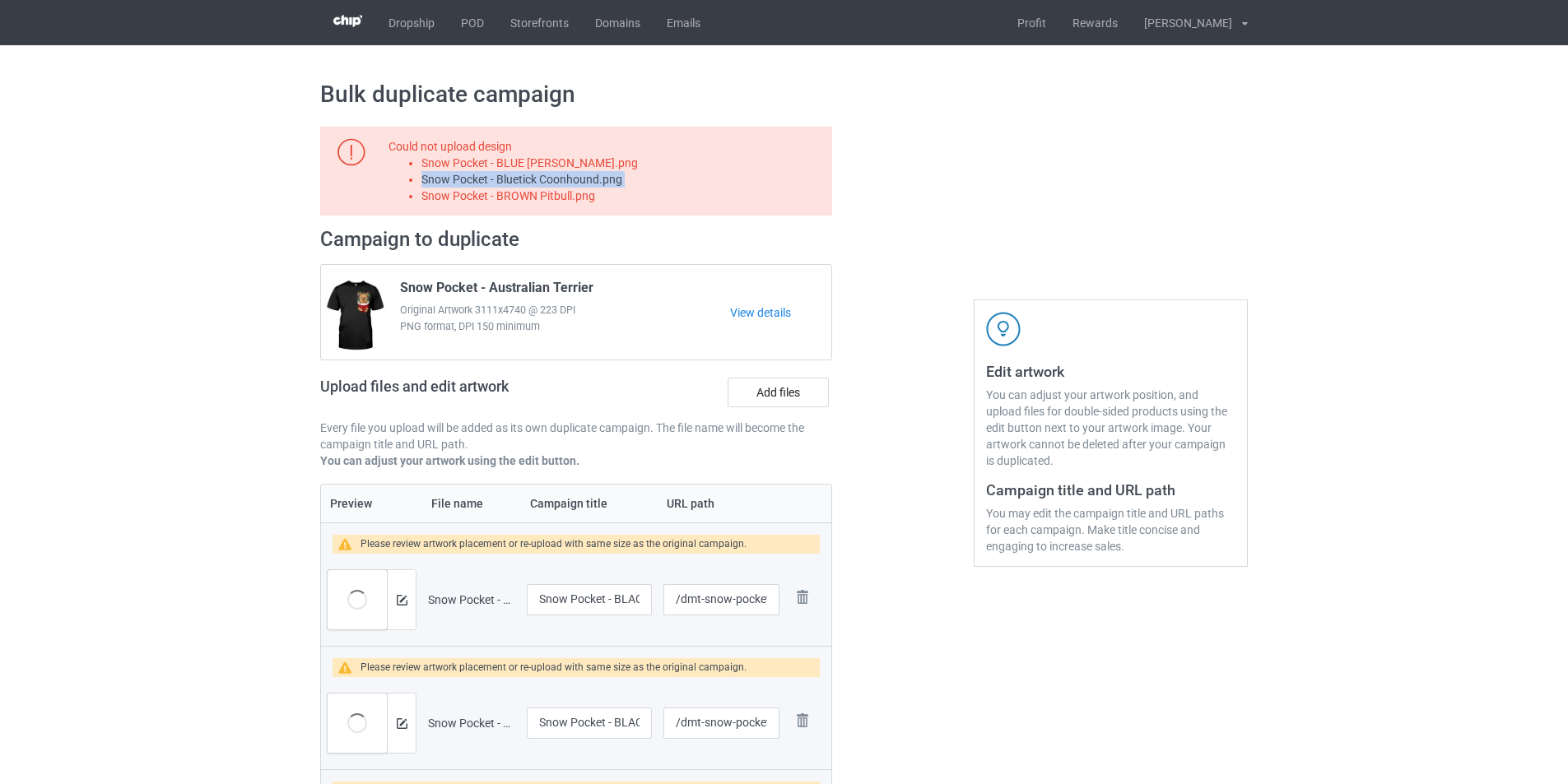
click at [573, 182] on li "Snow Pocket - Bluetick Coonhound.png" at bounding box center [623, 179] width 405 height 16
copy li "Snow Pocket - Bluetick Coonhound.png"
click at [784, 383] on label "Add files" at bounding box center [779, 392] width 101 height 30
click at [0, 0] on input "Add files" at bounding box center [0, 0] width 0 height 0
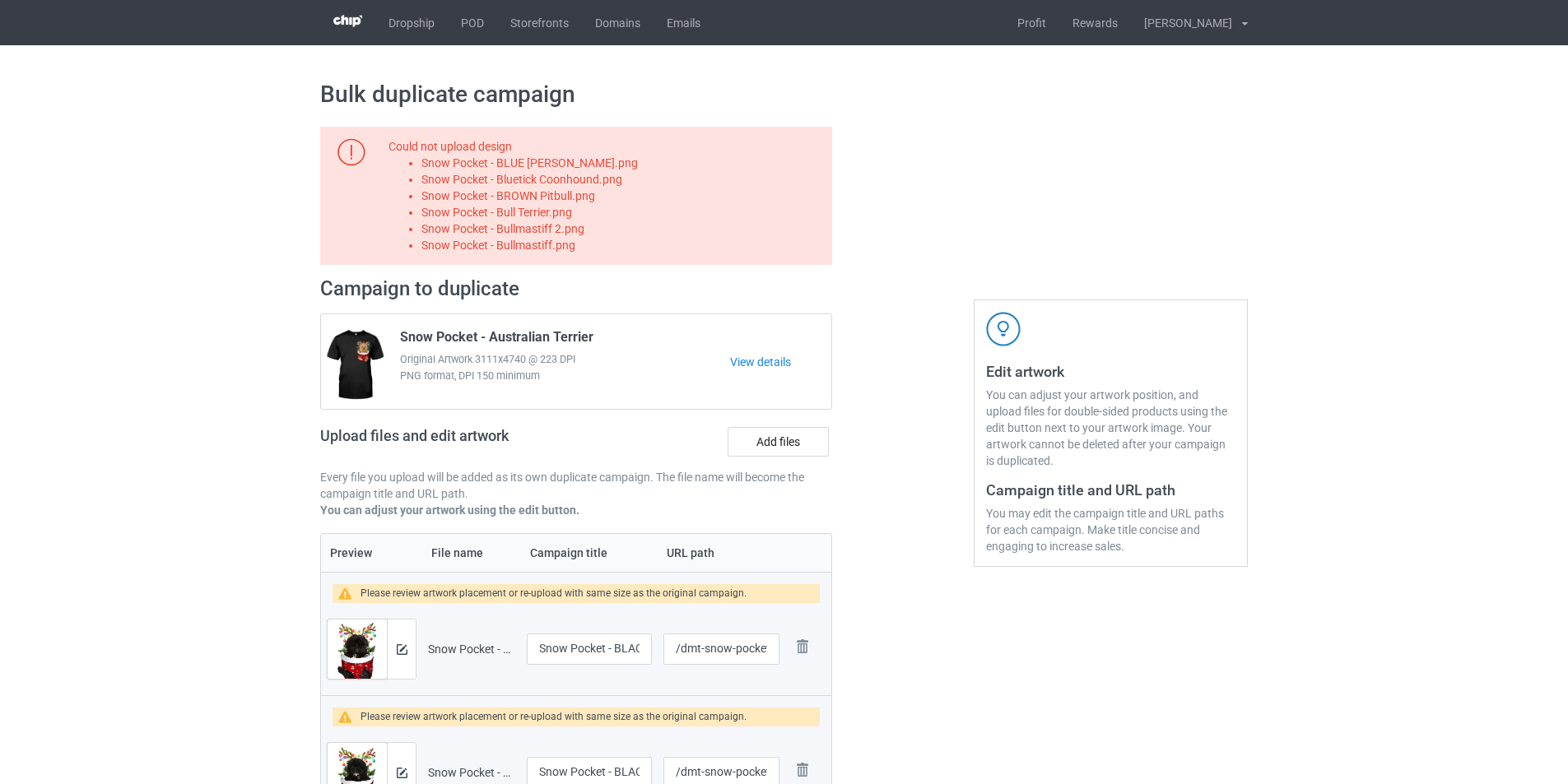
click at [573, 203] on li "Snow Pocket - BROWN Pitbull.png" at bounding box center [623, 195] width 405 height 16
copy li "Snow Pocket - BROWN Pitbull.png"
click at [757, 437] on label "Add files" at bounding box center [779, 441] width 101 height 30
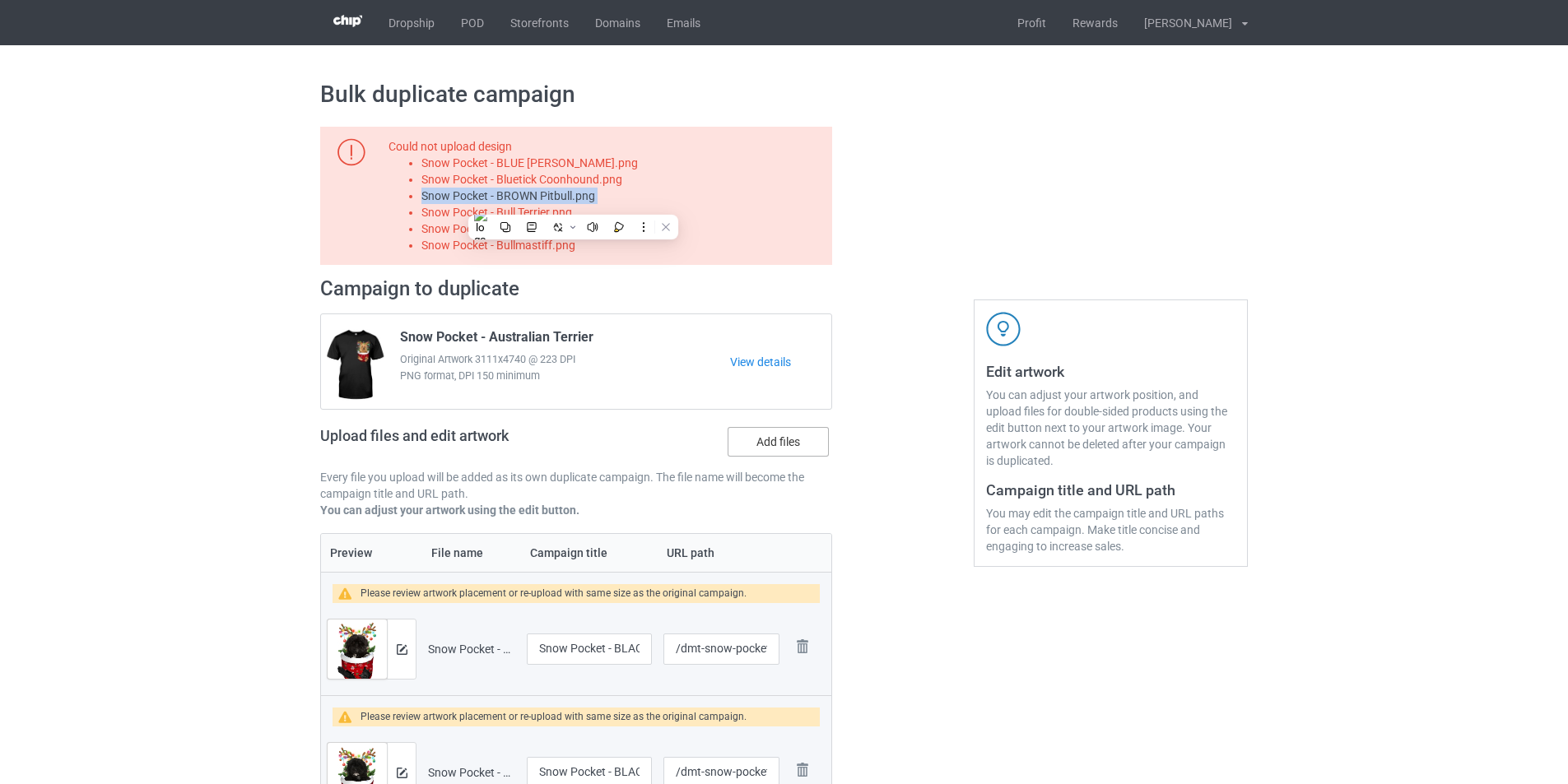
click at [0, 0] on input "Add files" at bounding box center [0, 0] width 0 height 0
click at [527, 223] on li "Snow Pocket - Bullmastiff 2.png" at bounding box center [623, 228] width 405 height 16
click at [534, 214] on li "Snow Pocket - Bull Terrier.png" at bounding box center [623, 212] width 405 height 16
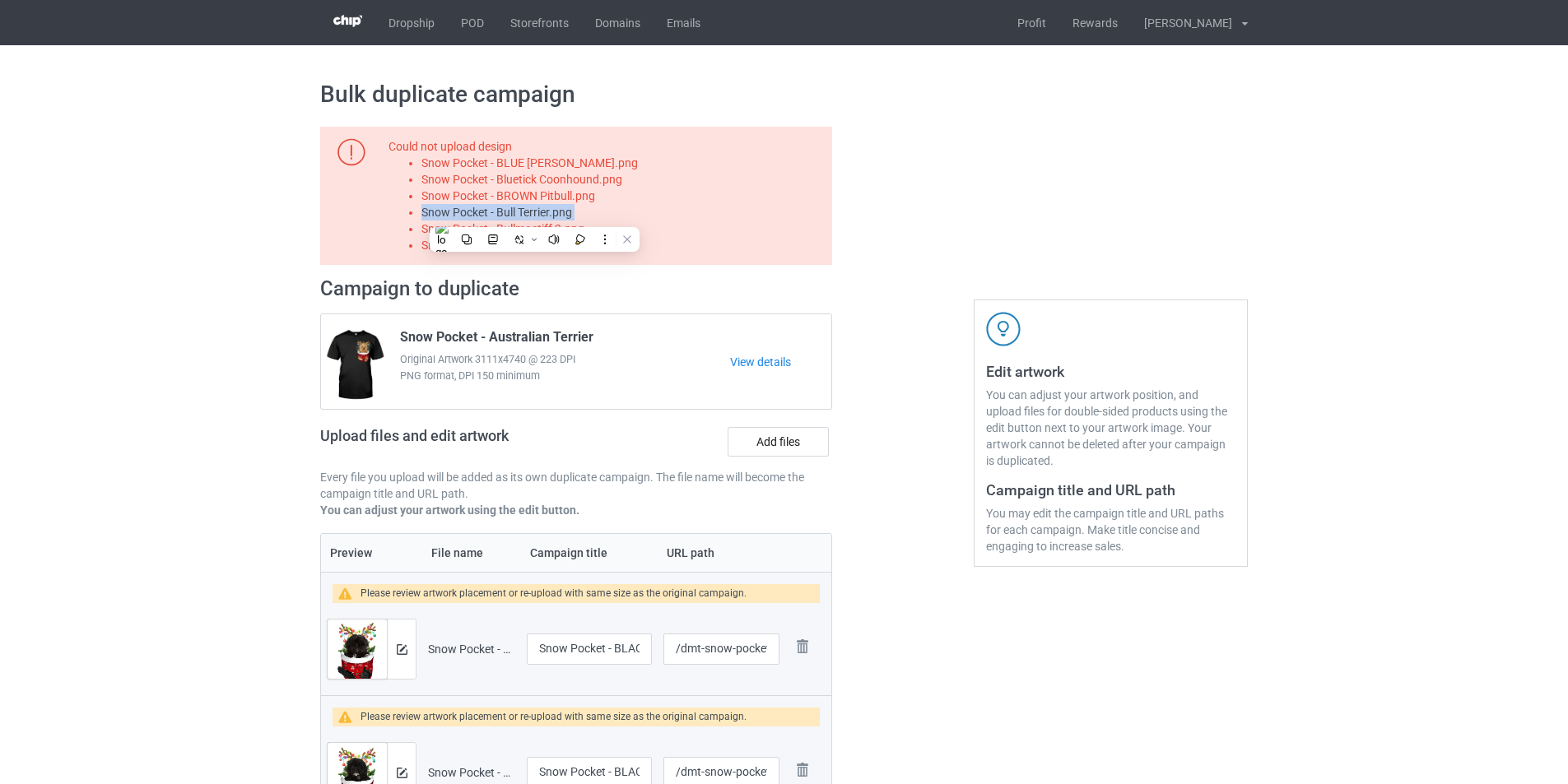
copy li "Snow Pocket - Bull Terrier.png"
click at [784, 447] on label "Add files" at bounding box center [779, 441] width 101 height 30
click at [0, 0] on input "Add files" at bounding box center [0, 0] width 0 height 0
click at [551, 230] on li "Snow Pocket - Bullmastiff 2.png" at bounding box center [623, 228] width 405 height 16
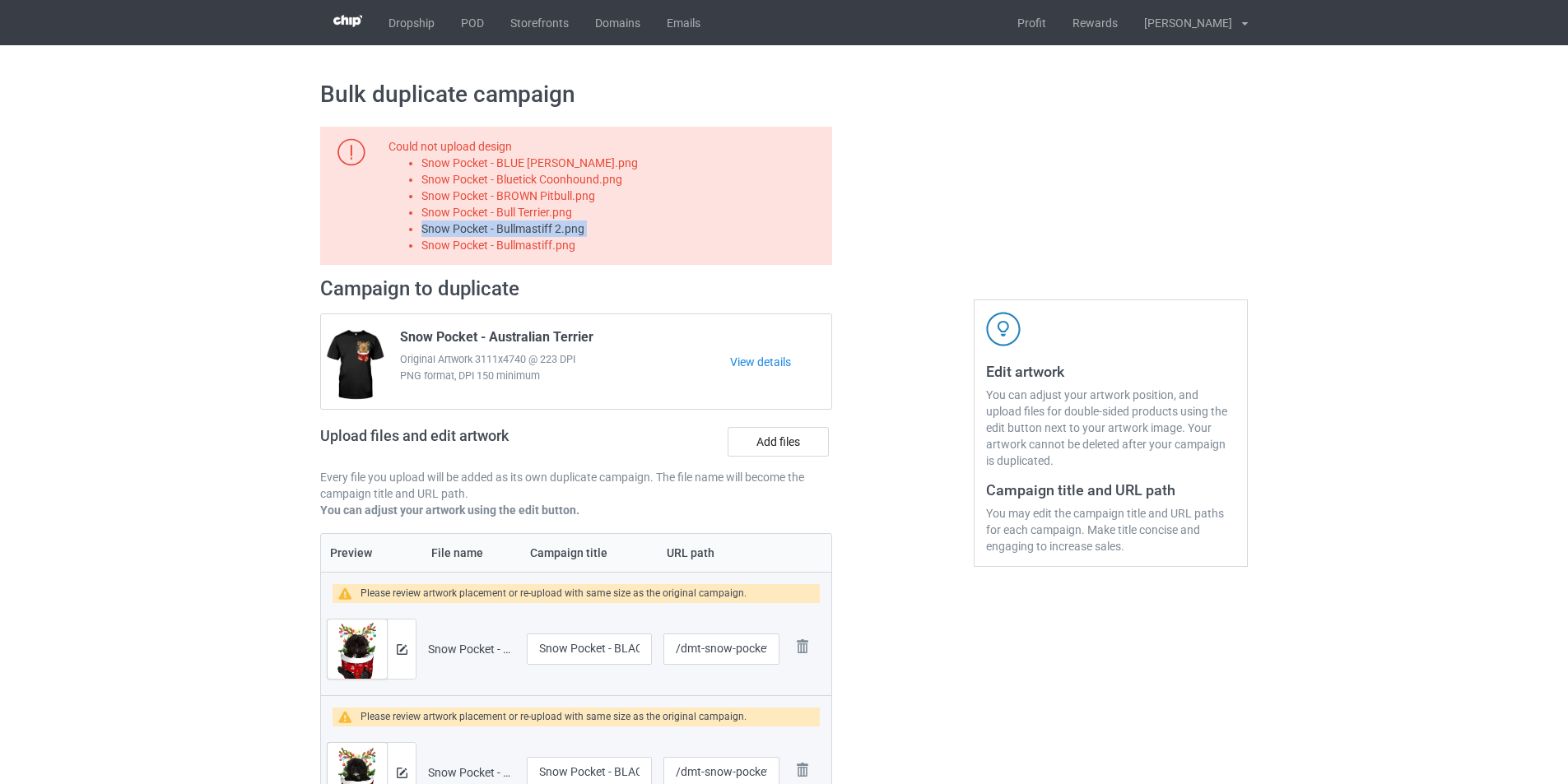
click at [551, 230] on li "Snow Pocket - Bullmastiff 2.png" at bounding box center [623, 228] width 405 height 16
copy li "Snow Pocket - Bullmastiff 2.png"
click at [760, 439] on label "Add files" at bounding box center [779, 441] width 101 height 30
click at [0, 0] on input "Add files" at bounding box center [0, 0] width 0 height 0
click at [551, 248] on li "Snow Pocket - Bullmastiff.png" at bounding box center [623, 245] width 405 height 16
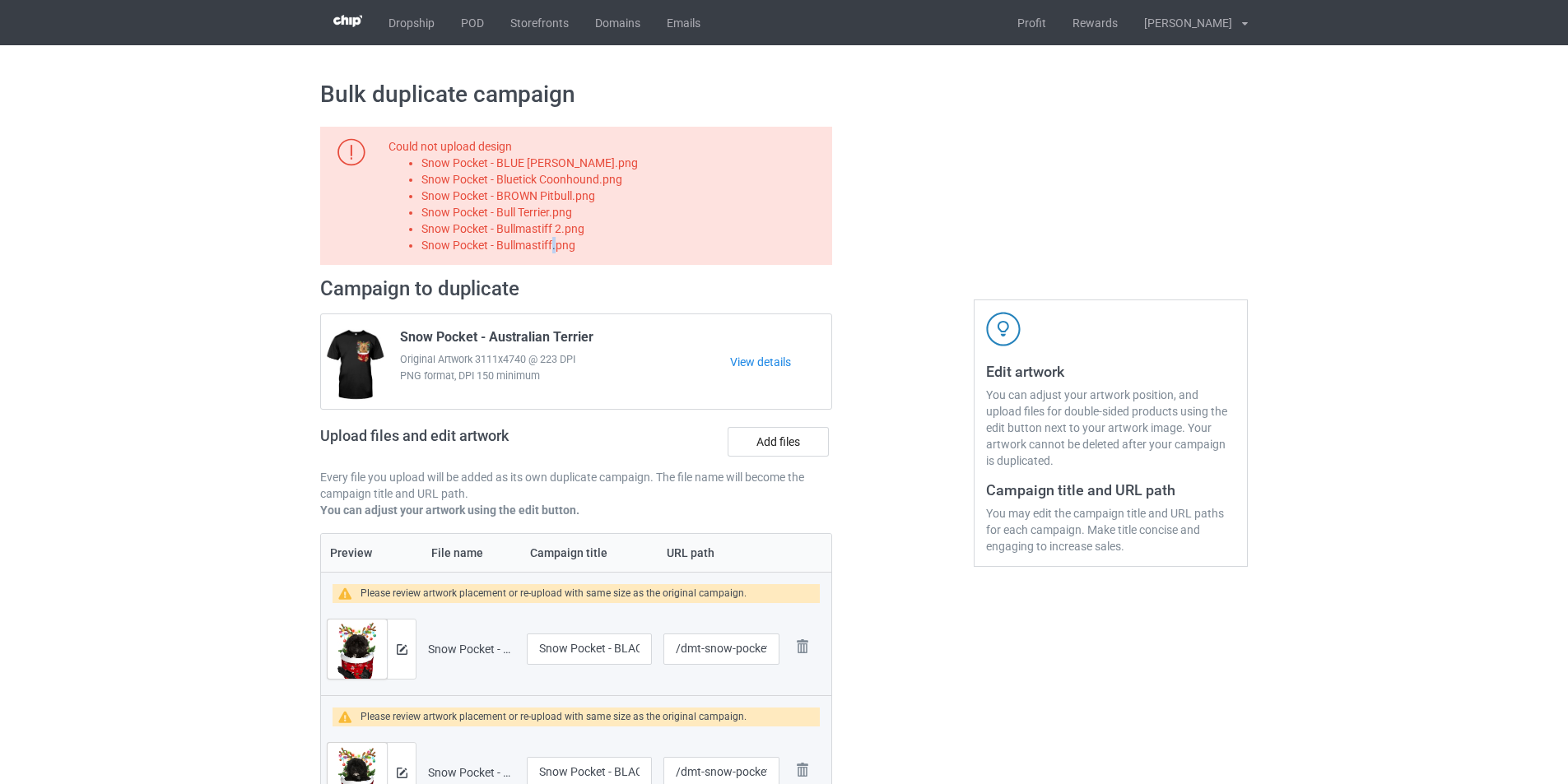
click at [551, 248] on li "Snow Pocket - Bullmastiff.png" at bounding box center [623, 245] width 405 height 16
copy li "Snow Pocket - Bullmastiff.png"
click at [798, 448] on label "Add files" at bounding box center [779, 441] width 101 height 30
click at [0, 0] on input "Add files" at bounding box center [0, 0] width 0 height 0
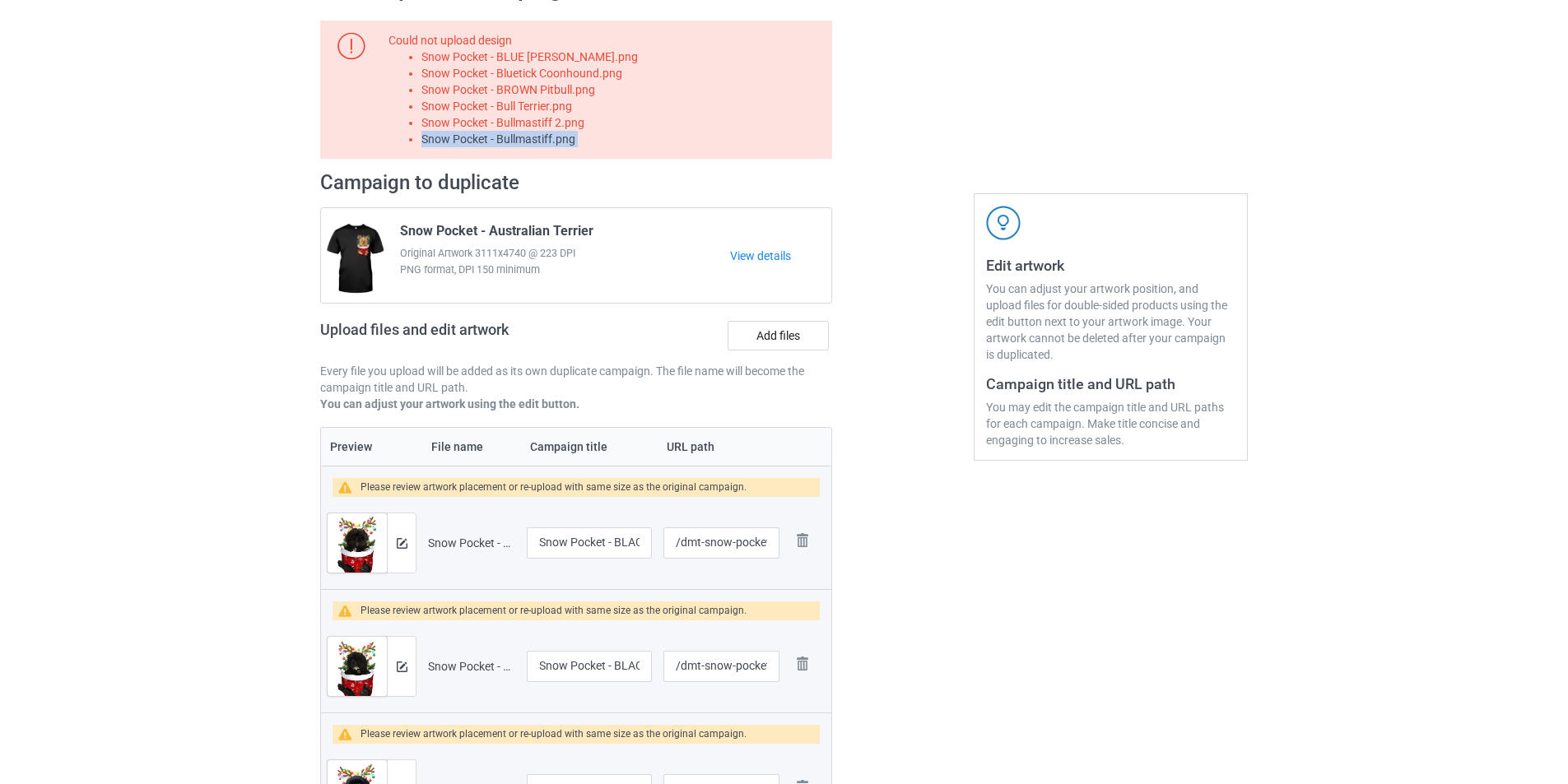
scroll to position [450, 0]
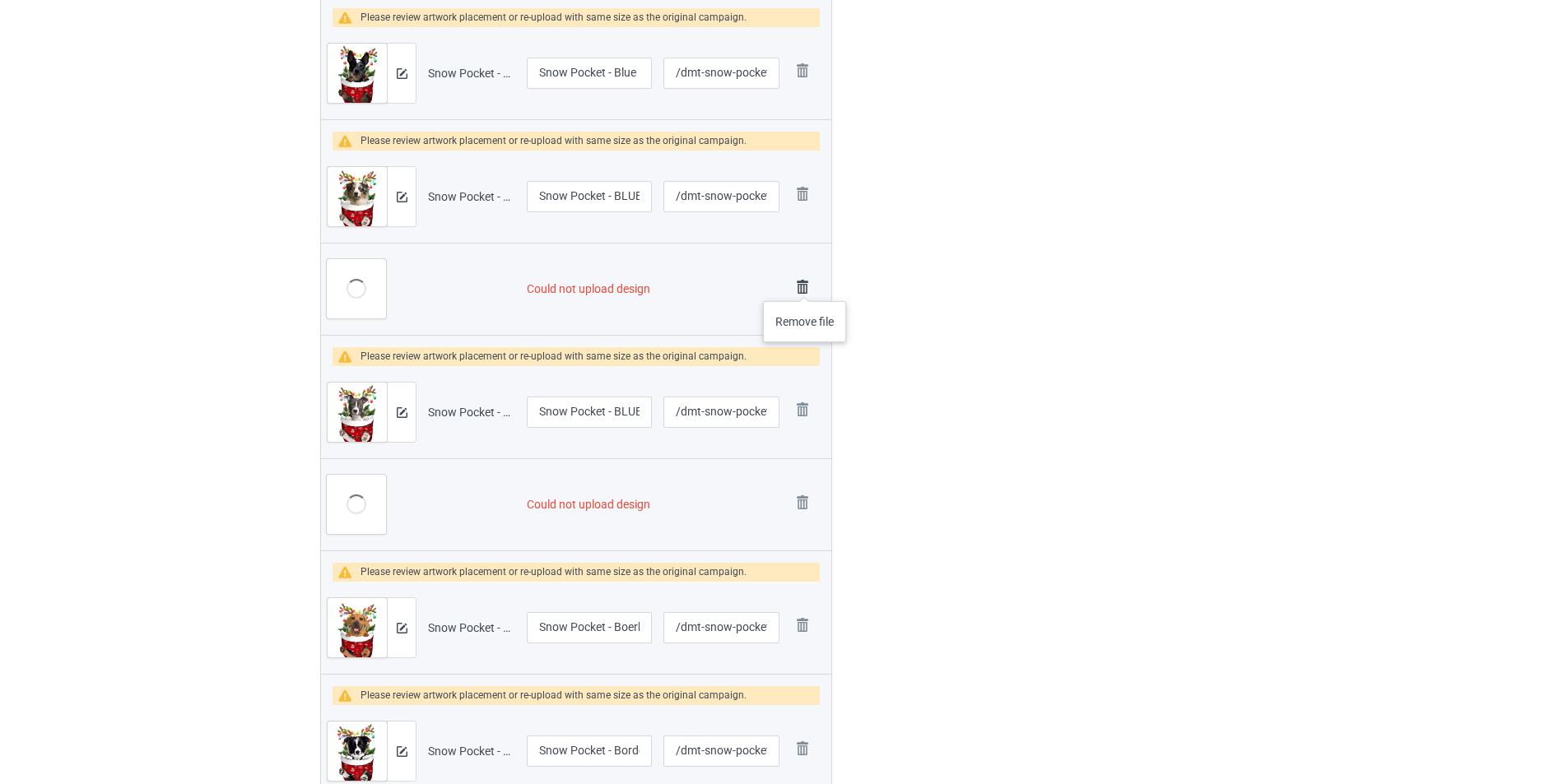
click at [805, 284] on img at bounding box center [803, 287] width 23 height 23
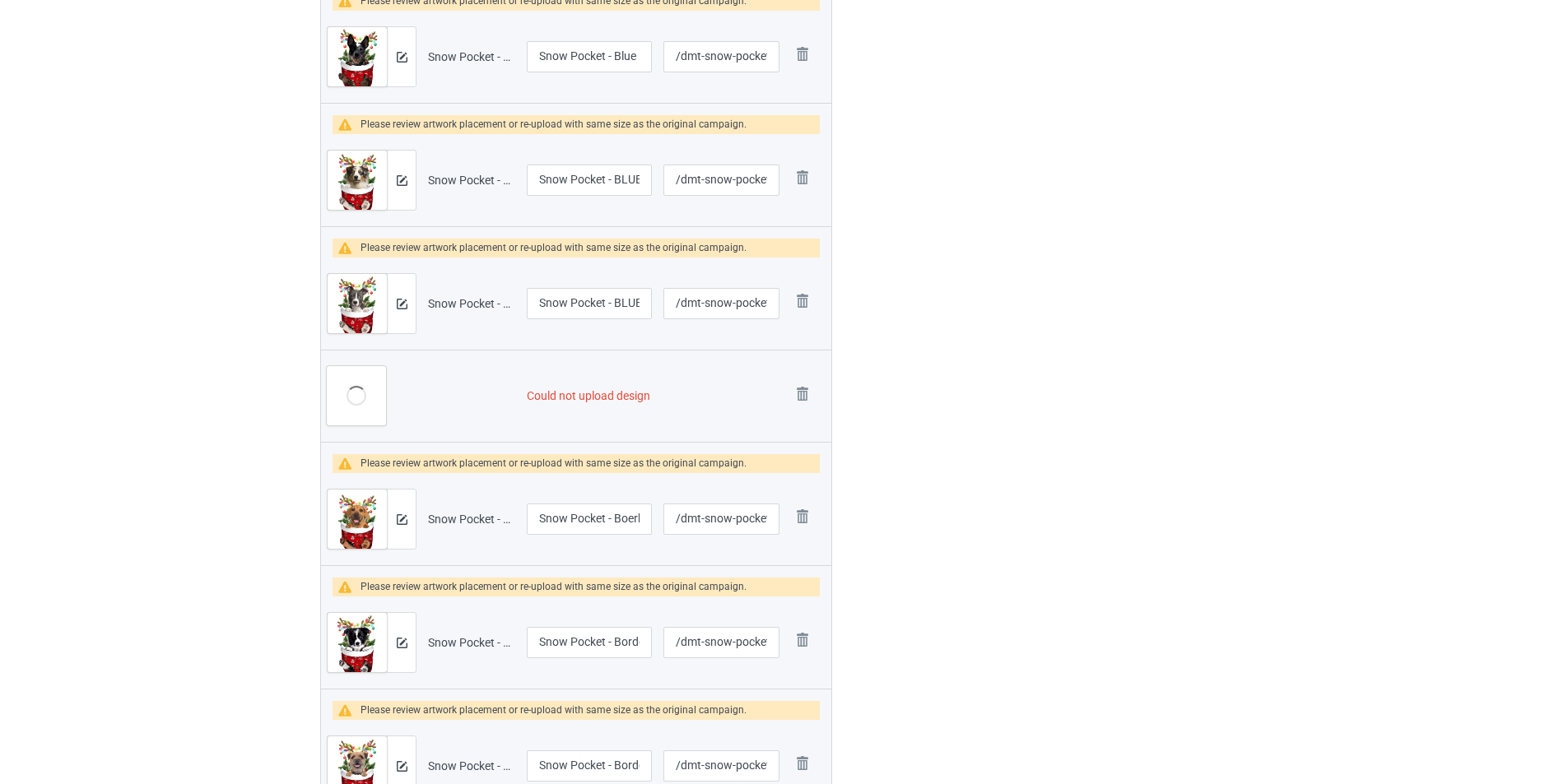
scroll to position [1300, 0]
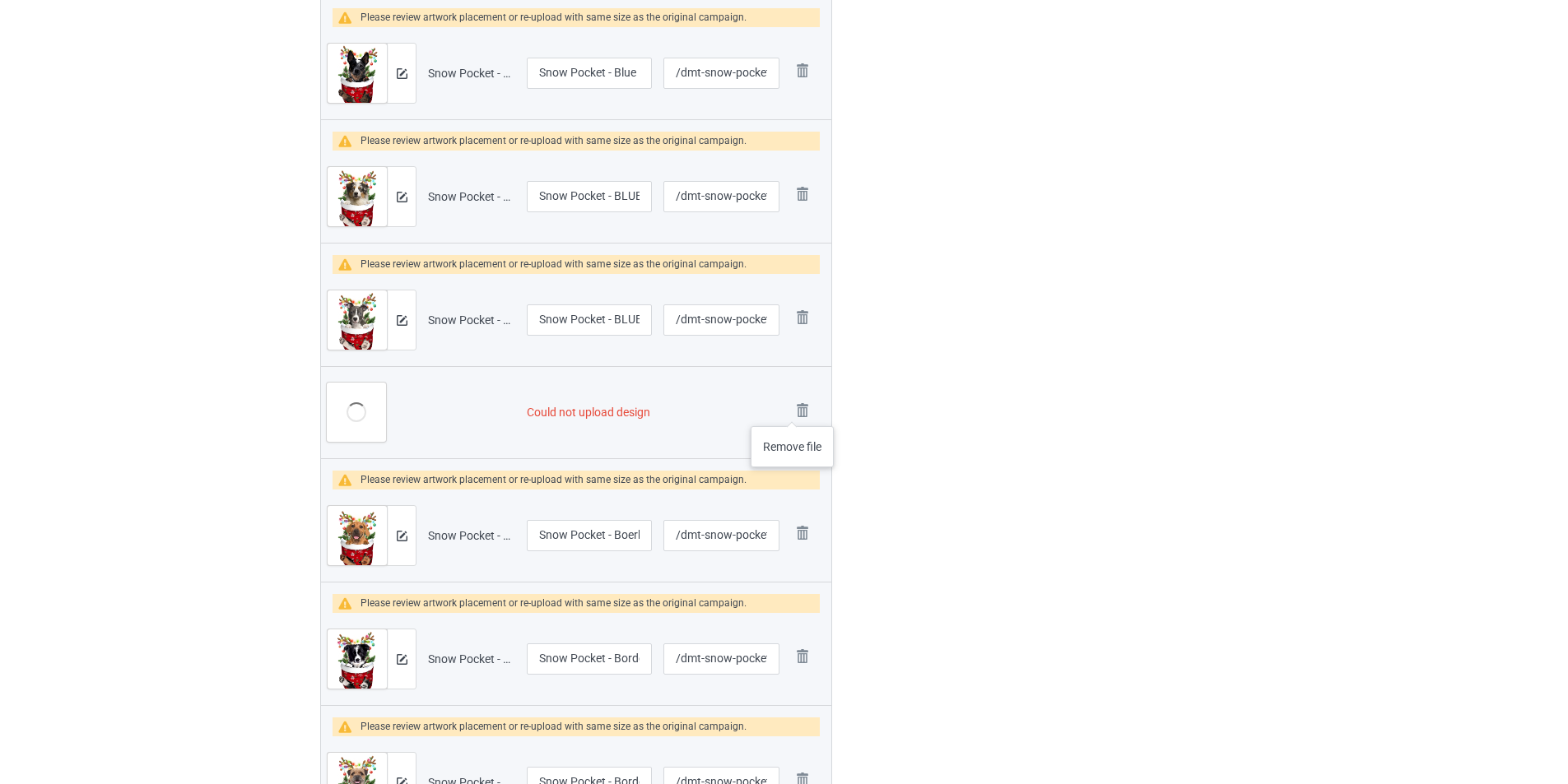
drag, startPoint x: 792, startPoint y: 409, endPoint x: 825, endPoint y: 400, distance: 34.2
click at [0, 0] on img at bounding box center [0, 0] width 0 height 0
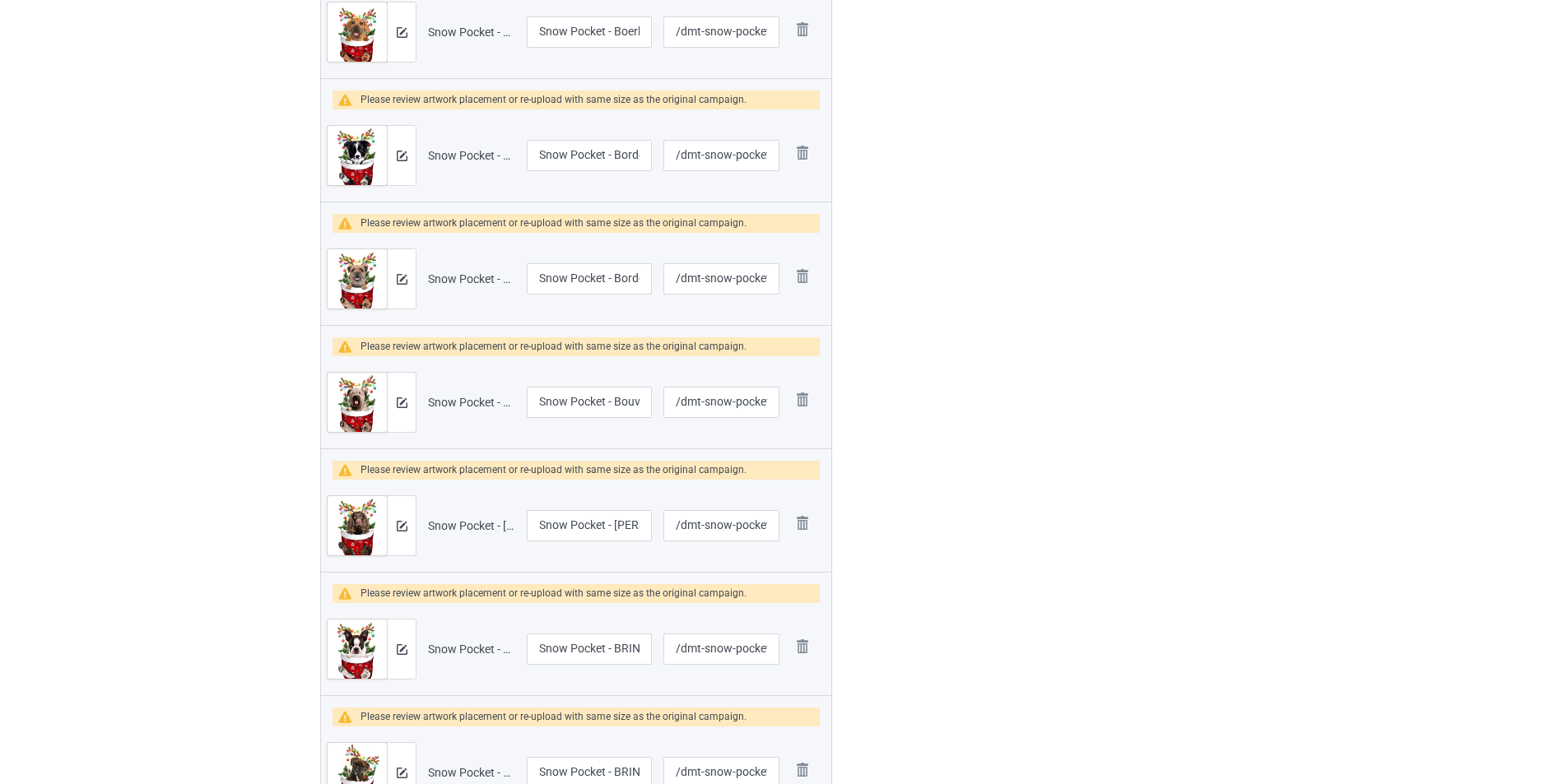
scroll to position [1809, 0]
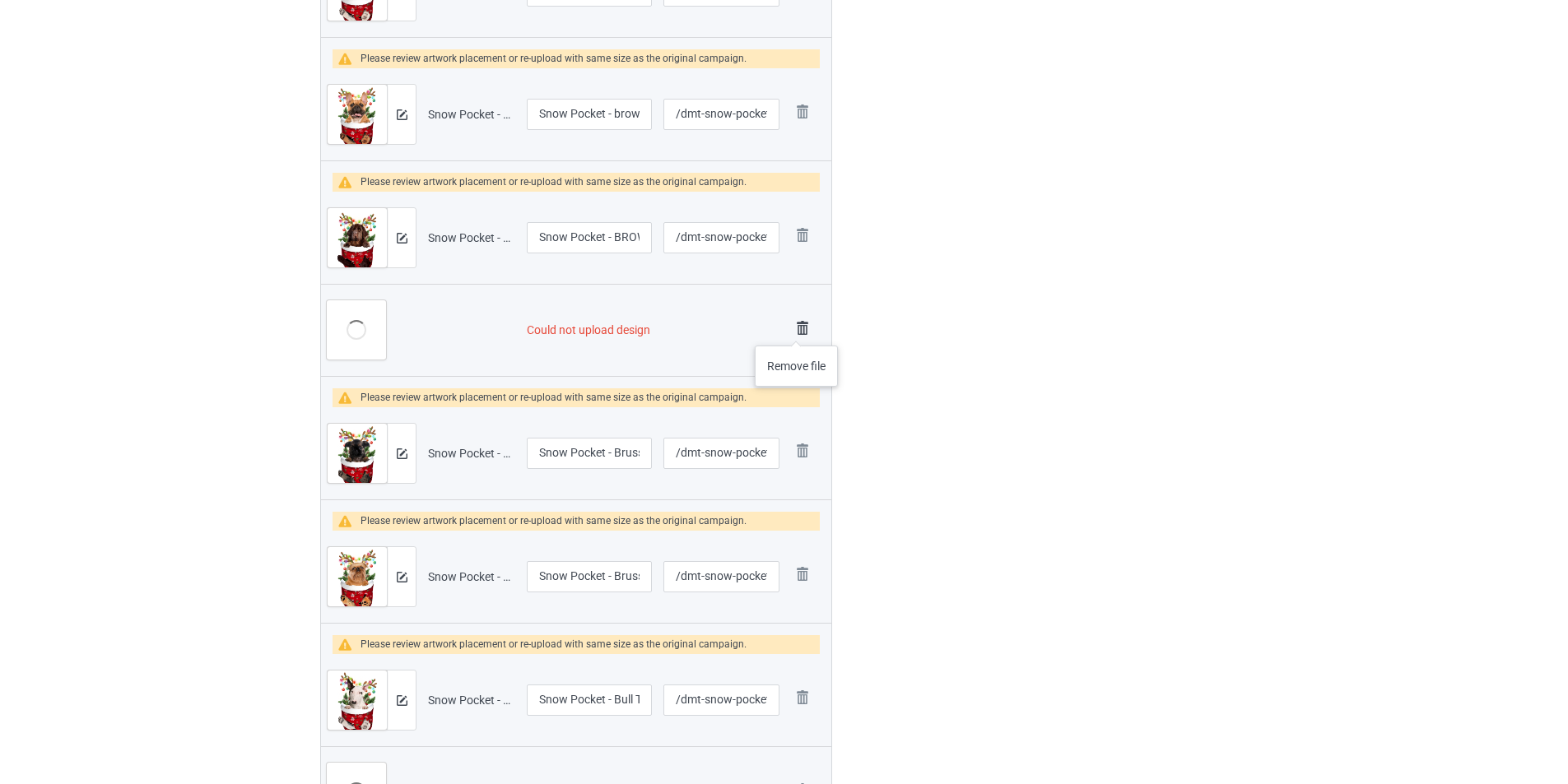
click at [799, 327] on img at bounding box center [803, 328] width 23 height 23
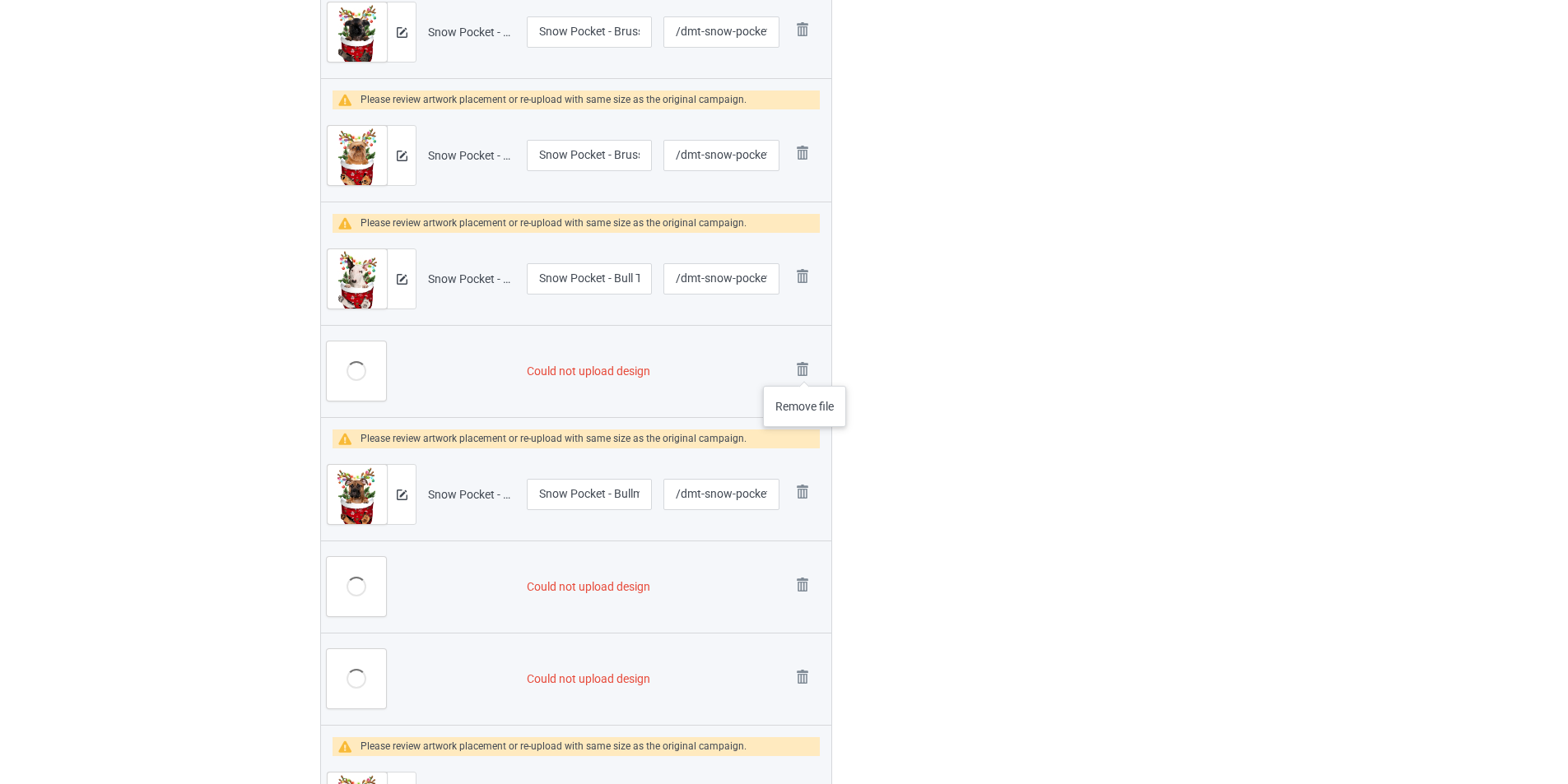
click at [0, 0] on img at bounding box center [0, 0] width 0 height 0
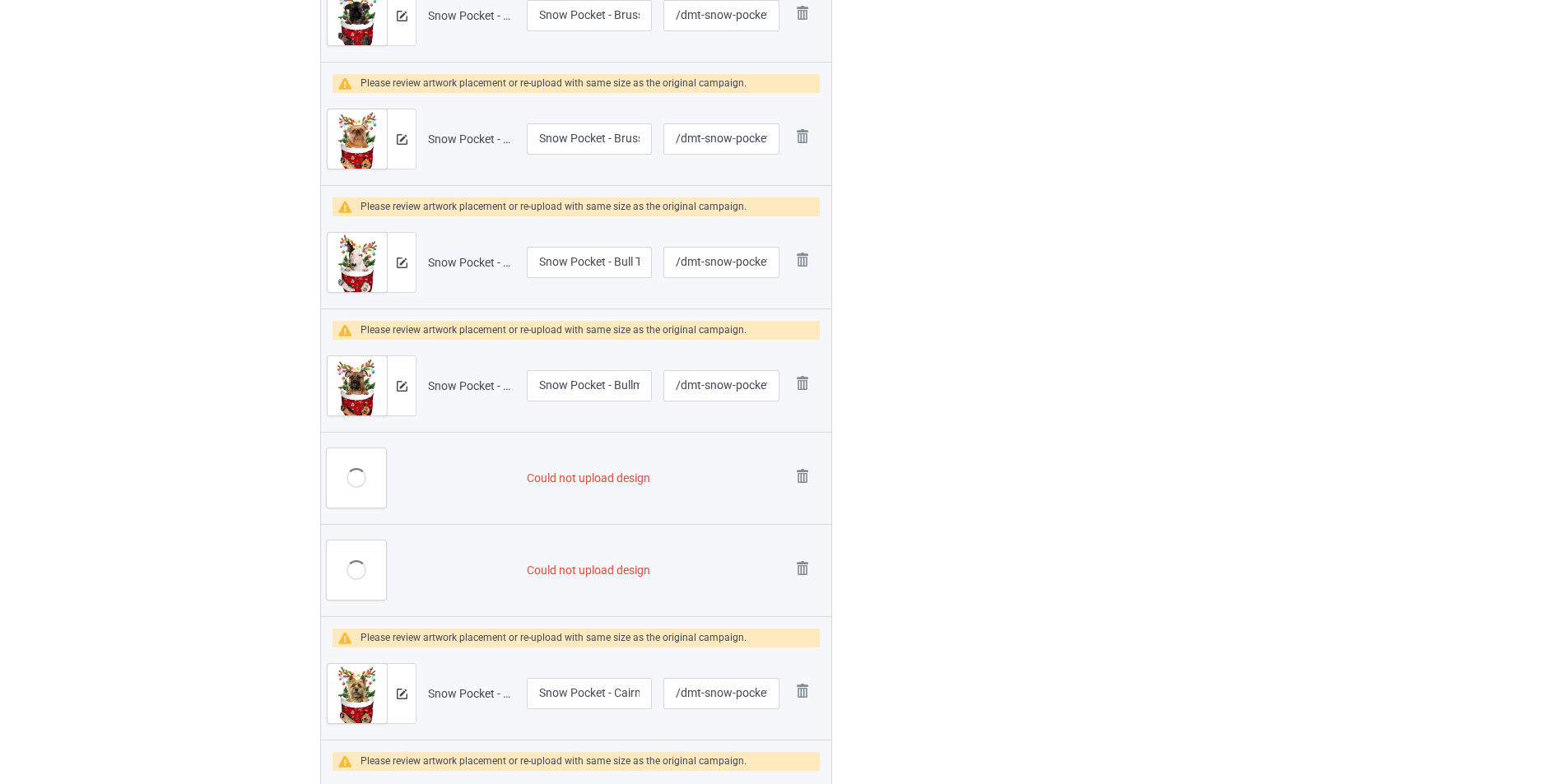
scroll to position [3143, 0]
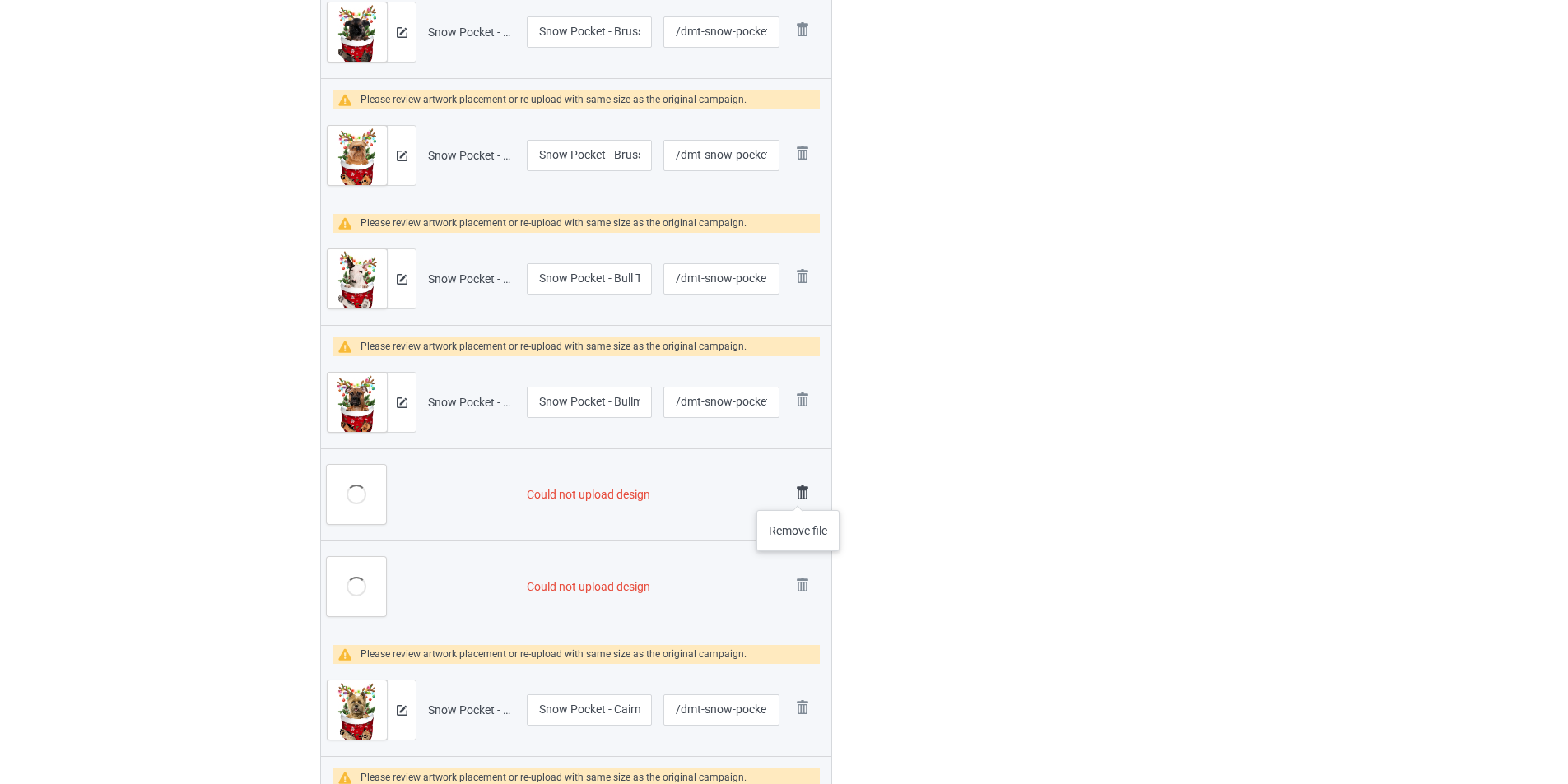
click at [797, 494] on img at bounding box center [803, 493] width 23 height 23
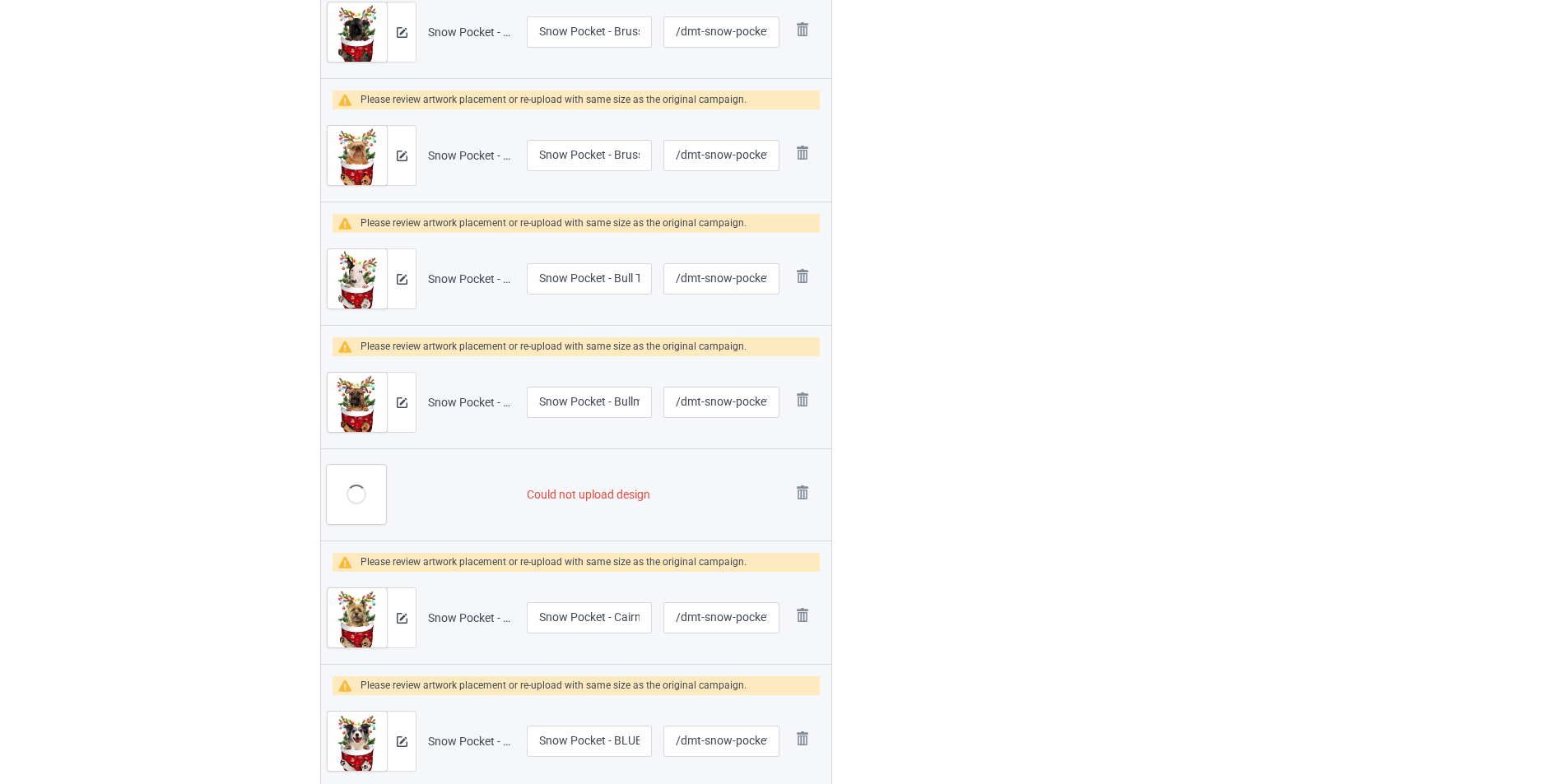
click at [0, 0] on img at bounding box center [0, 0] width 0 height 0
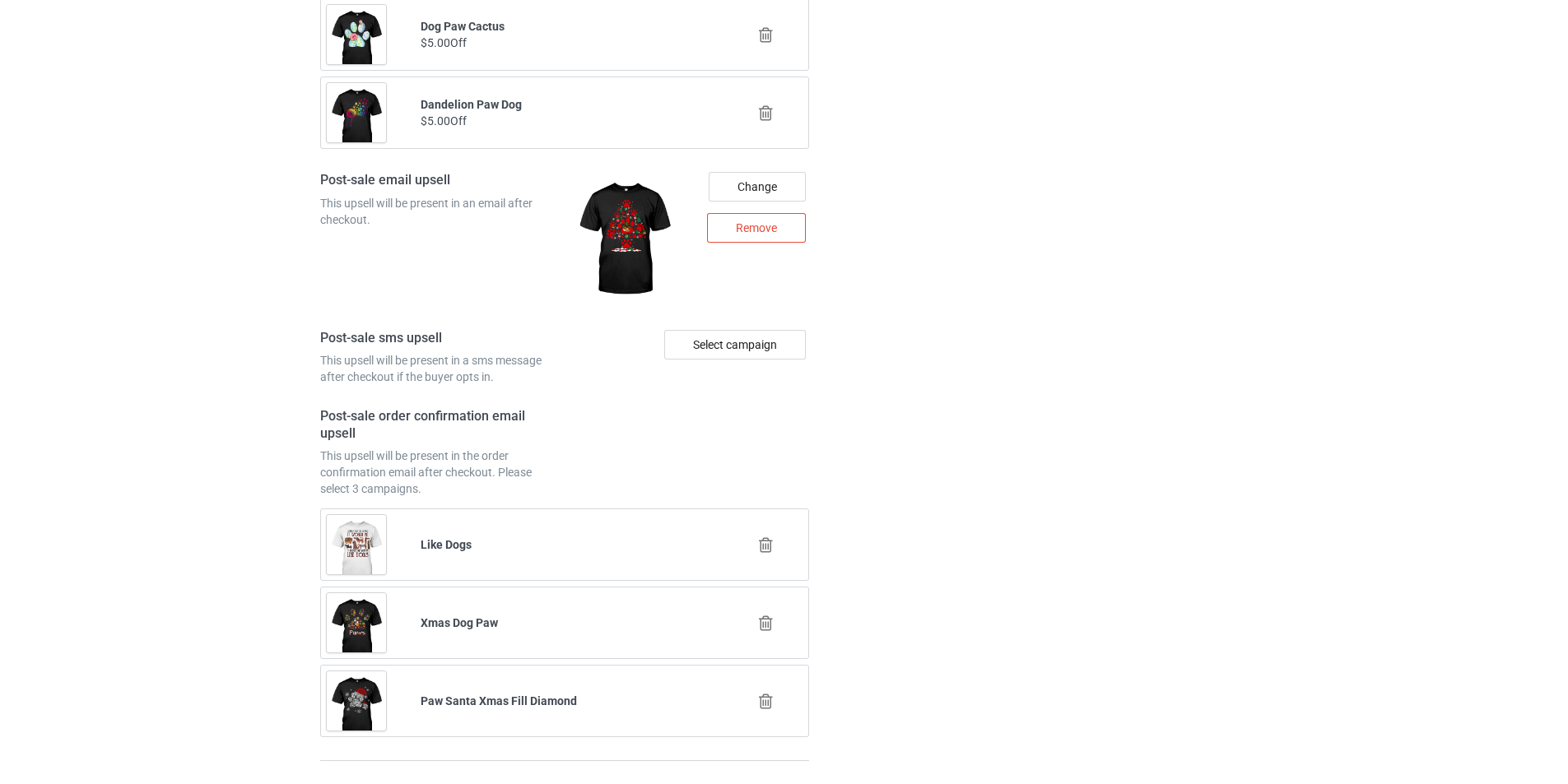
scroll to position [6047, 0]
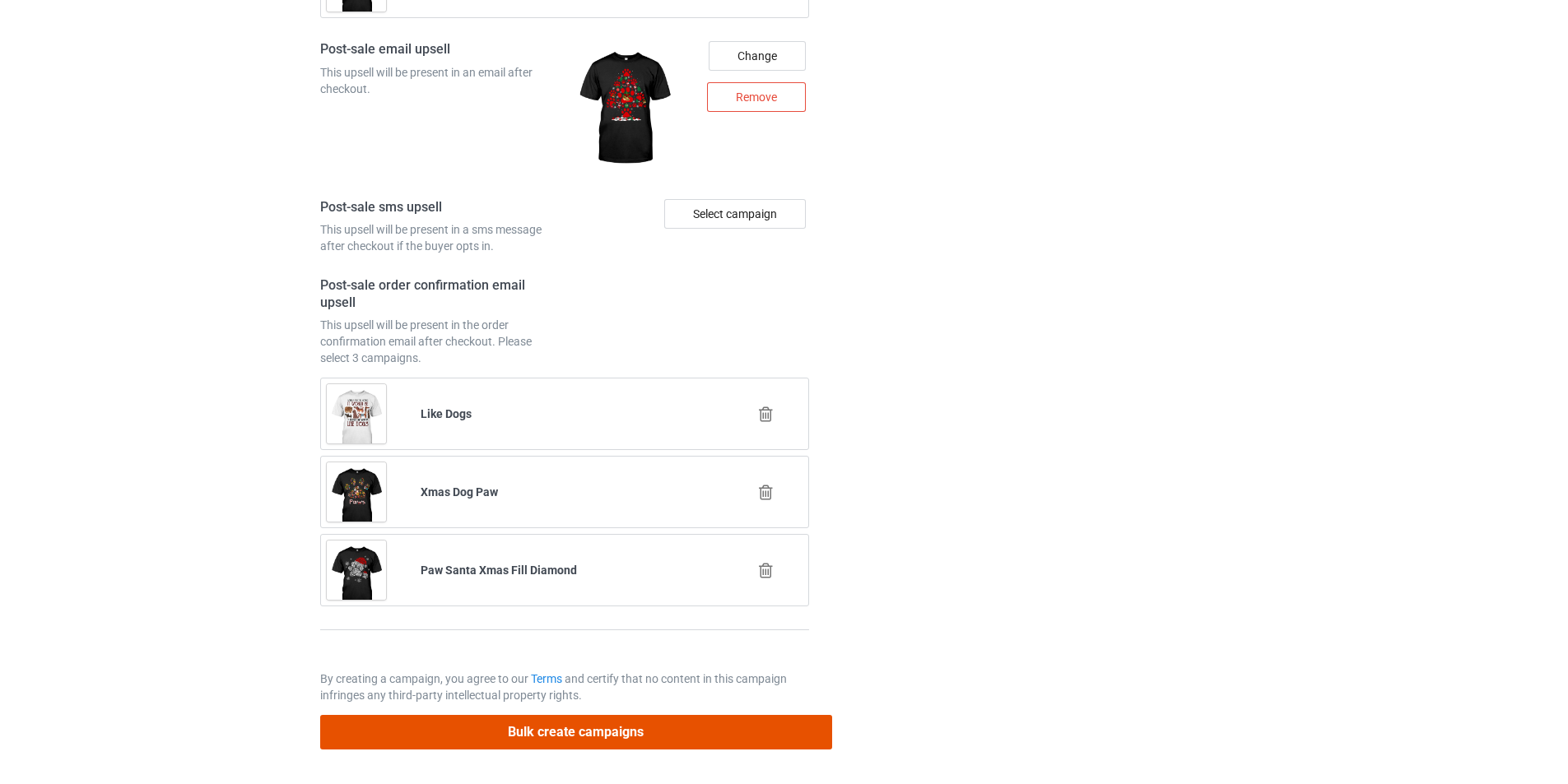
click at [717, 739] on button "Bulk create campaigns" at bounding box center [576, 732] width 512 height 34
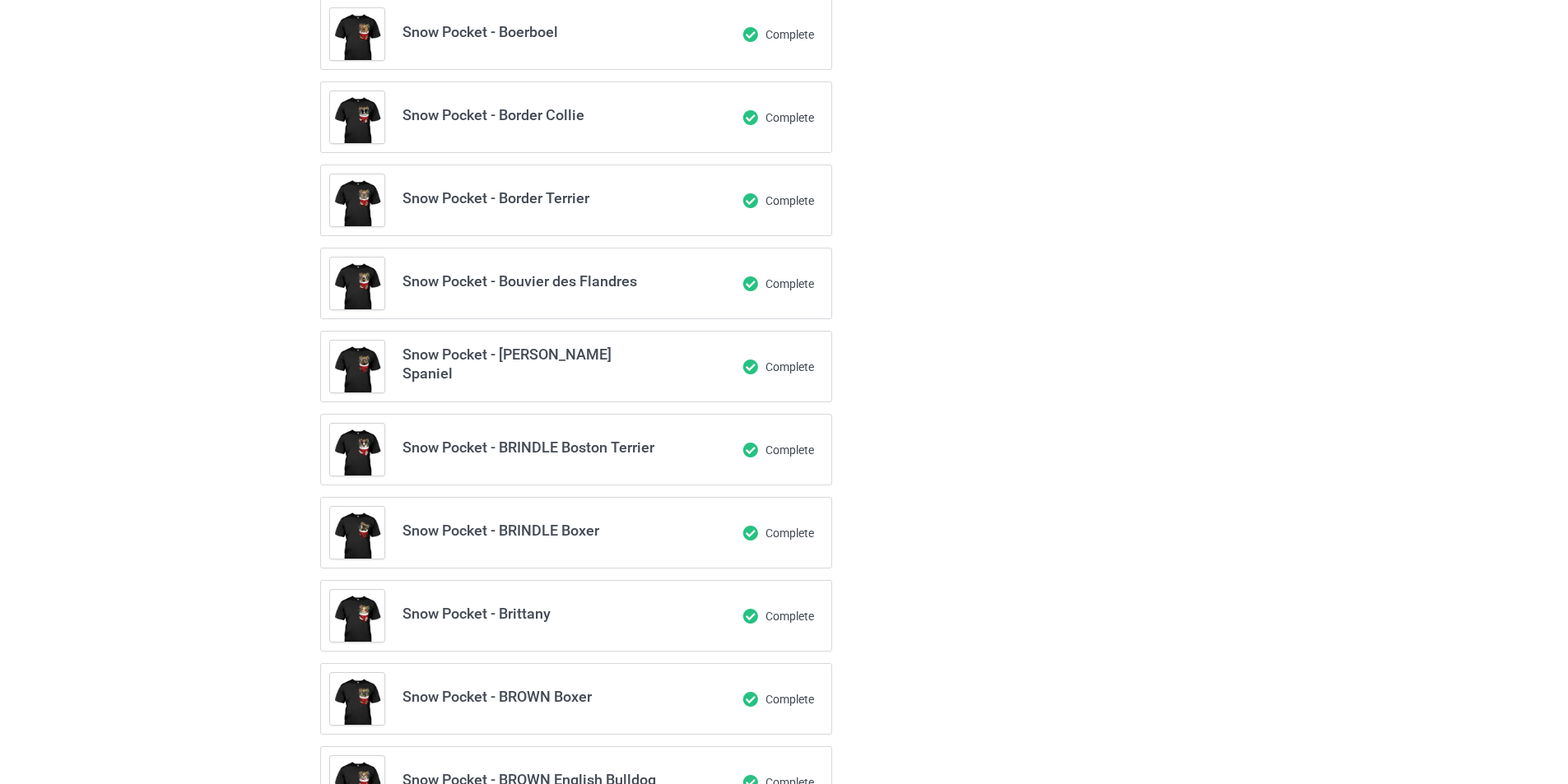
scroll to position [876, 0]
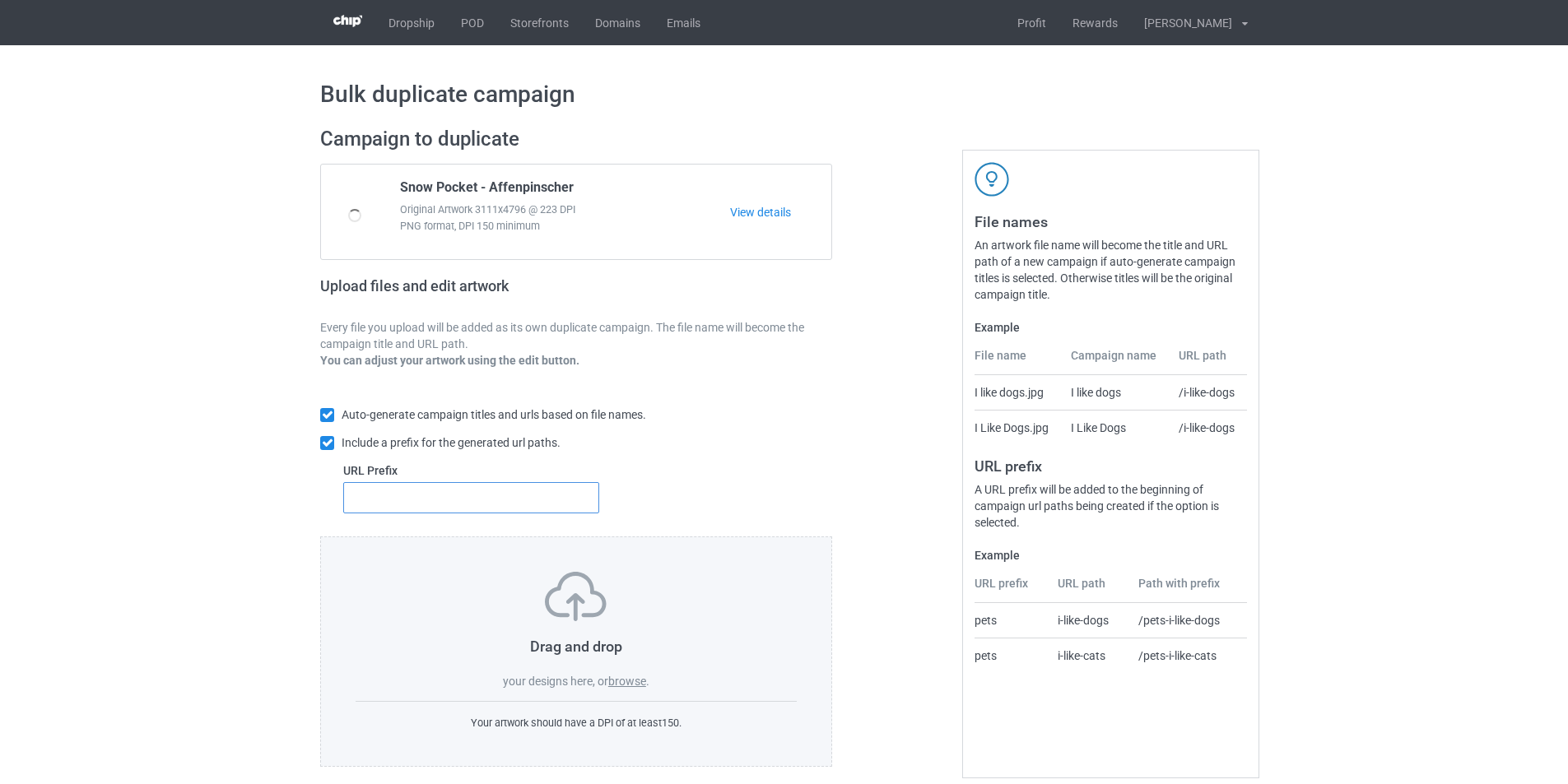
click at [571, 502] on input "text" at bounding box center [472, 498] width 256 height 31
type input "dmt-"
click at [628, 680] on label "browse" at bounding box center [627, 681] width 38 height 14
click at [0, 0] on input "browse" at bounding box center [0, 0] width 0 height 0
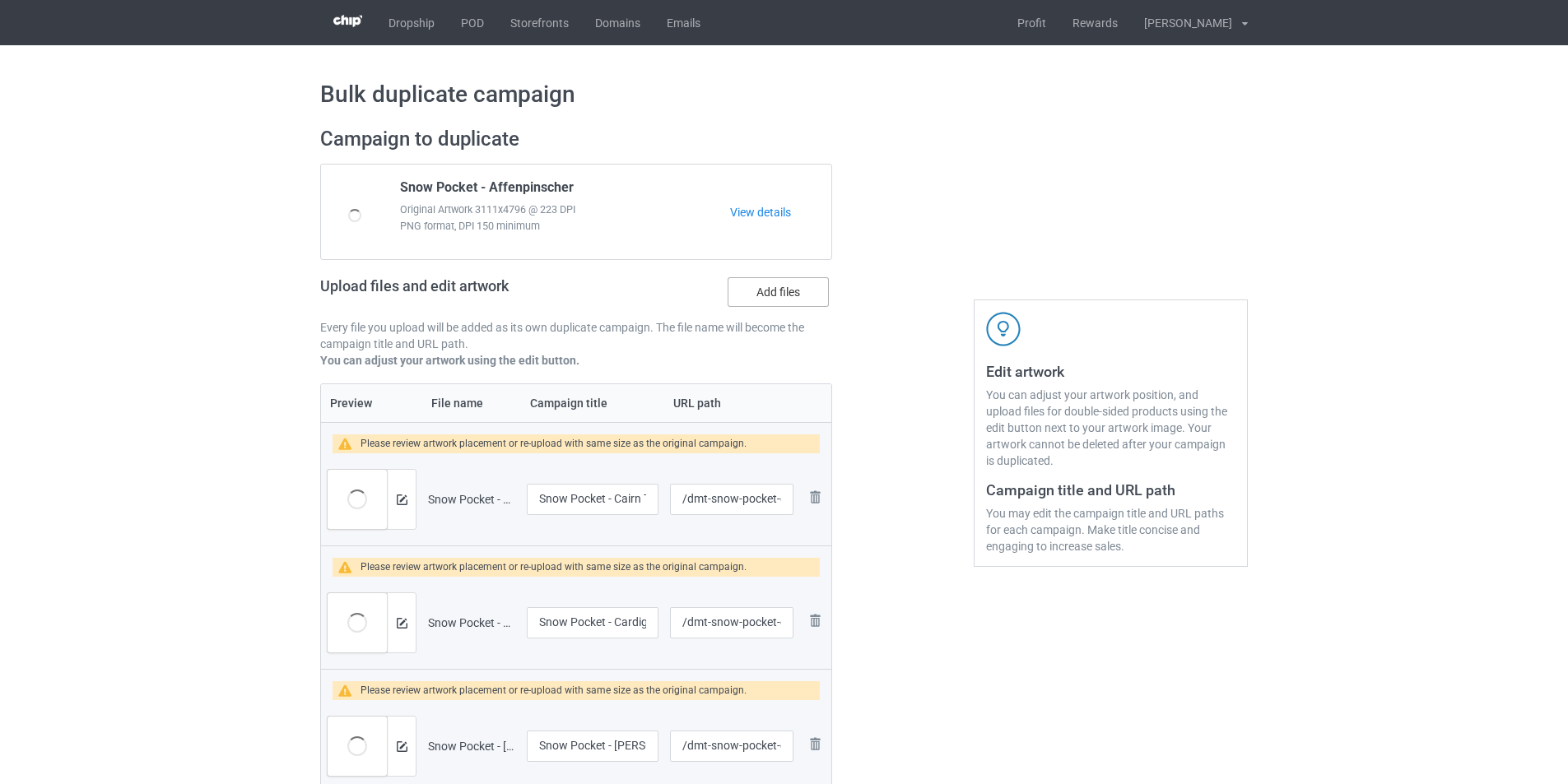
click at [751, 295] on label "Add files" at bounding box center [779, 292] width 101 height 30
click at [0, 0] on input "Add files" at bounding box center [0, 0] width 0 height 0
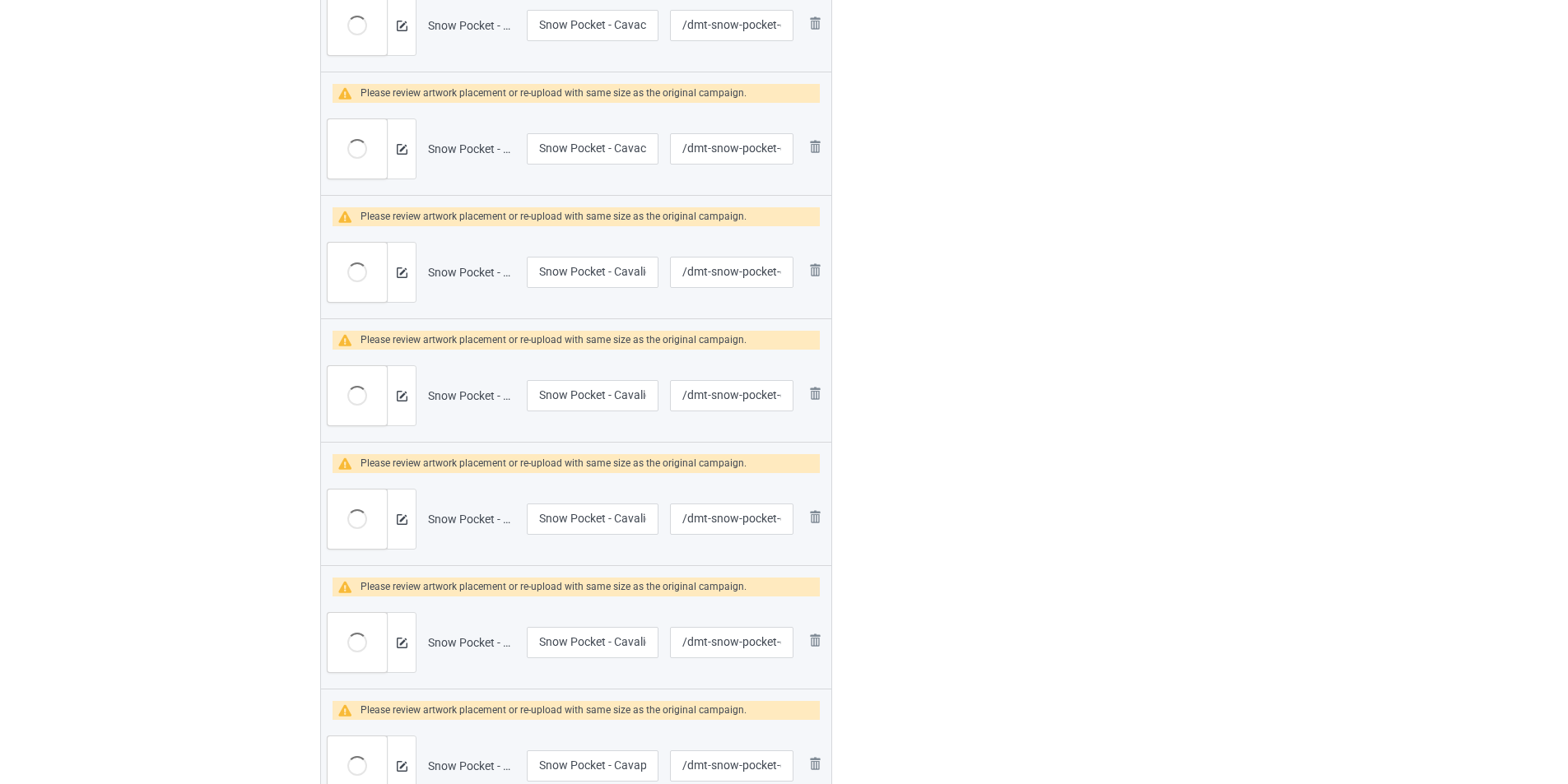
scroll to position [658, 0]
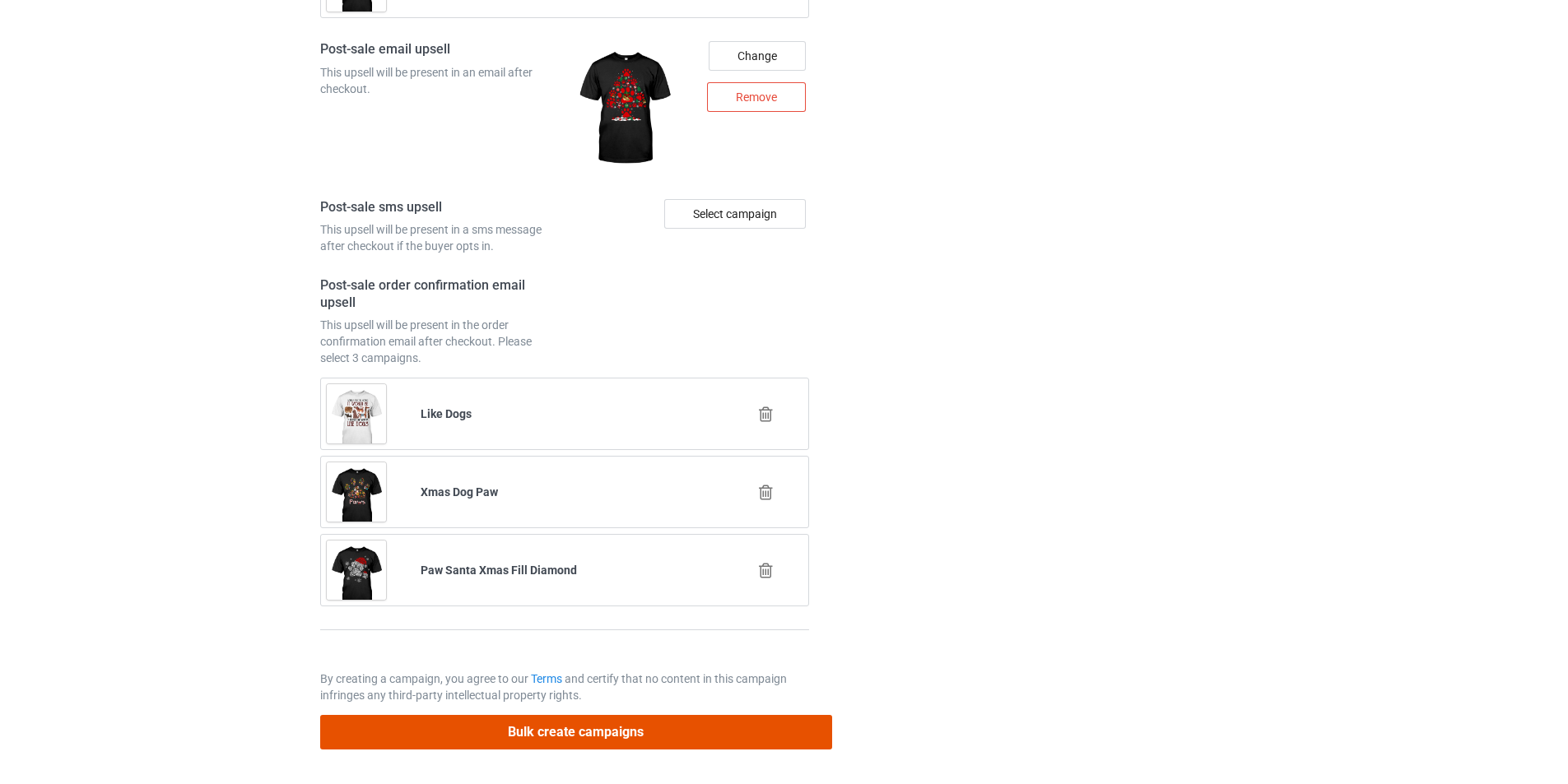
click at [655, 738] on button "Bulk create campaigns" at bounding box center [576, 732] width 512 height 34
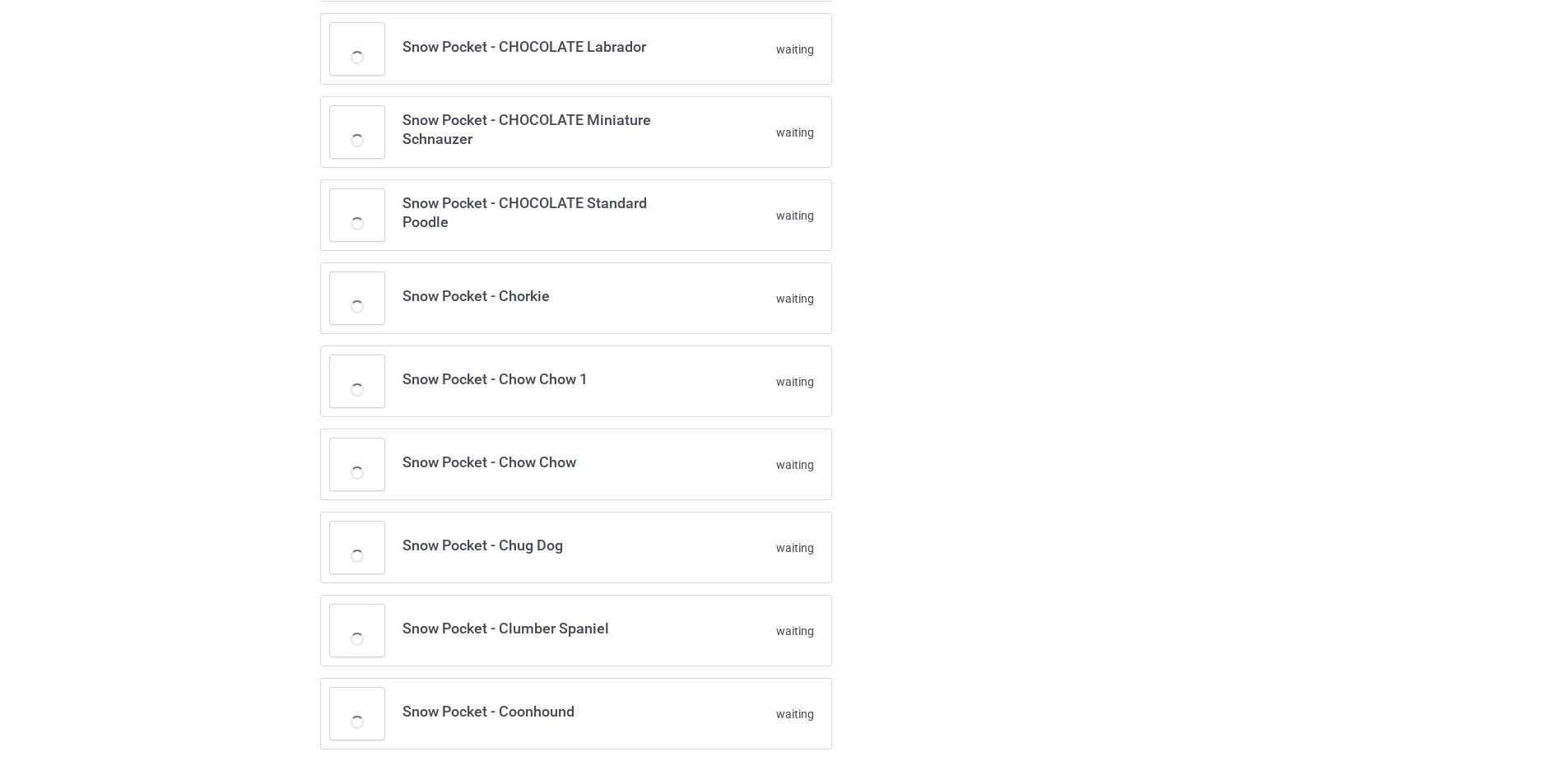
scroll to position [2054, 0]
